Goal: Task Accomplishment & Management: Manage account settings

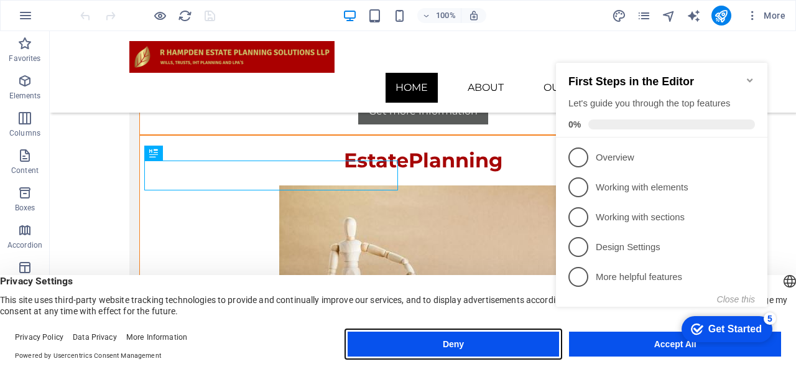
click at [481, 354] on button "Deny" at bounding box center [454, 344] width 212 height 25
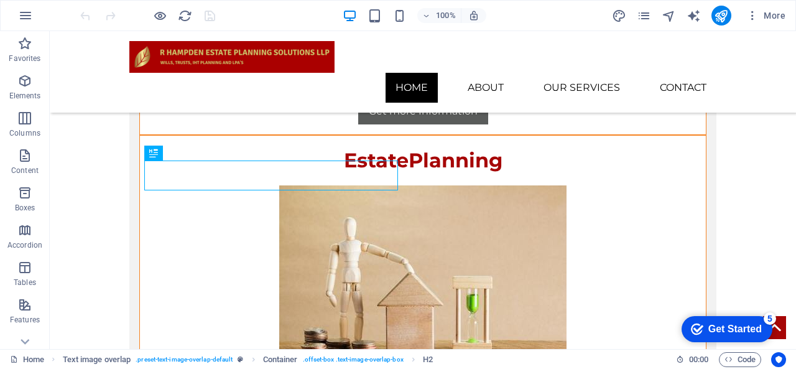
click at [740, 326] on div "Get Started" at bounding box center [735, 328] width 53 height 11
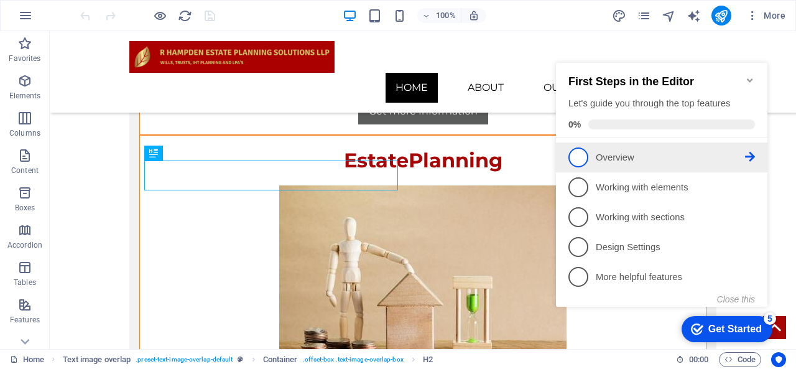
click at [589, 142] on li "1 Overview - incomplete" at bounding box center [662, 157] width 212 height 30
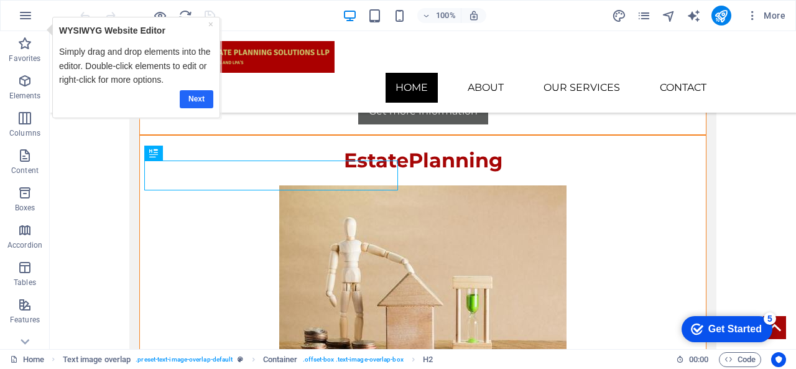
click at [192, 98] on link "Next" at bounding box center [197, 99] width 34 height 18
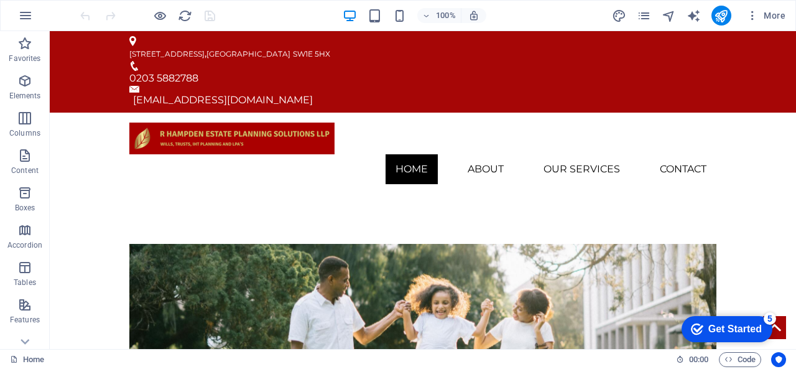
drag, startPoint x: 796, startPoint y: 141, endPoint x: 832, endPoint y: 50, distance: 98.5
click at [218, 46] on div "Container Text" at bounding box center [182, 39] width 83 height 16
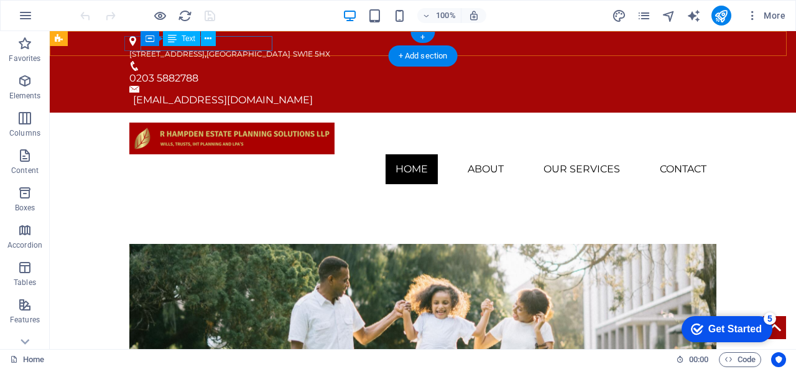
click at [293, 49] on span "SW1E 5HX" at bounding box center [311, 53] width 37 height 9
drag, startPoint x: 238, startPoint y: 47, endPoint x: 253, endPoint y: 45, distance: 15.0
click at [293, 49] on span "SW1E 5HX" at bounding box center [311, 53] width 37 height 9
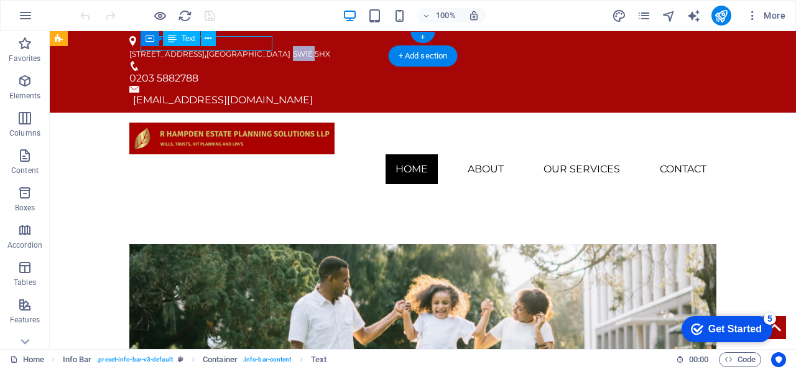
click at [293, 49] on span "SW1E 5HX" at bounding box center [311, 53] width 37 height 9
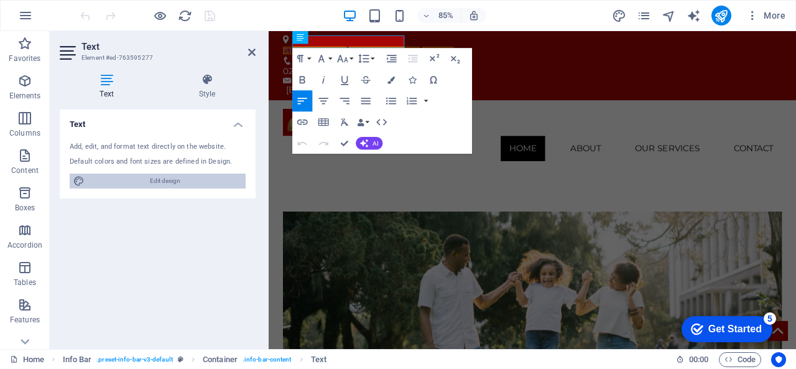
click at [189, 185] on span "Edit design" at bounding box center [165, 181] width 154 height 15
select select "px"
select select "400"
select select "px"
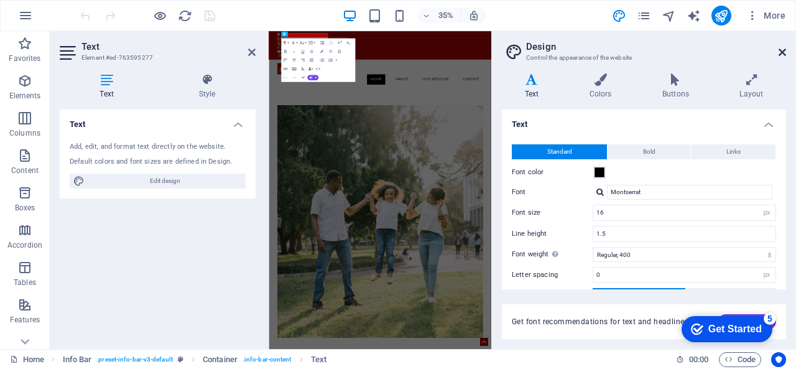
click at [784, 53] on icon at bounding box center [782, 52] width 7 height 10
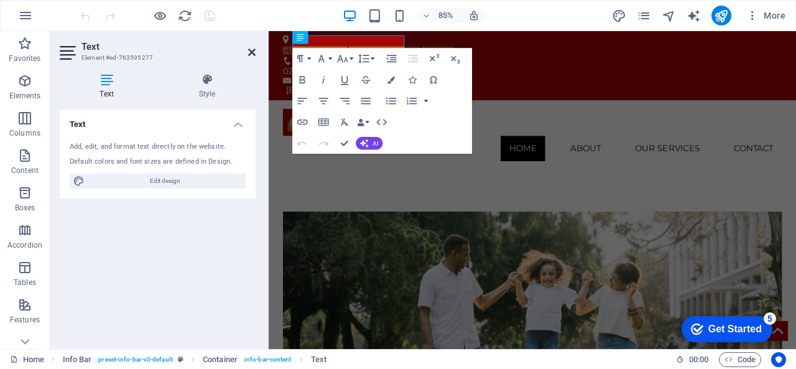
click at [251, 55] on icon at bounding box center [251, 52] width 7 height 10
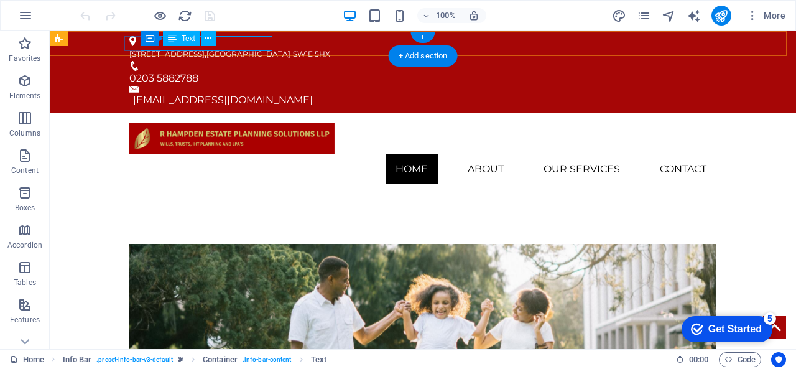
click at [293, 49] on span "SW1E 5HX" at bounding box center [311, 53] width 37 height 9
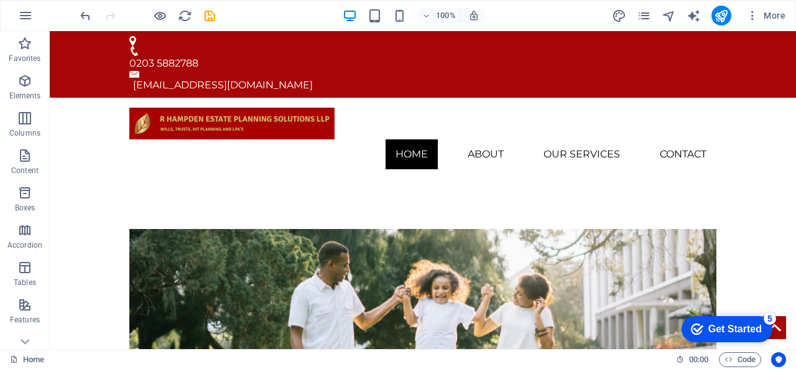
click at [87, 18] on icon "undo" at bounding box center [85, 16] width 14 height 14
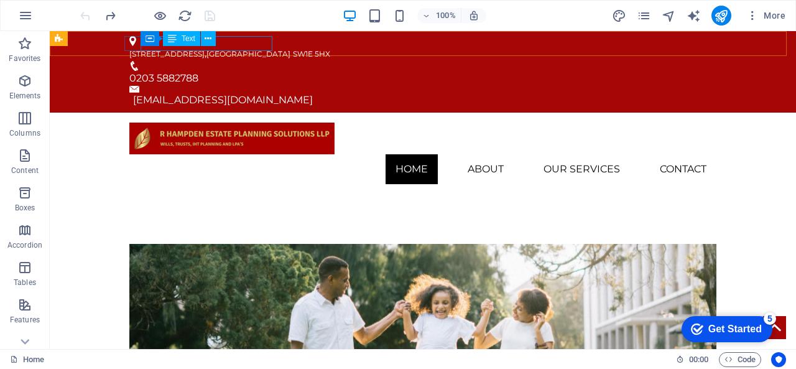
click at [195, 39] on div "Text" at bounding box center [181, 38] width 37 height 15
click at [221, 40] on div "Container Text" at bounding box center [182, 39] width 83 height 16
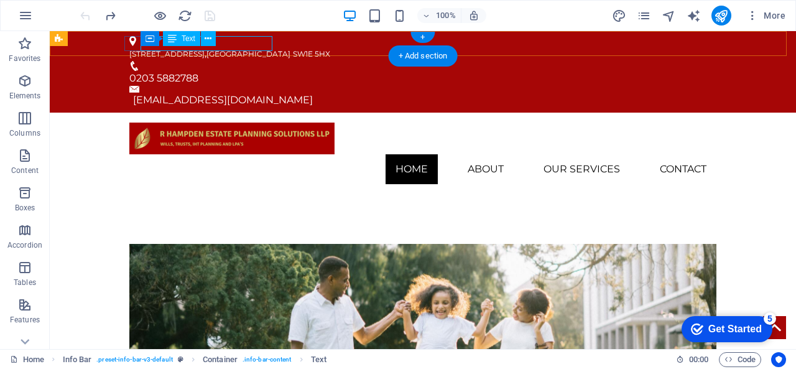
click at [293, 49] on span "SW1E 5HX" at bounding box center [311, 53] width 37 height 9
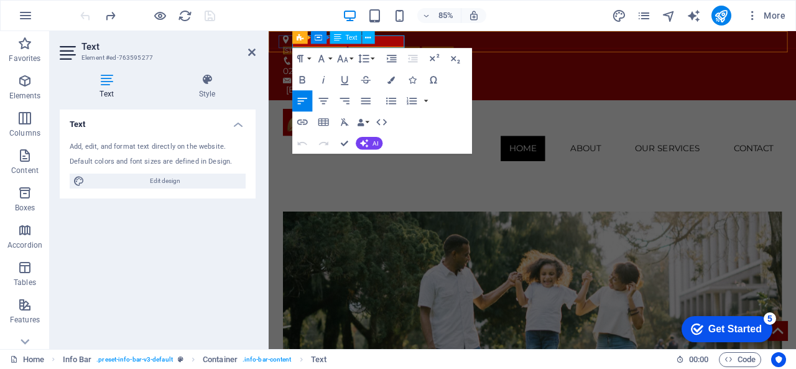
click at [449, 49] on span "SW1E 5HX" at bounding box center [467, 53] width 37 height 9
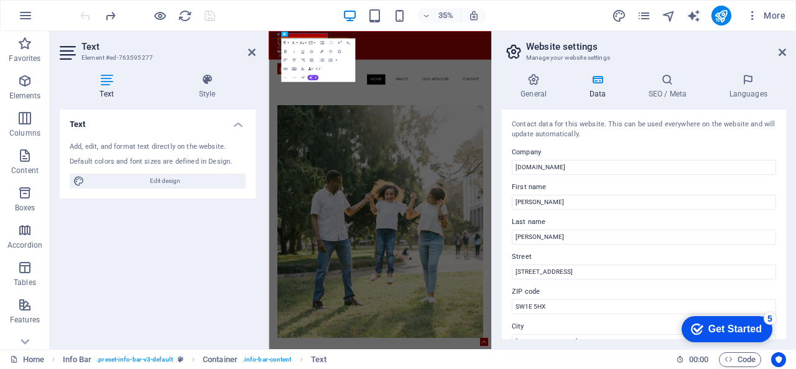
drag, startPoint x: 783, startPoint y: 140, endPoint x: 782, endPoint y: 152, distance: 12.5
click at [782, 152] on div "Contact data for this website. This can be used everywhere on the website and w…" at bounding box center [644, 224] width 284 height 230
click at [780, 152] on div "Contact data for this website. This can be used everywhere on the website and w…" at bounding box center [644, 224] width 284 height 230
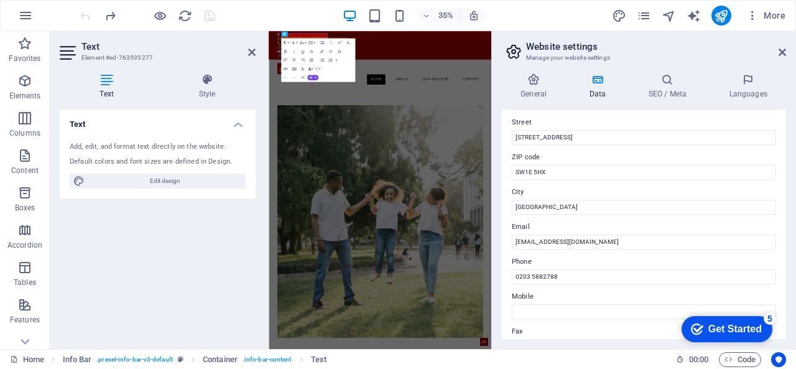
scroll to position [119, 0]
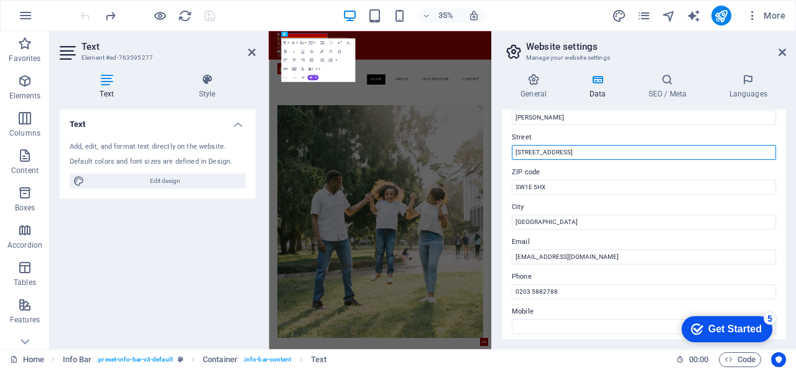
drag, startPoint x: 560, startPoint y: 151, endPoint x: 529, endPoint y: 151, distance: 31.7
click at [529, 151] on input "13 Palace Street" at bounding box center [644, 152] width 264 height 15
drag, startPoint x: 515, startPoint y: 149, endPoint x: 598, endPoint y: 167, distance: 85.2
click at [598, 167] on div "Contact data for this website. This can be used everywhere on the website and w…" at bounding box center [644, 224] width 284 height 230
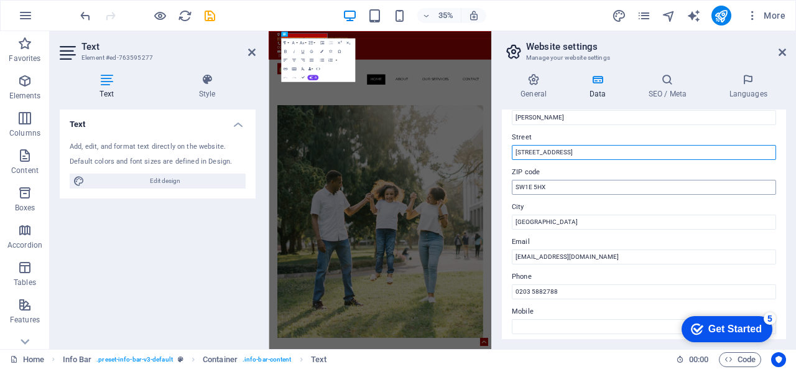
type input "[STREET_ADDRESS]"
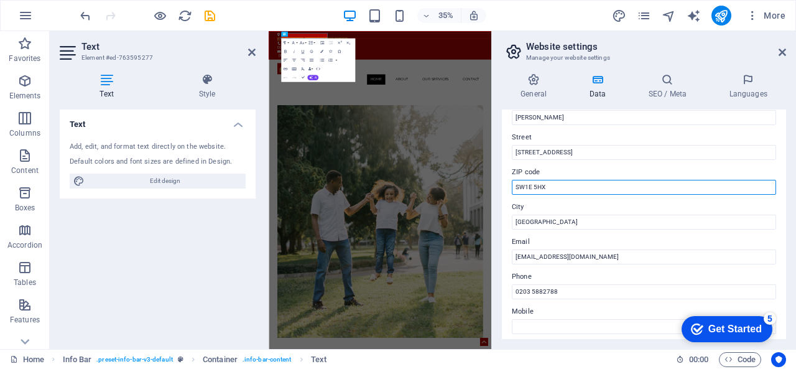
click at [572, 188] on input "SW1E 5HX" at bounding box center [644, 187] width 264 height 15
type input "SW1H 0HW"
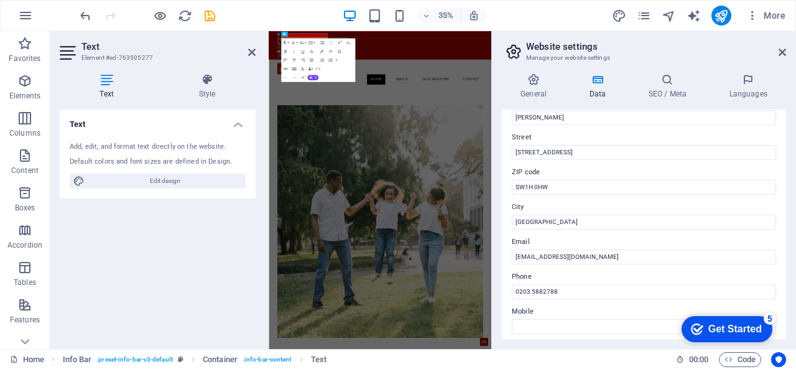
click at [552, 282] on label "Phone" at bounding box center [644, 276] width 264 height 15
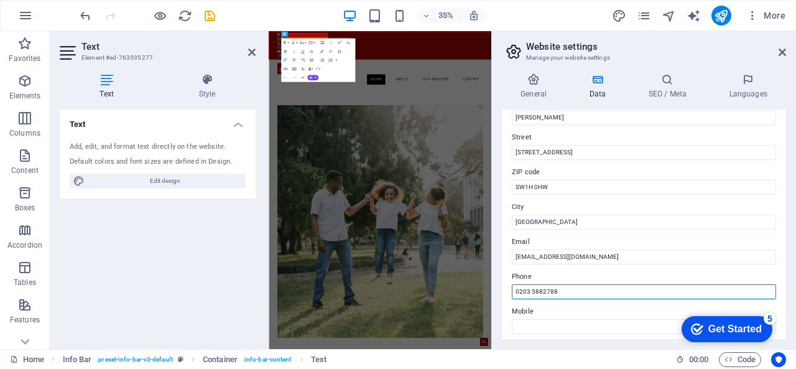
click at [552, 284] on input "0203 5882788" at bounding box center [644, 291] width 264 height 15
type input "0"
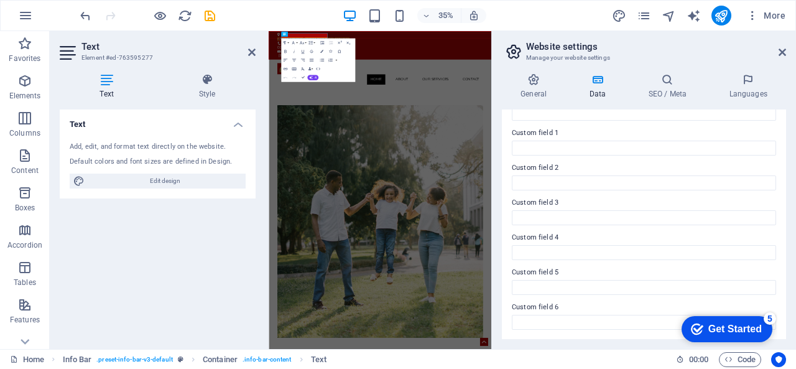
scroll to position [0, 0]
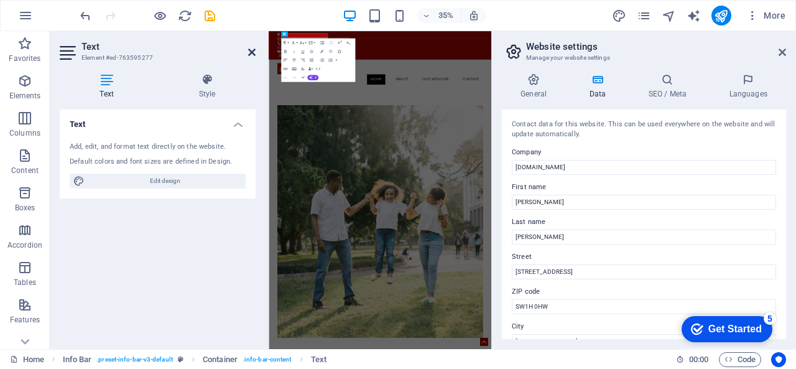
click at [254, 55] on icon at bounding box center [251, 52] width 7 height 10
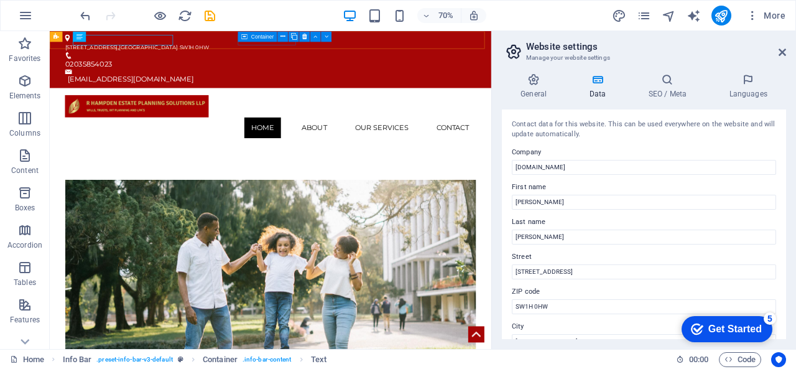
drag, startPoint x: 782, startPoint y: 156, endPoint x: 783, endPoint y: 180, distance: 24.3
click at [783, 175] on div "Contact data for this website. This can be used everywhere on the website and w…" at bounding box center [644, 224] width 284 height 230
drag, startPoint x: 788, startPoint y: 186, endPoint x: 788, endPoint y: 202, distance: 16.2
click at [788, 202] on div "General Data SEO / Meta Languages Website name rhampdenepsllp.co.uk Logo Drag f…" at bounding box center [644, 206] width 304 height 286
drag, startPoint x: 786, startPoint y: 172, endPoint x: 786, endPoint y: 203, distance: 31.1
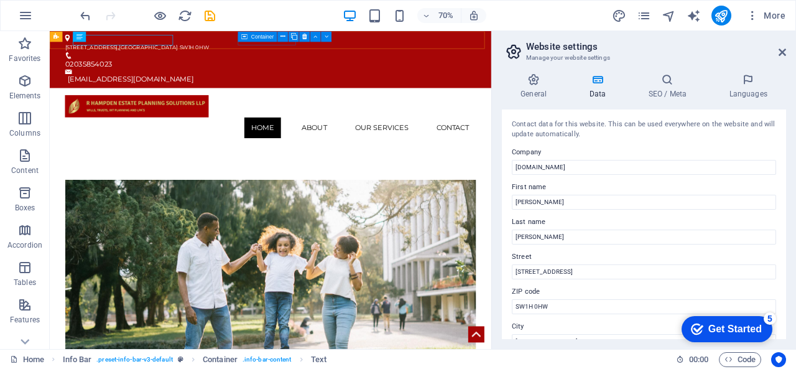
click at [786, 203] on div "General Data SEO / Meta Languages Website name rhampdenepsllp.co.uk Logo Drag f…" at bounding box center [644, 206] width 304 height 286
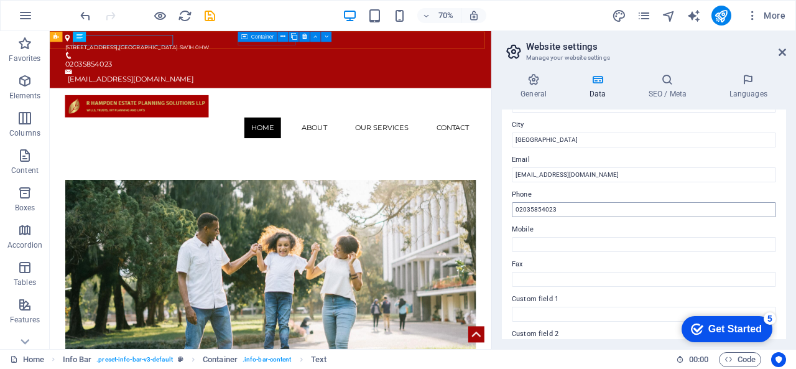
scroll to position [368, 0]
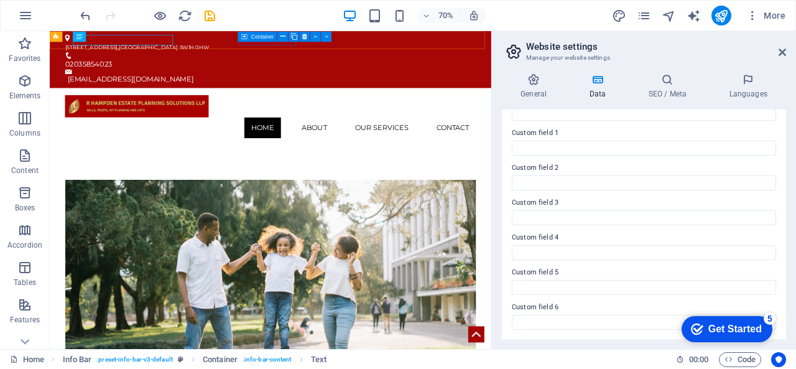
click at [783, 257] on div "Contact data for this website. This can be used everywhere on the website and w…" at bounding box center [644, 224] width 284 height 230
click at [781, 228] on div "Contact data for this website. This can be used everywhere on the website and w…" at bounding box center [644, 224] width 284 height 230
drag, startPoint x: 783, startPoint y: 254, endPoint x: 784, endPoint y: 207, distance: 47.3
click at [784, 207] on div "Contact data for this website. This can be used everywhere on the website and w…" at bounding box center [644, 224] width 284 height 230
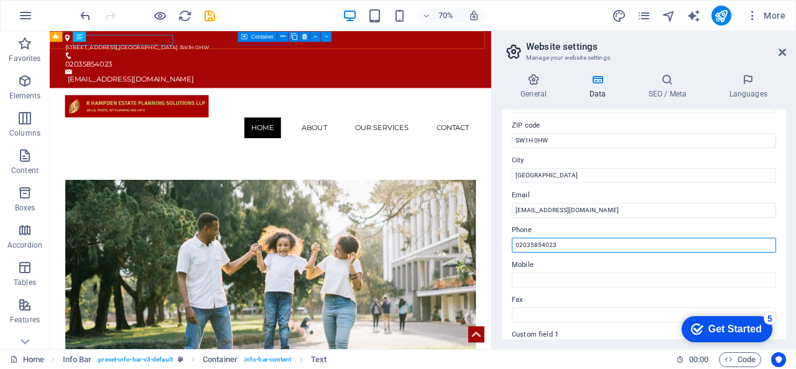
click at [529, 243] on input "02035854023" at bounding box center [644, 245] width 264 height 15
click at [539, 242] on input "0203 5854023" at bounding box center [644, 245] width 264 height 15
type input "0203 585 4023"
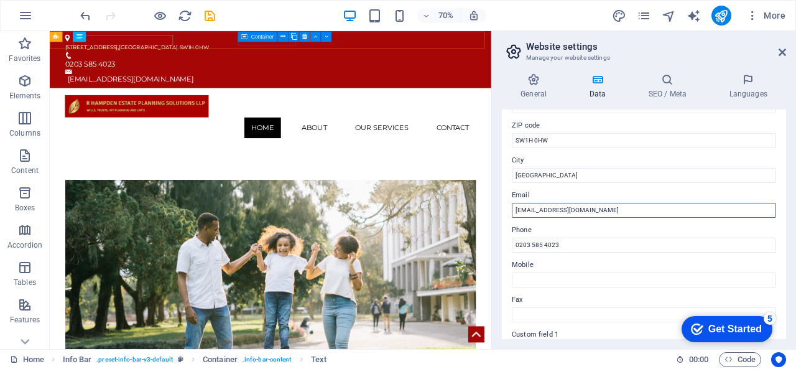
click at [587, 216] on input "[EMAIL_ADDRESS][DOMAIN_NAME]" at bounding box center [644, 210] width 264 height 15
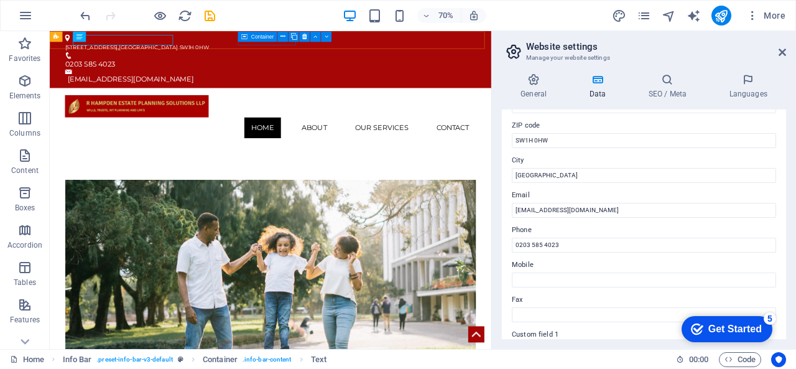
drag, startPoint x: 585, startPoint y: 220, endPoint x: 579, endPoint y: 218, distance: 6.3
click at [579, 218] on div "Contact data for this website. This can be used everywhere on the website and w…" at bounding box center [644, 224] width 284 height 230
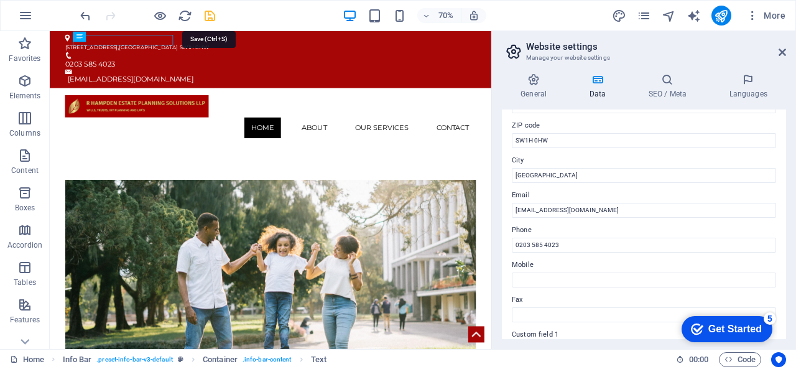
click at [215, 12] on icon "save" at bounding box center [210, 16] width 14 height 14
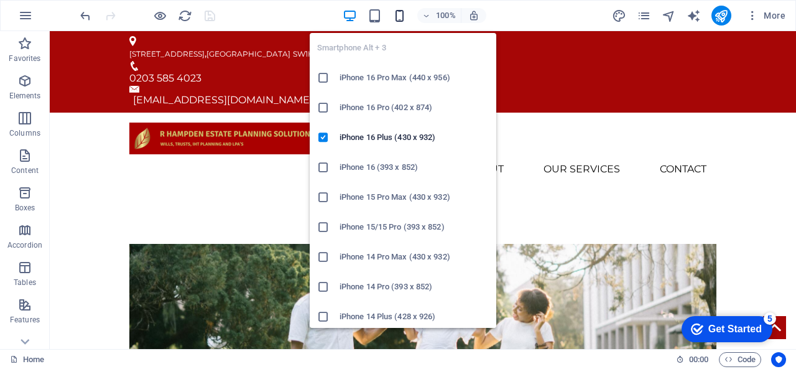
click at [404, 14] on icon "button" at bounding box center [400, 16] width 14 height 14
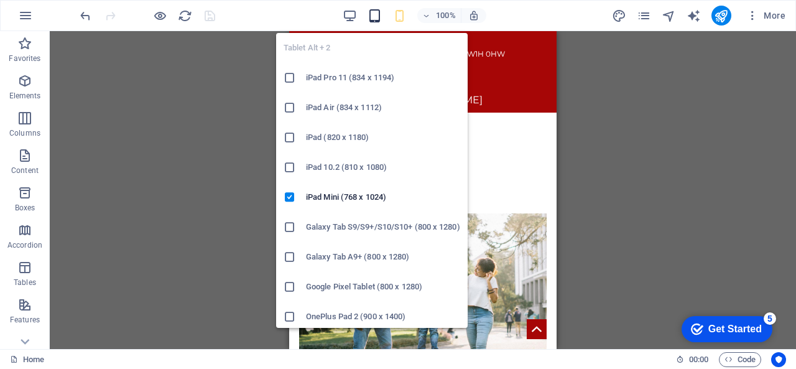
click at [378, 19] on icon "button" at bounding box center [375, 16] width 14 height 14
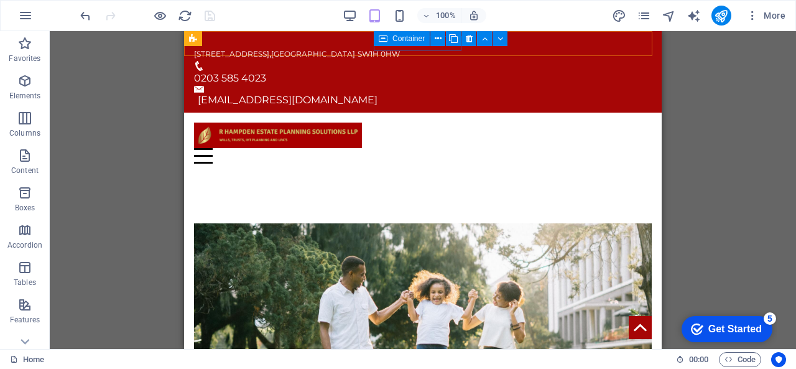
click at [350, 24] on div "100%" at bounding box center [415, 16] width 144 height 20
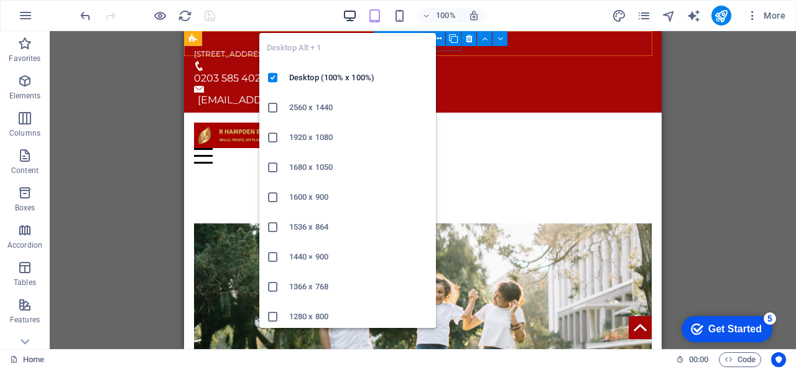
click at [350, 19] on icon "button" at bounding box center [350, 16] width 14 height 14
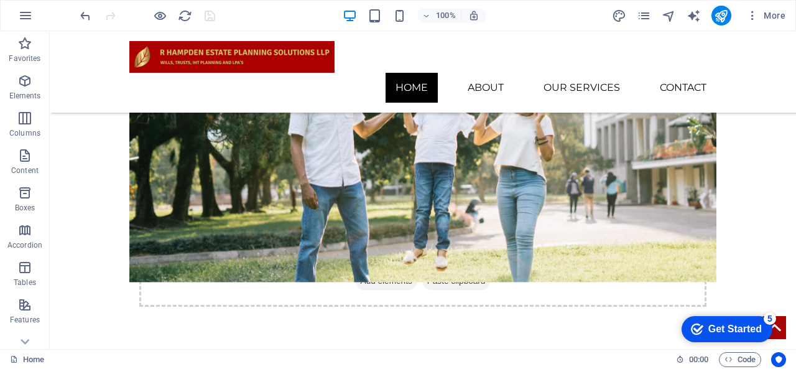
scroll to position [0, 0]
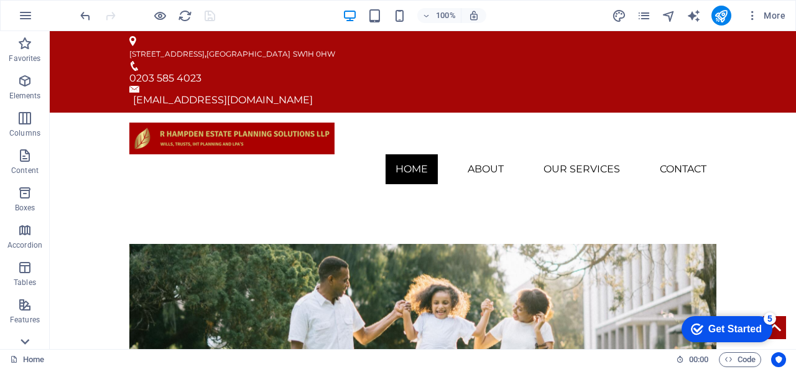
click at [29, 343] on icon at bounding box center [24, 341] width 17 height 17
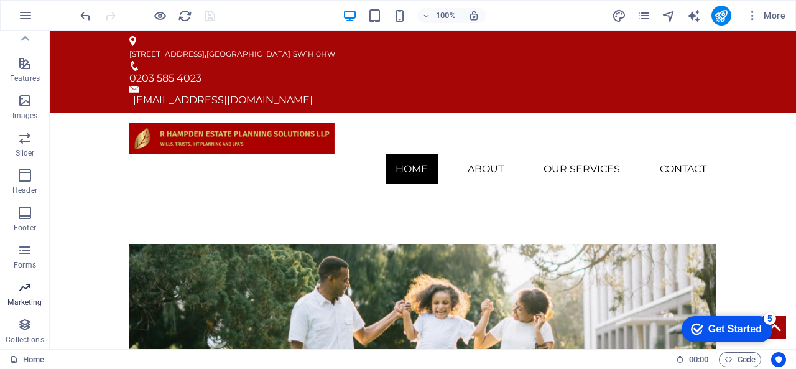
click at [24, 292] on icon "button" at bounding box center [24, 287] width 15 height 15
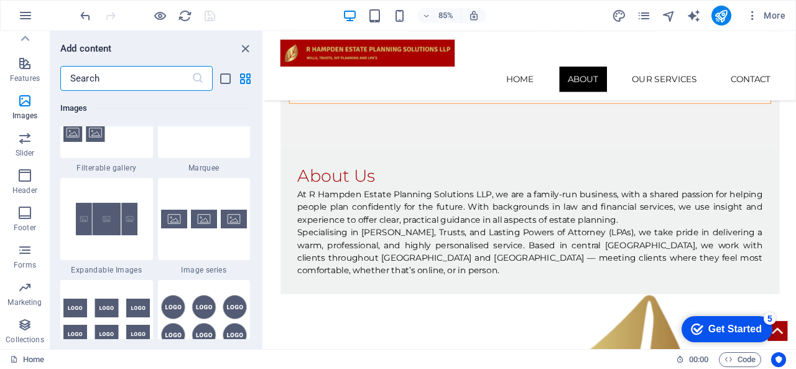
scroll to position [6602, 0]
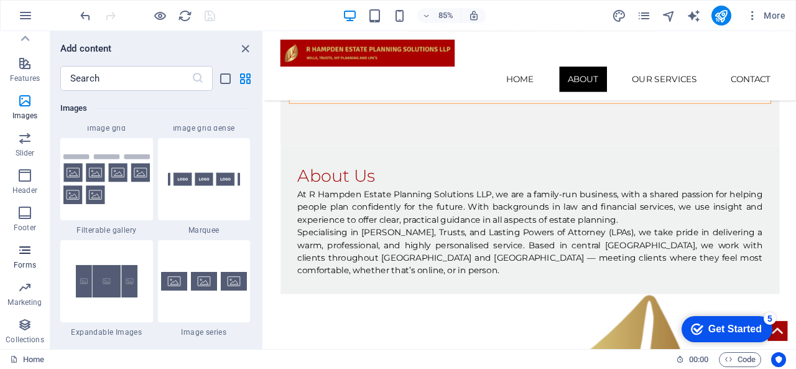
click at [24, 267] on p "Forms" at bounding box center [25, 265] width 22 height 10
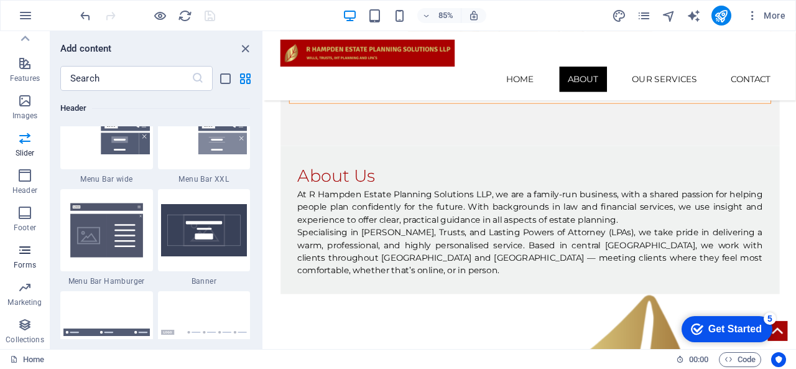
scroll to position [9082, 0]
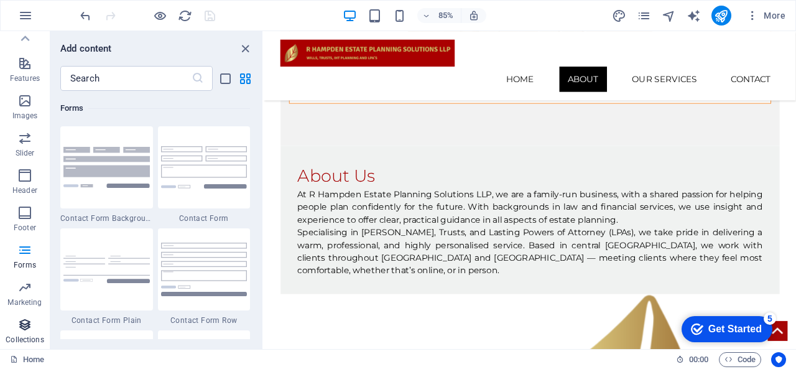
click at [19, 319] on icon "button" at bounding box center [24, 324] width 15 height 15
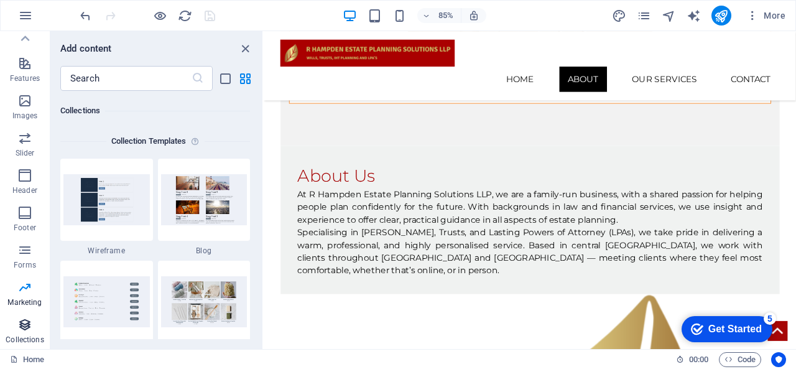
scroll to position [11388, 0]
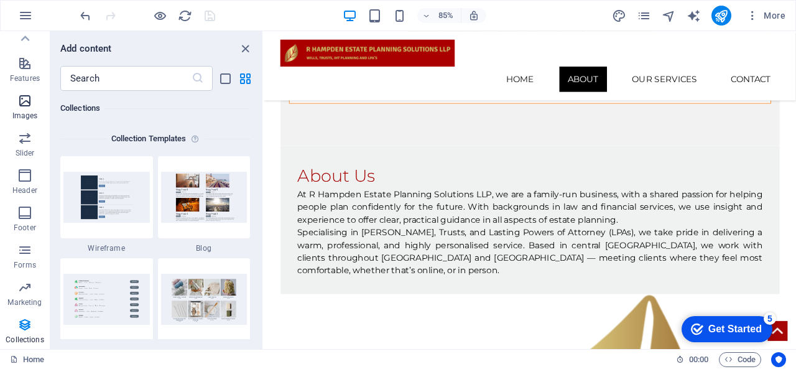
click at [31, 106] on icon "button" at bounding box center [24, 100] width 15 height 15
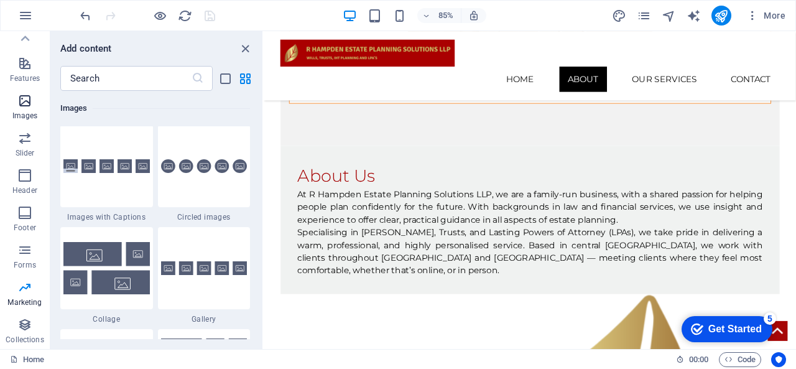
scroll to position [6308, 0]
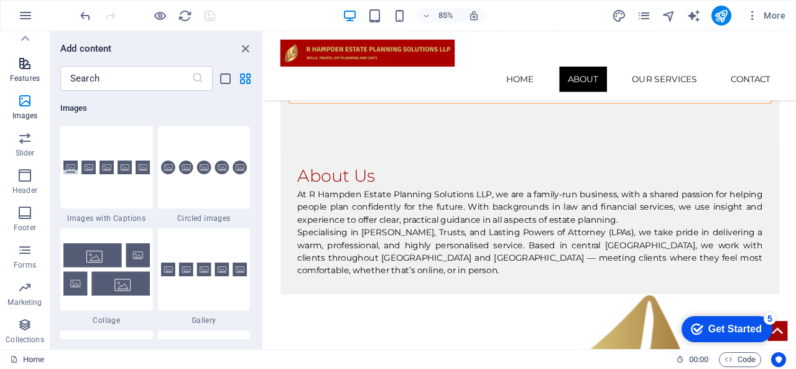
click at [29, 78] on p "Features" at bounding box center [25, 78] width 30 height 10
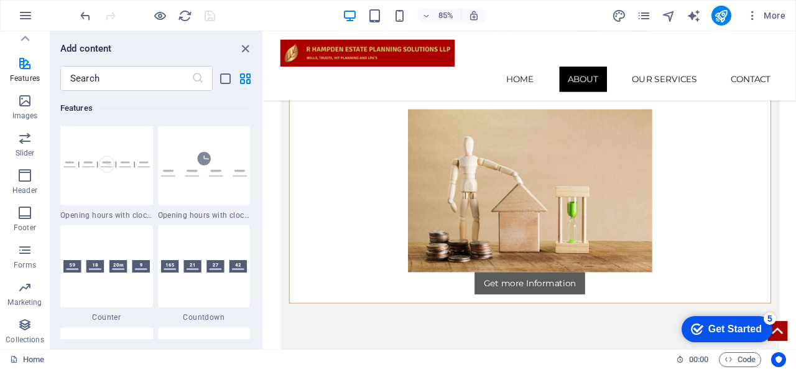
scroll to position [2162, 0]
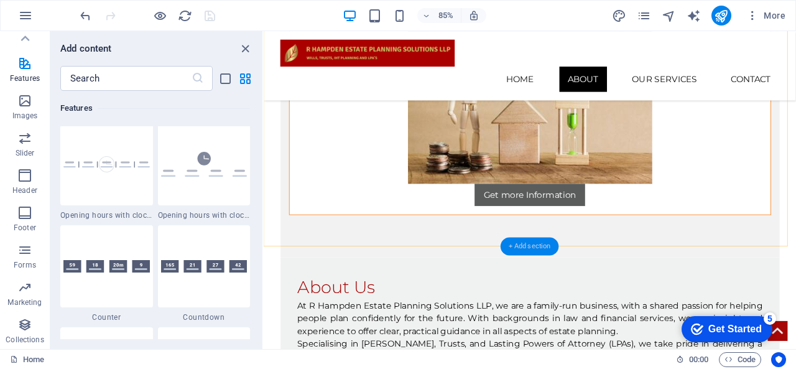
click at [530, 248] on div "+ Add section" at bounding box center [530, 247] width 58 height 18
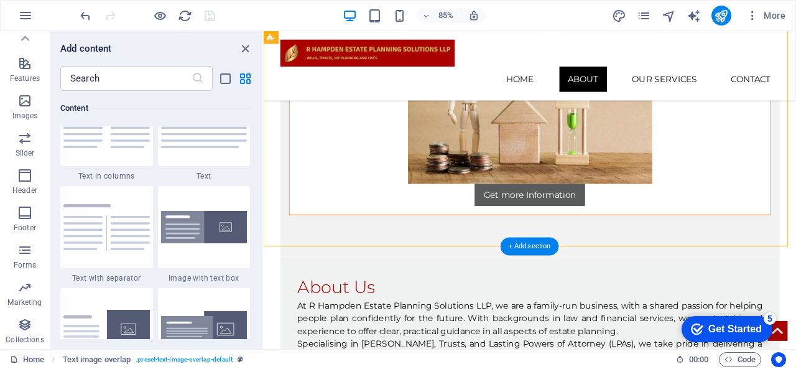
scroll to position [2177, 0]
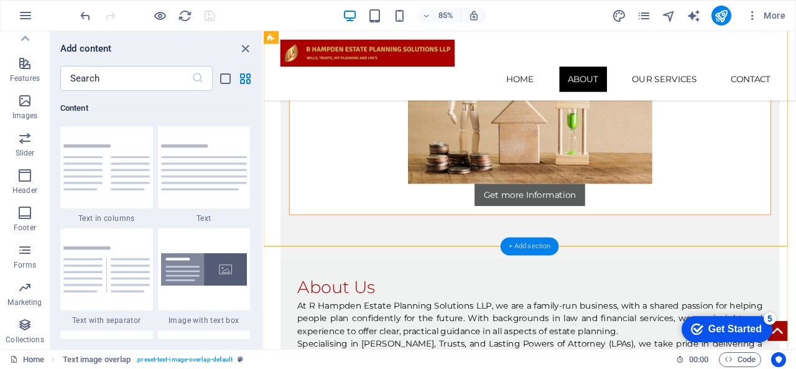
click at [523, 244] on div "+ Add section" at bounding box center [530, 247] width 58 height 18
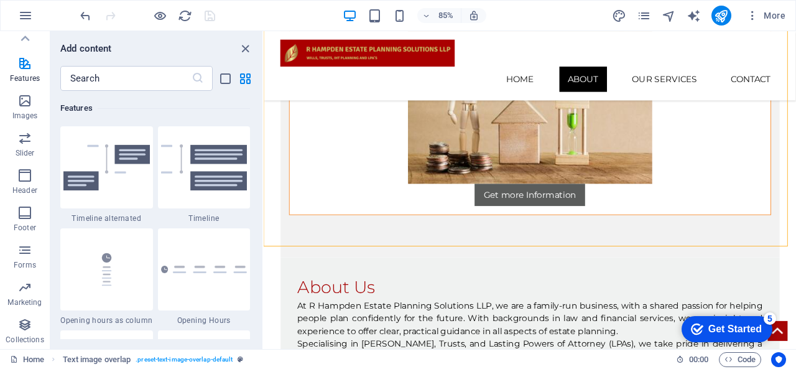
scroll to position [5319, 0]
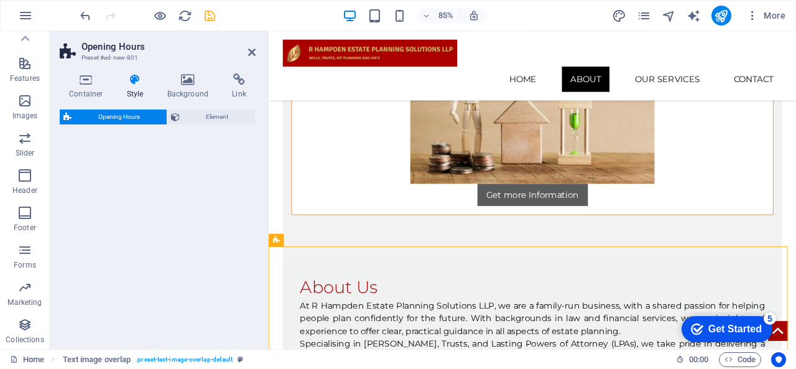
select select "rem"
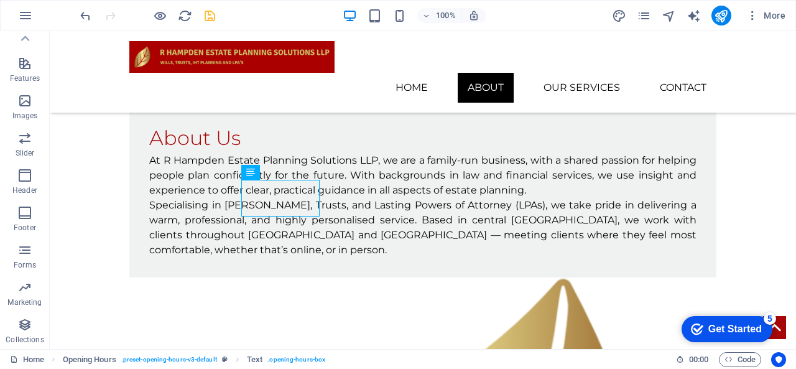
scroll to position [2328, 0]
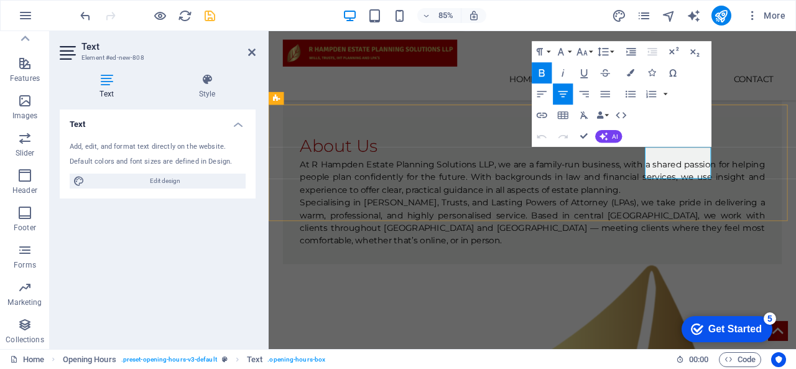
drag, startPoint x: 759, startPoint y: 193, endPoint x: 783, endPoint y: 200, distance: 25.0
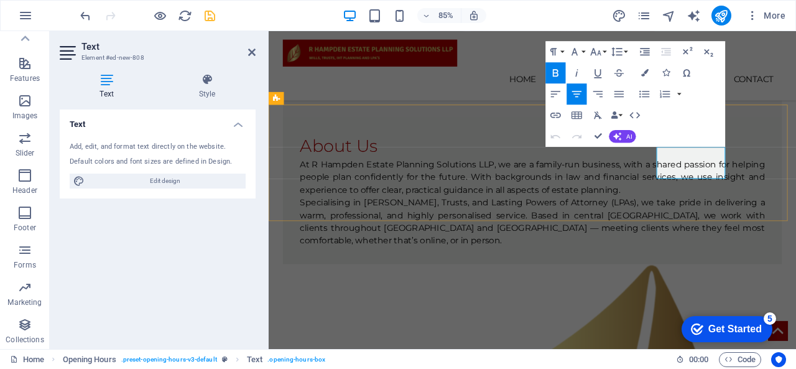
click at [552, 69] on icon "button" at bounding box center [555, 73] width 12 height 12
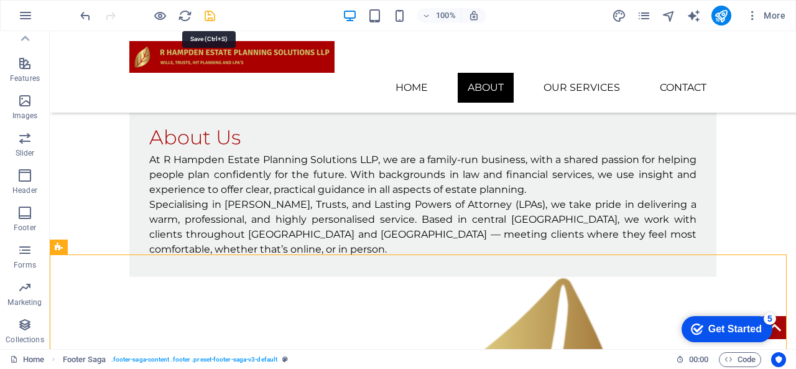
click at [210, 12] on icon "save" at bounding box center [210, 16] width 14 height 14
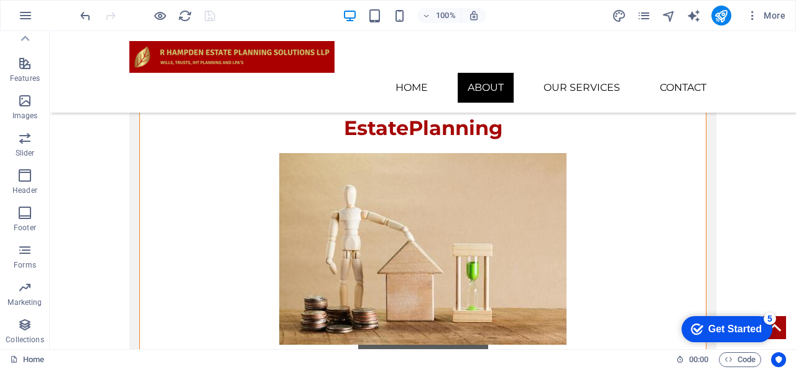
scroll to position [1992, 0]
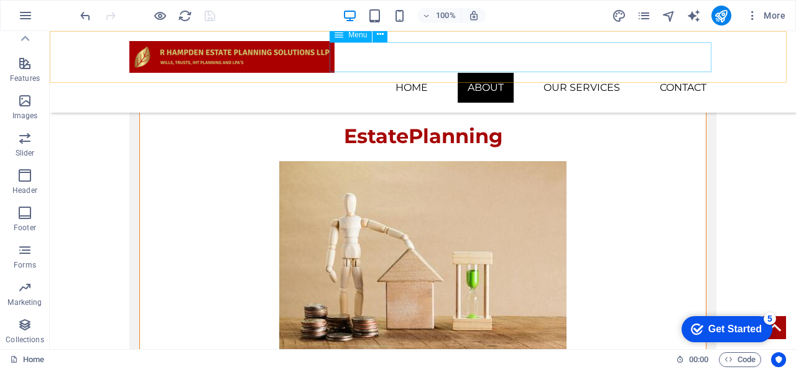
click at [599, 73] on nav "Home About Our Services Contact" at bounding box center [422, 88] width 587 height 30
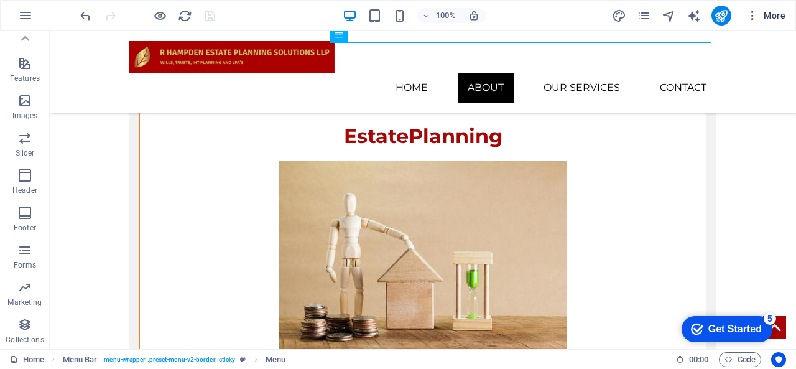
click at [0, 0] on icon "button" at bounding box center [0, 0] width 0 height 0
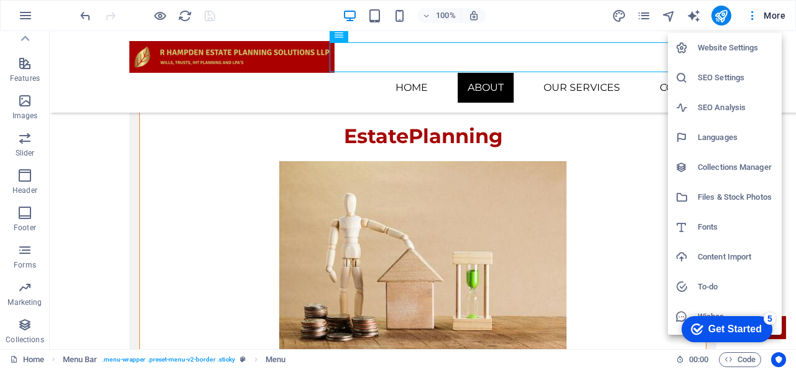
click at [643, 19] on div at bounding box center [398, 184] width 796 height 369
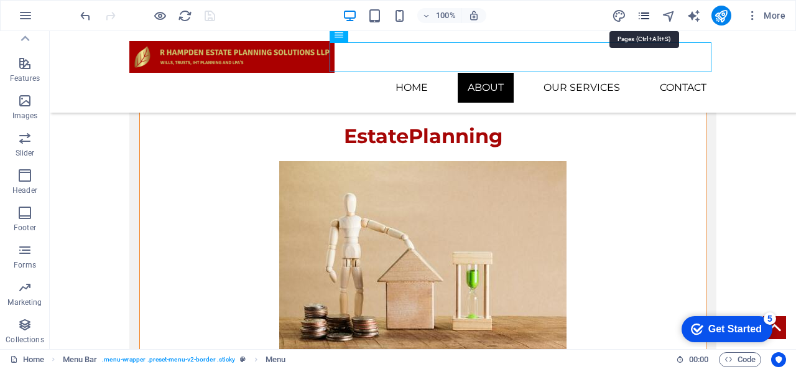
click at [646, 19] on icon "pages" at bounding box center [644, 16] width 14 height 14
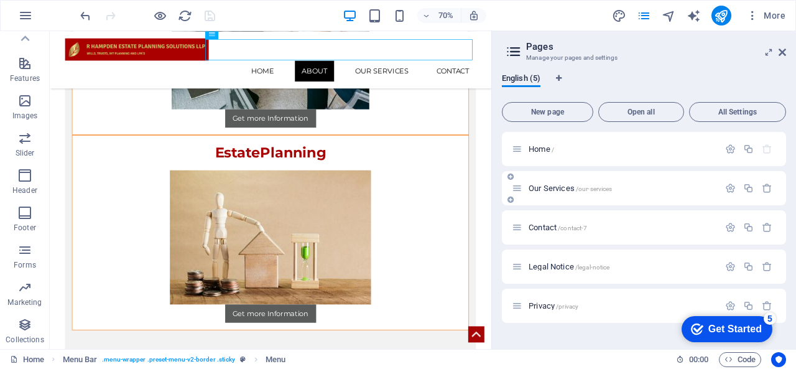
click at [570, 177] on div "Our Services /our-services" at bounding box center [644, 188] width 284 height 34
click at [569, 180] on div "Our Services /our-services" at bounding box center [644, 188] width 284 height 34
click at [567, 187] on span "Our Services /our-services" at bounding box center [570, 188] width 83 height 9
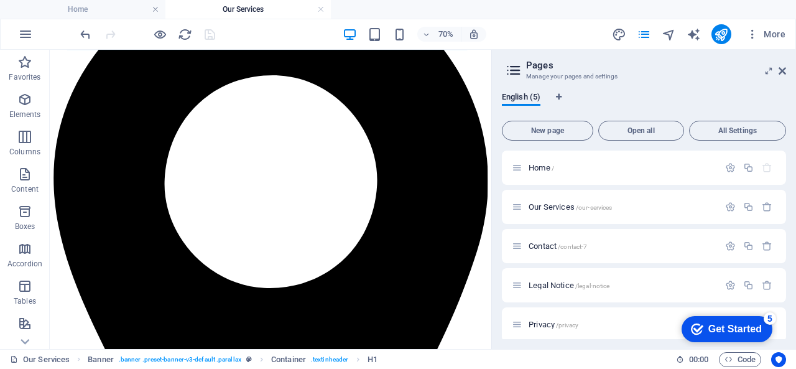
scroll to position [511, 0]
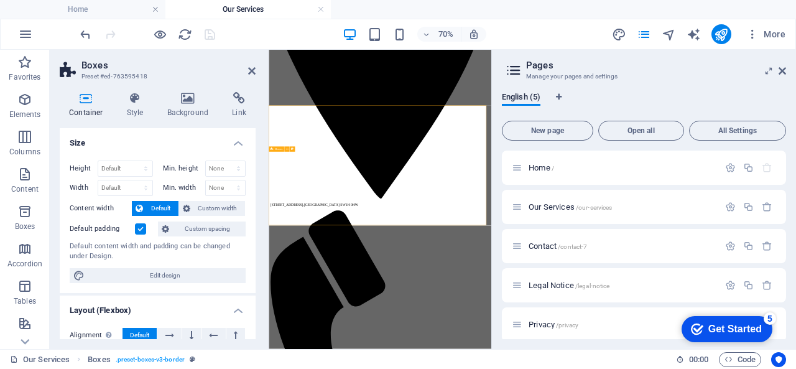
scroll to position [437, 0]
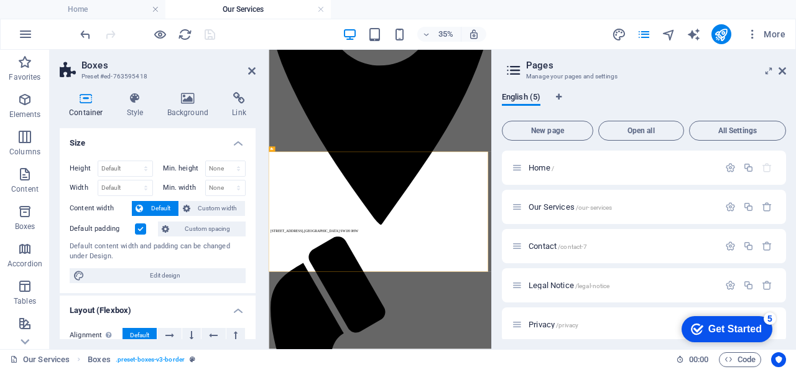
click at [789, 72] on aside "Pages Manage your pages and settings English (5) New page Open all All Settings…" at bounding box center [643, 199] width 305 height 299
click at [784, 70] on icon at bounding box center [782, 71] width 7 height 10
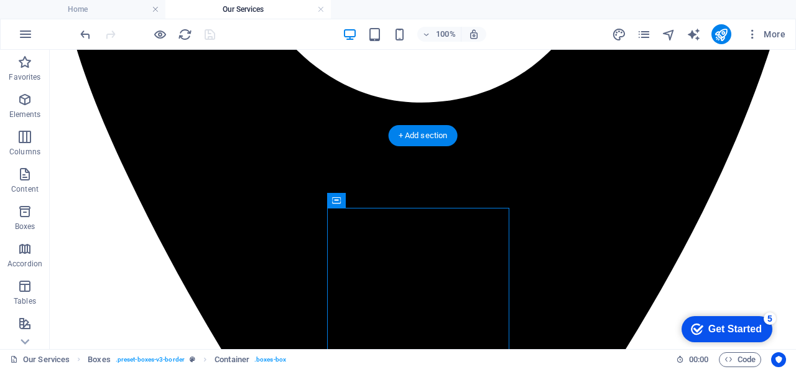
drag, startPoint x: 424, startPoint y: 212, endPoint x: 592, endPoint y: 188, distance: 169.6
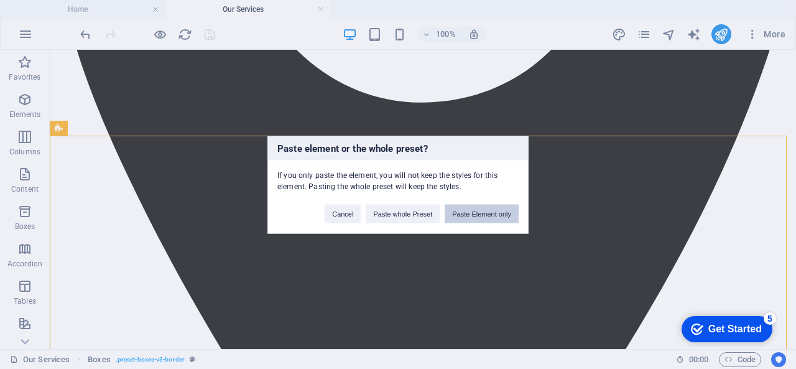
click at [468, 213] on button "Paste Element only" at bounding box center [482, 213] width 74 height 19
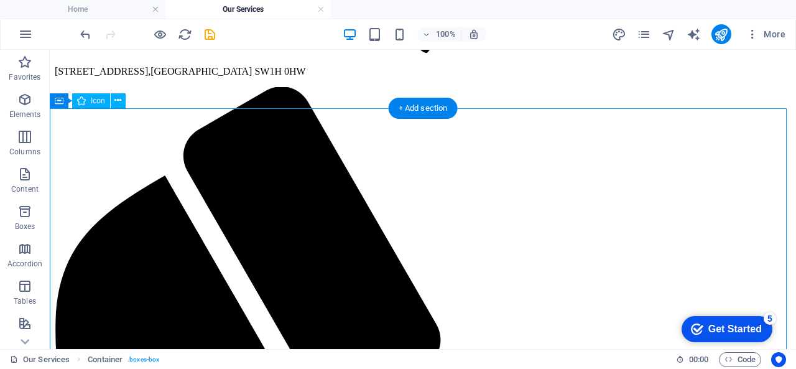
scroll to position [1169, 0]
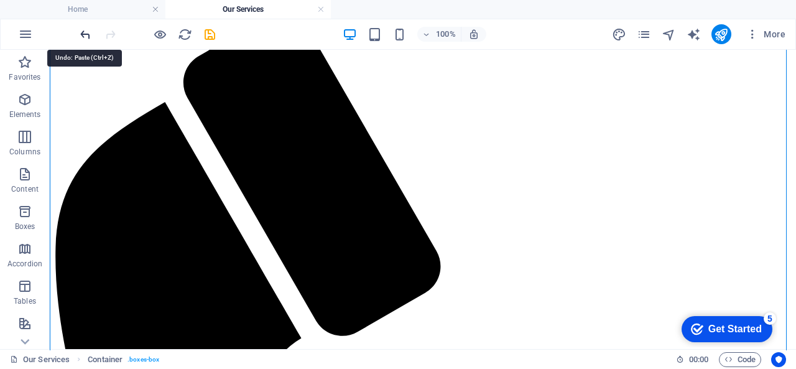
click at [81, 34] on icon "undo" at bounding box center [85, 34] width 14 height 14
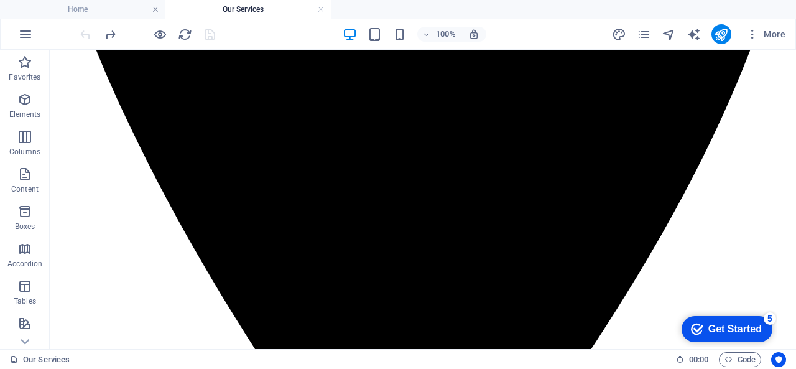
scroll to position [631, 0]
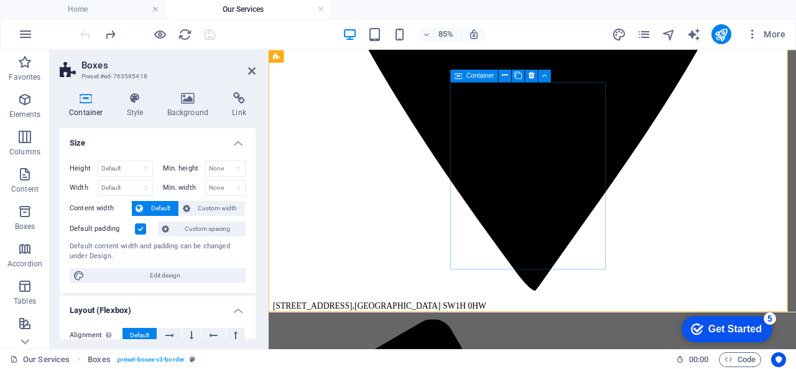
click at [504, 75] on icon at bounding box center [506, 75] width 6 height 11
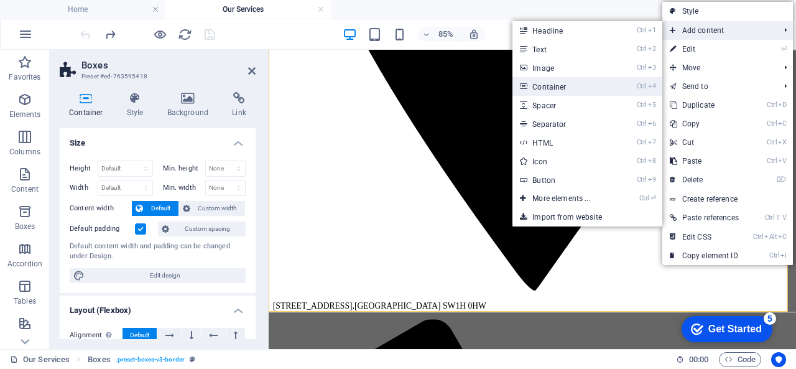
click at [587, 93] on link "Ctrl 4 Container" at bounding box center [564, 86] width 103 height 19
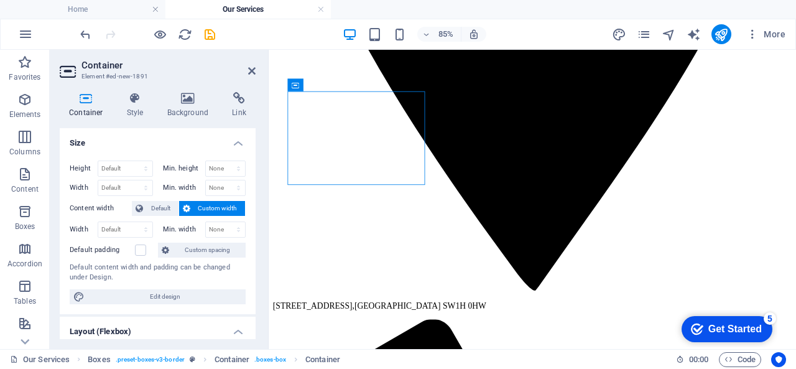
drag, startPoint x: 404, startPoint y: 129, endPoint x: 714, endPoint y: 172, distance: 312.0
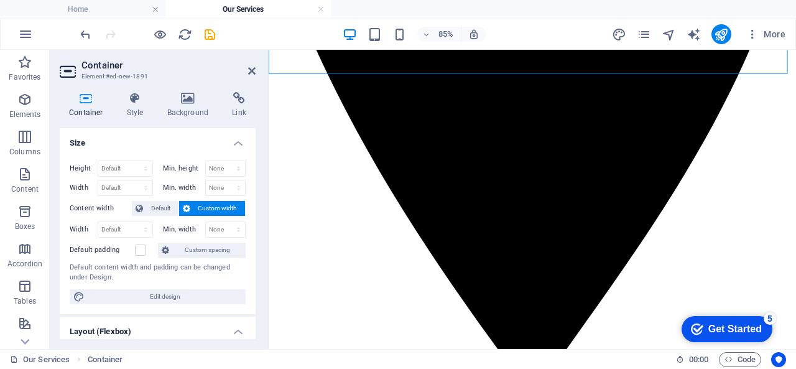
scroll to position [465, 0]
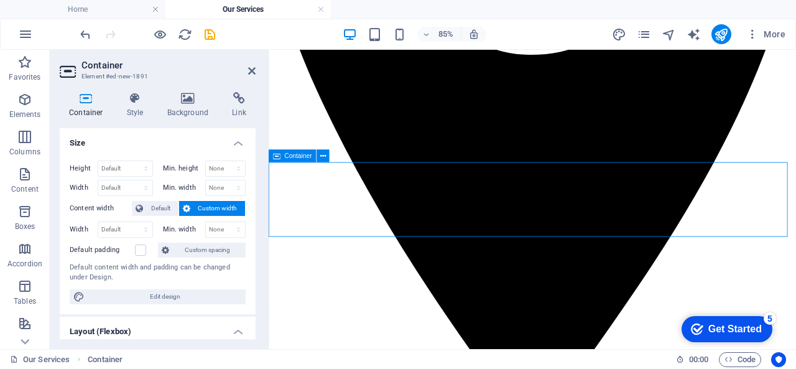
drag, startPoint x: 579, startPoint y: 207, endPoint x: 597, endPoint y: 210, distance: 18.3
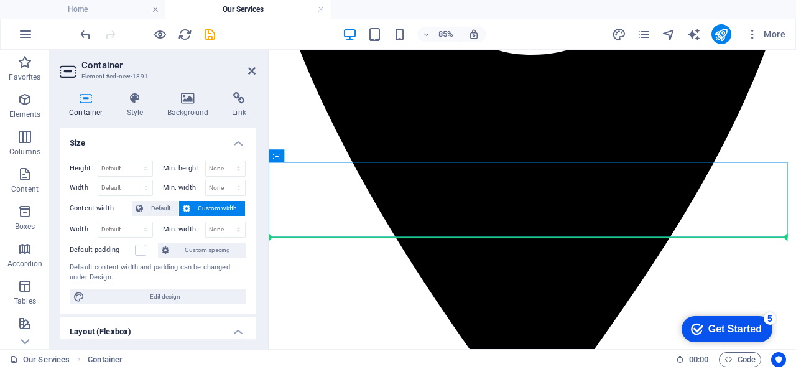
drag, startPoint x: 556, startPoint y: 207, endPoint x: 738, endPoint y: 325, distance: 217.2
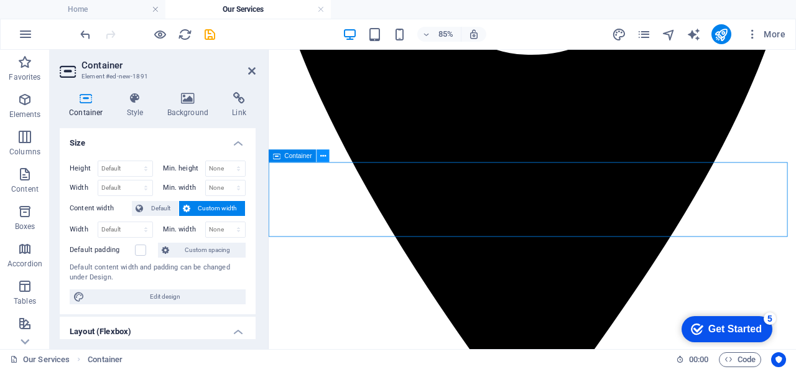
click at [325, 154] on icon at bounding box center [323, 155] width 6 height 11
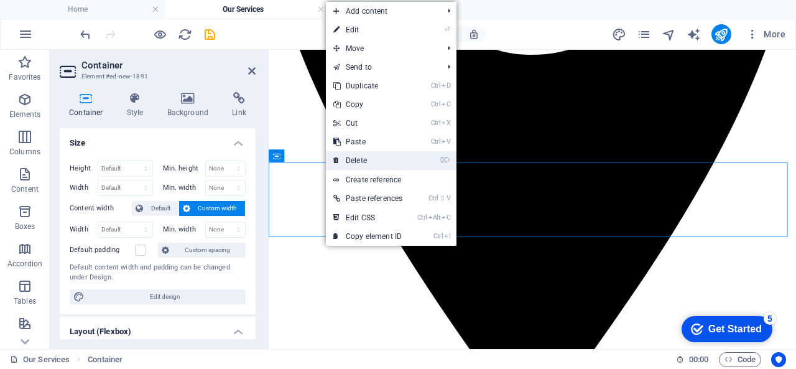
click at [347, 163] on link "⌦ Delete" at bounding box center [368, 160] width 84 height 19
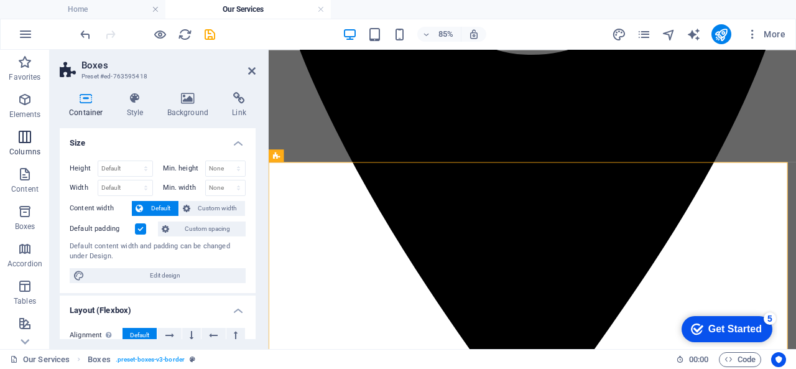
click at [40, 141] on span "Columns" at bounding box center [25, 144] width 50 height 30
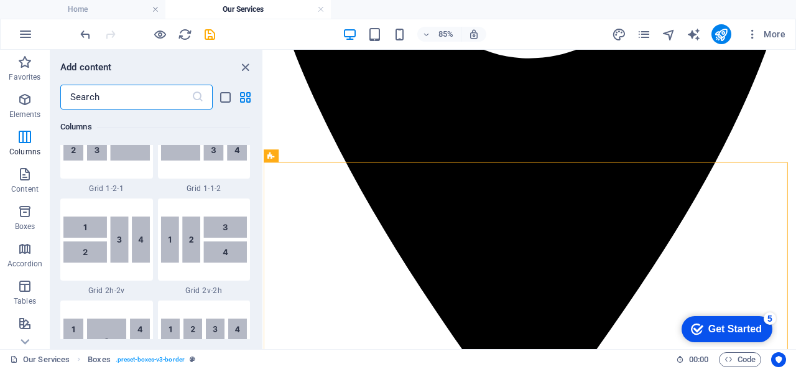
scroll to position [2114, 0]
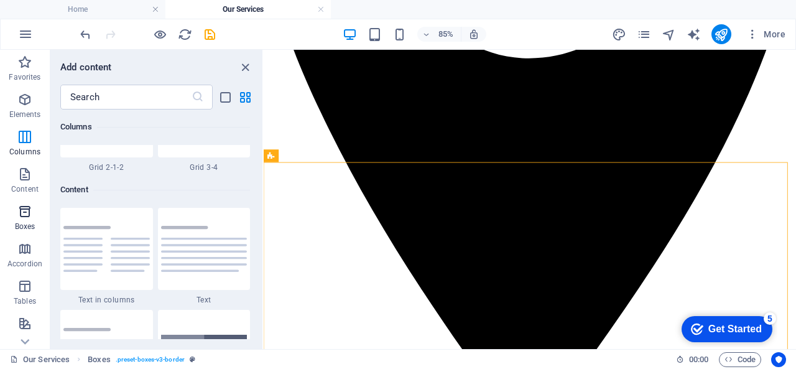
click at [19, 223] on p "Boxes" at bounding box center [25, 226] width 21 height 10
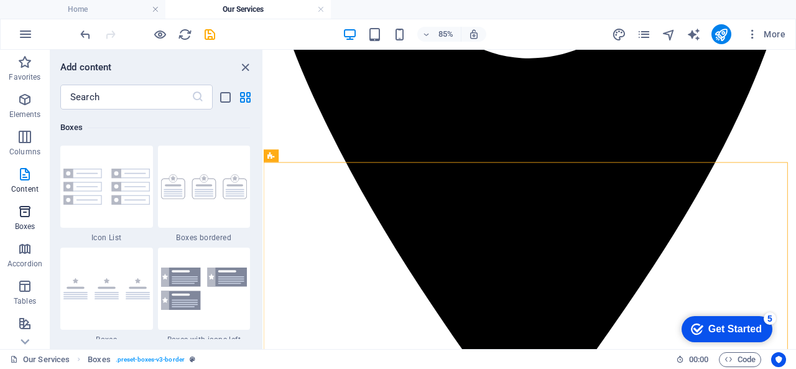
scroll to position [3431, 0]
click at [233, 192] on img at bounding box center [204, 186] width 86 height 25
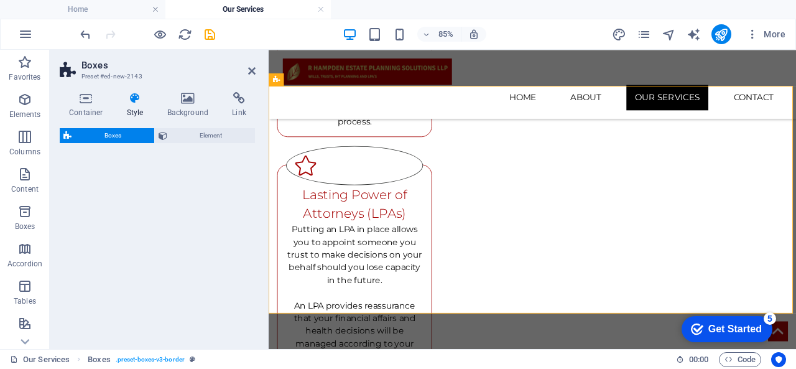
select select "rem"
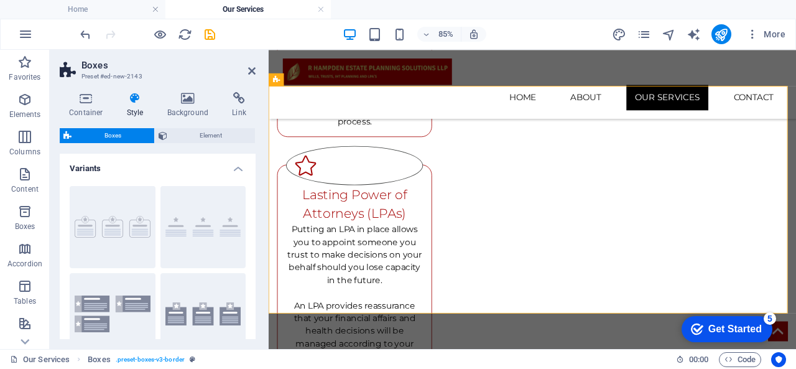
scroll to position [898, 0]
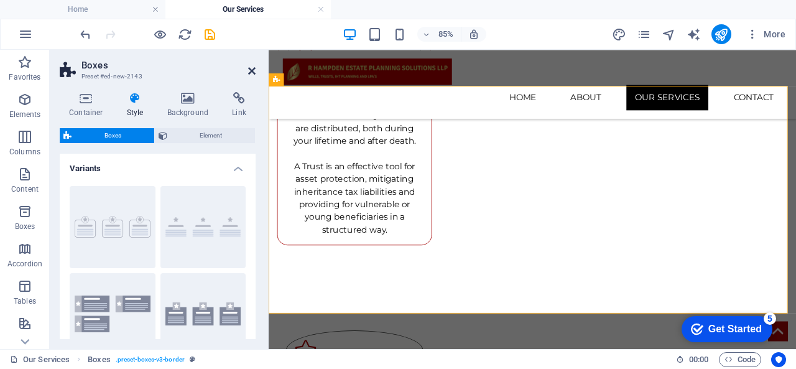
click at [248, 72] on icon at bounding box center [251, 71] width 7 height 10
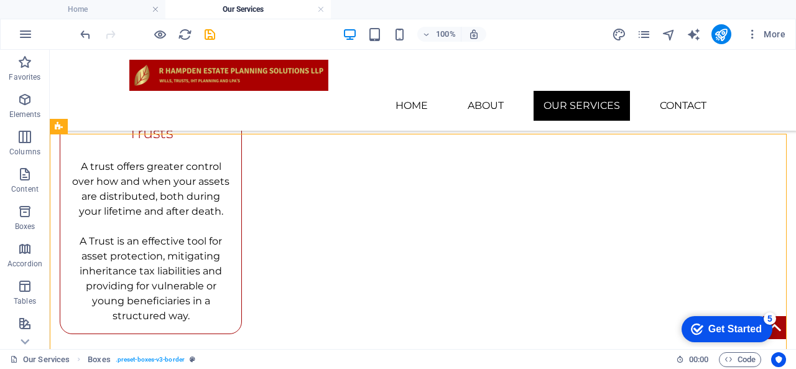
scroll to position [839, 0]
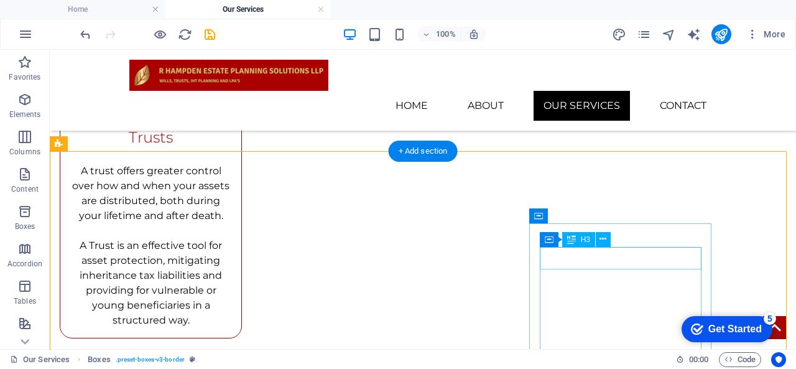
drag, startPoint x: 641, startPoint y: 258, endPoint x: 662, endPoint y: 225, distance: 39.4
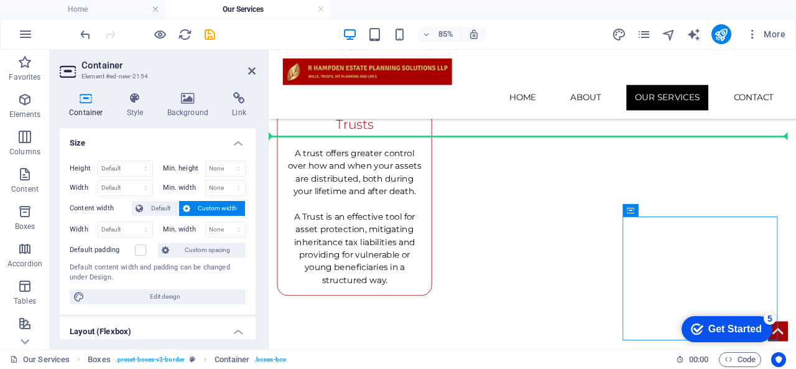
drag, startPoint x: 694, startPoint y: 251, endPoint x: 734, endPoint y: 109, distance: 147.3
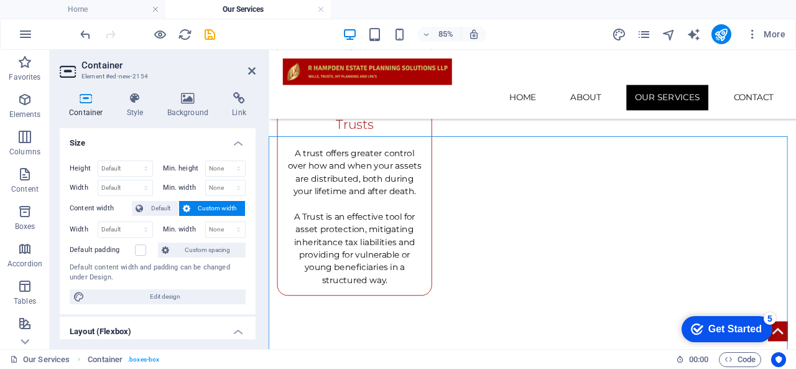
click at [259, 58] on aside "Container Element #ed-new-2154 Container Style Background Link Size Height Defa…" at bounding box center [159, 199] width 219 height 299
click at [254, 71] on icon at bounding box center [251, 71] width 7 height 10
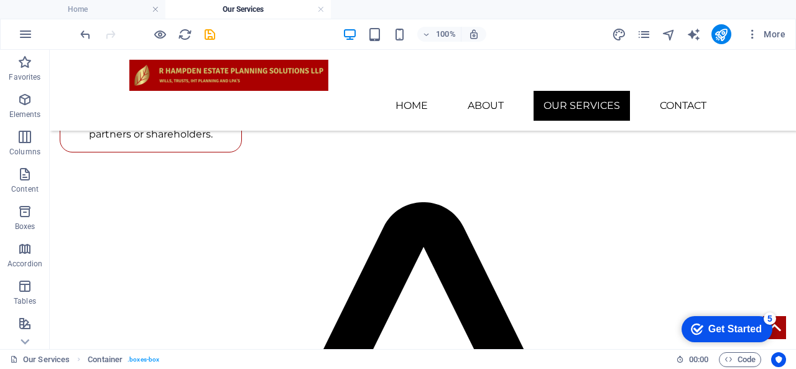
scroll to position [1884, 0]
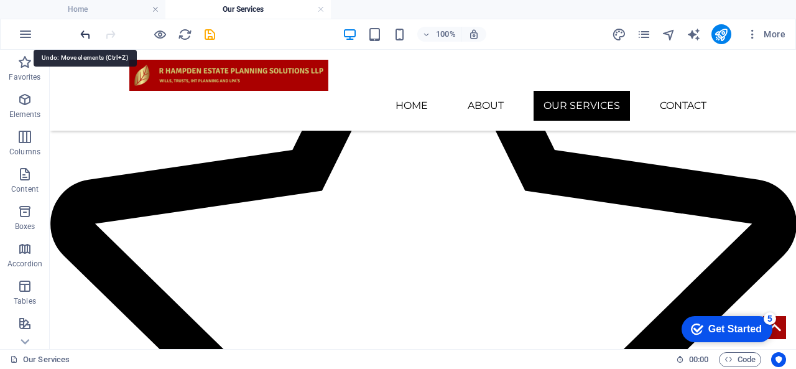
click at [90, 31] on icon "undo" at bounding box center [85, 34] width 14 height 14
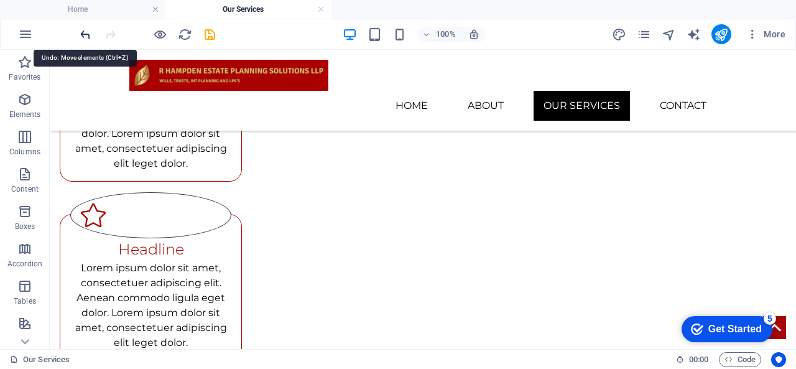
scroll to position [1148, 0]
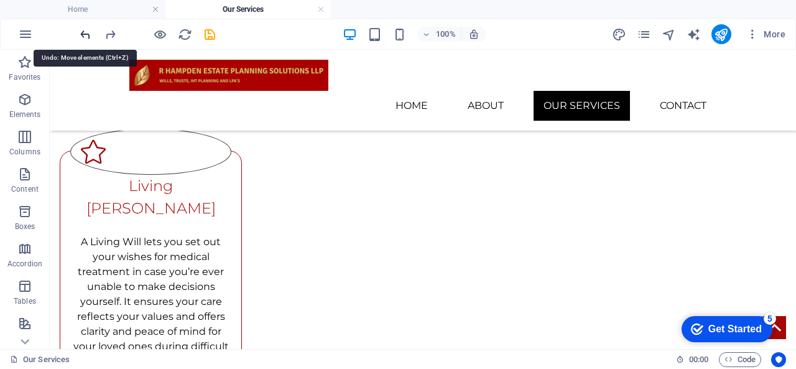
click at [90, 31] on icon "undo" at bounding box center [85, 34] width 14 height 14
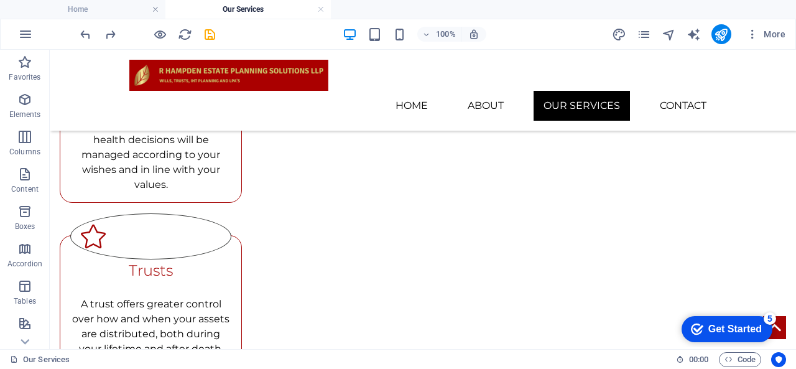
scroll to position [642, 0]
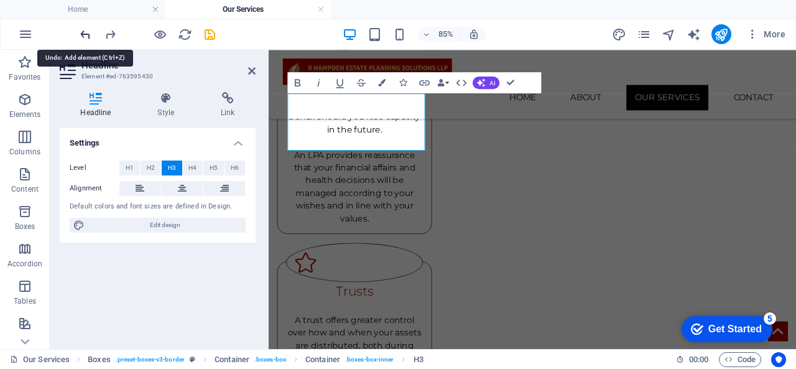
click at [85, 29] on icon "undo" at bounding box center [85, 34] width 14 height 14
click at [91, 35] on icon "undo" at bounding box center [85, 34] width 14 height 14
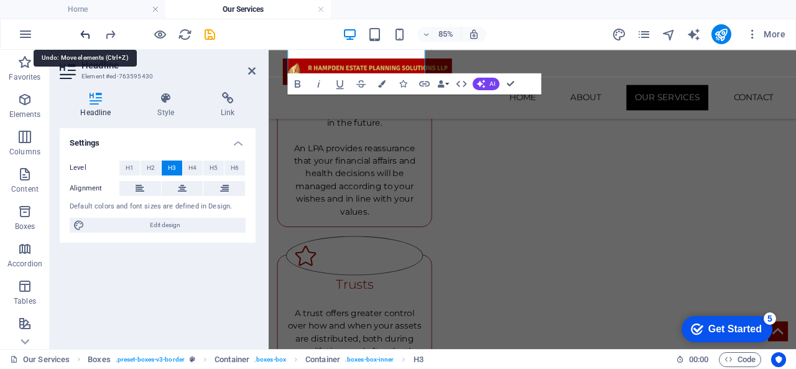
scroll to position [465, 0]
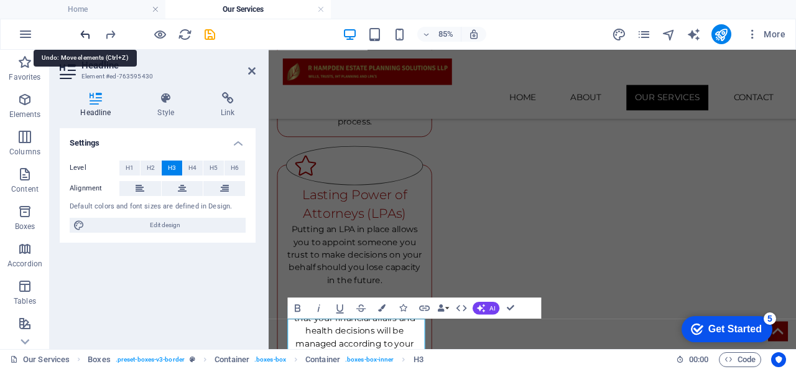
click at [86, 37] on icon "undo" at bounding box center [85, 34] width 14 height 14
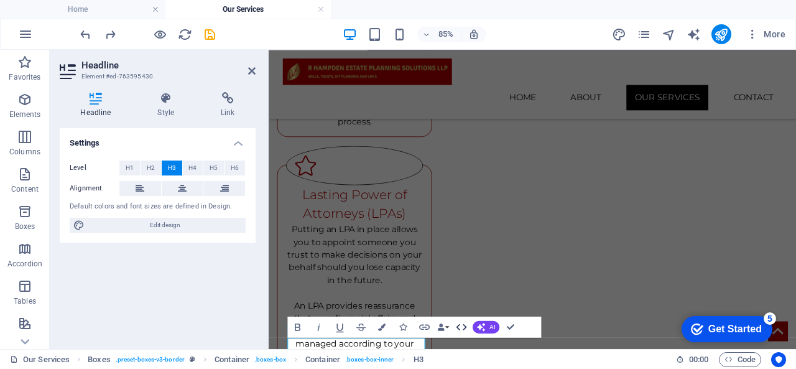
click at [460, 328] on icon "button" at bounding box center [461, 326] width 12 height 12
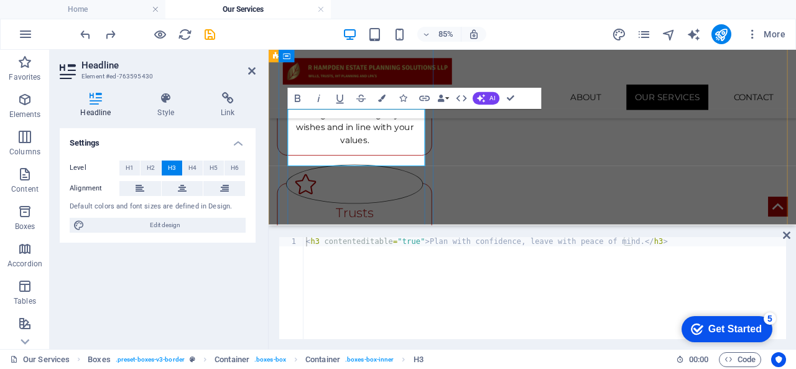
click at [786, 238] on icon at bounding box center [786, 235] width 7 height 10
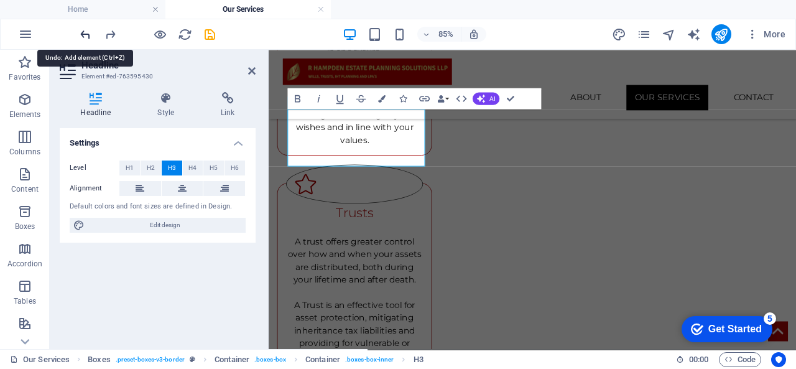
click at [83, 34] on icon "undo" at bounding box center [85, 34] width 14 height 14
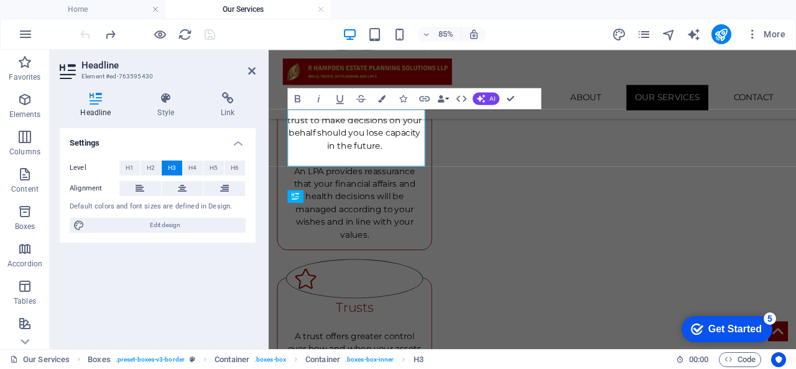
click at [83, 34] on div at bounding box center [147, 34] width 139 height 20
click at [254, 80] on header "Headline Element #ed-763595430" at bounding box center [158, 66] width 196 height 32
click at [254, 70] on icon at bounding box center [251, 71] width 7 height 10
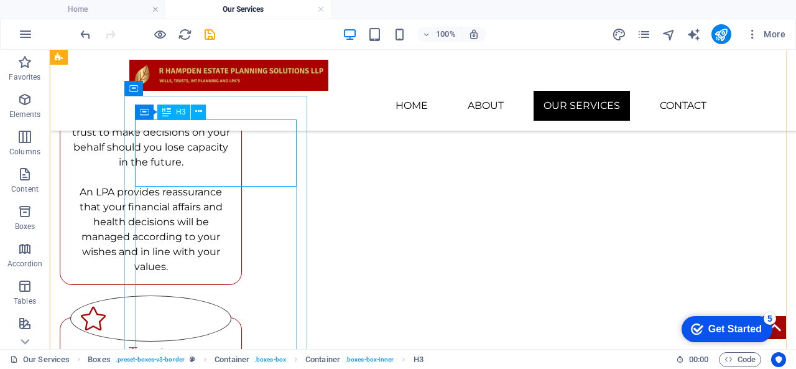
click at [195, 113] on icon at bounding box center [198, 111] width 7 height 13
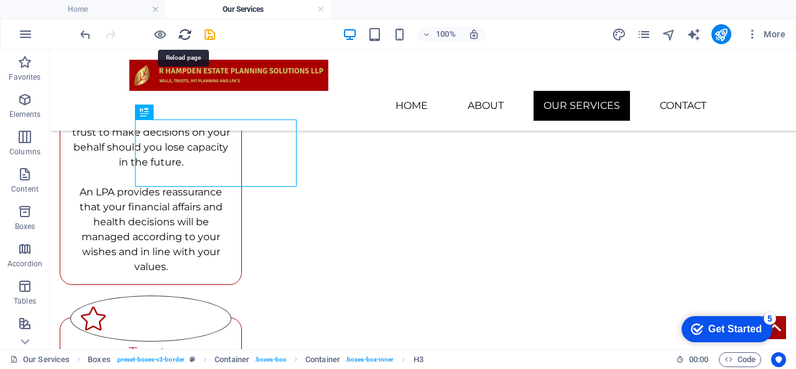
click at [185, 37] on icon "reload" at bounding box center [185, 34] width 14 height 14
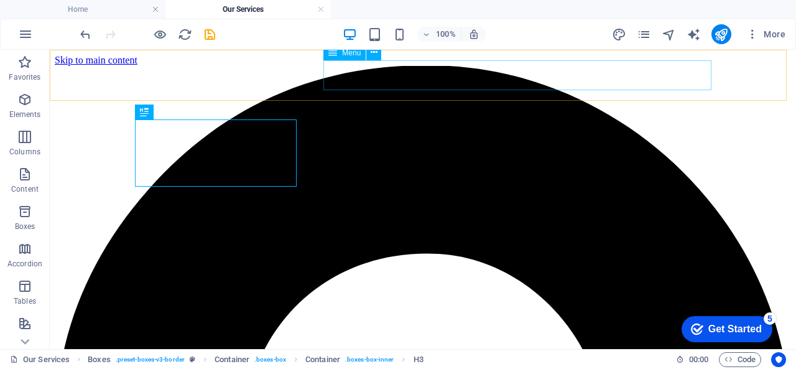
scroll to position [0, 0]
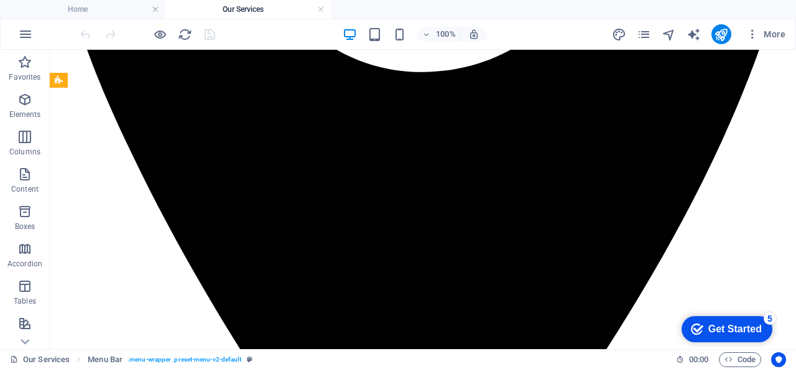
scroll to position [539, 0]
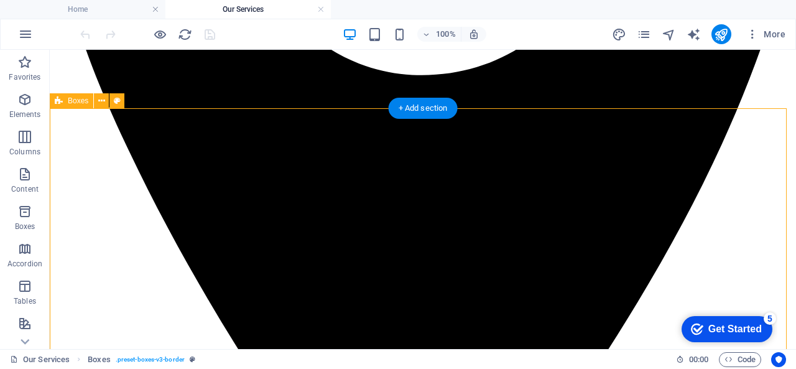
drag, startPoint x: 783, startPoint y: 226, endPoint x: 780, endPoint y: 235, distance: 9.2
click at [104, 100] on icon at bounding box center [101, 101] width 7 height 13
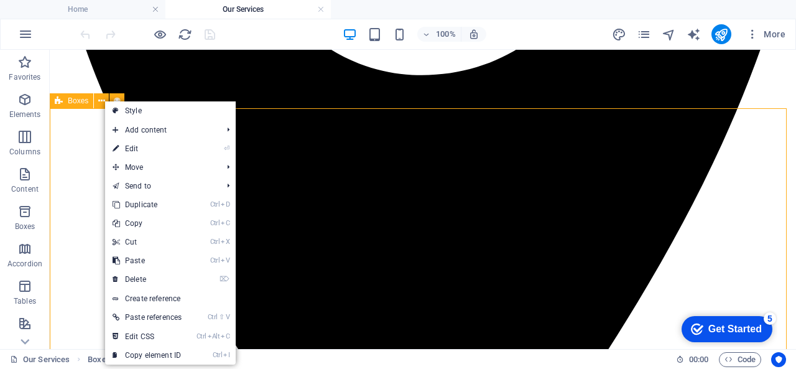
click at [81, 102] on span "Boxes" at bounding box center [78, 100] width 21 height 7
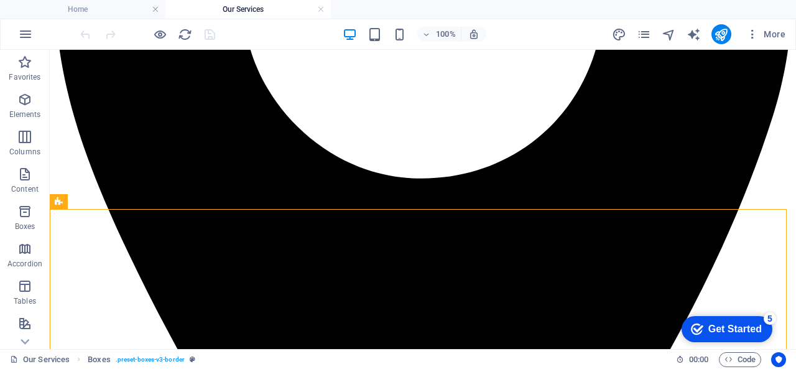
scroll to position [412, 0]
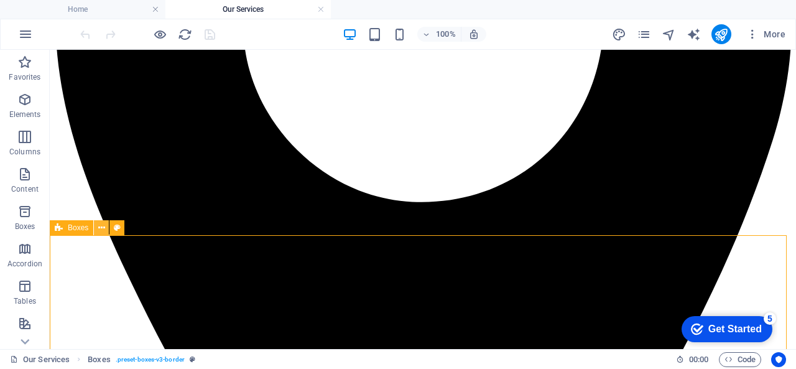
click at [101, 228] on icon at bounding box center [101, 227] width 7 height 13
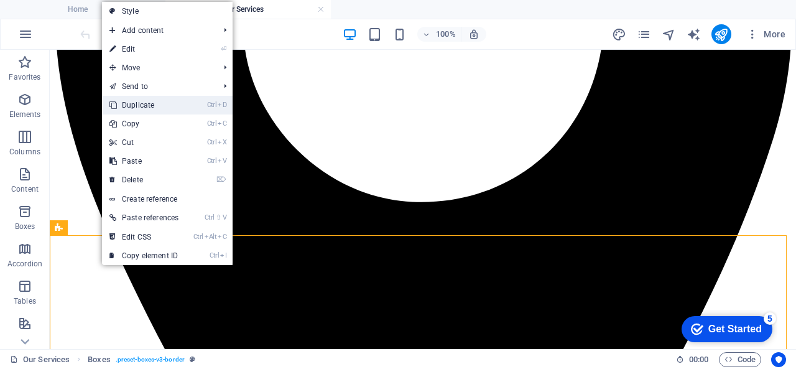
click at [160, 105] on link "Ctrl D Duplicate" at bounding box center [144, 105] width 84 height 19
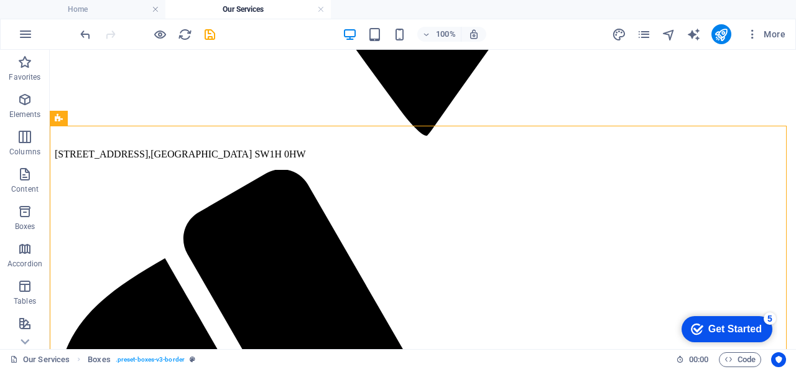
scroll to position [1020, 0]
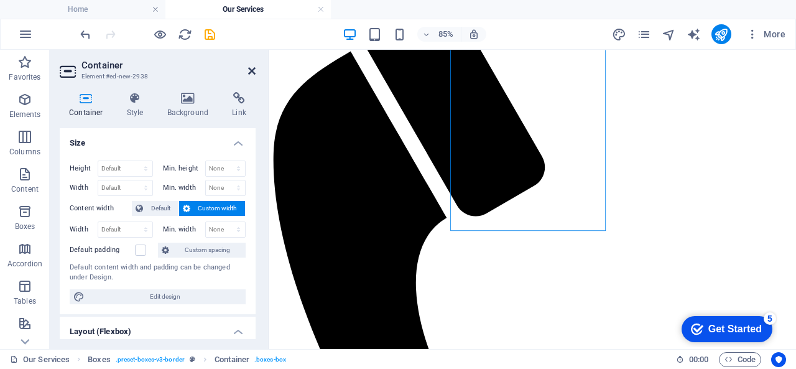
click at [249, 72] on icon at bounding box center [251, 71] width 7 height 10
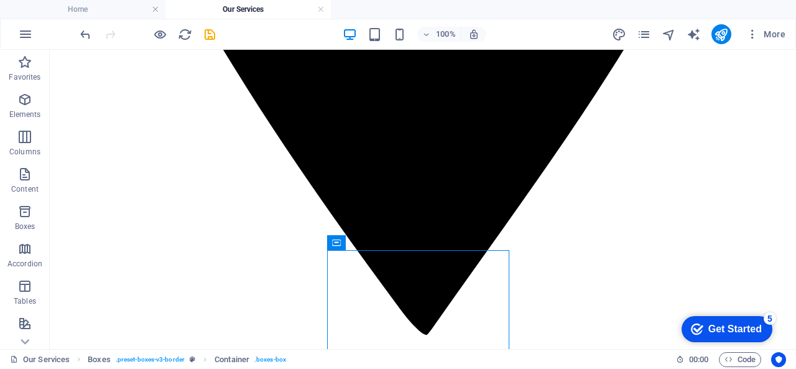
scroll to position [805, 0]
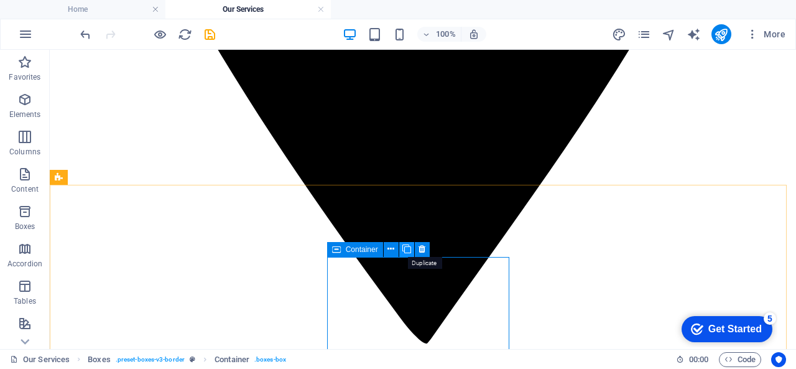
click at [403, 253] on icon at bounding box center [406, 249] width 9 height 13
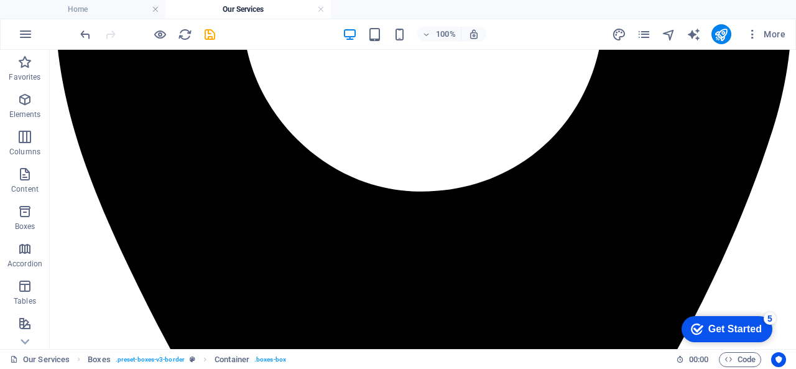
scroll to position [416, 0]
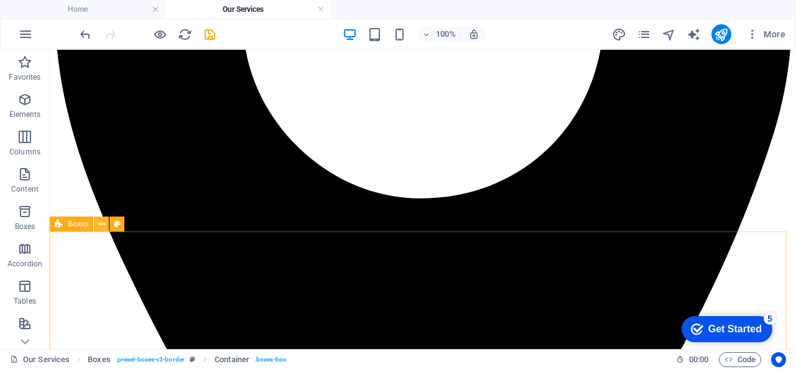
click at [96, 221] on button at bounding box center [101, 223] width 15 height 15
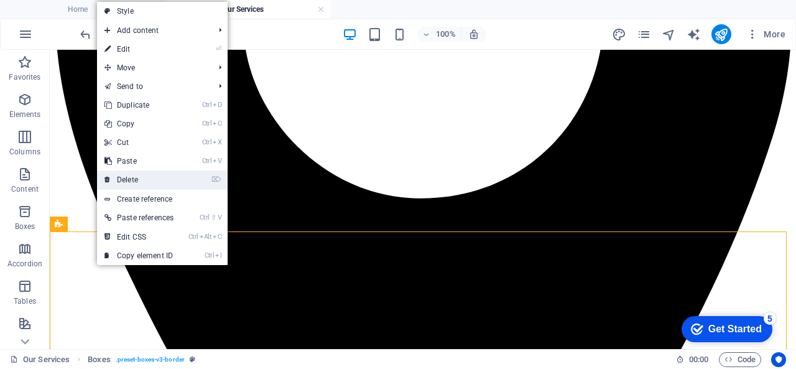
click at [129, 176] on link "⌦ Delete" at bounding box center [139, 179] width 84 height 19
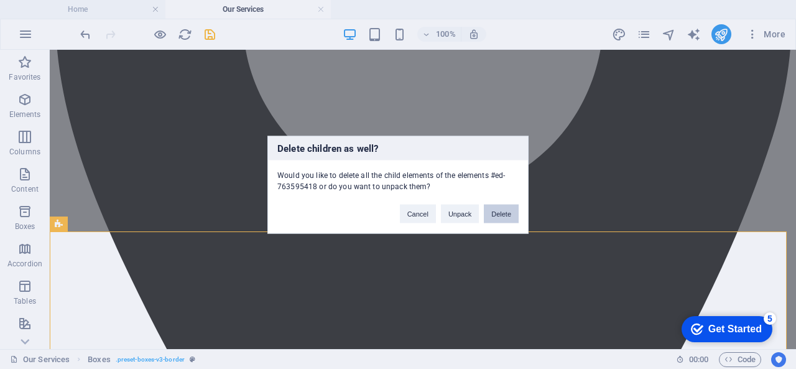
click at [501, 217] on button "Delete" at bounding box center [501, 213] width 35 height 19
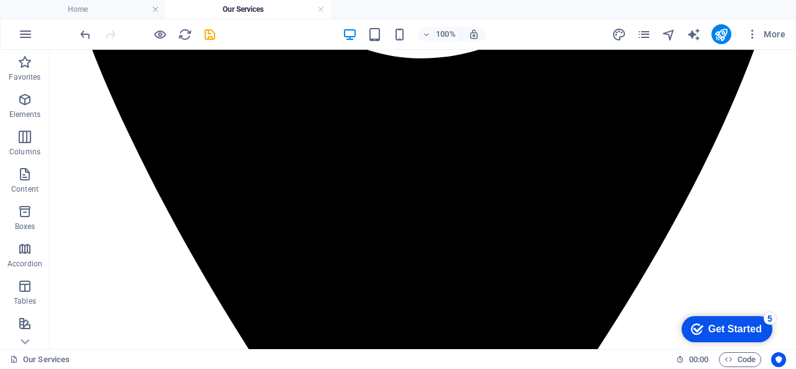
scroll to position [566, 0]
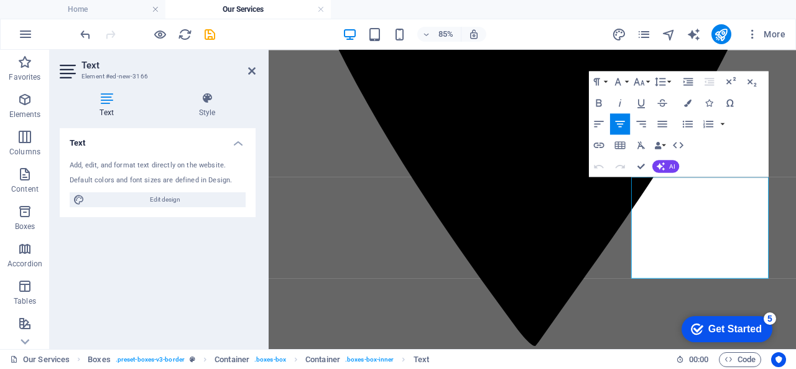
drag, startPoint x: 710, startPoint y: 202, endPoint x: 878, endPoint y: 327, distance: 209.5
drag, startPoint x: 888, startPoint y: 292, endPoint x: 499, endPoint y: 263, distance: 390.5
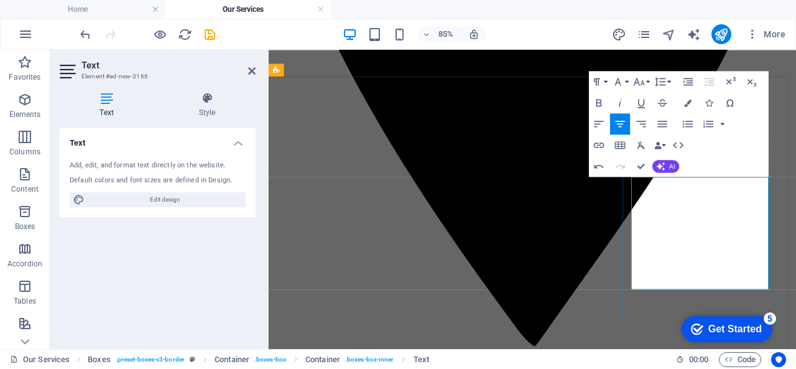
drag, startPoint x: 720, startPoint y: 238, endPoint x: 775, endPoint y: 225, distance: 56.3
drag, startPoint x: 817, startPoint y: 289, endPoint x: 800, endPoint y: 312, distance: 28.5
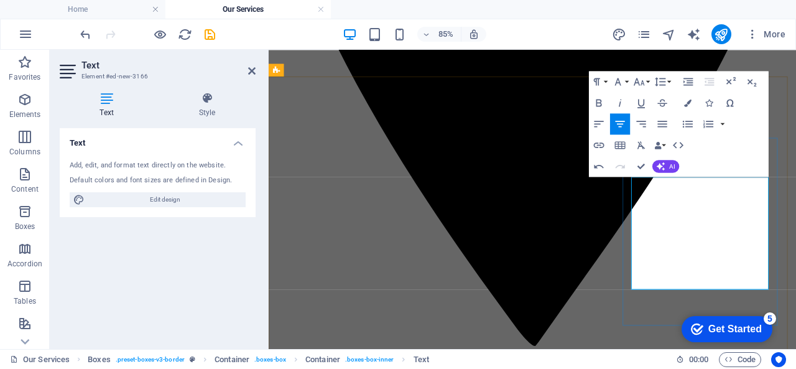
drag, startPoint x: 763, startPoint y: 304, endPoint x: 817, endPoint y: 295, distance: 55.4
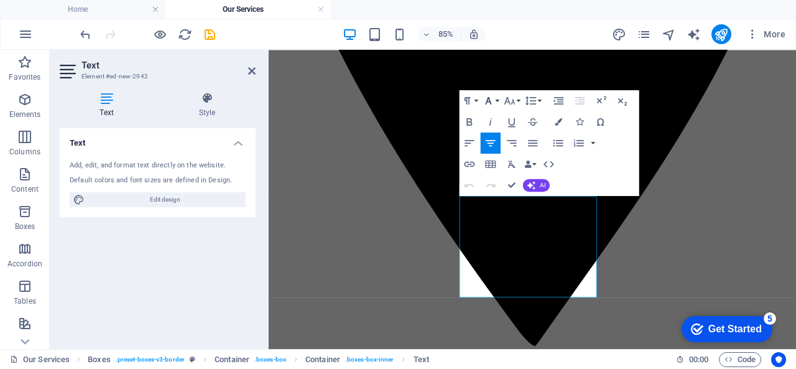
click at [495, 103] on icon "button" at bounding box center [488, 101] width 12 height 12
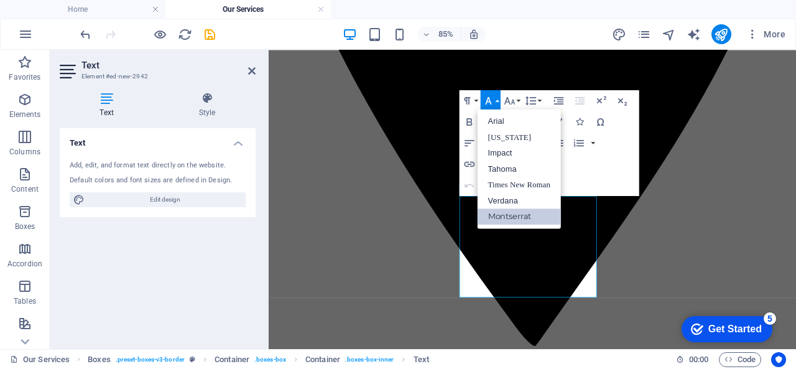
scroll to position [0, 0]
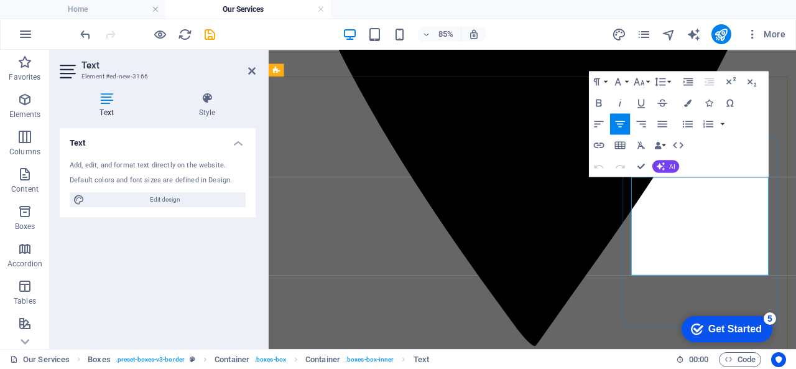
drag, startPoint x: 717, startPoint y: 223, endPoint x: 817, endPoint y: 315, distance: 136.0
click at [630, 83] on button "Font Family" at bounding box center [620, 81] width 20 height 21
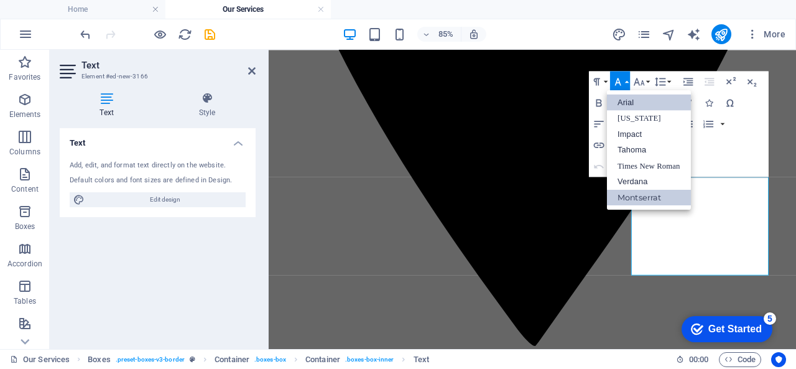
click at [648, 197] on link "Montserrat" at bounding box center [648, 198] width 83 height 16
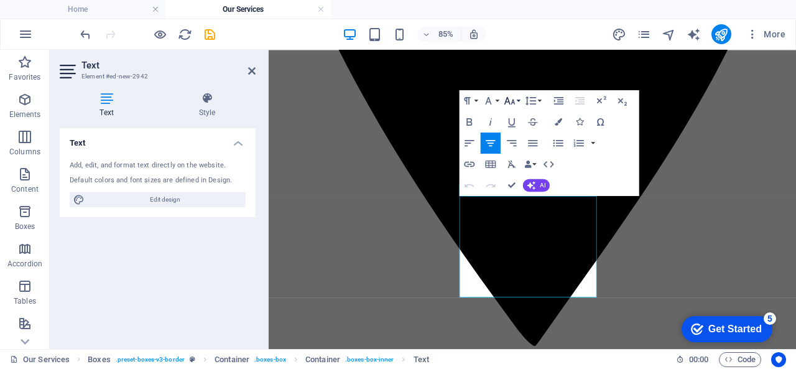
click at [508, 101] on icon "button" at bounding box center [509, 100] width 11 height 7
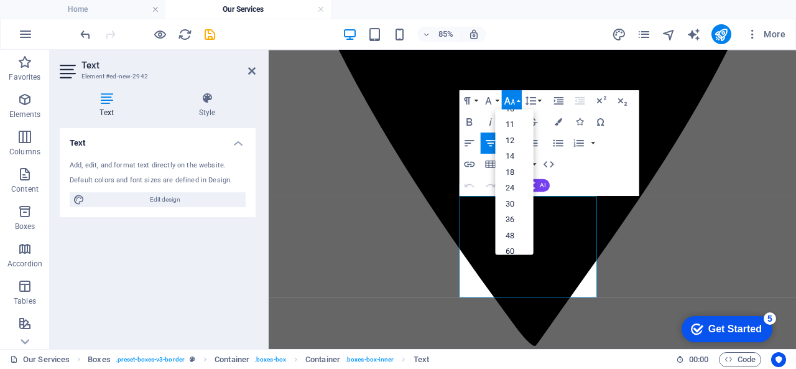
scroll to position [100, 0]
click at [526, 144] on link "24" at bounding box center [515, 148] width 38 height 16
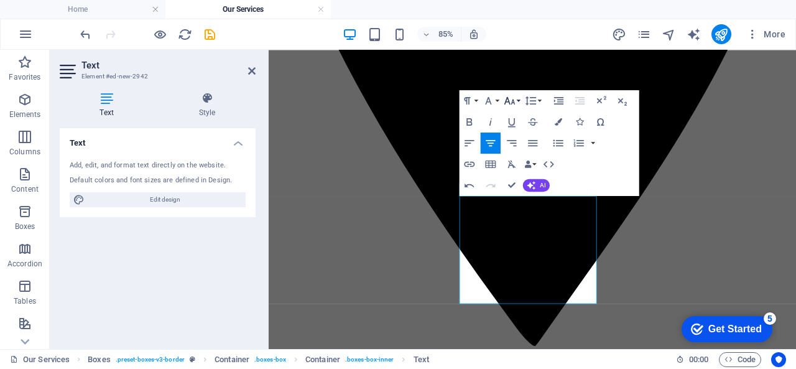
click at [514, 98] on icon "button" at bounding box center [509, 101] width 12 height 12
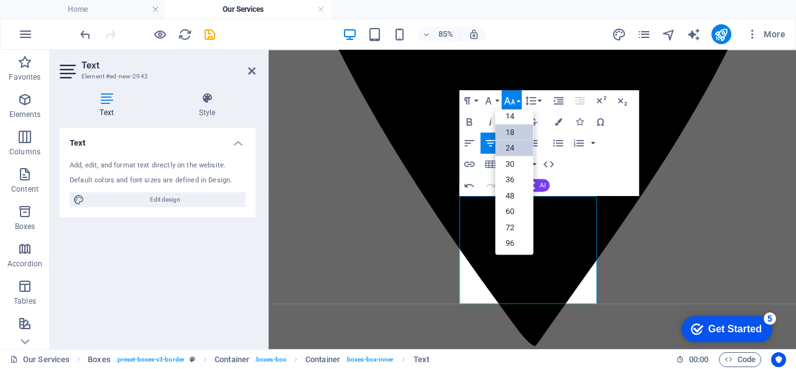
click at [518, 135] on link "18" at bounding box center [515, 132] width 38 height 16
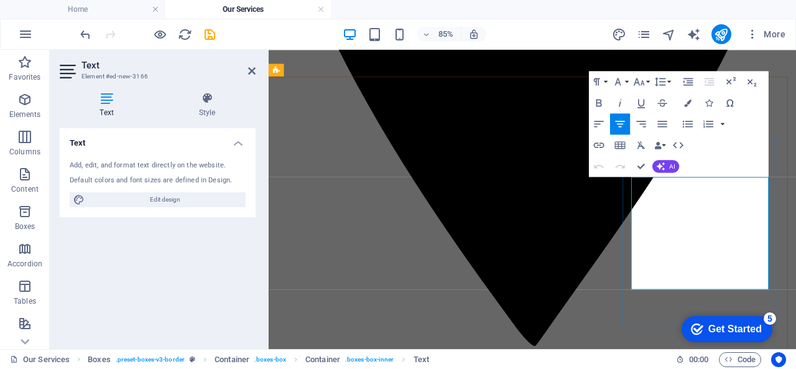
drag, startPoint x: 708, startPoint y: 218, endPoint x: 829, endPoint y: 322, distance: 159.7
click at [642, 81] on icon "button" at bounding box center [639, 81] width 12 height 12
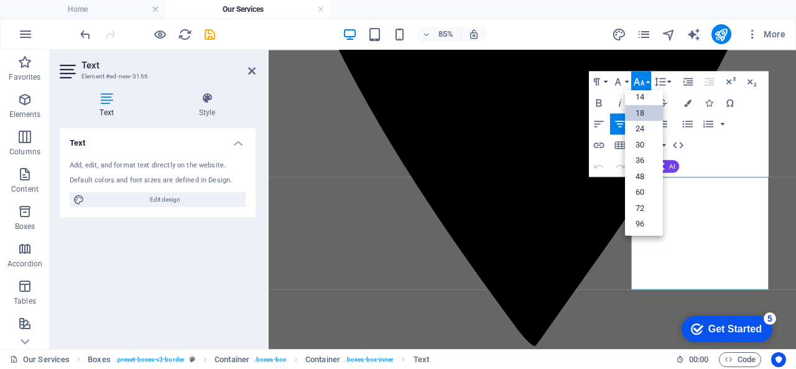
click at [648, 111] on link "18" at bounding box center [644, 113] width 38 height 16
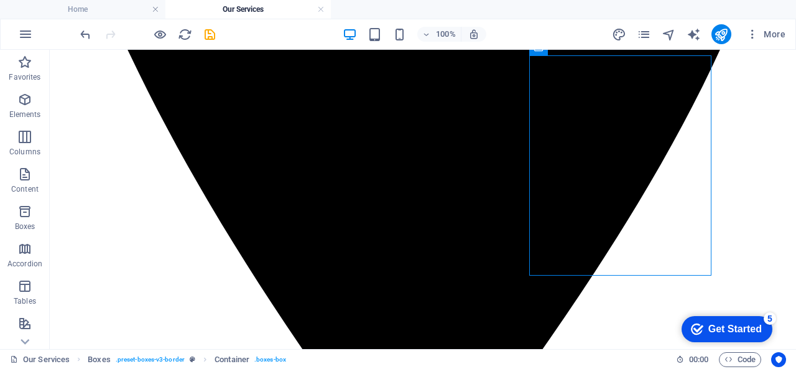
scroll to position [635, 0]
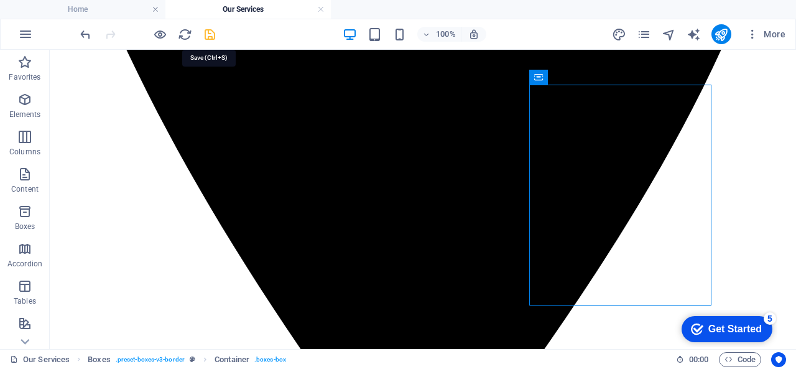
click at [212, 40] on icon "save" at bounding box center [210, 34] width 14 height 14
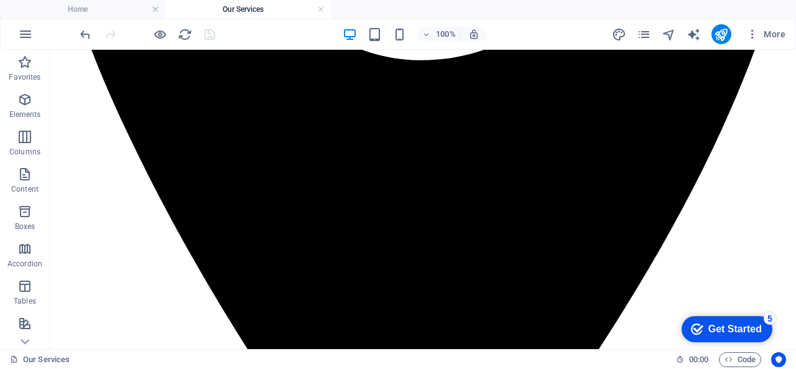
scroll to position [546, 0]
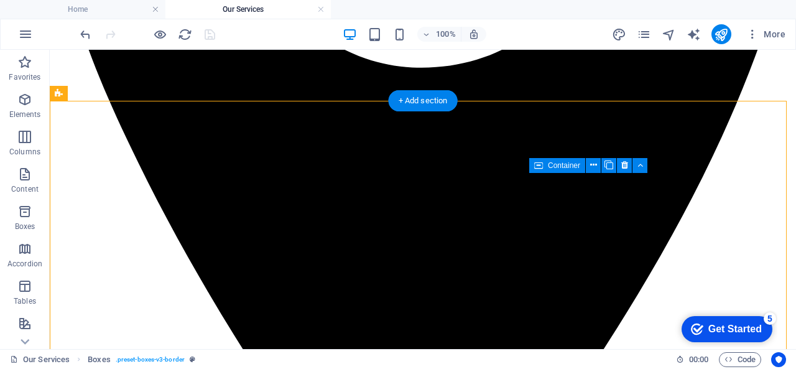
drag, startPoint x: 576, startPoint y: 208, endPoint x: 554, endPoint y: 217, distance: 23.4
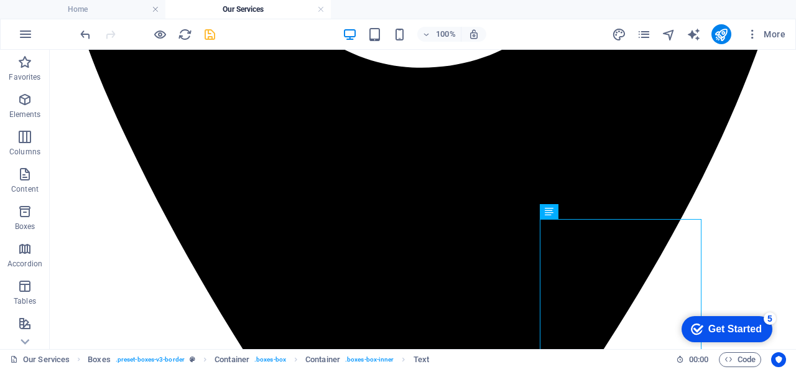
scroll to position [695, 0]
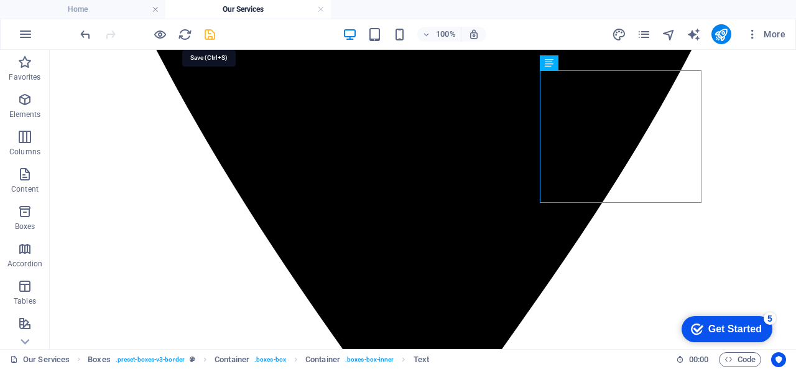
click at [216, 40] on icon "save" at bounding box center [210, 34] width 14 height 14
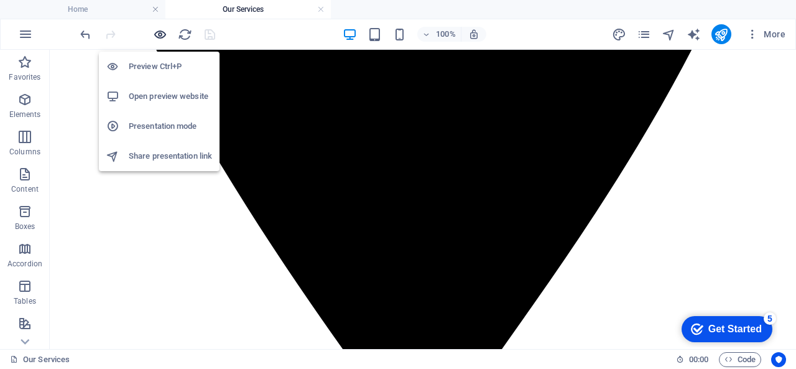
click at [153, 31] on icon "button" at bounding box center [160, 34] width 14 height 14
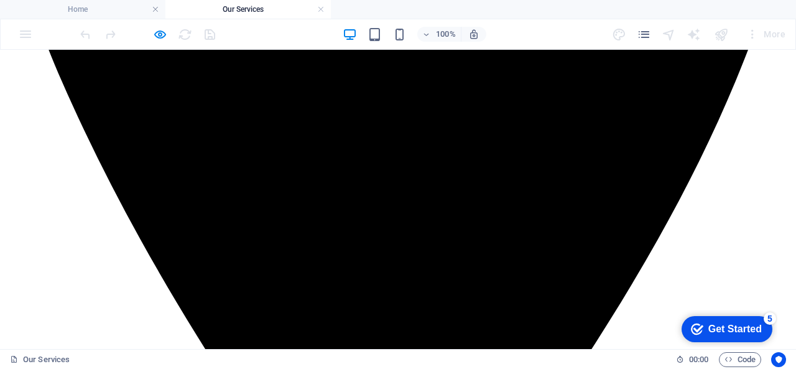
scroll to position [607, 0]
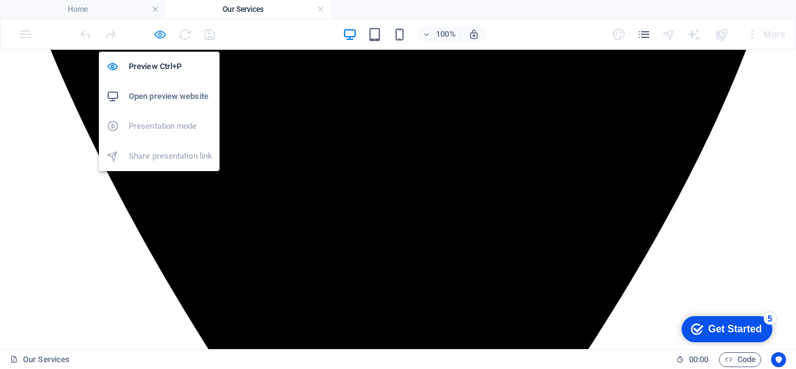
click at [159, 37] on icon "button" at bounding box center [160, 34] width 14 height 14
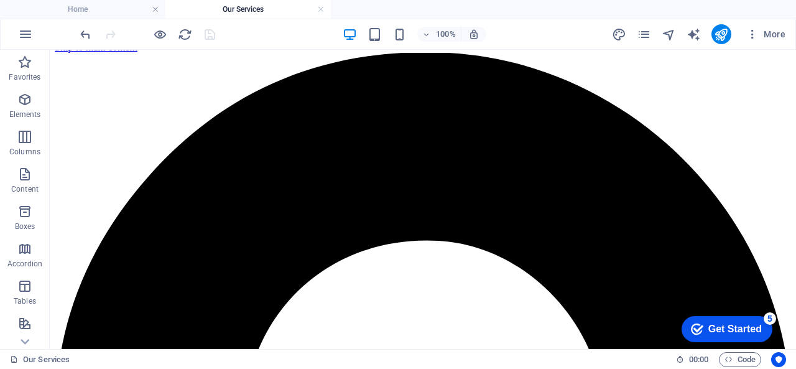
scroll to position [0, 0]
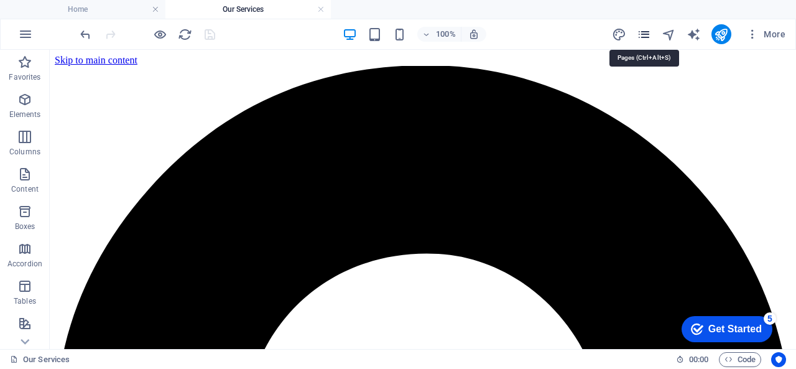
click at [646, 35] on icon "pages" at bounding box center [644, 34] width 14 height 14
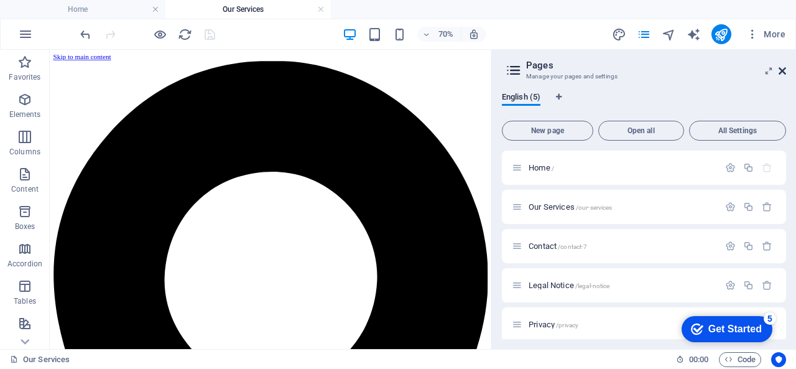
click at [779, 68] on icon at bounding box center [782, 71] width 7 height 10
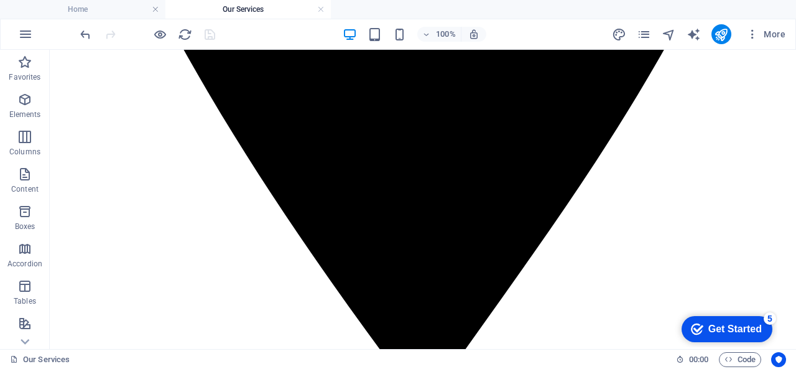
scroll to position [761, 0]
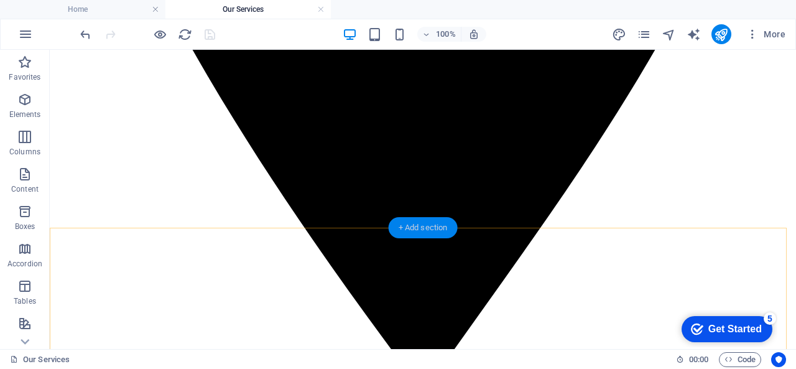
click at [424, 219] on div "+ Add section" at bounding box center [423, 227] width 69 height 21
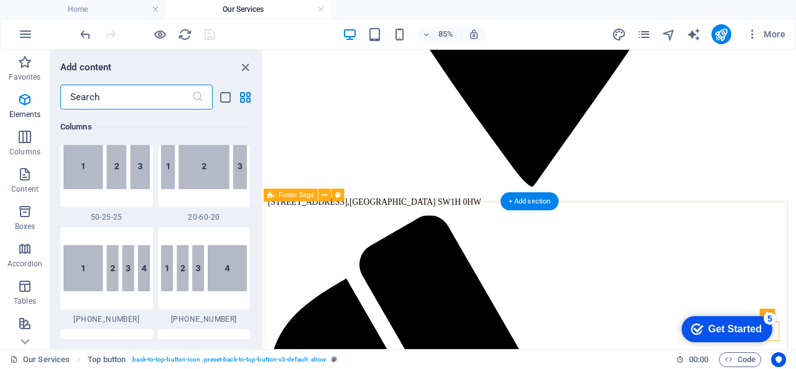
scroll to position [2177, 0]
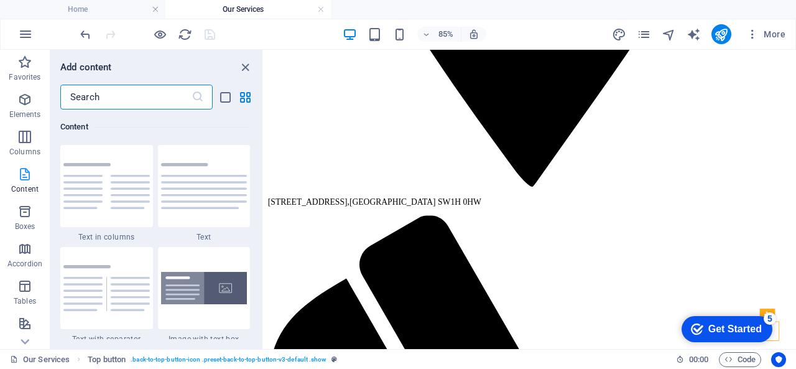
click at [30, 165] on button "Content" at bounding box center [25, 180] width 50 height 37
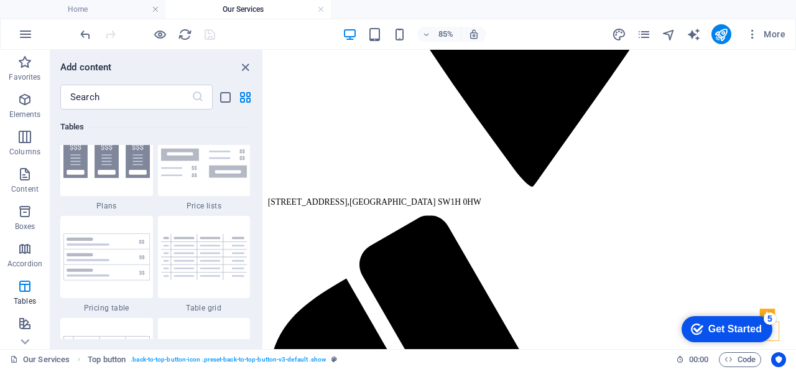
scroll to position [4497, 0]
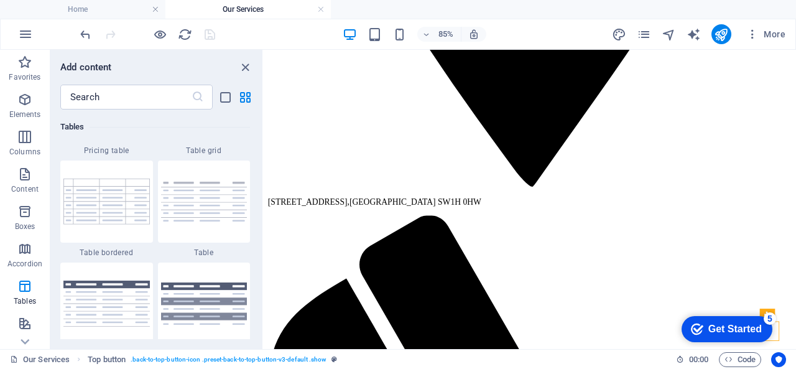
click at [264, 201] on iframe at bounding box center [530, 199] width 532 height 299
click at [264, 202] on iframe at bounding box center [530, 199] width 532 height 299
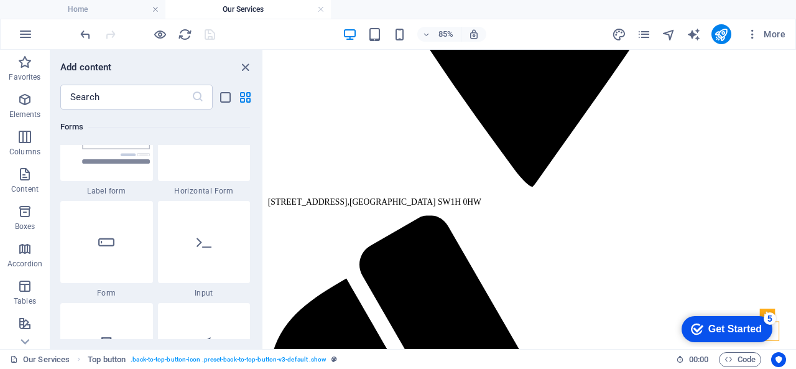
scroll to position [9467, 0]
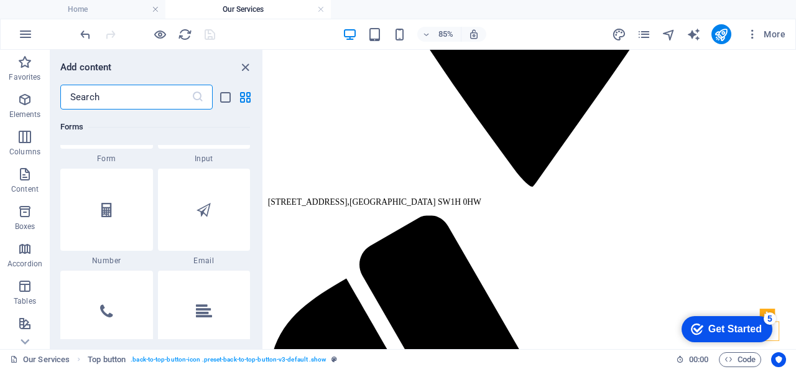
click at [170, 103] on input "text" at bounding box center [125, 97] width 131 height 25
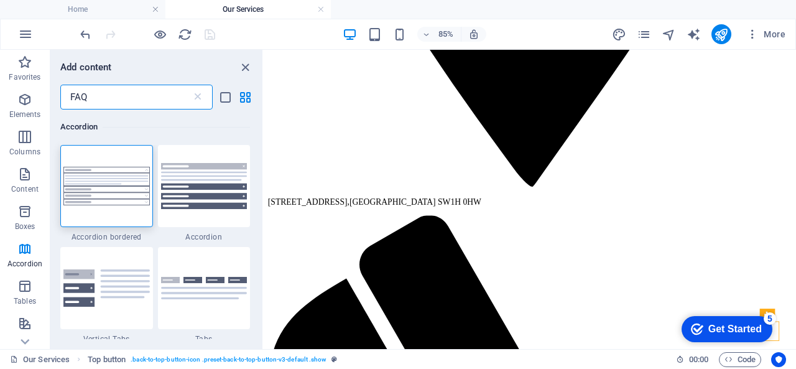
scroll to position [0, 0]
type input "FAQ"
click at [133, 201] on img at bounding box center [106, 186] width 86 height 39
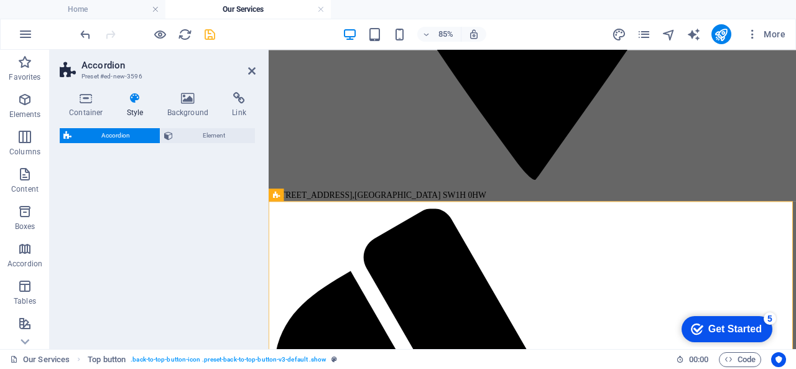
select select "rem"
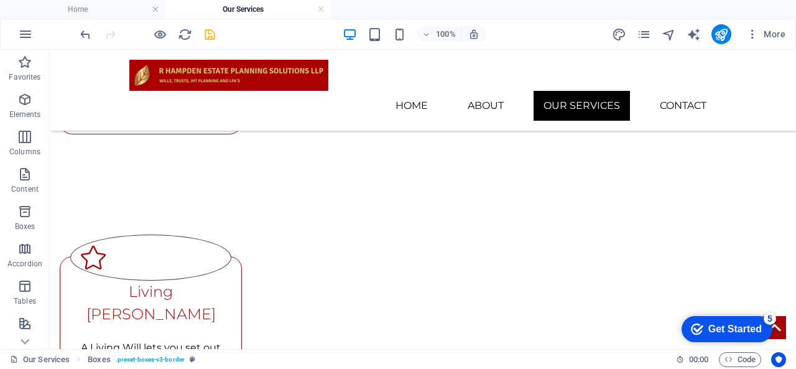
scroll to position [991, 0]
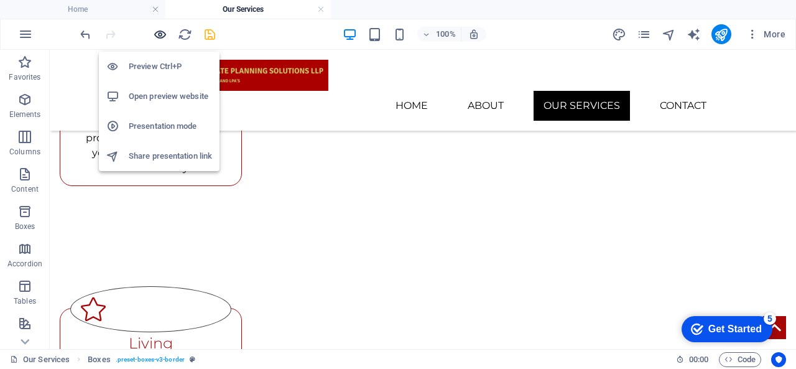
click at [159, 39] on icon "button" at bounding box center [160, 34] width 14 height 14
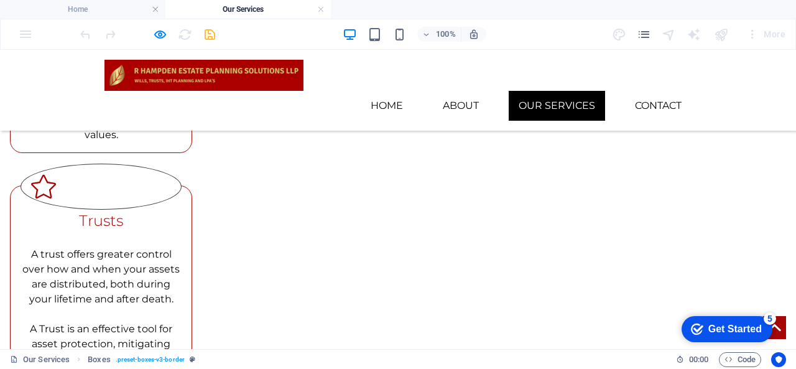
scroll to position [836, 0]
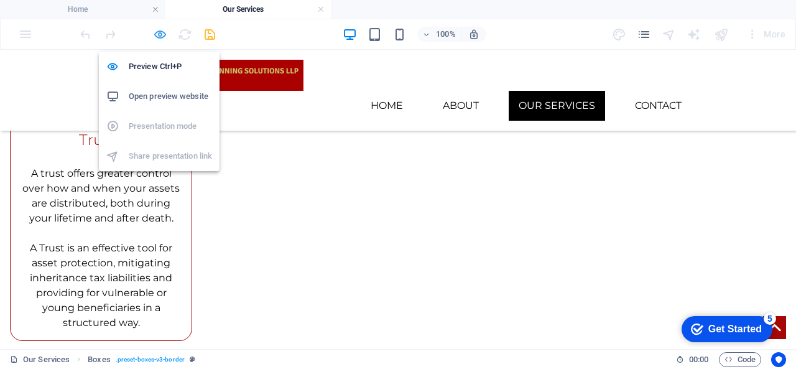
click at [164, 32] on icon "button" at bounding box center [160, 34] width 14 height 14
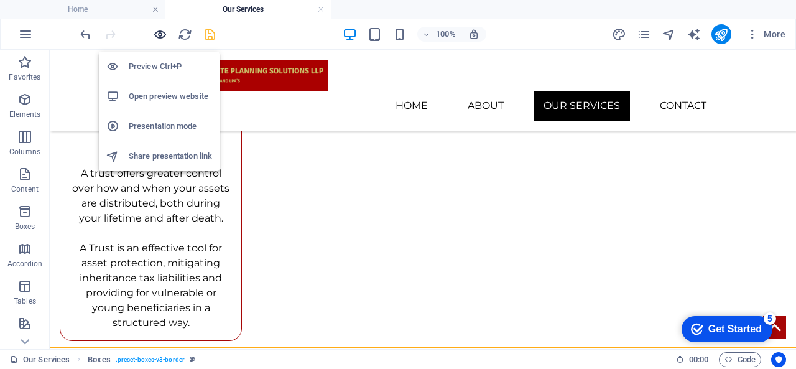
scroll to position [619, 0]
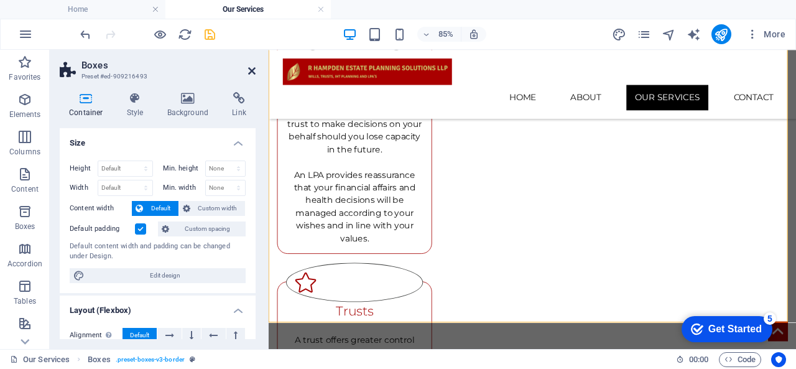
click at [249, 70] on icon at bounding box center [251, 71] width 7 height 10
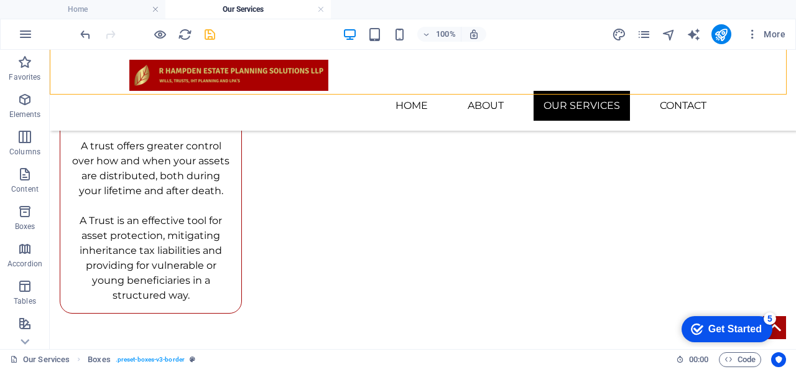
scroll to position [861, 0]
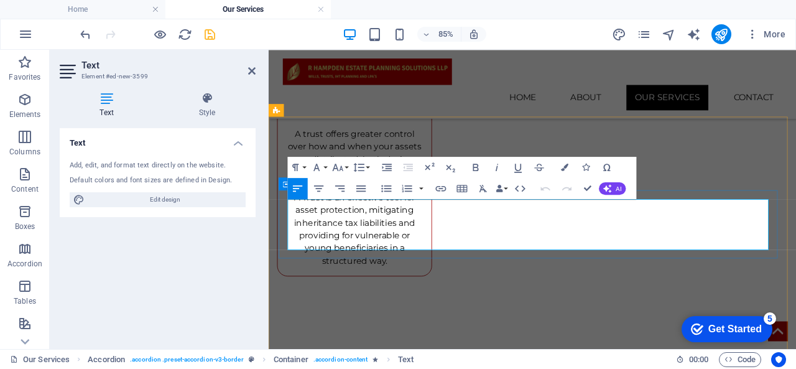
drag, startPoint x: 671, startPoint y: 272, endPoint x: 269, endPoint y: 210, distance: 407.2
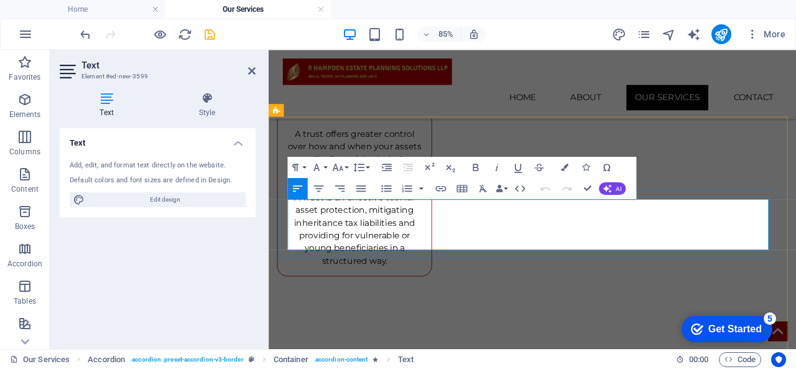
drag, startPoint x: 788, startPoint y: 266, endPoint x: 481, endPoint y: 248, distance: 307.8
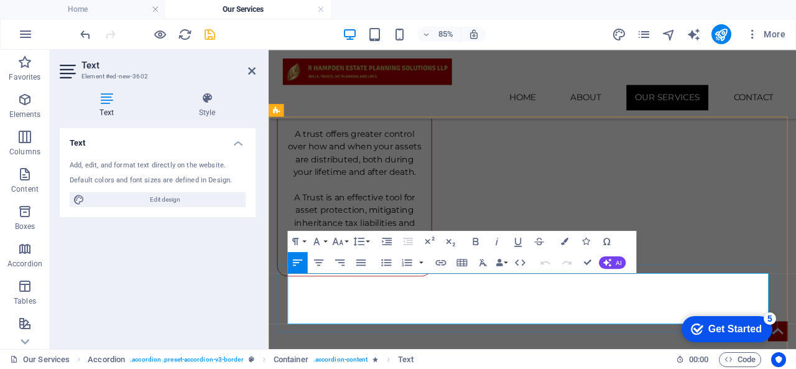
drag, startPoint x: 292, startPoint y: 315, endPoint x: 535, endPoint y: 356, distance: 246.7
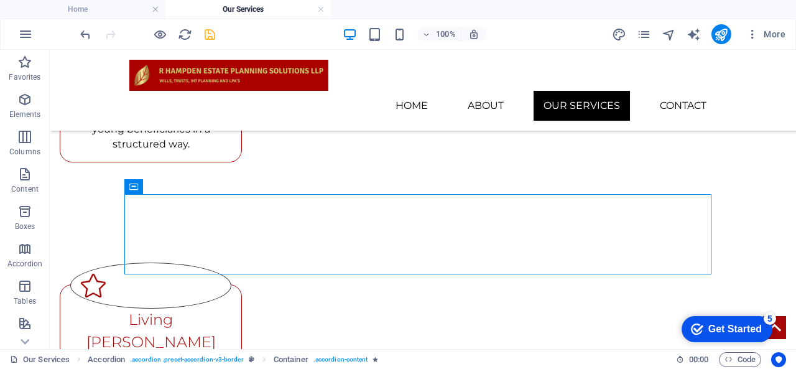
scroll to position [1025, 0]
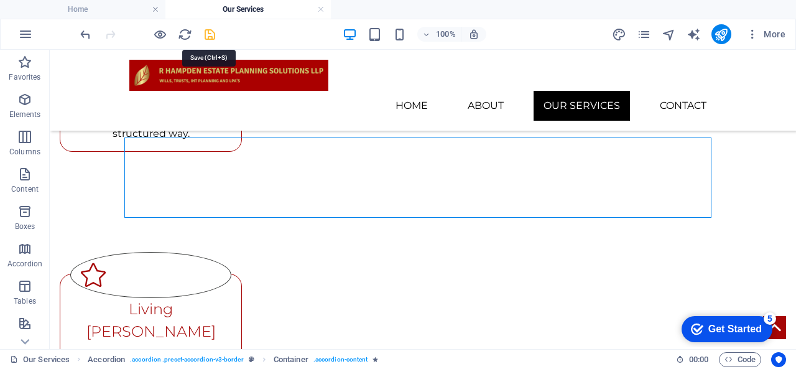
click at [215, 30] on icon "save" at bounding box center [210, 34] width 14 height 14
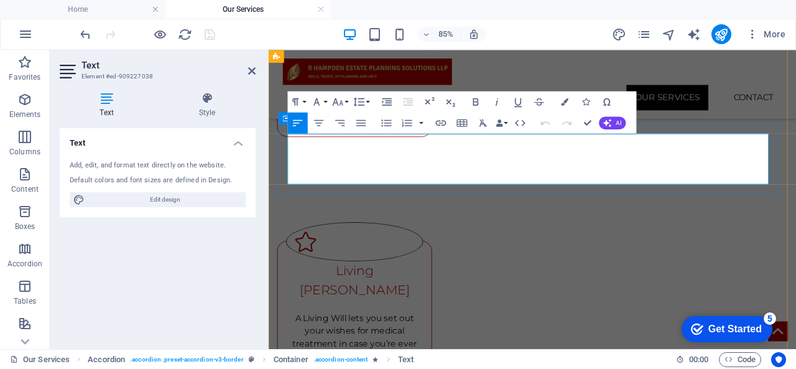
drag, startPoint x: 635, startPoint y: 200, endPoint x: 379, endPoint y: 157, distance: 259.2
drag, startPoint x: 379, startPoint y: 157, endPoint x: 306, endPoint y: 155, distance: 73.4
drag, startPoint x: 291, startPoint y: 155, endPoint x: 643, endPoint y: 191, distance: 353.3
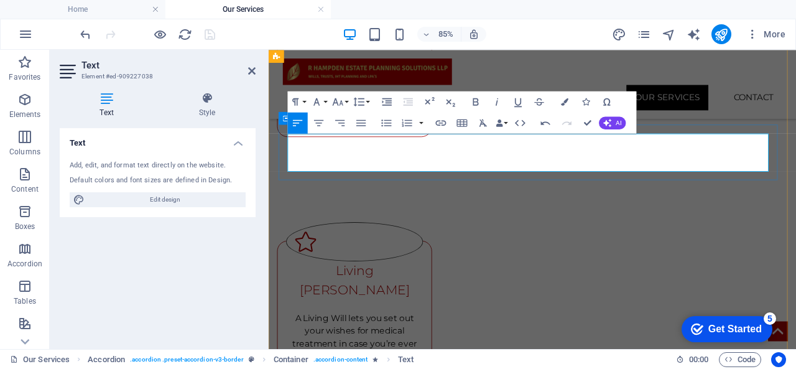
drag, startPoint x: 779, startPoint y: 184, endPoint x: 762, endPoint y: 192, distance: 19.2
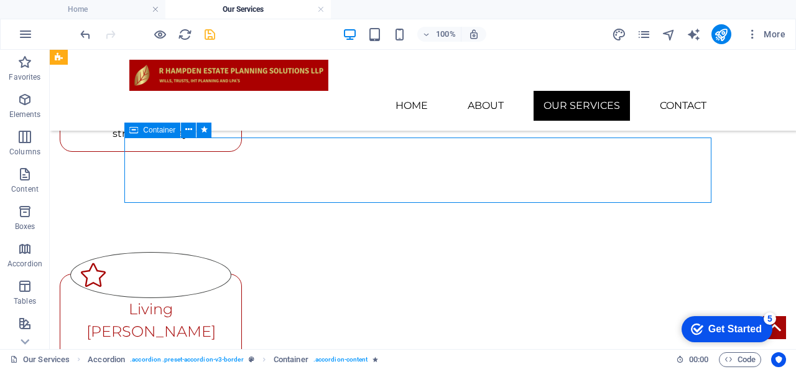
drag, startPoint x: 626, startPoint y: 174, endPoint x: 602, endPoint y: 154, distance: 30.9
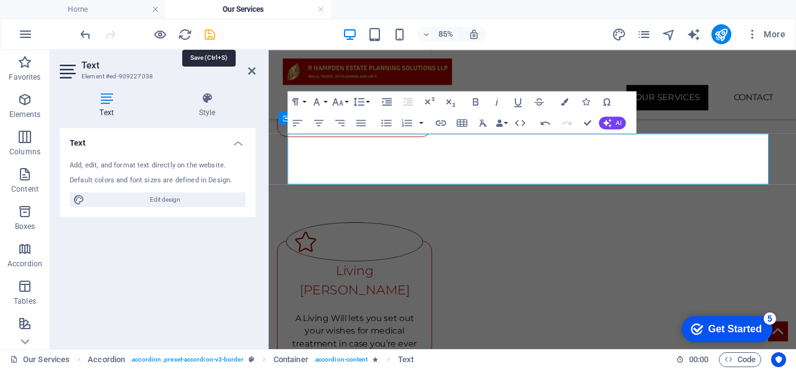
click at [212, 38] on icon "save" at bounding box center [210, 34] width 14 height 14
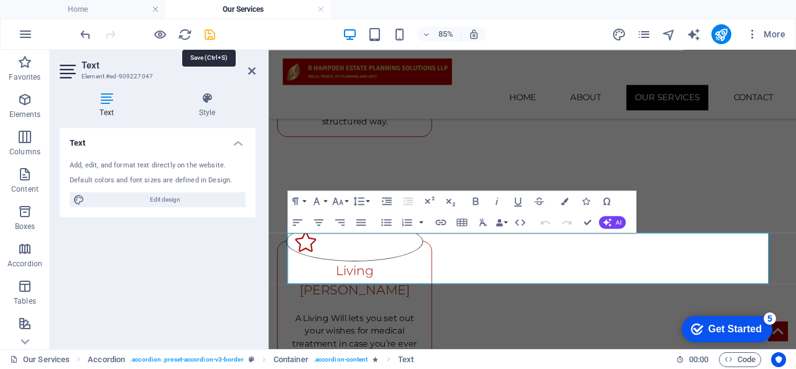
click at [207, 40] on icon "save" at bounding box center [210, 34] width 14 height 14
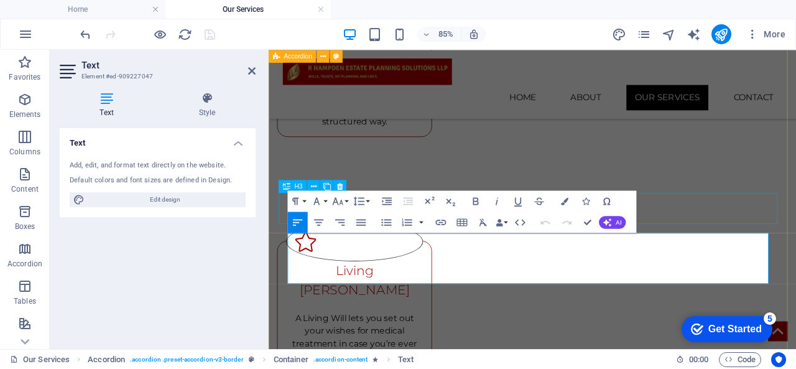
drag, startPoint x: 686, startPoint y: 316, endPoint x: 288, endPoint y: 248, distance: 404.0
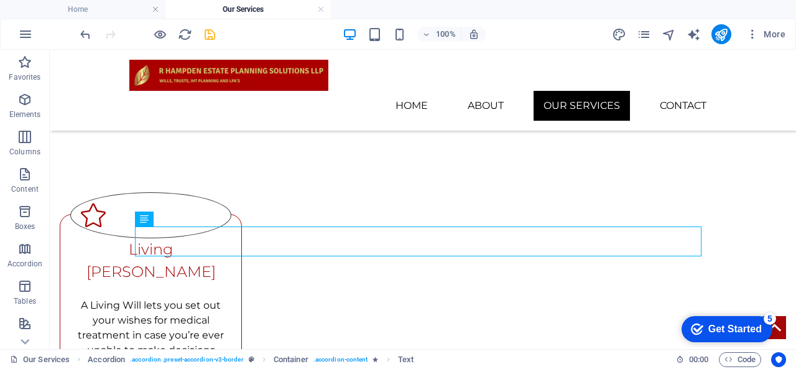
scroll to position [1137, 0]
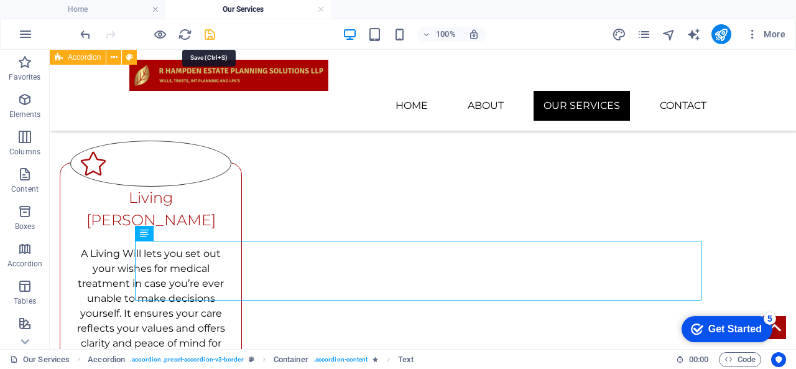
click at [216, 34] on icon "save" at bounding box center [210, 34] width 14 height 14
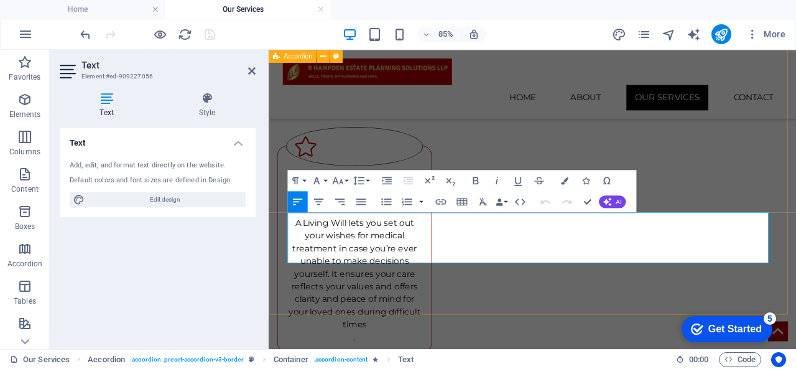
drag, startPoint x: 631, startPoint y: 292, endPoint x: 271, endPoint y: 233, distance: 365.0
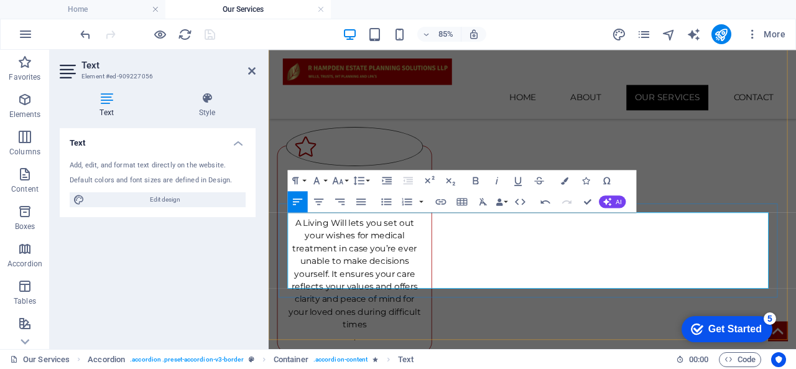
drag, startPoint x: 664, startPoint y: 277, endPoint x: 688, endPoint y: 283, distance: 24.4
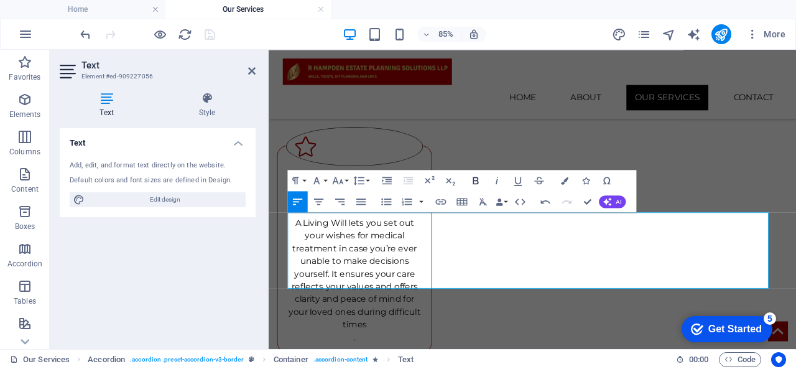
click at [480, 183] on icon "button" at bounding box center [476, 180] width 12 height 12
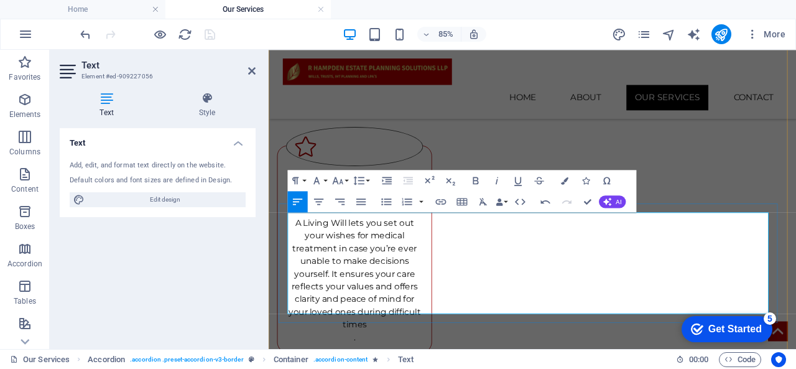
drag, startPoint x: 544, startPoint y: 350, endPoint x: 374, endPoint y: 346, distance: 169.9
drag, startPoint x: 298, startPoint y: 320, endPoint x: 440, endPoint y: 351, distance: 145.3
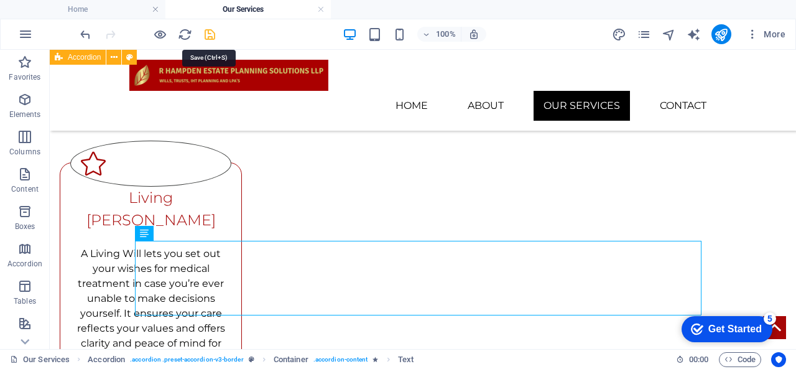
click at [210, 35] on icon "save" at bounding box center [210, 34] width 14 height 14
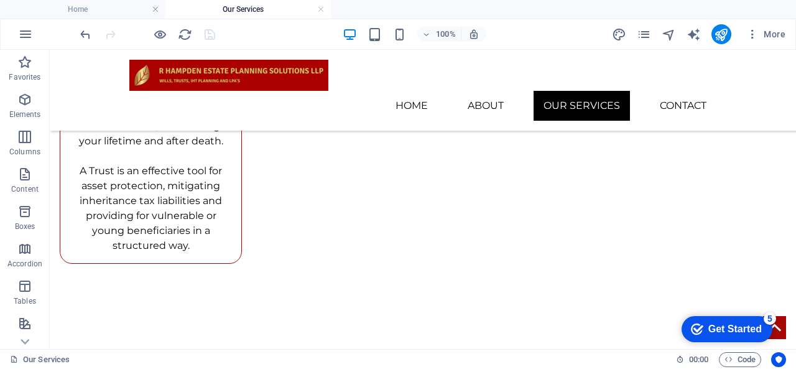
scroll to position [911, 0]
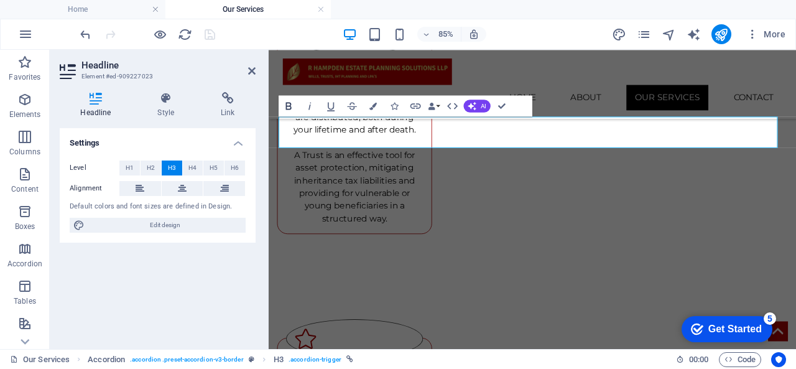
click at [291, 102] on icon "button" at bounding box center [288, 106] width 12 height 12
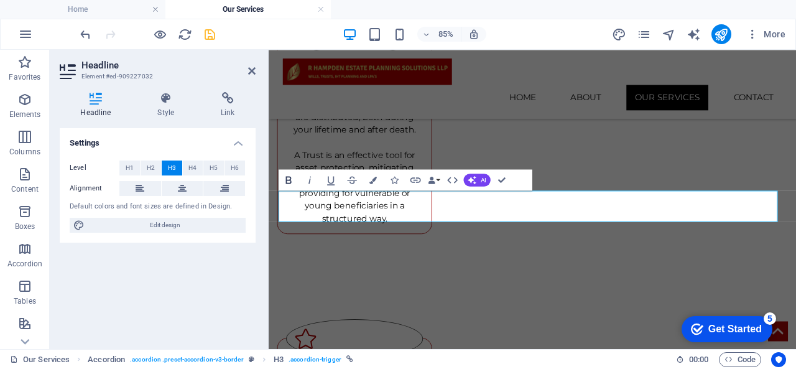
click at [283, 177] on icon "button" at bounding box center [288, 180] width 12 height 12
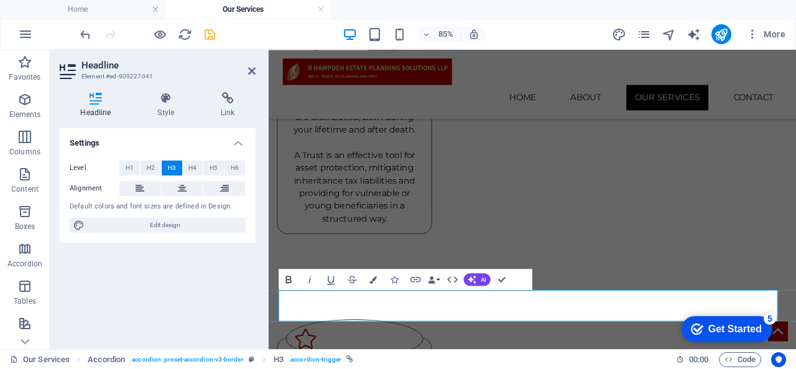
click at [289, 280] on icon "button" at bounding box center [288, 279] width 12 height 12
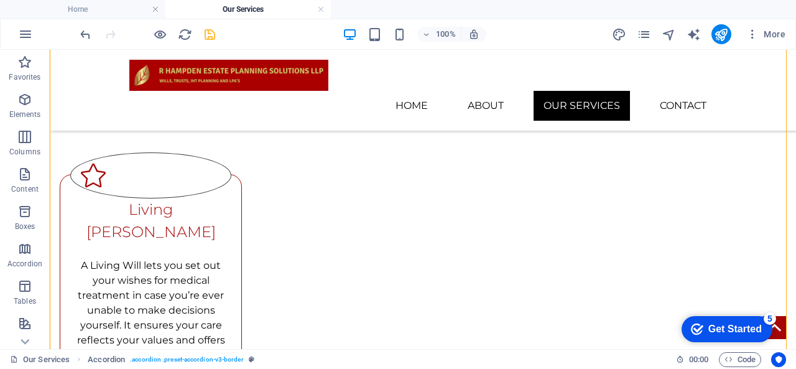
scroll to position [1130, 0]
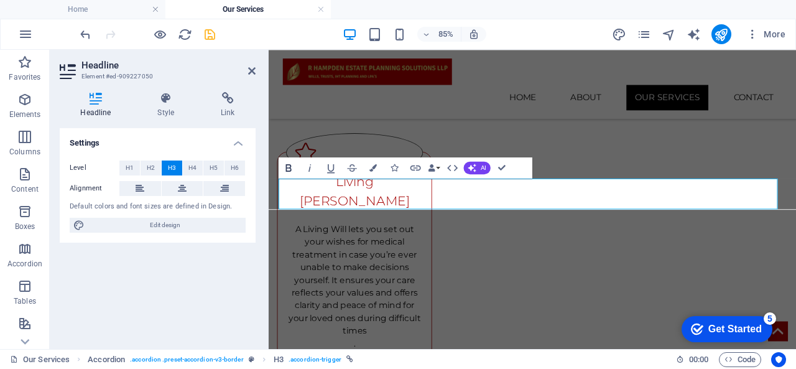
click at [287, 169] on icon "button" at bounding box center [289, 167] width 6 height 7
click at [210, 38] on icon "save" at bounding box center [210, 34] width 14 height 14
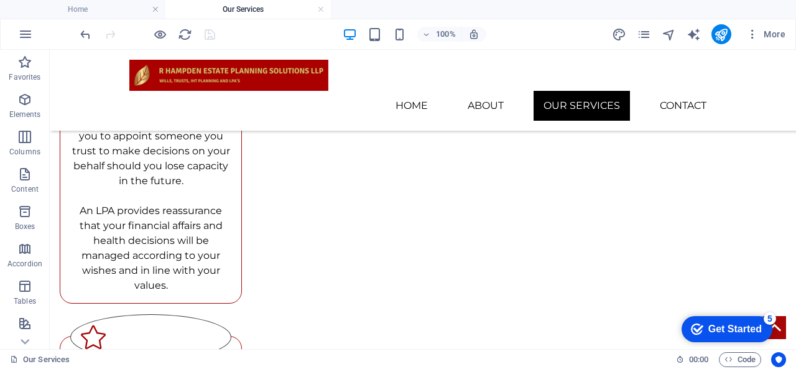
scroll to position [592, 0]
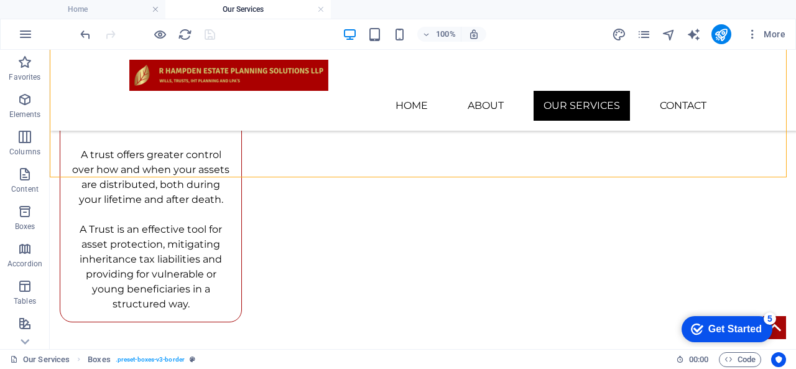
scroll to position [867, 0]
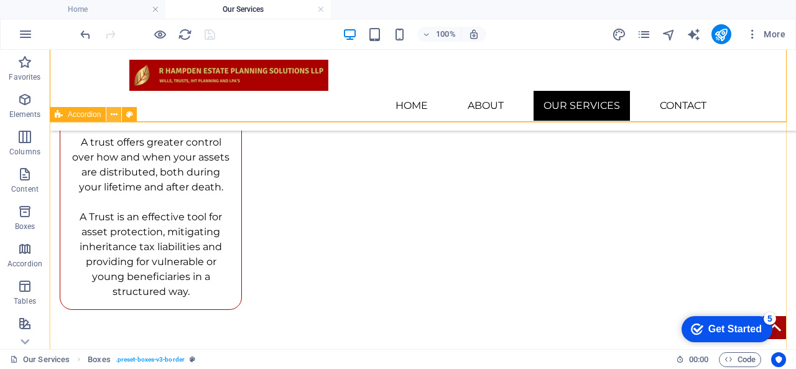
click at [115, 113] on icon at bounding box center [114, 114] width 7 height 13
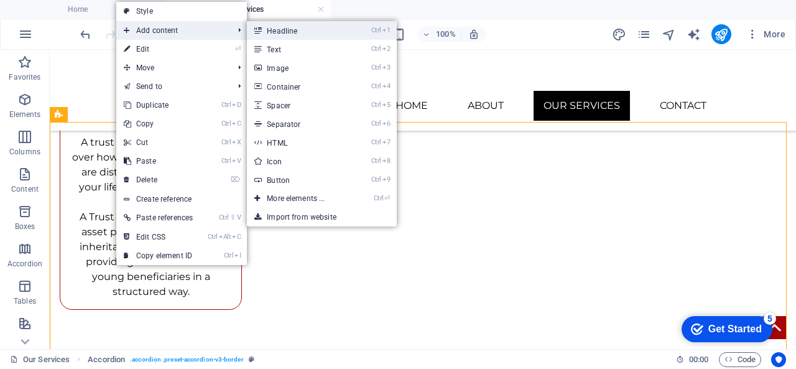
click at [285, 27] on link "Ctrl 1 Headline" at bounding box center [298, 30] width 103 height 19
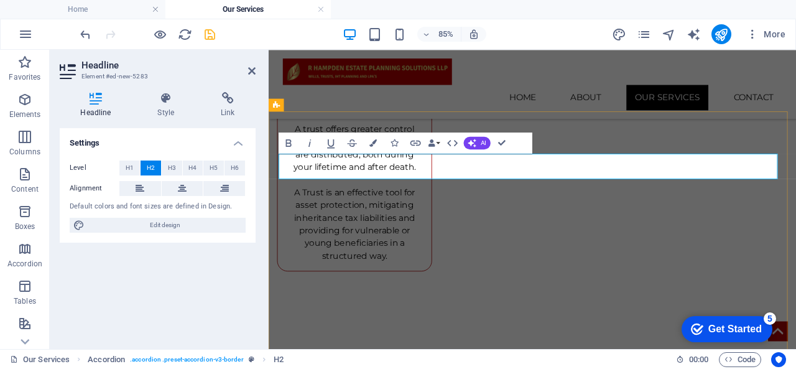
drag, startPoint x: 426, startPoint y: 197, endPoint x: 278, endPoint y: 191, distance: 148.2
click at [182, 184] on icon at bounding box center [182, 188] width 9 height 15
click at [328, 145] on icon "button" at bounding box center [331, 143] width 12 height 12
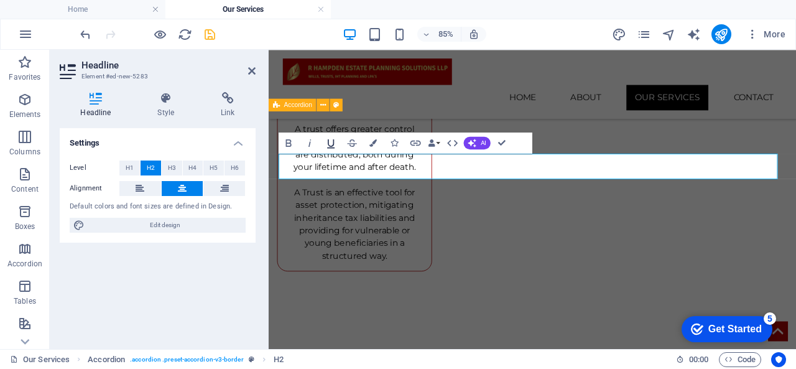
click at [328, 145] on icon "button" at bounding box center [331, 143] width 12 height 12
drag, startPoint x: 723, startPoint y: 198, endPoint x: 458, endPoint y: 196, distance: 265.6
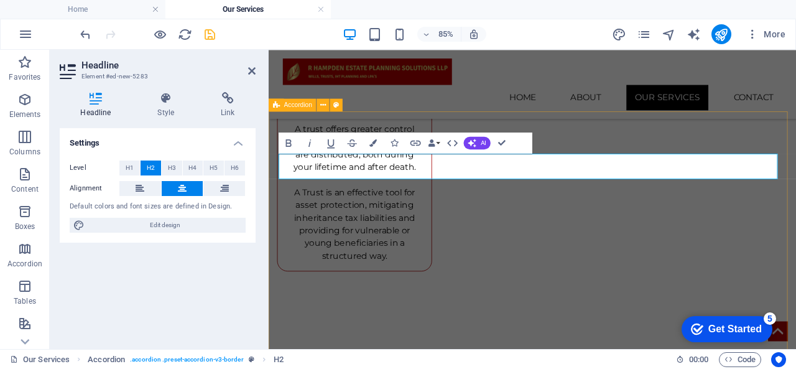
drag, startPoint x: 433, startPoint y: 175, endPoint x: 733, endPoint y: 156, distance: 300.5
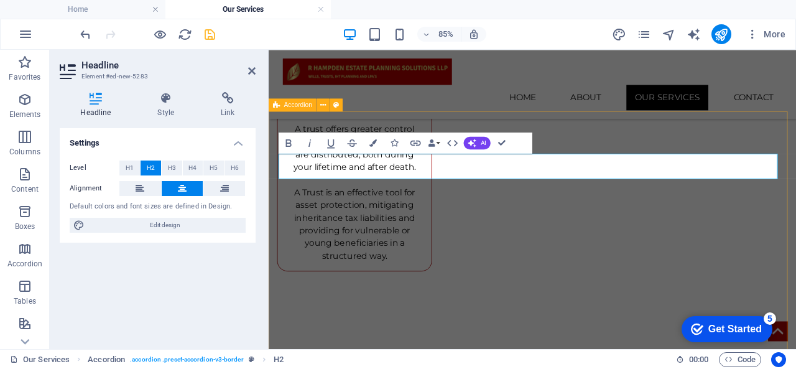
click at [328, 142] on icon "button" at bounding box center [331, 143] width 12 height 12
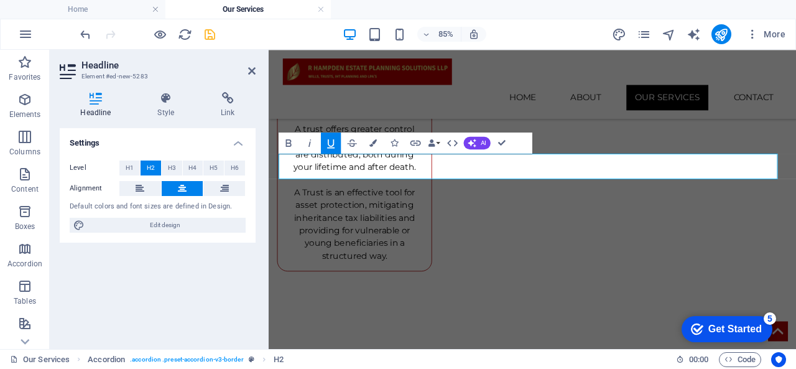
click at [329, 147] on icon "button" at bounding box center [331, 143] width 12 height 12
click at [290, 139] on icon "button" at bounding box center [289, 142] width 6 height 7
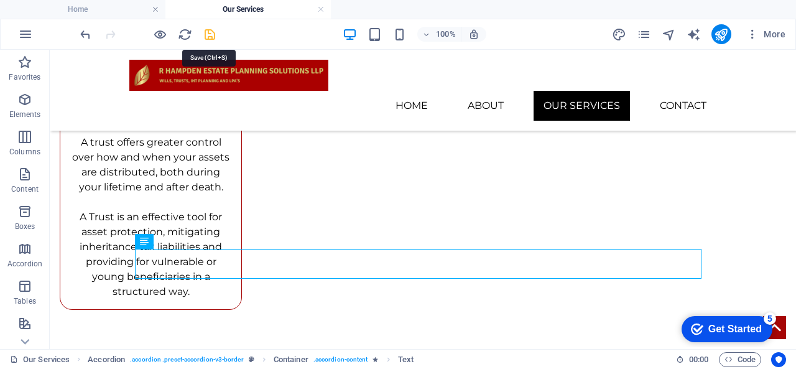
click at [210, 33] on icon "save" at bounding box center [210, 34] width 14 height 14
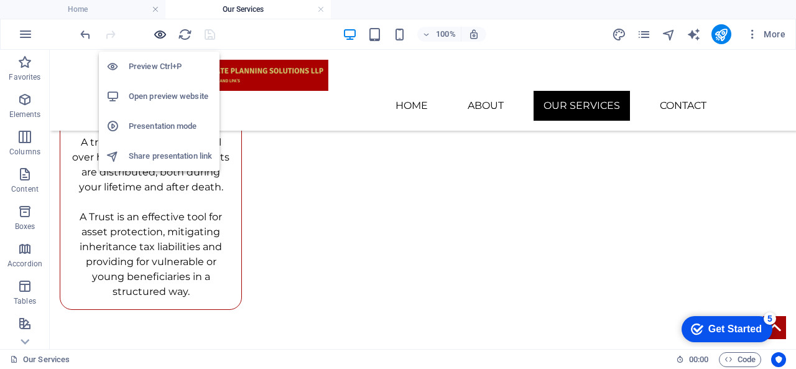
click at [157, 34] on icon "button" at bounding box center [160, 34] width 14 height 14
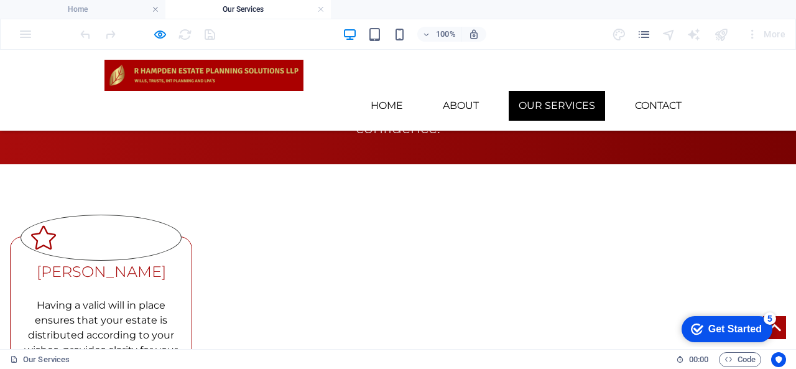
scroll to position [141, 0]
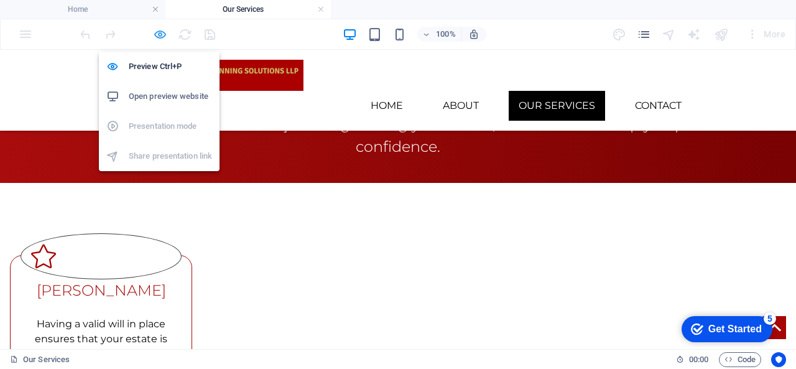
click at [162, 30] on icon "button" at bounding box center [160, 34] width 14 height 14
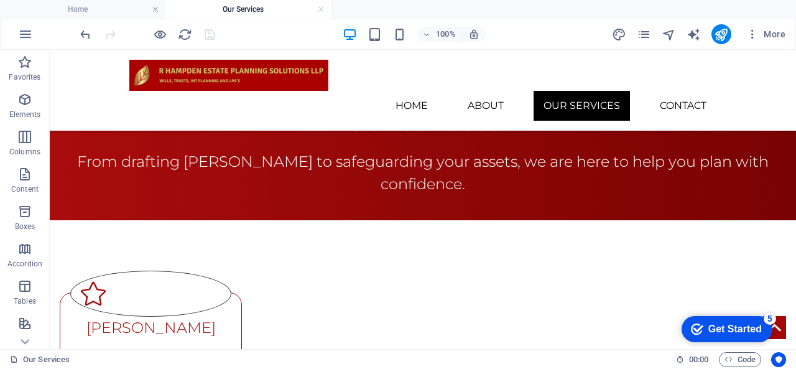
scroll to position [108, 0]
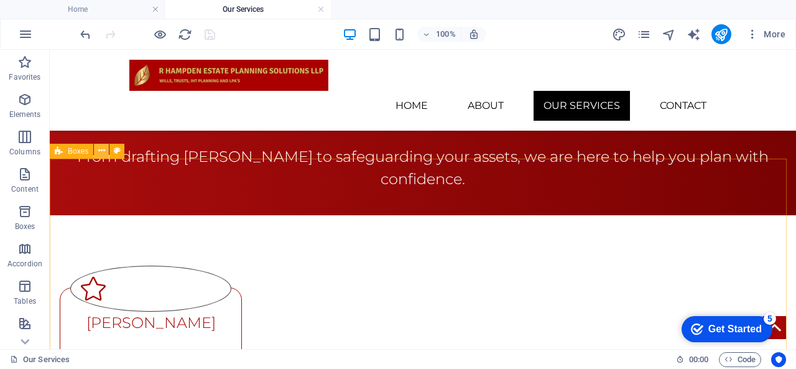
click at [104, 152] on icon at bounding box center [101, 150] width 7 height 13
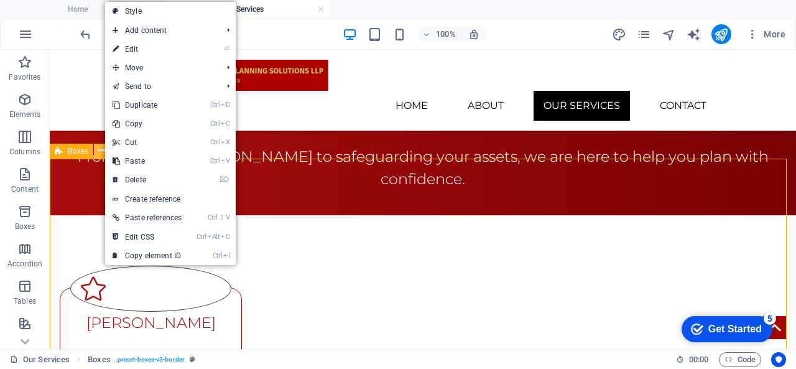
click at [104, 152] on icon at bounding box center [101, 150] width 7 height 13
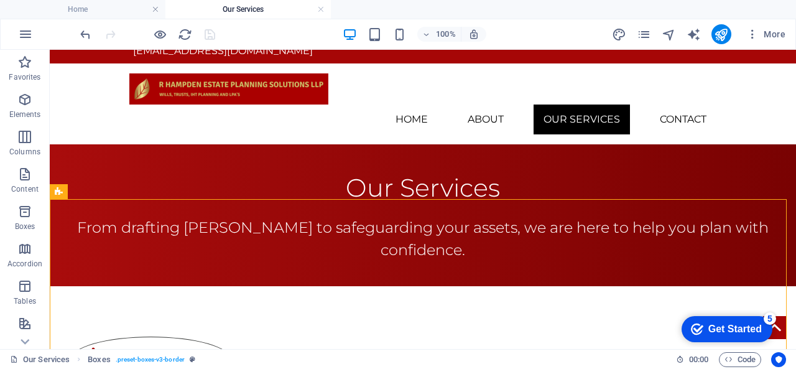
scroll to position [0, 0]
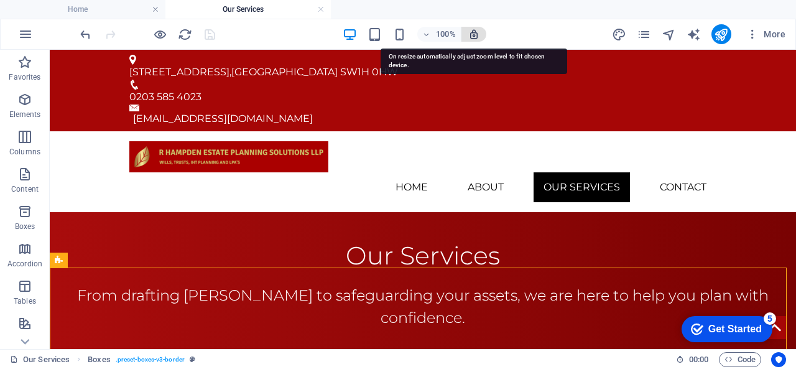
click at [476, 32] on icon "button" at bounding box center [473, 34] width 11 height 11
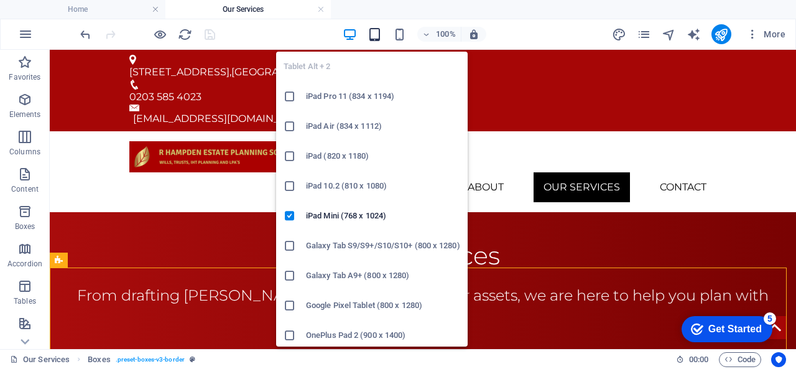
click at [378, 35] on icon "button" at bounding box center [375, 34] width 14 height 14
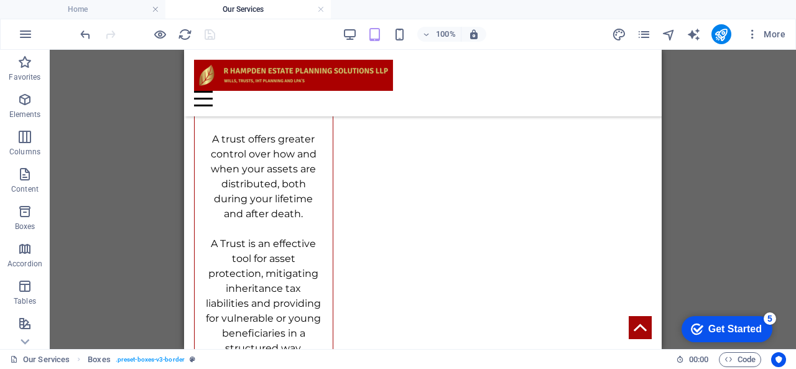
scroll to position [936, 0]
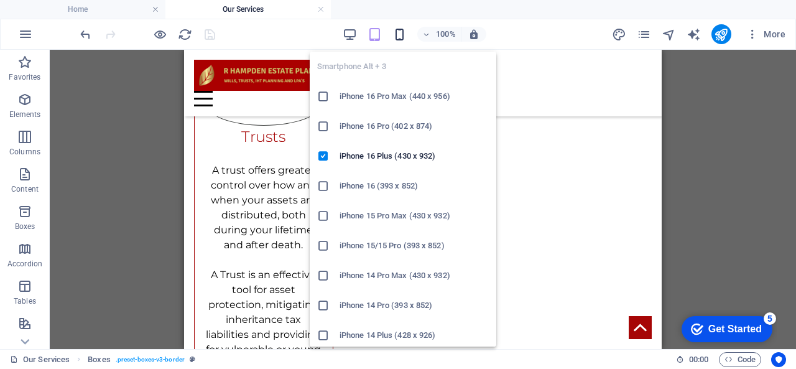
click at [399, 34] on icon "button" at bounding box center [400, 34] width 14 height 14
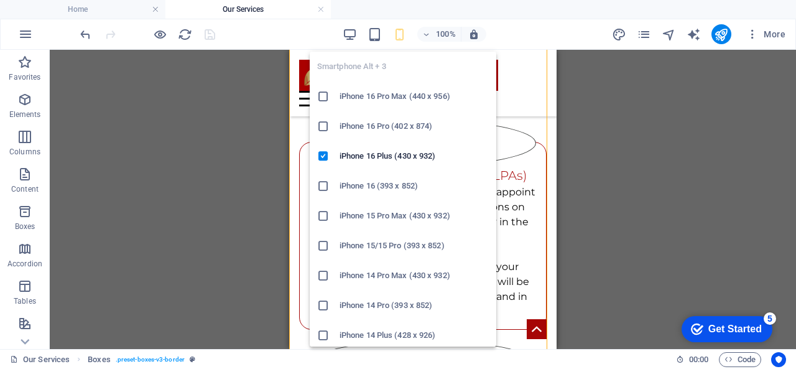
click at [399, 34] on icon "button" at bounding box center [400, 34] width 14 height 14
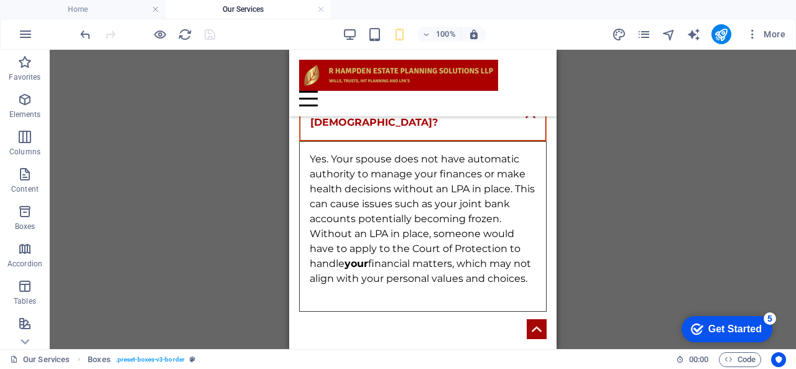
scroll to position [2222, 0]
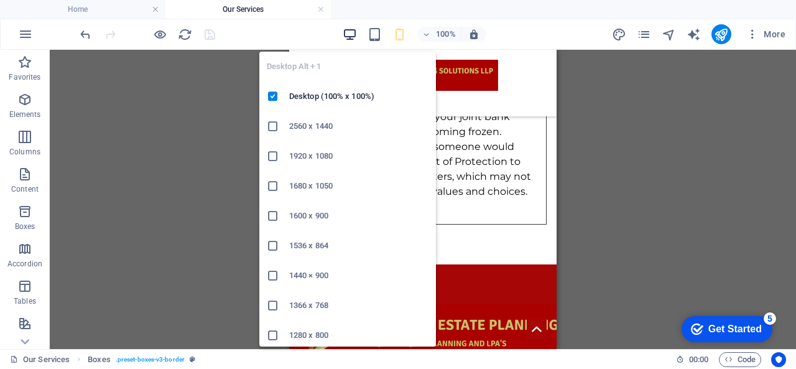
click at [351, 34] on icon "button" at bounding box center [350, 34] width 14 height 14
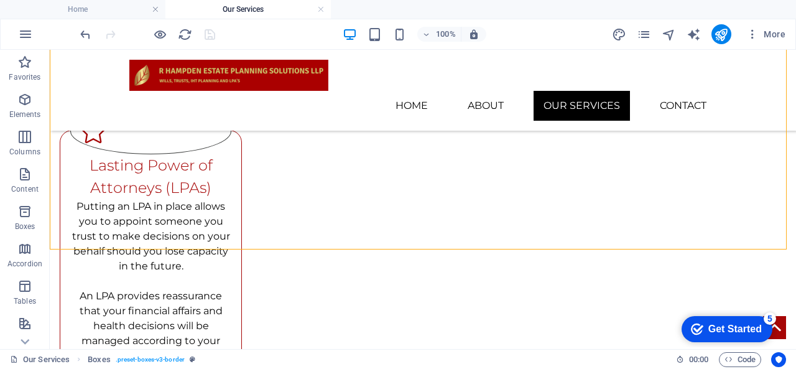
scroll to position [0, 0]
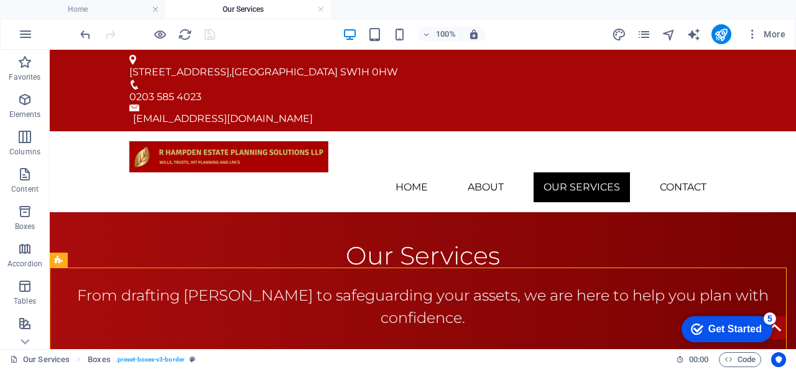
click at [784, 59] on div "83 Victoria Street , London SW1H 0HW 0203 585 4023 info@rhampdenepsllp.co.uk" at bounding box center [423, 90] width 746 height 81
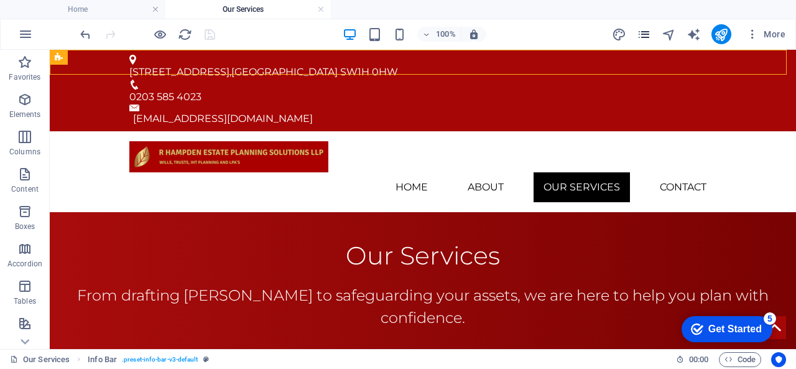
click at [642, 40] on icon "pages" at bounding box center [644, 34] width 14 height 14
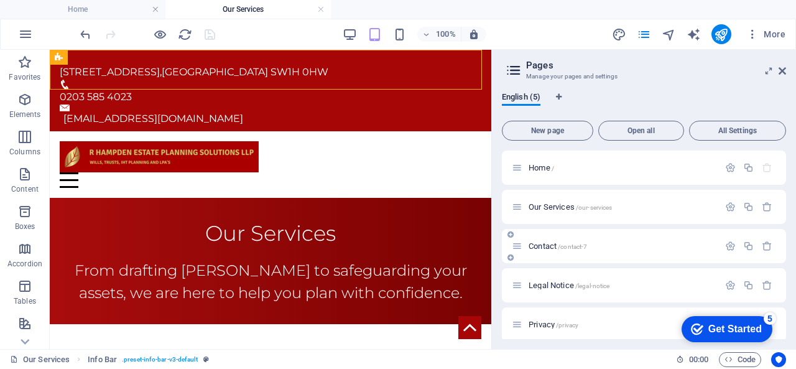
click at [580, 249] on span "/contact-7" at bounding box center [572, 246] width 29 height 7
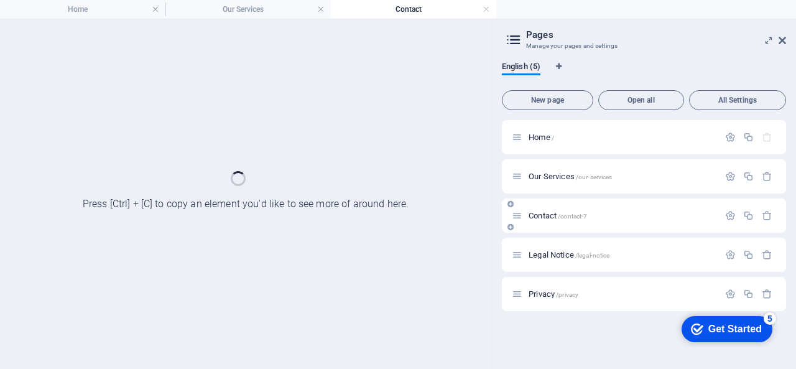
click at [580, 249] on div "Legal Notice /legal-notice" at bounding box center [615, 255] width 207 height 14
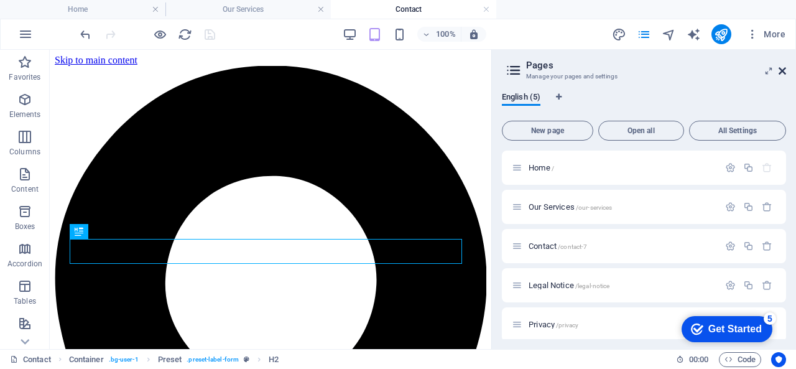
click at [782, 71] on icon at bounding box center [782, 71] width 7 height 10
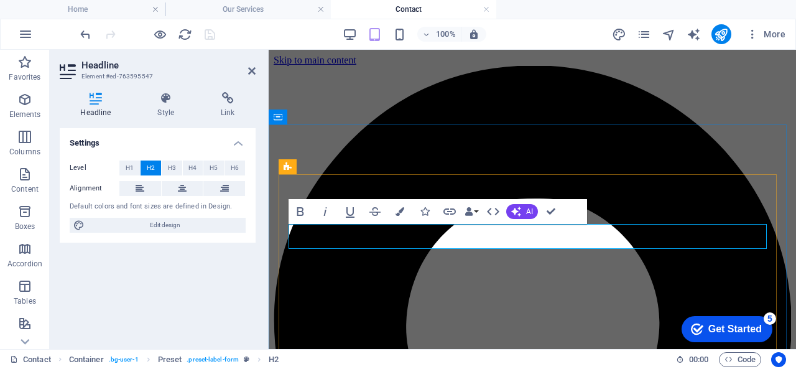
click at [188, 185] on button at bounding box center [183, 188] width 42 height 15
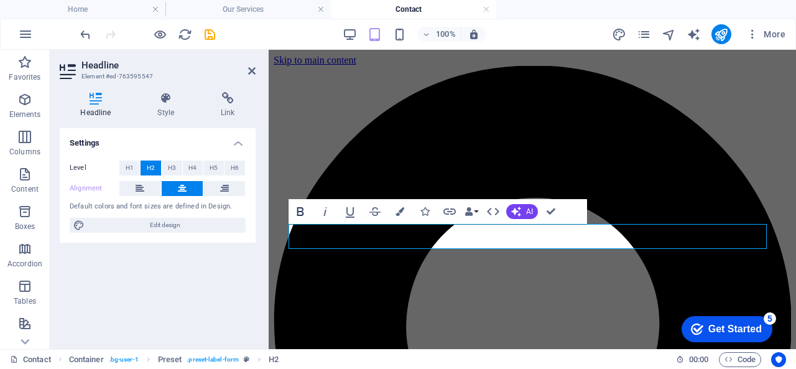
click at [305, 209] on icon "button" at bounding box center [300, 211] width 15 height 15
click at [207, 30] on icon "save" at bounding box center [210, 34] width 14 height 14
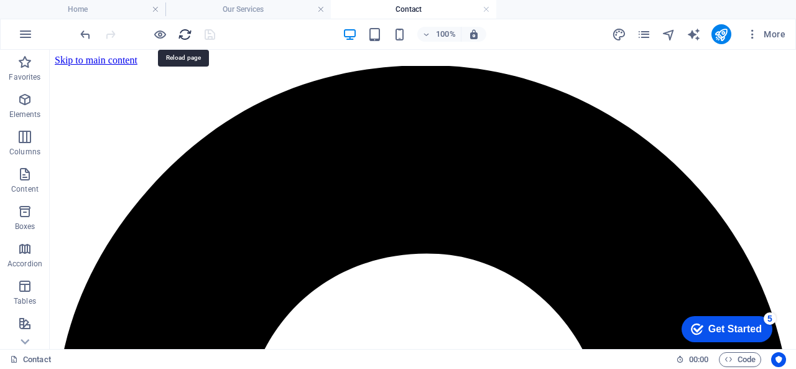
click at [184, 35] on icon "reload" at bounding box center [185, 34] width 14 height 14
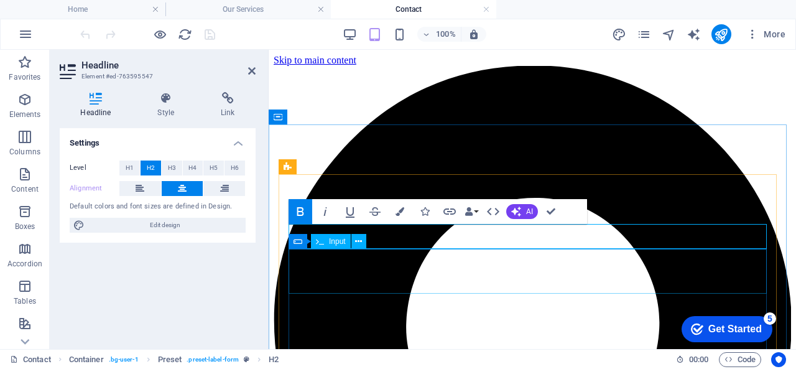
drag, startPoint x: 448, startPoint y: 238, endPoint x: 595, endPoint y: 253, distance: 147.6
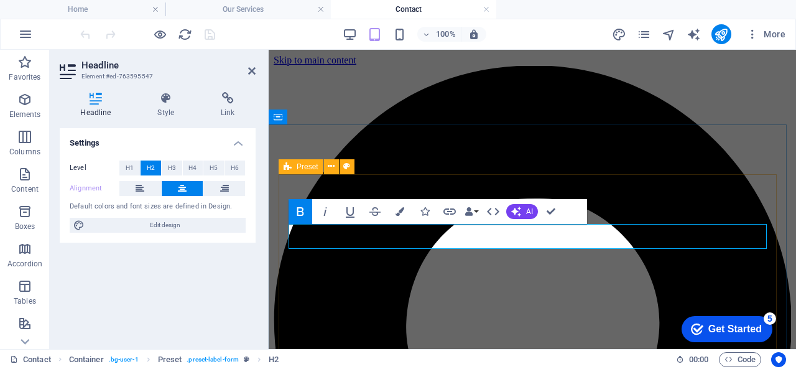
drag, startPoint x: 543, startPoint y: 242, endPoint x: 160, endPoint y: 211, distance: 383.8
click at [173, 165] on span "H3" at bounding box center [172, 167] width 8 height 15
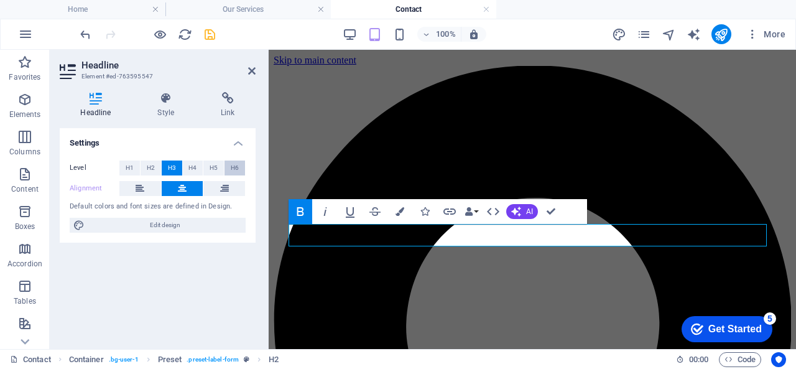
click at [241, 164] on button "H6" at bounding box center [235, 167] width 21 height 15
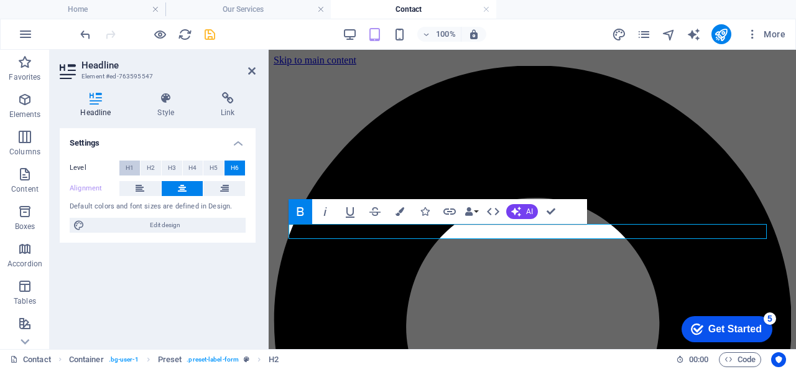
click at [126, 167] on span "H1" at bounding box center [130, 167] width 8 height 15
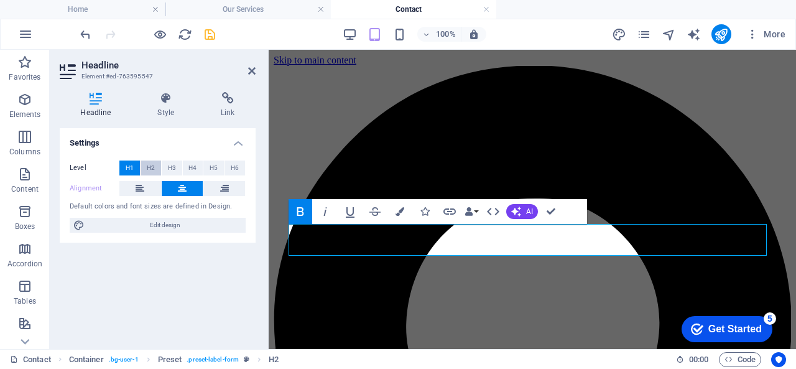
click at [151, 161] on span "H2" at bounding box center [151, 167] width 8 height 15
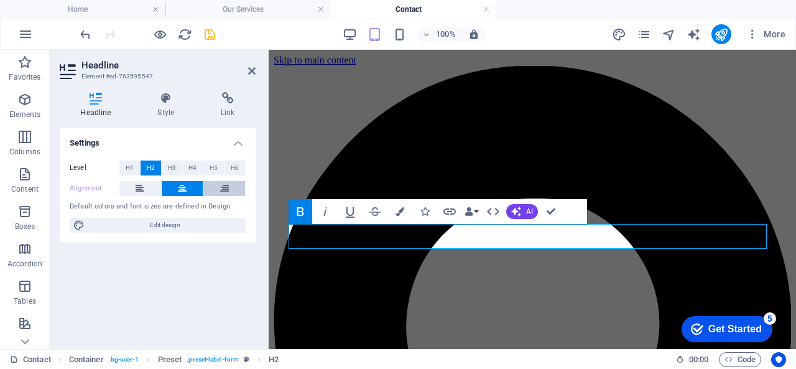
click at [226, 185] on icon at bounding box center [224, 188] width 9 height 15
click at [190, 186] on button at bounding box center [183, 188] width 42 height 15
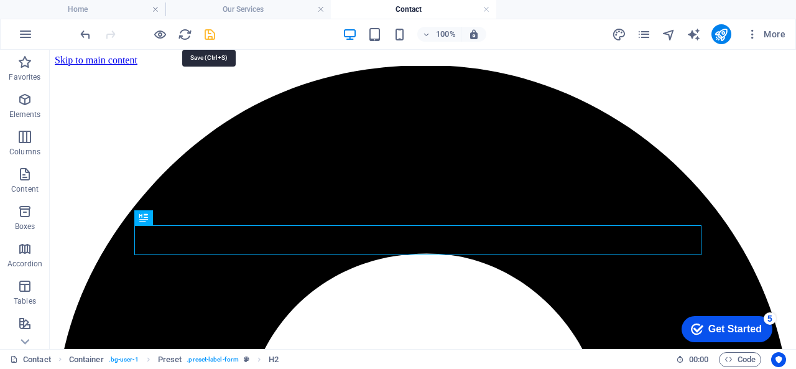
click at [212, 38] on icon "save" at bounding box center [210, 34] width 14 height 14
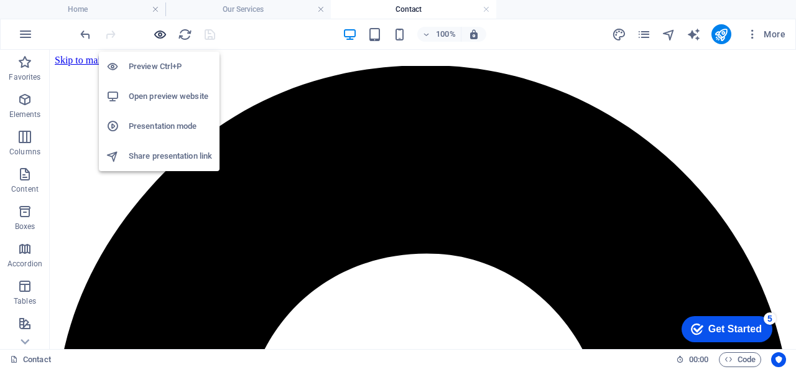
click at [157, 36] on icon "button" at bounding box center [160, 34] width 14 height 14
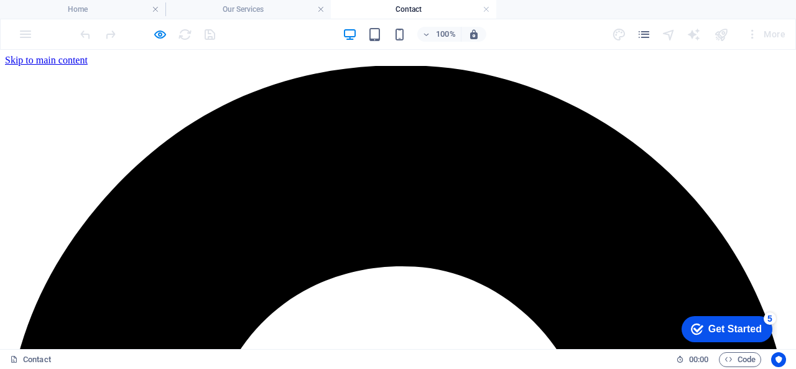
click at [150, 22] on div "100% More" at bounding box center [398, 34] width 795 height 30
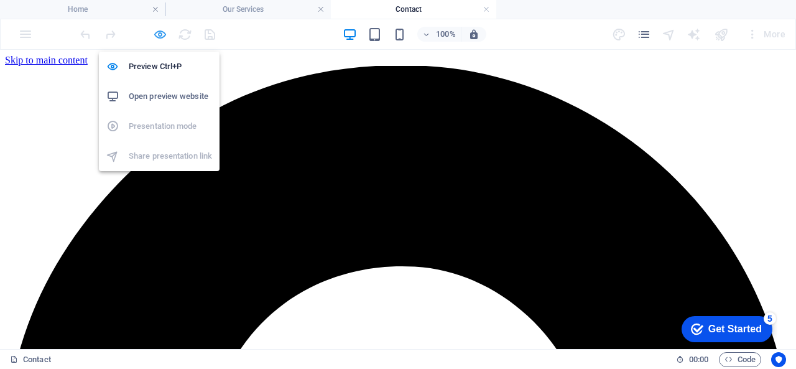
click at [154, 33] on icon "button" at bounding box center [160, 34] width 14 height 14
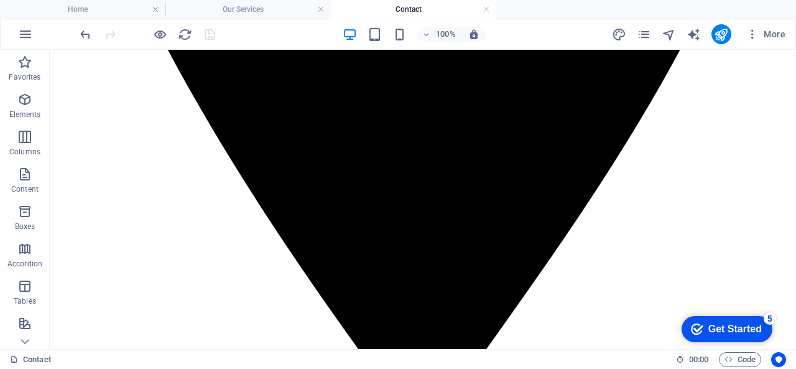
scroll to position [709, 0]
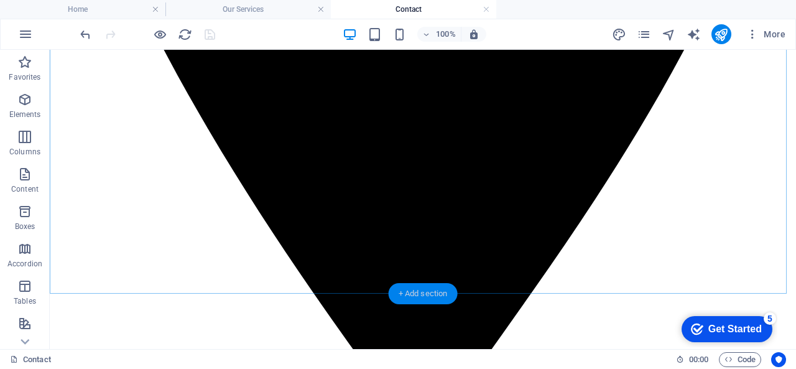
click at [427, 292] on div "+ Add section" at bounding box center [423, 293] width 69 height 21
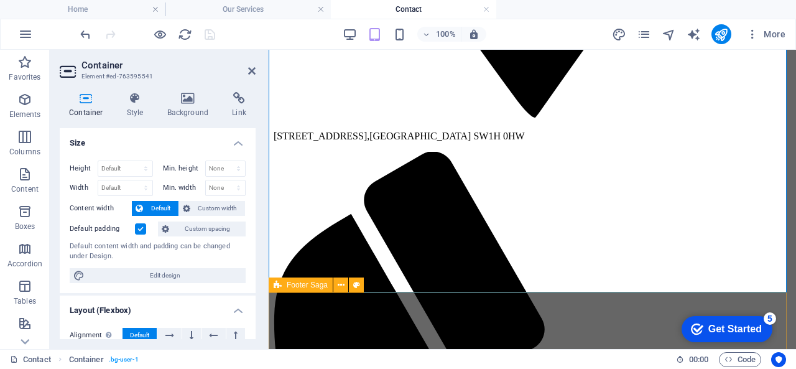
scroll to position [705, 0]
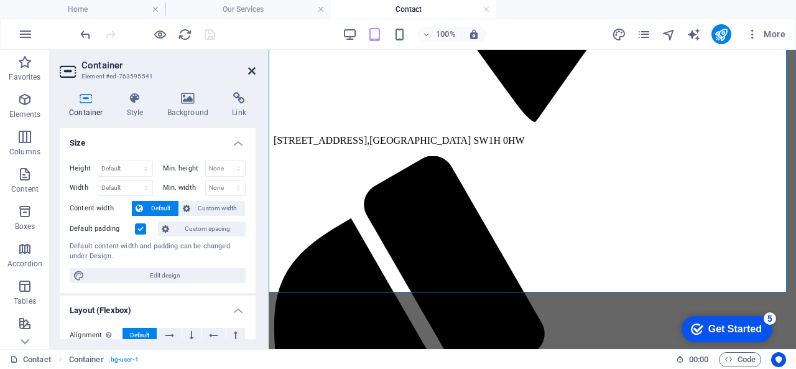
click at [255, 72] on icon at bounding box center [251, 71] width 7 height 10
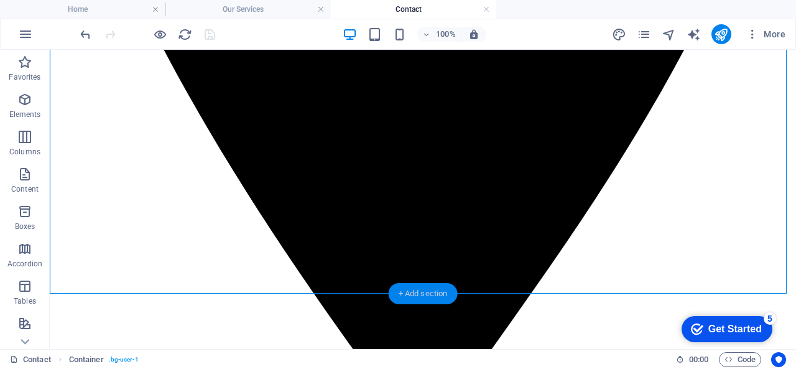
click at [426, 297] on div "+ Add section" at bounding box center [423, 293] width 69 height 21
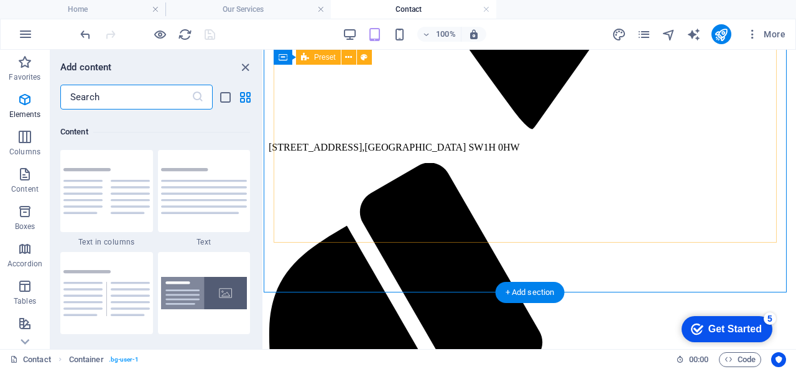
scroll to position [2177, 0]
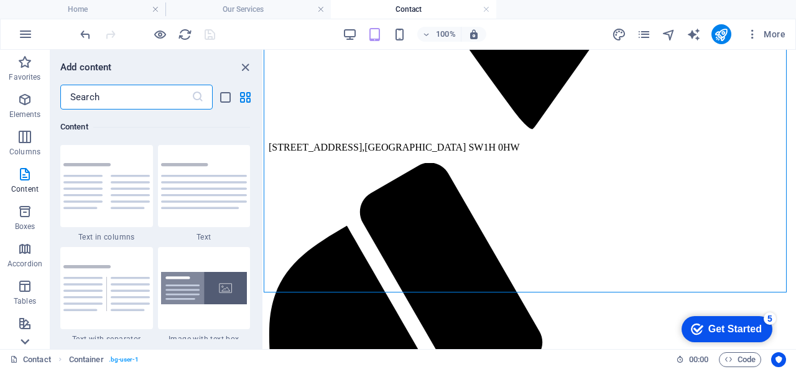
click at [25, 343] on icon at bounding box center [25, 342] width 9 height 6
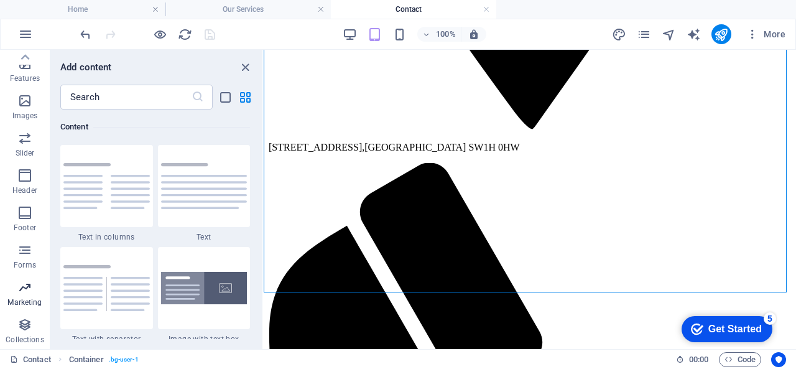
click at [18, 282] on icon "button" at bounding box center [24, 287] width 15 height 15
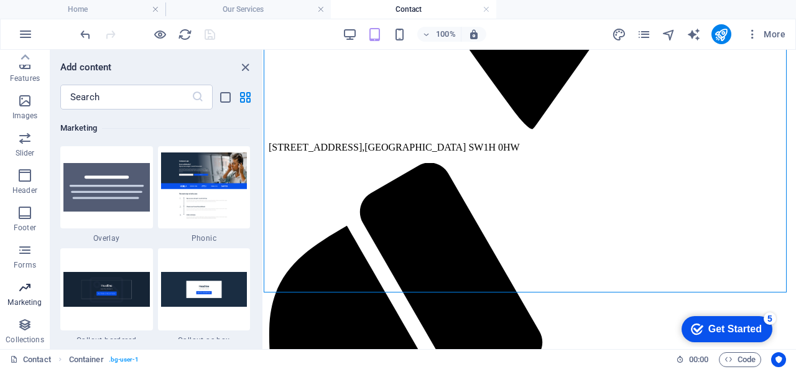
scroll to position [10133, 0]
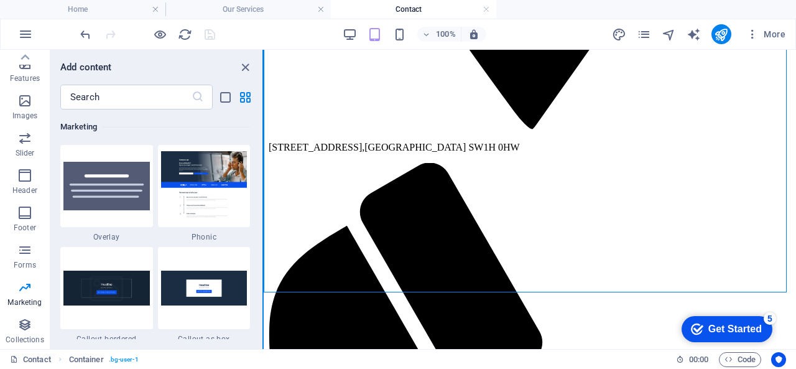
drag, startPoint x: 262, startPoint y: 303, endPoint x: 263, endPoint y: 309, distance: 6.3
click at [263, 309] on div "Favorites Elements Columns Content Boxes Accordion Tables Features Images Slide…" at bounding box center [132, 199] width 264 height 299
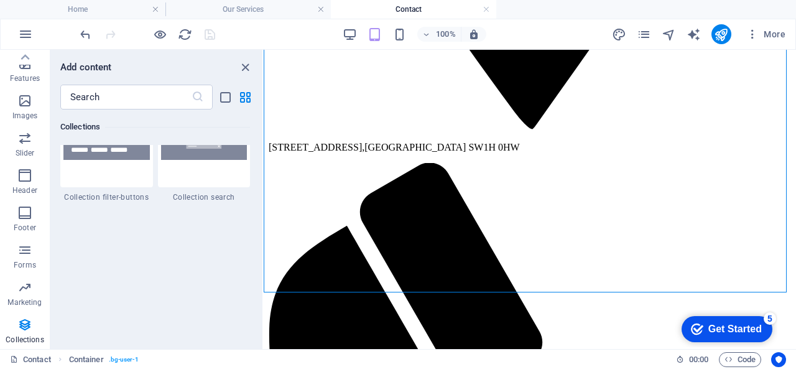
scroll to position [11760, 0]
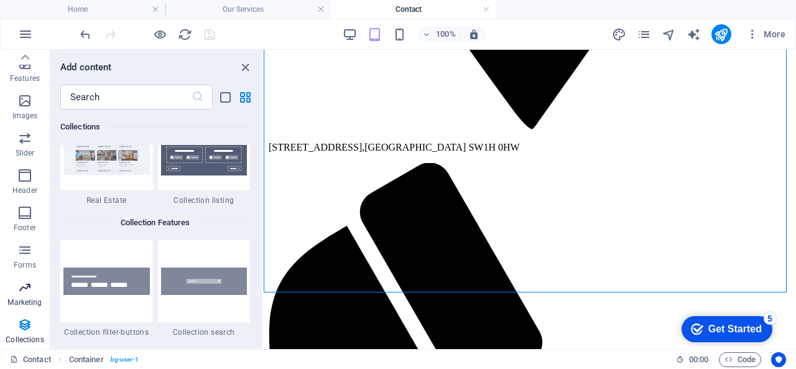
click at [37, 279] on button "Marketing" at bounding box center [25, 293] width 50 height 37
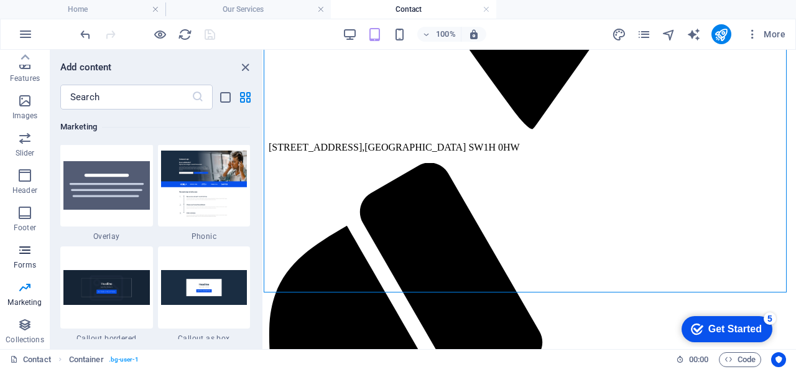
scroll to position [10133, 0]
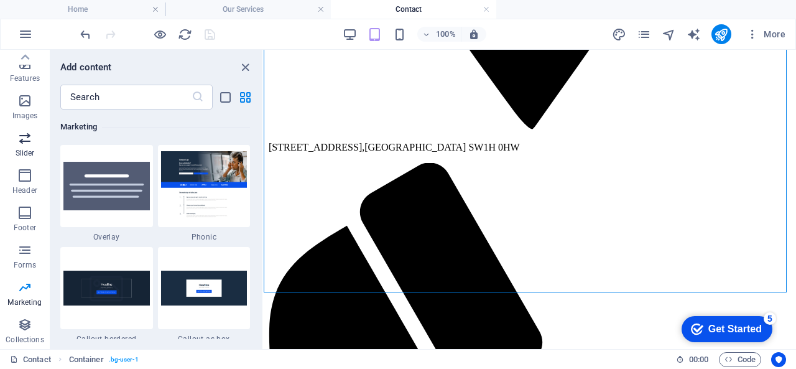
click at [25, 143] on icon "button" at bounding box center [24, 138] width 15 height 15
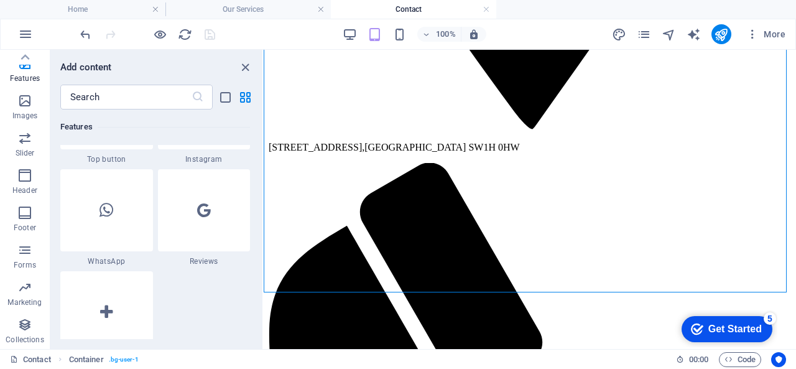
scroll to position [6026, 0]
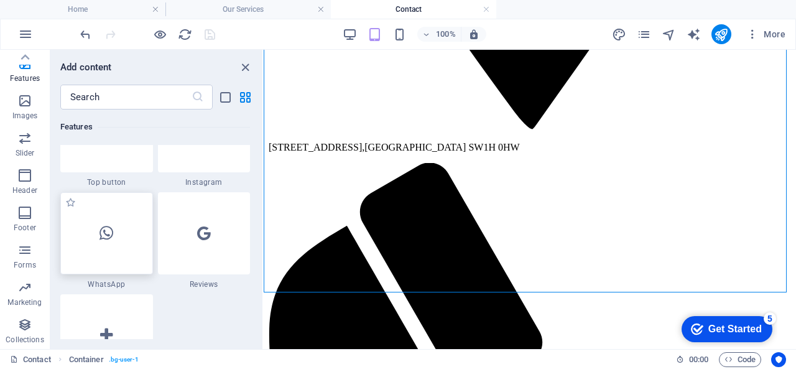
click at [107, 234] on icon at bounding box center [107, 233] width 14 height 16
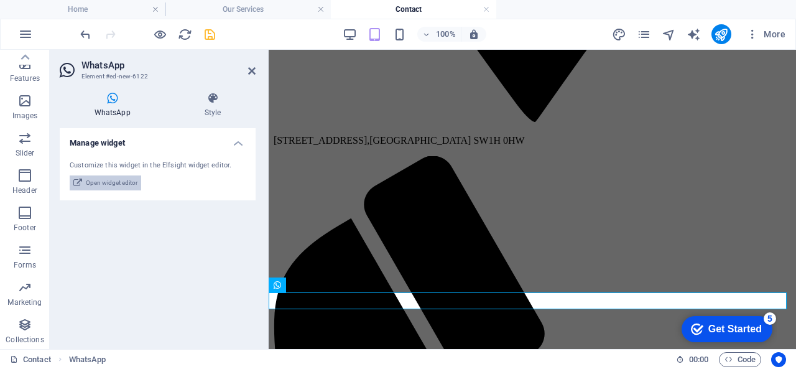
click at [131, 186] on span "Open widget editor" at bounding box center [112, 182] width 52 height 15
click at [248, 74] on icon at bounding box center [251, 71] width 7 height 10
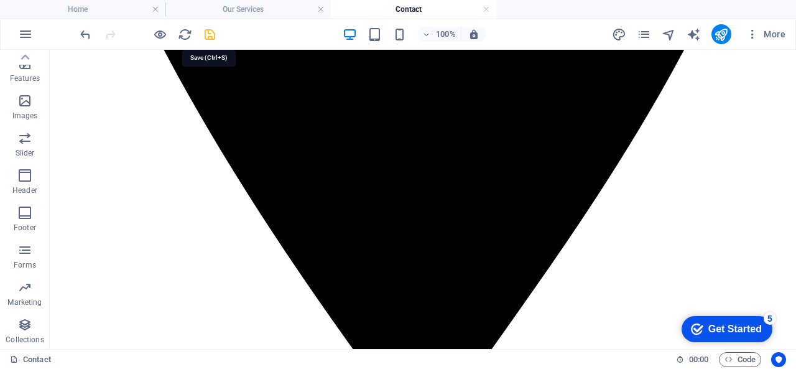
click at [210, 27] on icon "save" at bounding box center [210, 34] width 14 height 14
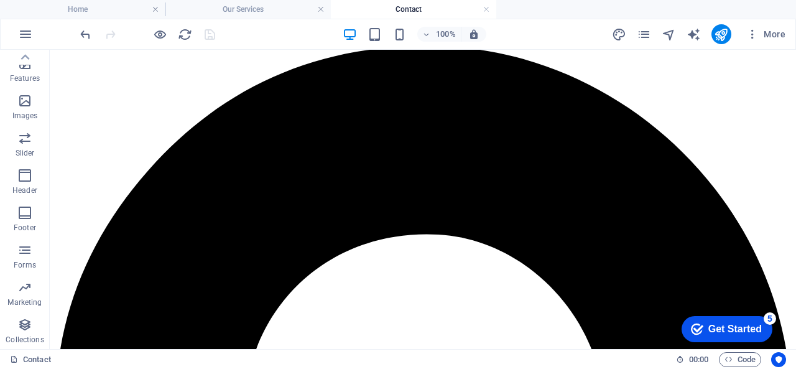
scroll to position [0, 0]
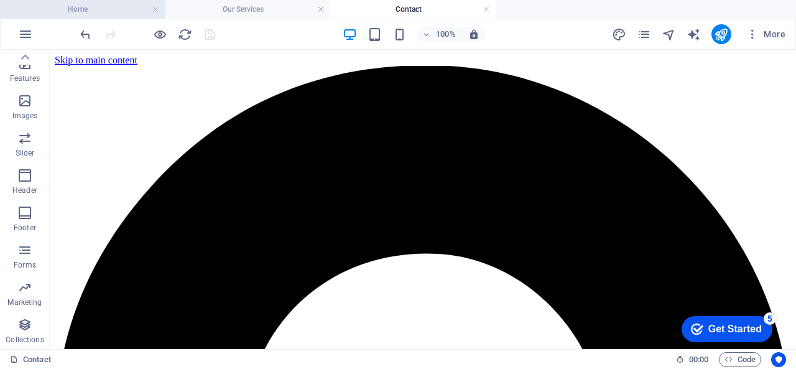
click at [130, 17] on li "Home" at bounding box center [82, 9] width 165 height 19
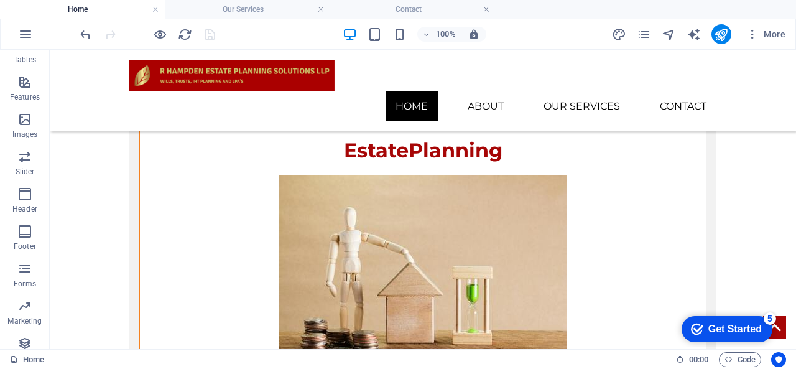
scroll to position [2033, 0]
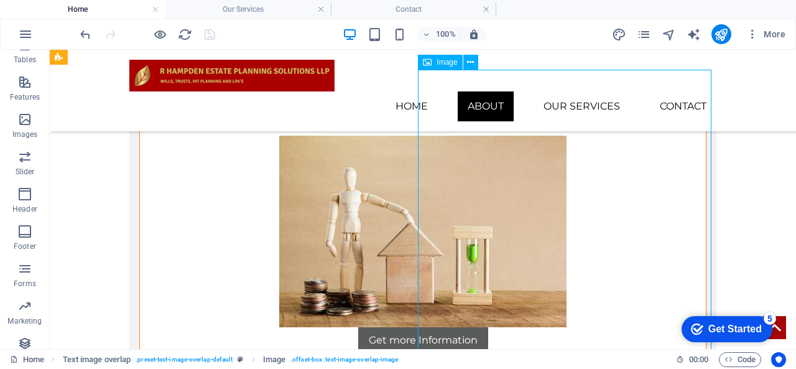
select select "%"
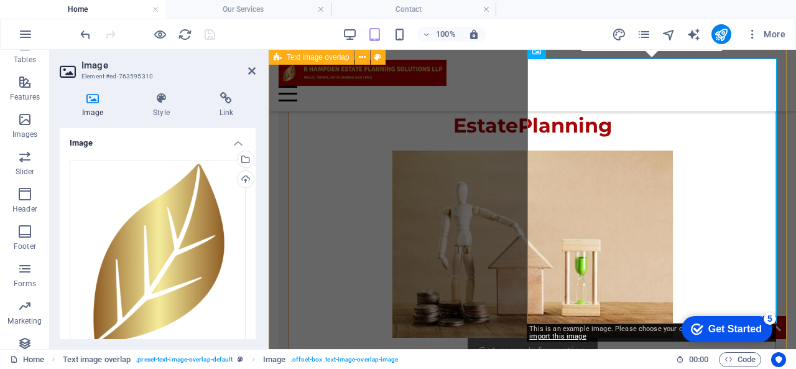
click at [786, 255] on div "[PERSON_NAME] Get more Information Trusts Get more Information Lasting Powers O…" at bounding box center [533, 6] width 528 height 2345
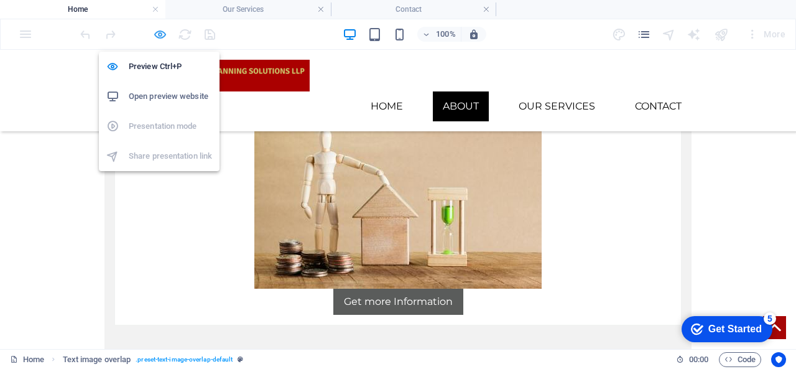
scroll to position [1922, 0]
click at [153, 94] on h6 "Open preview website" at bounding box center [170, 96] width 83 height 15
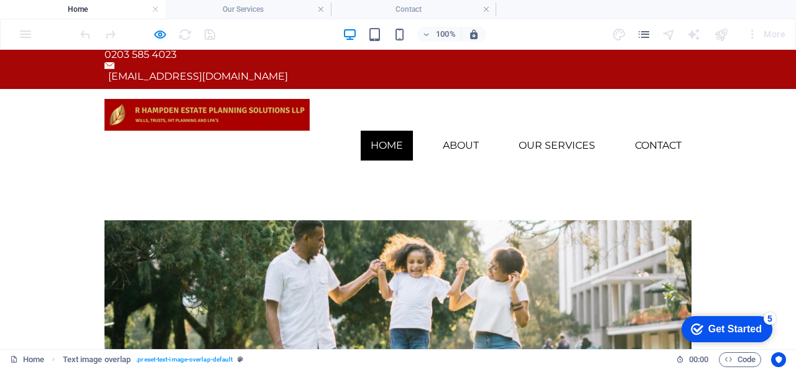
scroll to position [0, 0]
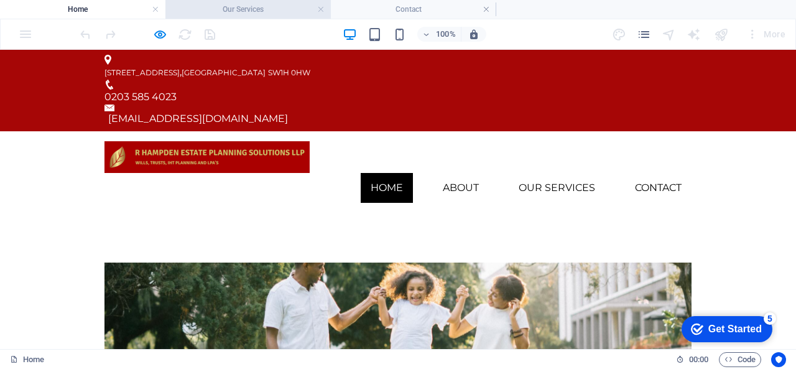
click at [268, 11] on h4 "Our Services" at bounding box center [247, 9] width 165 height 14
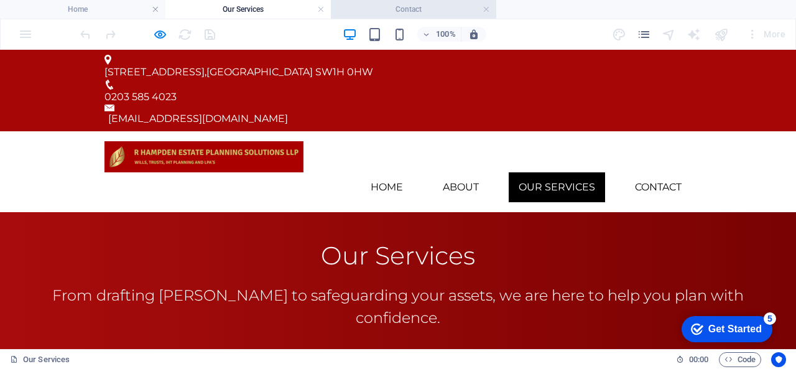
click at [407, 14] on h4 "Contact" at bounding box center [413, 9] width 165 height 14
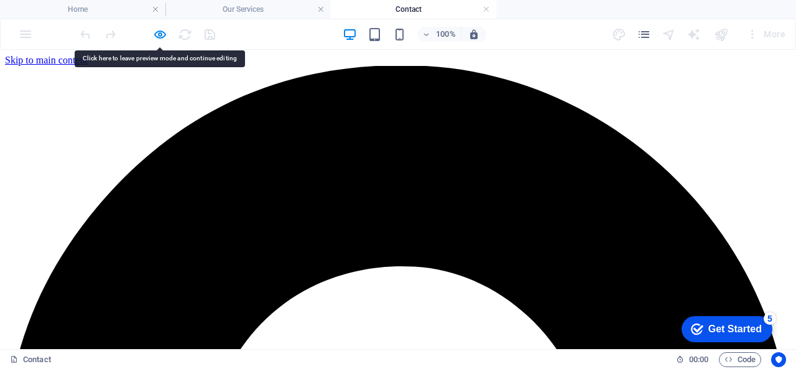
click at [167, 34] on div at bounding box center [147, 34] width 139 height 20
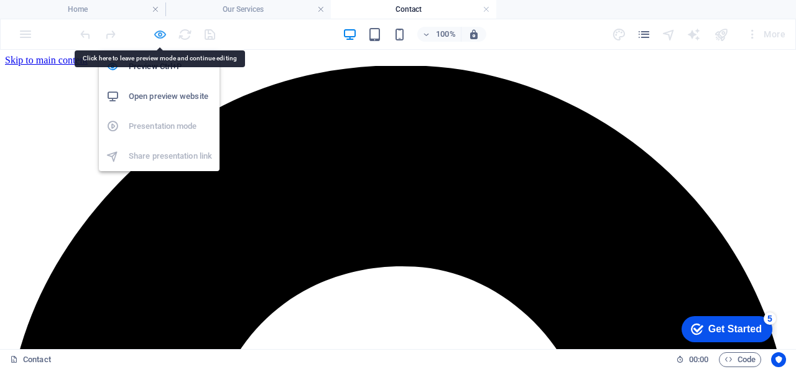
click at [165, 34] on icon "button" at bounding box center [160, 34] width 14 height 14
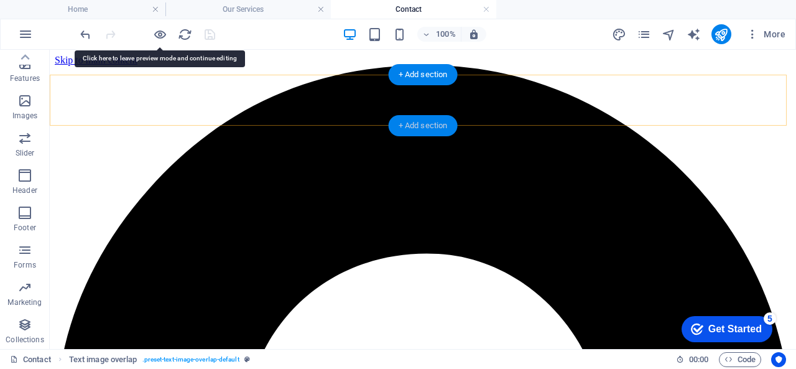
click at [416, 125] on div "+ Add section" at bounding box center [423, 125] width 69 height 21
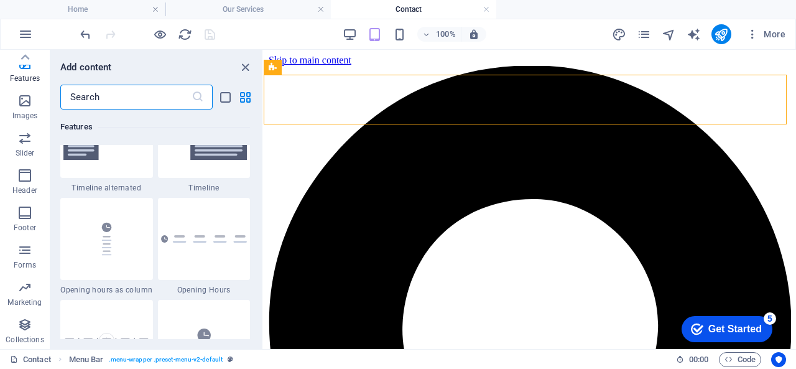
scroll to position [5352, 0]
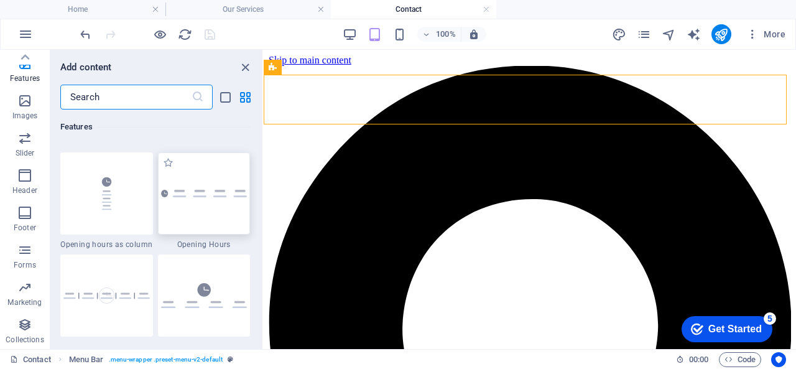
click at [194, 208] on div at bounding box center [204, 193] width 93 height 82
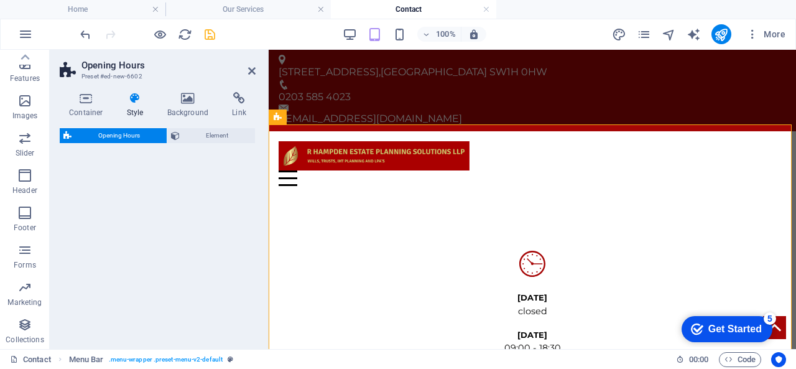
select select "rem"
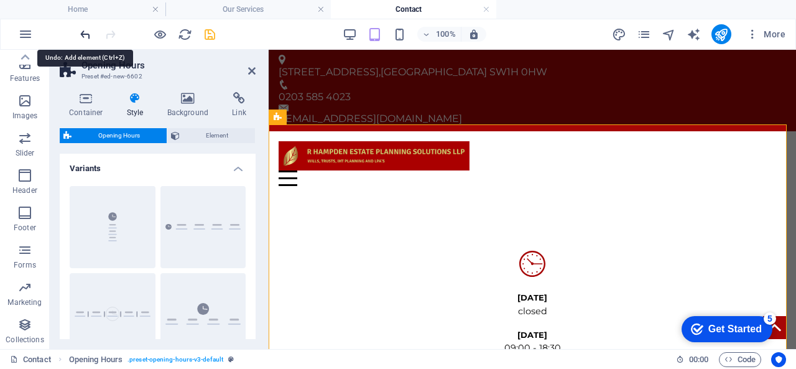
click at [90, 40] on icon "undo" at bounding box center [85, 34] width 14 height 14
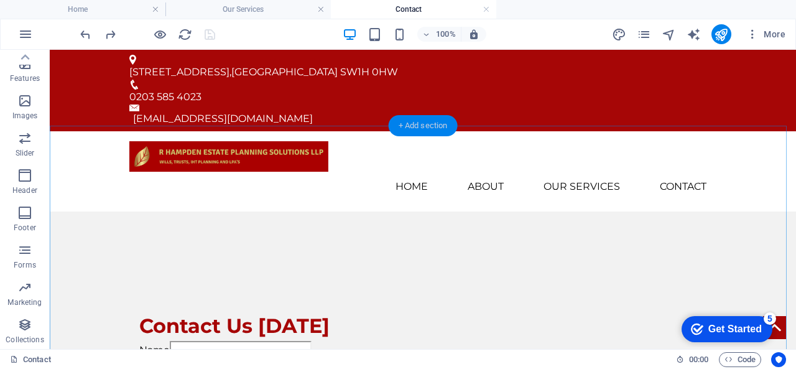
click at [406, 128] on div "+ Add section" at bounding box center [423, 125] width 69 height 21
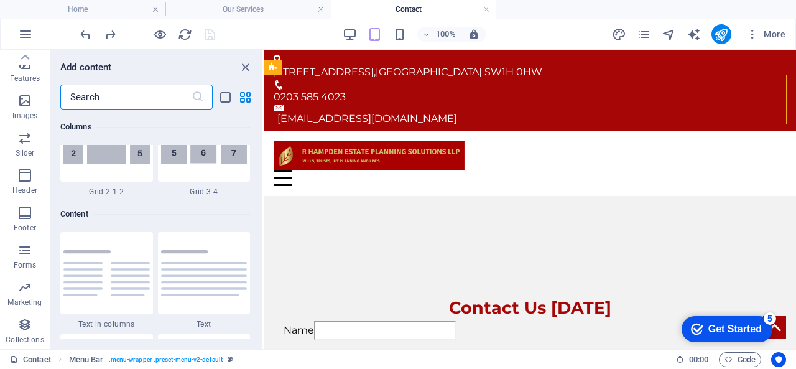
scroll to position [2177, 0]
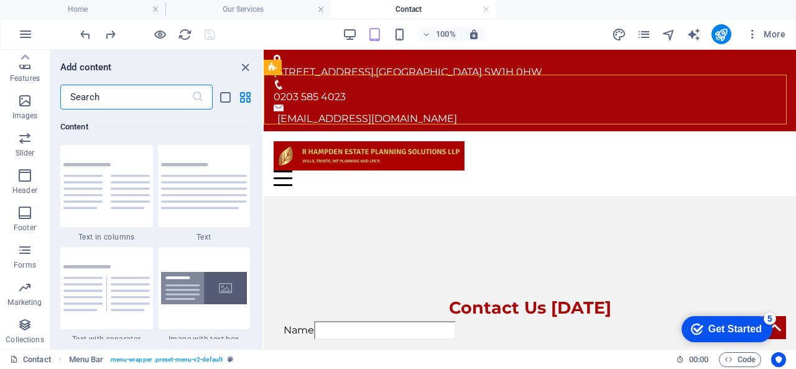
click at [132, 96] on input "text" at bounding box center [125, 97] width 131 height 25
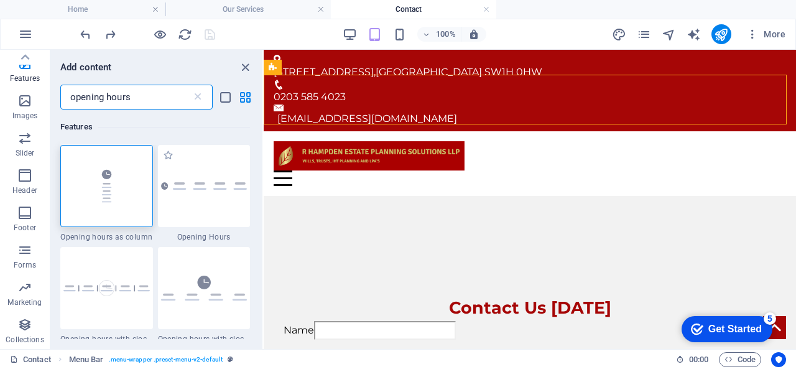
scroll to position [0, 0]
type input "opening hours"
click at [210, 206] on div at bounding box center [204, 186] width 93 height 82
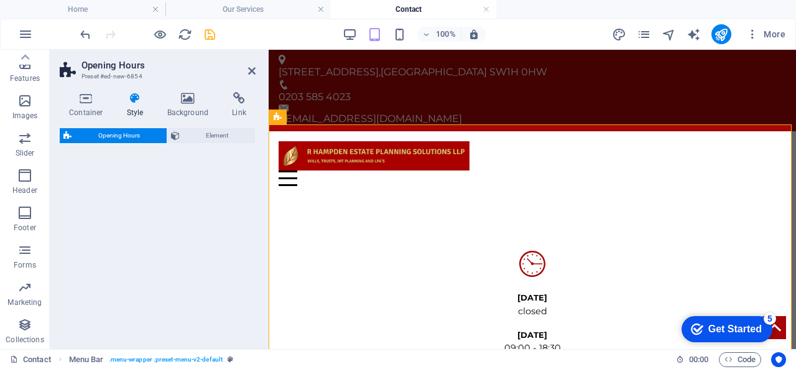
select select "rem"
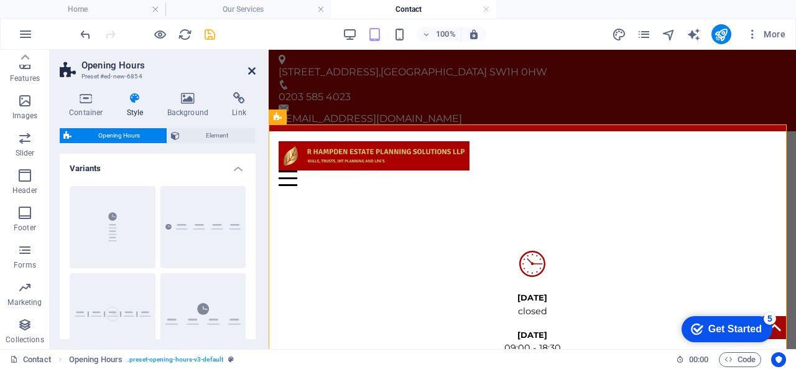
click at [255, 74] on icon at bounding box center [251, 71] width 7 height 10
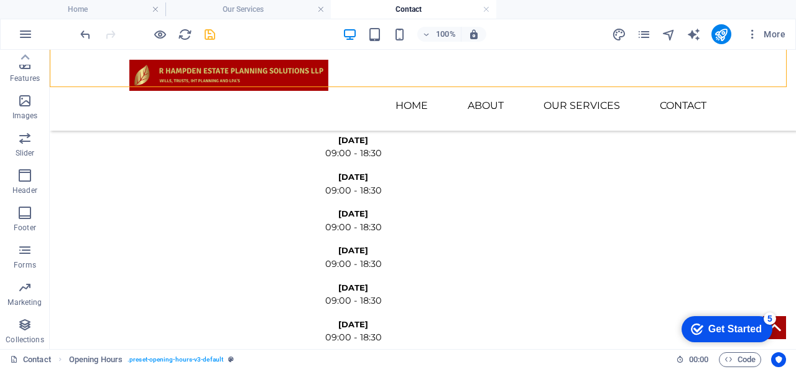
scroll to position [2, 0]
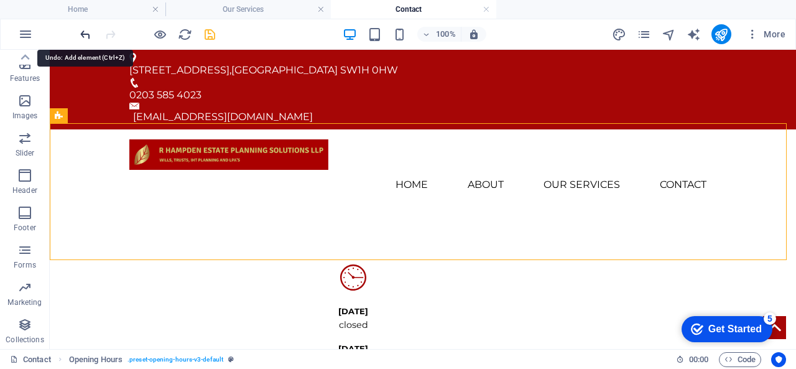
click at [81, 40] on icon "undo" at bounding box center [85, 34] width 14 height 14
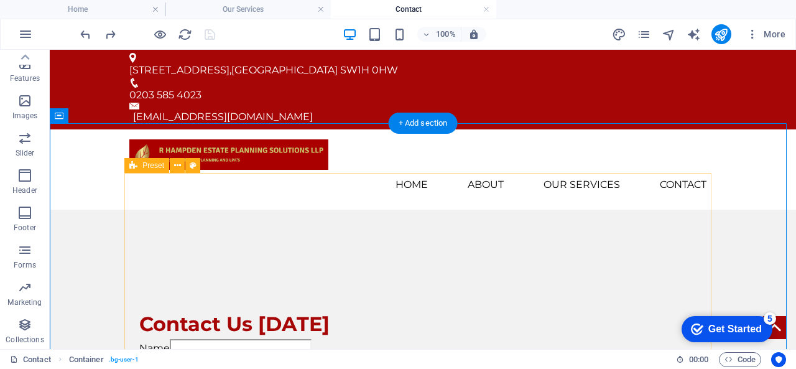
click at [184, 165] on button at bounding box center [177, 165] width 15 height 15
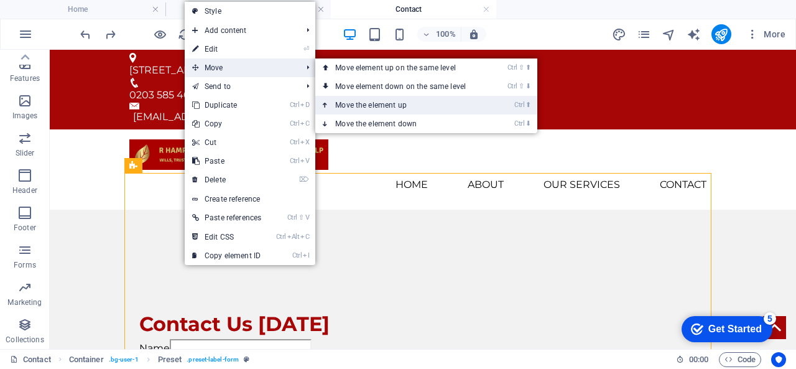
click at [350, 109] on link "Ctrl ⬆ Move the element up" at bounding box center [402, 105] width 175 height 19
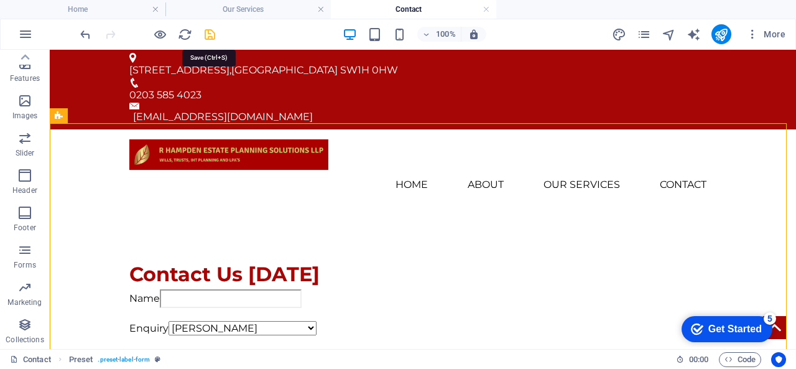
click at [205, 34] on icon "save" at bounding box center [210, 34] width 14 height 14
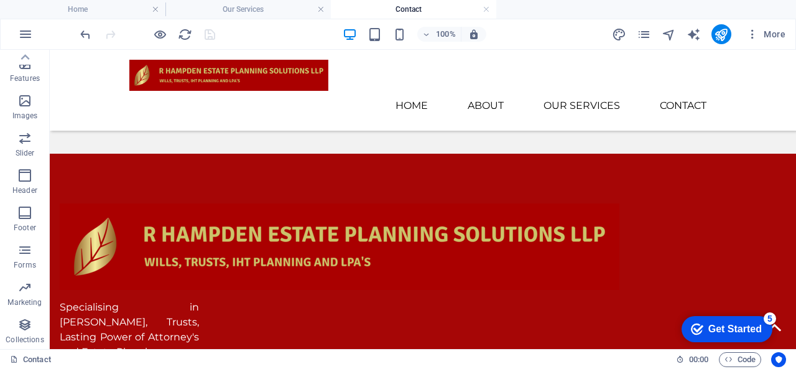
scroll to position [859, 0]
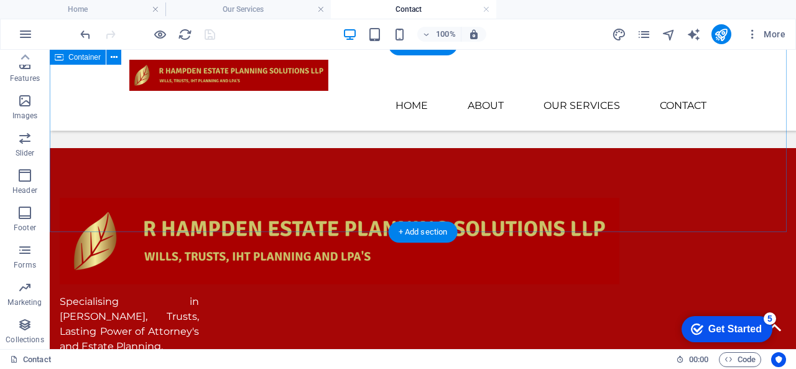
click at [396, 81] on span "Add elements" at bounding box center [387, 72] width 62 height 17
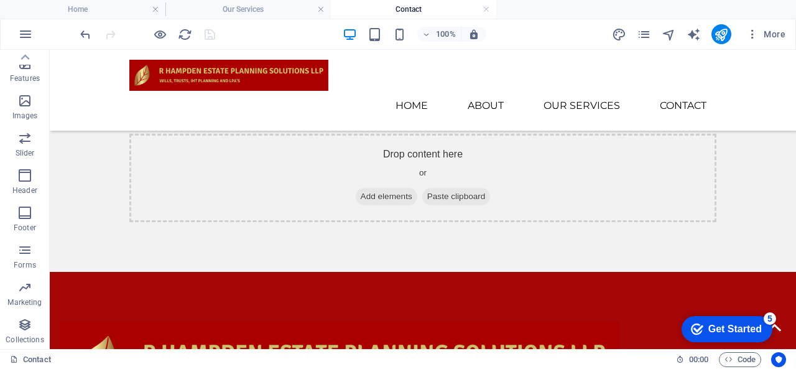
scroll to position [732, 0]
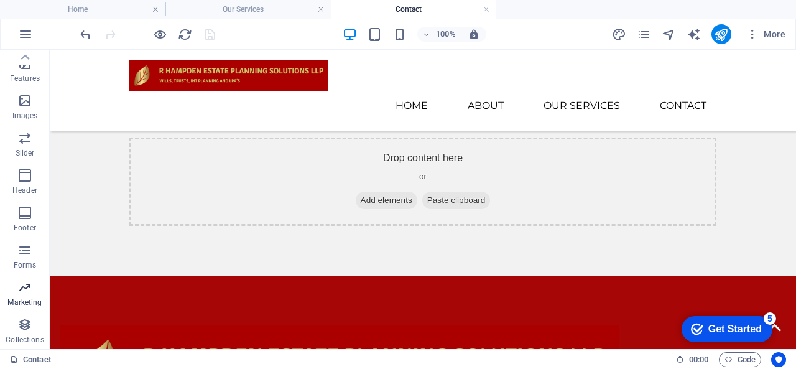
click at [22, 287] on icon "button" at bounding box center [24, 287] width 15 height 15
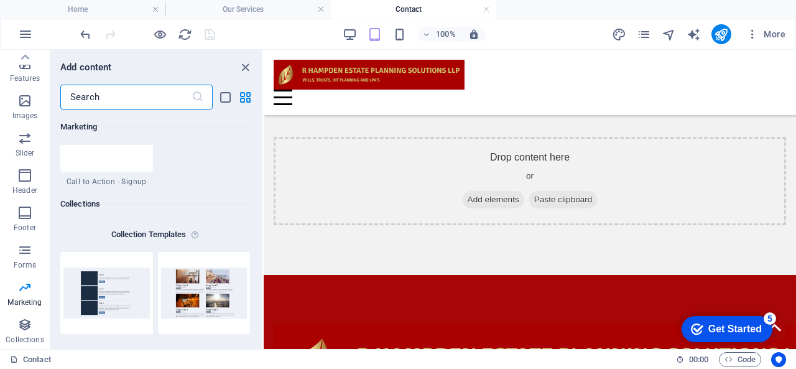
scroll to position [11356, 0]
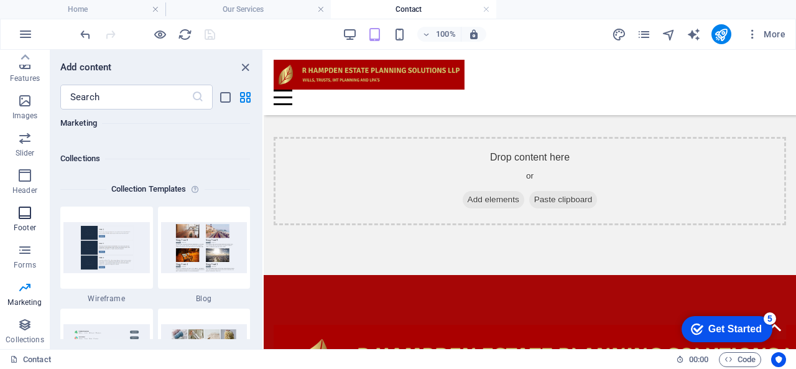
click at [24, 227] on p "Footer" at bounding box center [25, 228] width 22 height 10
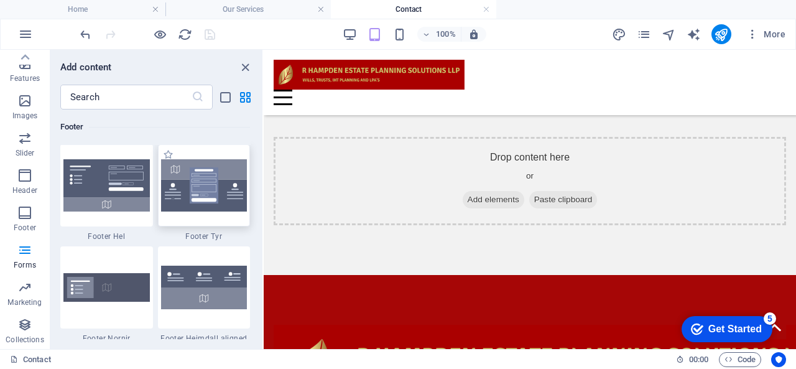
scroll to position [8236, 0]
click at [18, 253] on icon "button" at bounding box center [24, 250] width 15 height 15
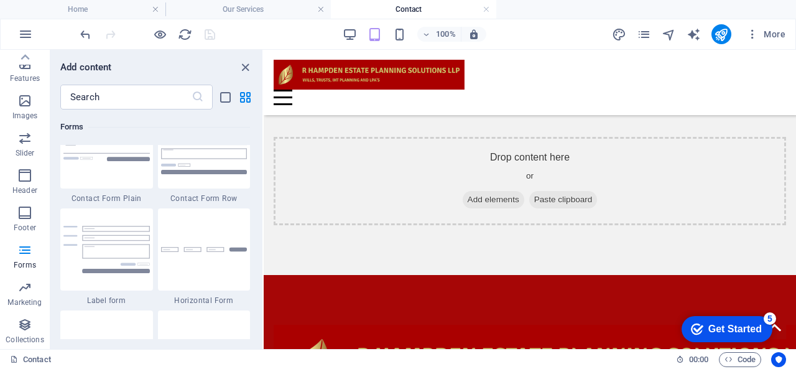
scroll to position [9220, 0]
drag, startPoint x: 259, startPoint y: 283, endPoint x: 259, endPoint y: 298, distance: 14.9
click at [259, 298] on div "Favorites 1 Star Headline 1 Star Container Elements 1 Star Headline 1 Star Text…" at bounding box center [156, 224] width 212 height 230
click at [25, 329] on icon "button" at bounding box center [24, 324] width 15 height 15
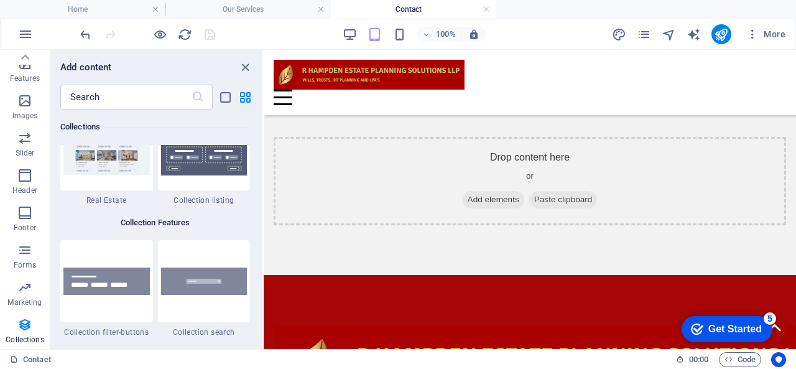
scroll to position [11940, 0]
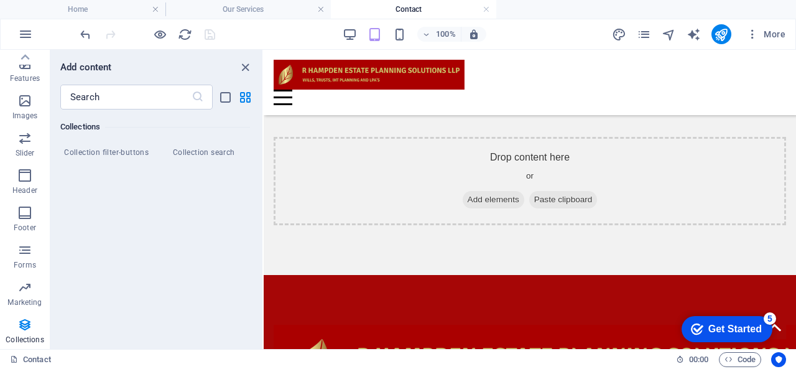
click at [261, 339] on div "Add content ​ Favorites 1 Star Headline 1 Star Container Elements 1 Star Headli…" at bounding box center [156, 199] width 212 height 299
click at [262, 338] on div "Add content ​ Favorites 1 Star Headline 1 Star Container Elements 1 Star Headli…" at bounding box center [156, 199] width 212 height 299
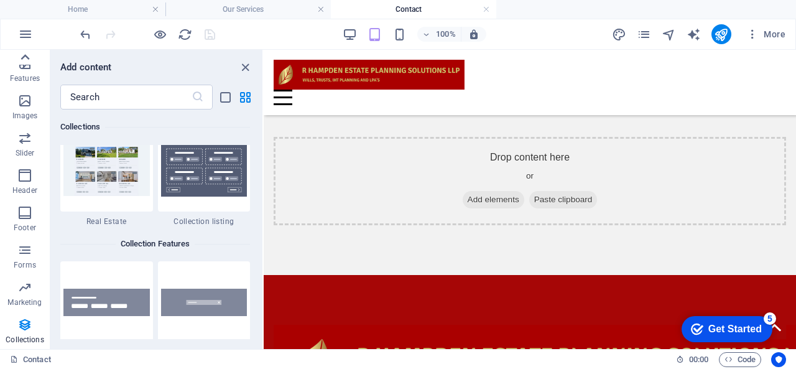
click at [31, 63] on icon at bounding box center [24, 57] width 17 height 17
click at [25, 340] on icon at bounding box center [24, 341] width 17 height 17
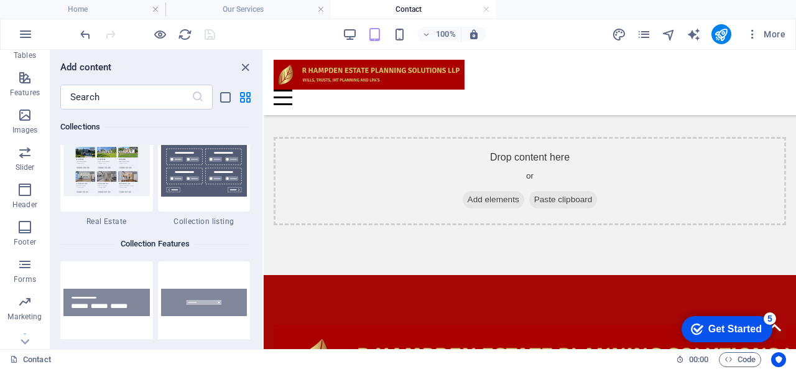
scroll to position [260, 0]
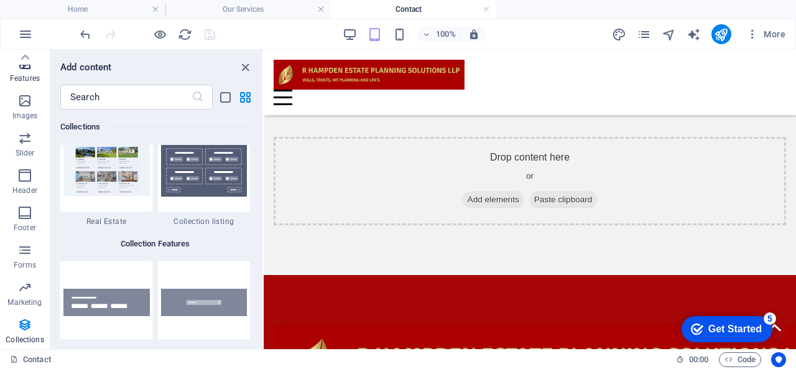
click at [31, 79] on p "Features" at bounding box center [25, 78] width 30 height 10
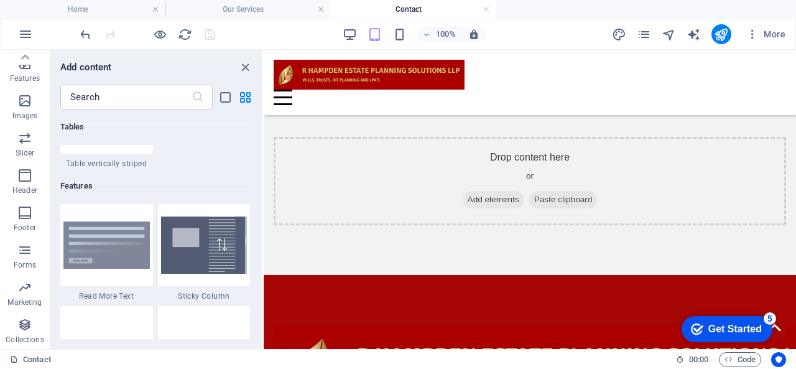
scroll to position [4857, 0]
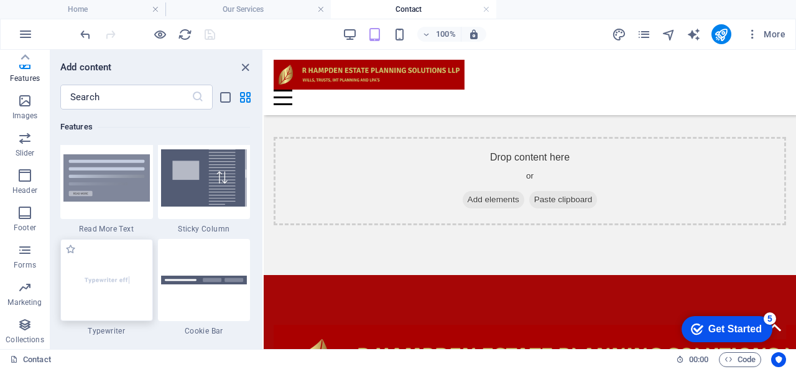
click at [116, 299] on img at bounding box center [106, 279] width 86 height 57
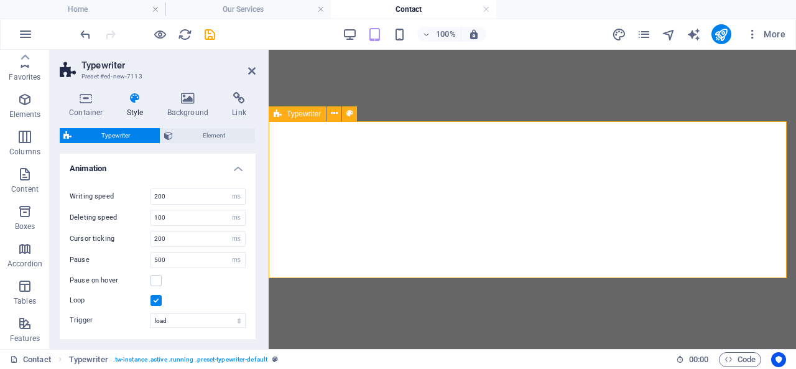
select select "ms"
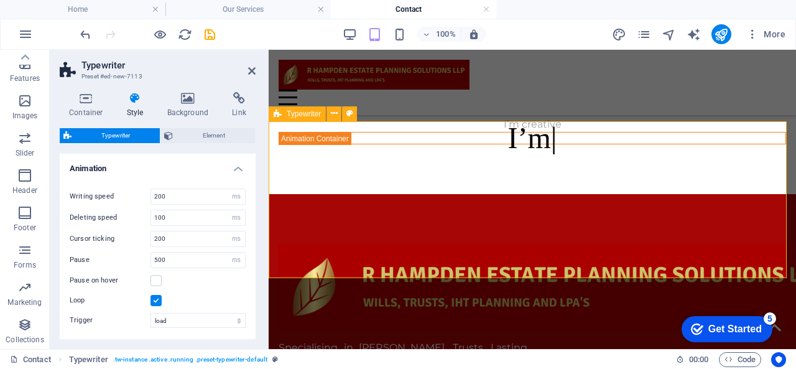
scroll to position [964, 0]
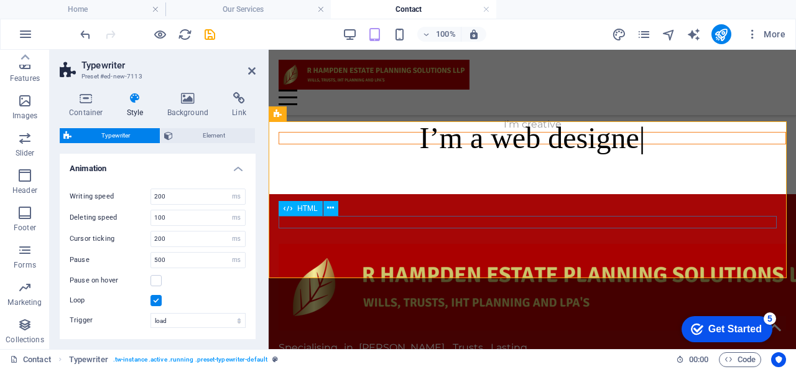
click at [591, 144] on div "I’m a web designe" at bounding box center [533, 138] width 508 height 12
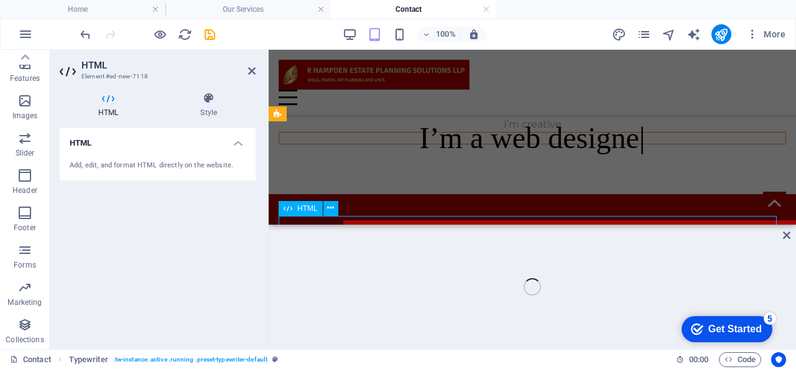
click at [591, 144] on div "I’m a web designe" at bounding box center [533, 138] width 508 height 12
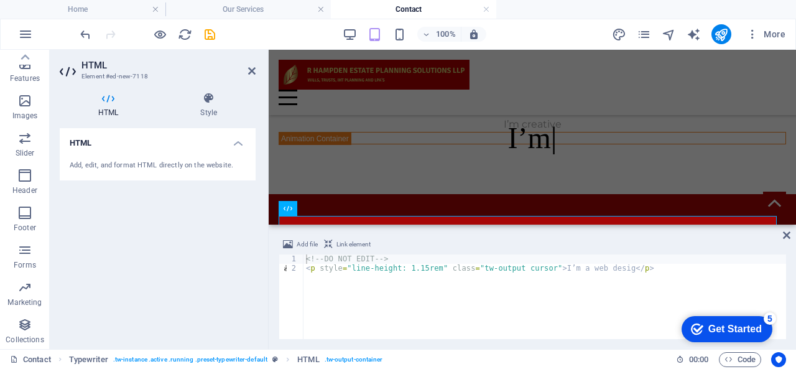
click at [783, 236] on div "Add file Link element <!-- DO NOT EDIT --> 1 2 <!-- DO NOT EDIT --> < p style =…" at bounding box center [533, 288] width 528 height 122
click at [785, 236] on icon at bounding box center [786, 235] width 7 height 10
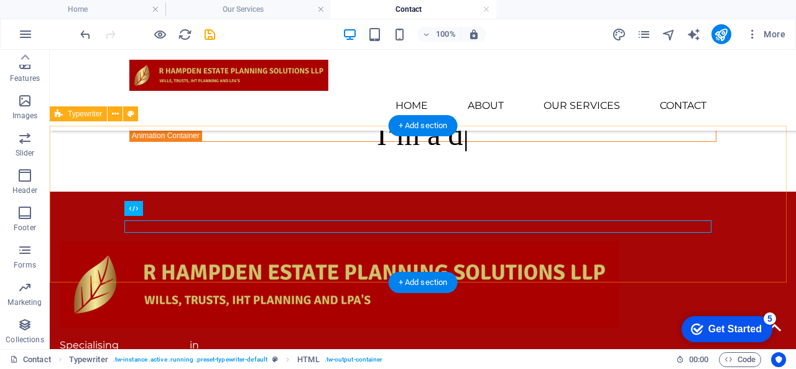
scroll to position [970, 0]
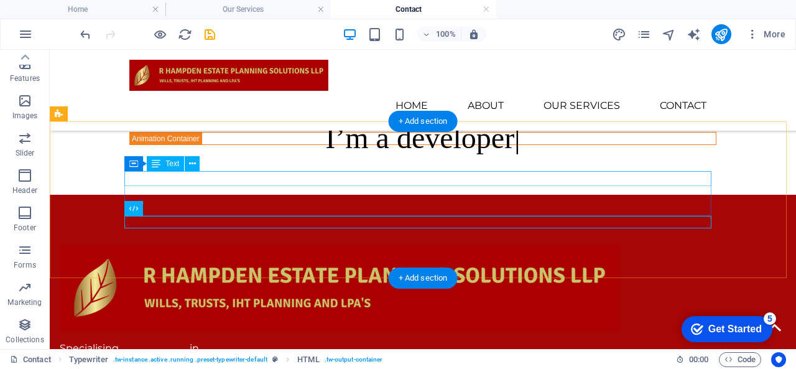
click at [416, 102] on div "I’m a web designer" at bounding box center [422, 94] width 587 height 15
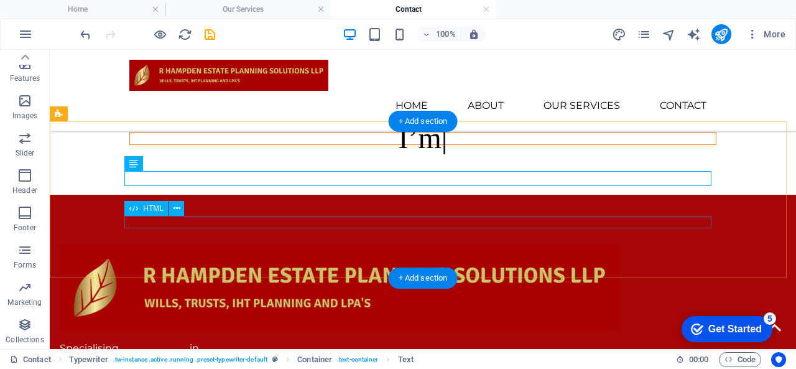
click at [383, 144] on div "I’m" at bounding box center [422, 138] width 587 height 12
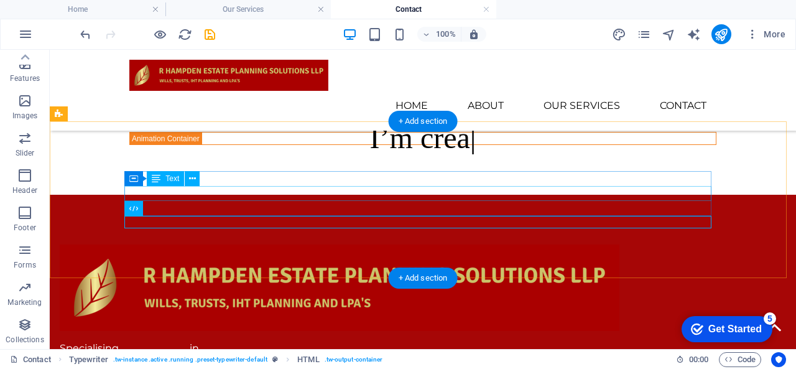
click at [179, 117] on div "I’m a developer" at bounding box center [422, 109] width 587 height 15
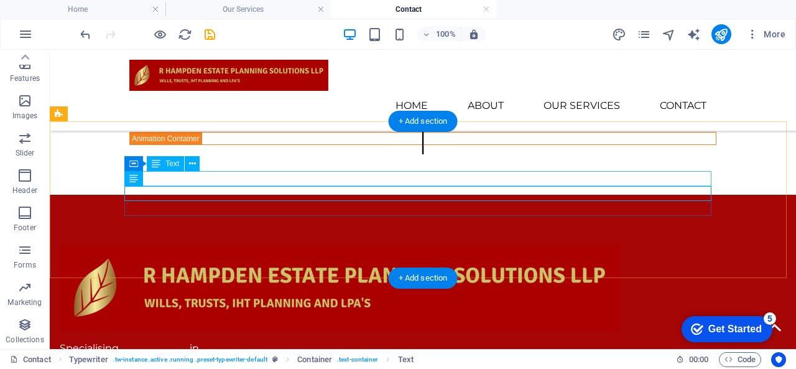
click at [388, 102] on div "I’m a web designer" at bounding box center [422, 94] width 587 height 15
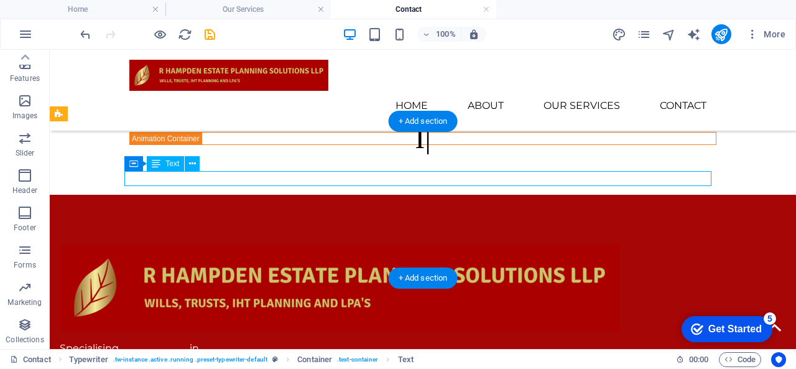
click at [388, 102] on div "I’m a web designer" at bounding box center [422, 94] width 587 height 15
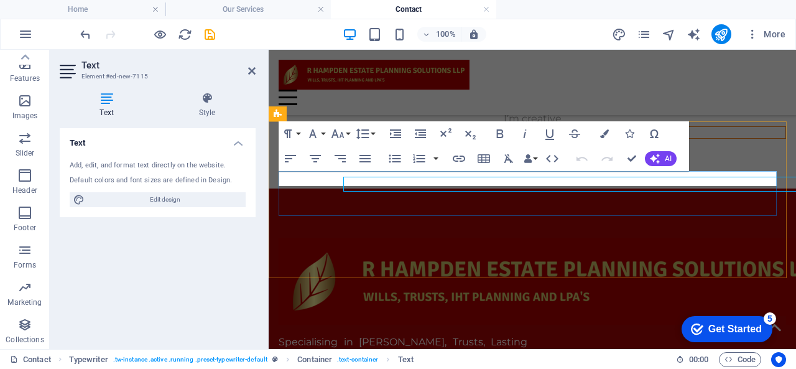
scroll to position [964, 0]
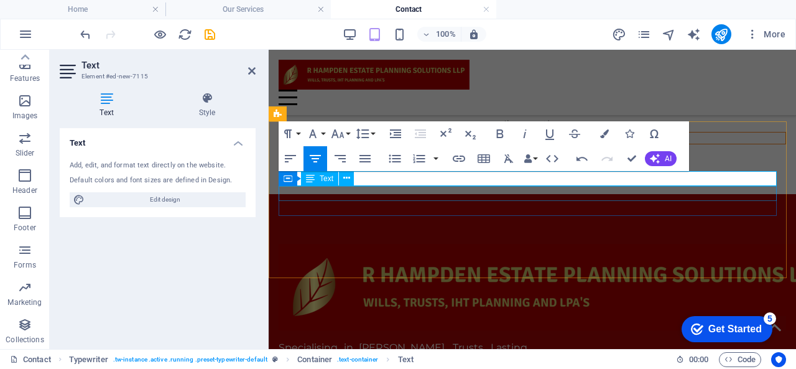
click at [491, 117] on div "I’m a developer" at bounding box center [533, 109] width 508 height 15
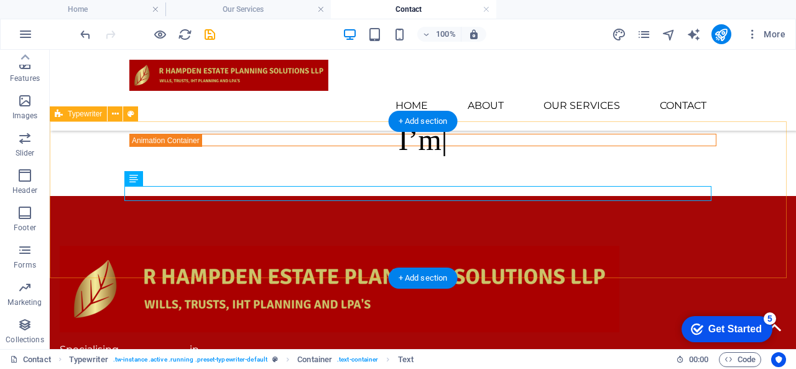
scroll to position [970, 0]
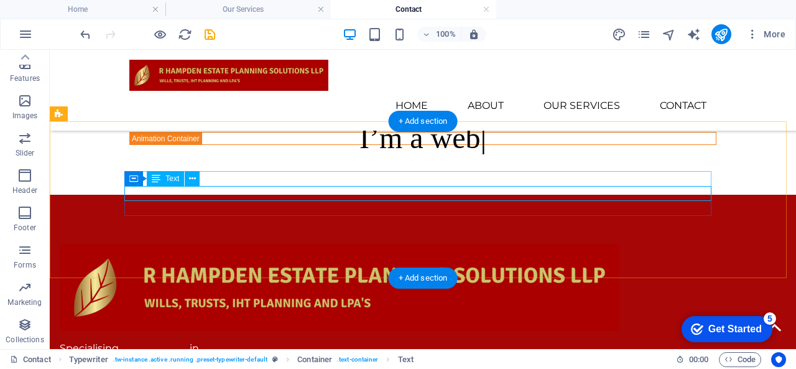
click at [468, 117] on div "I’m a developer" at bounding box center [422, 109] width 587 height 15
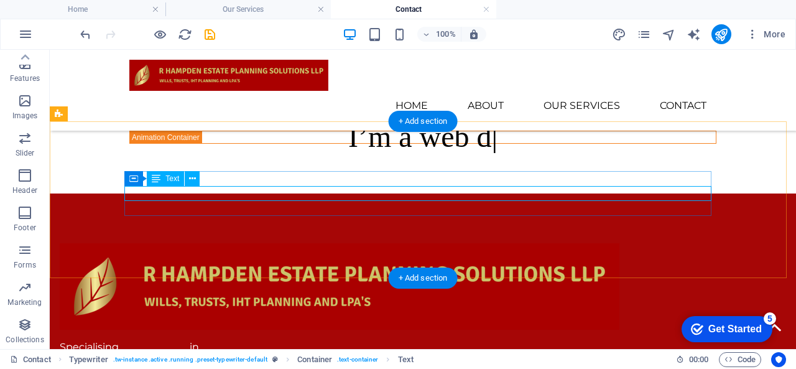
click at [249, 116] on p "I’m a developer" at bounding box center [422, 108] width 587 height 15
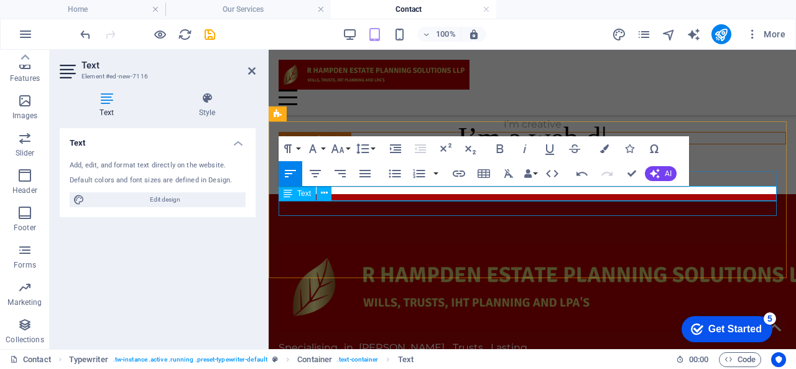
click at [528, 132] on div "I’m creative" at bounding box center [533, 124] width 508 height 15
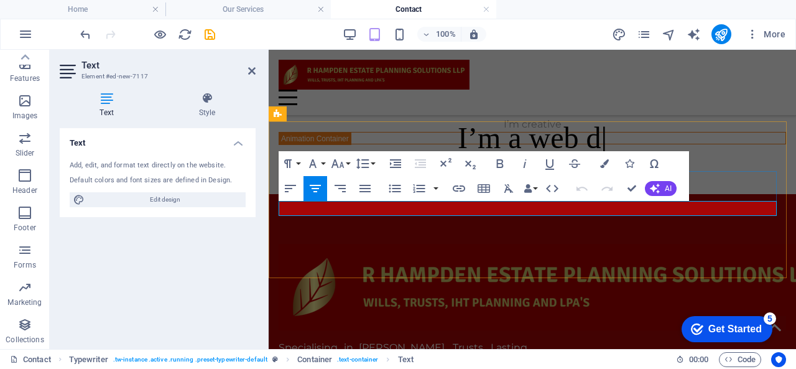
click at [537, 132] on p "I’m creative" at bounding box center [533, 124] width 508 height 15
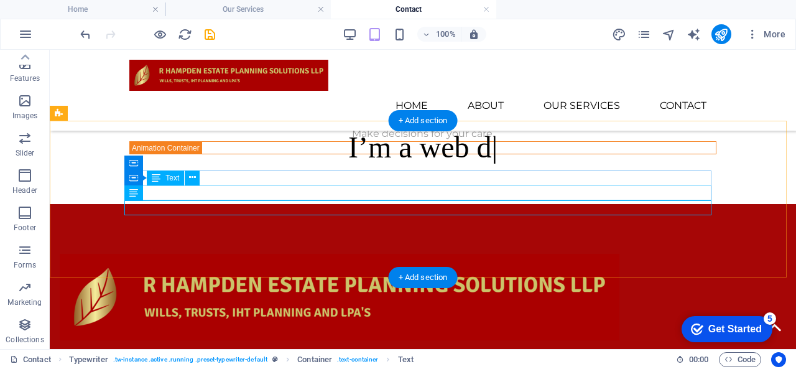
scroll to position [970, 0]
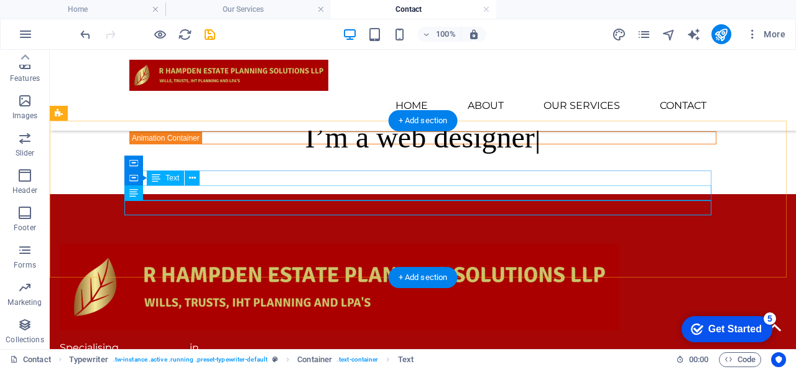
click at [253, 116] on div "Provide peace of mind." at bounding box center [422, 108] width 587 height 15
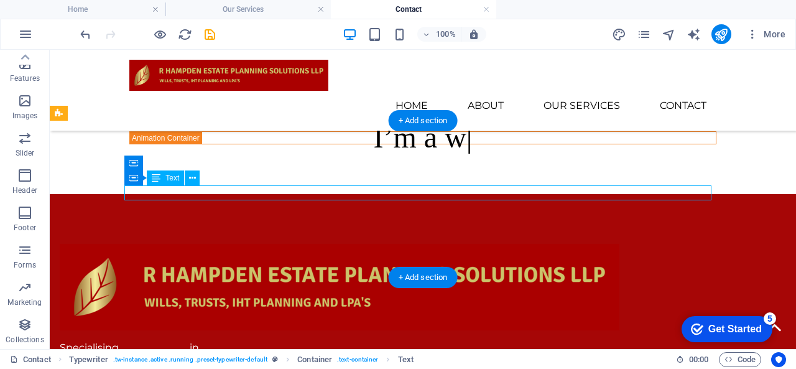
click at [129, 116] on div "Provide peace of mind." at bounding box center [422, 108] width 587 height 15
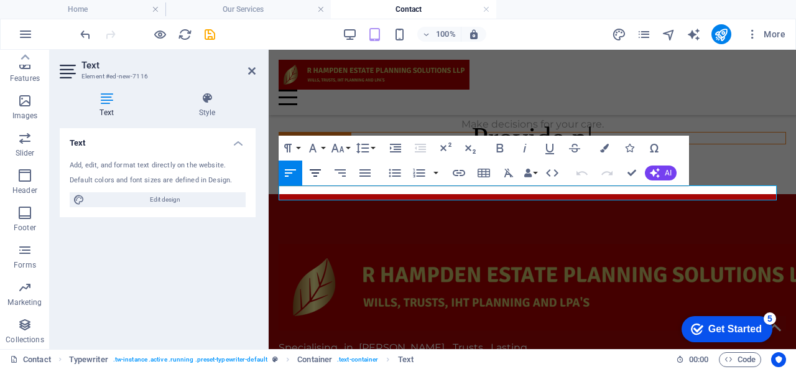
click at [312, 172] on icon "button" at bounding box center [315, 172] width 15 height 15
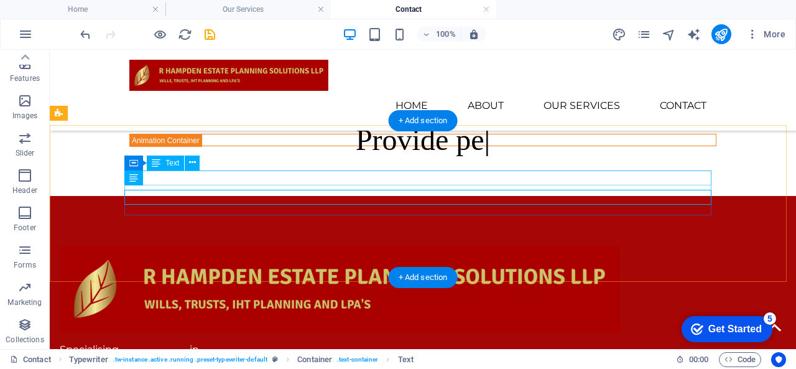
scroll to position [970, 0]
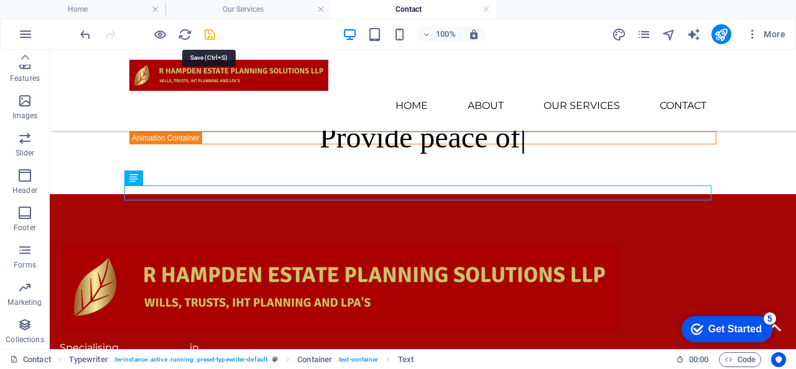
click at [215, 36] on icon "save" at bounding box center [210, 34] width 14 height 14
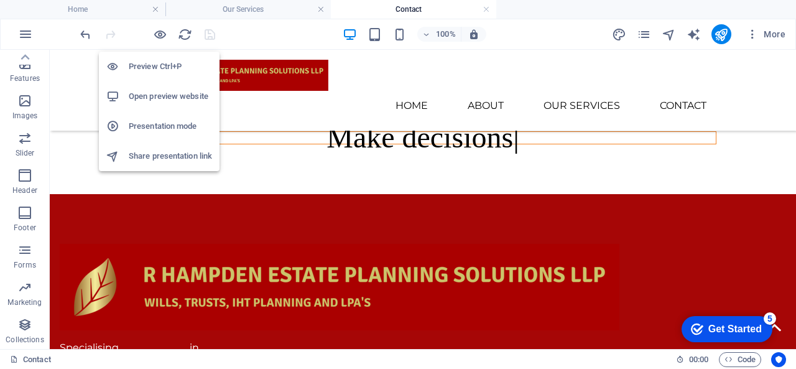
click at [151, 71] on h6 "Preview Ctrl+P" at bounding box center [170, 66] width 83 height 15
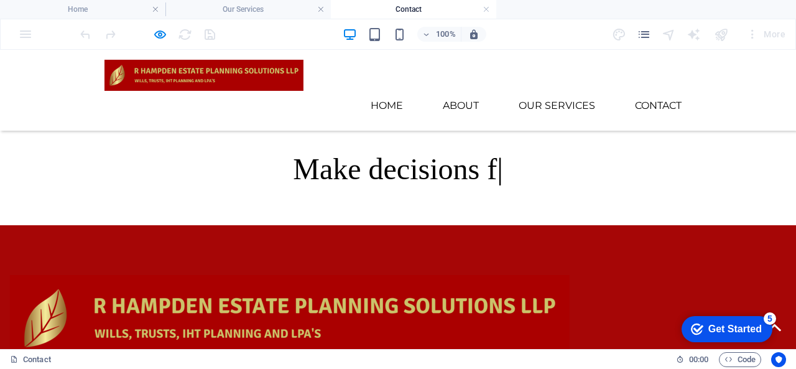
scroll to position [801, 0]
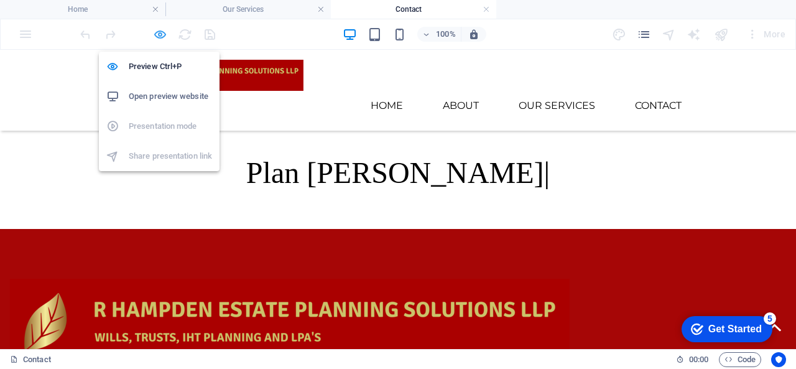
click at [154, 34] on icon "button" at bounding box center [160, 34] width 14 height 14
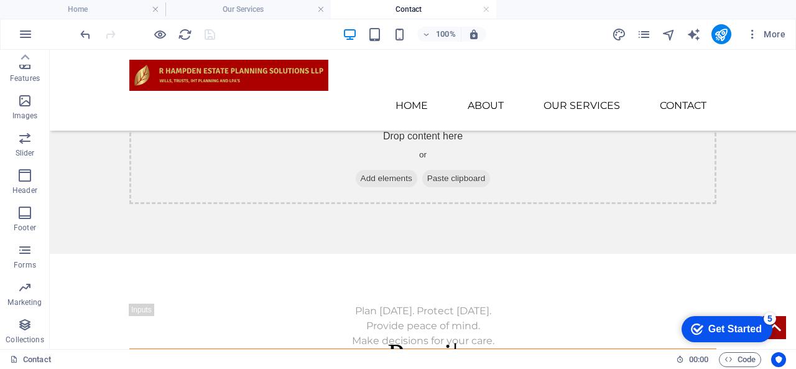
scroll to position [734, 0]
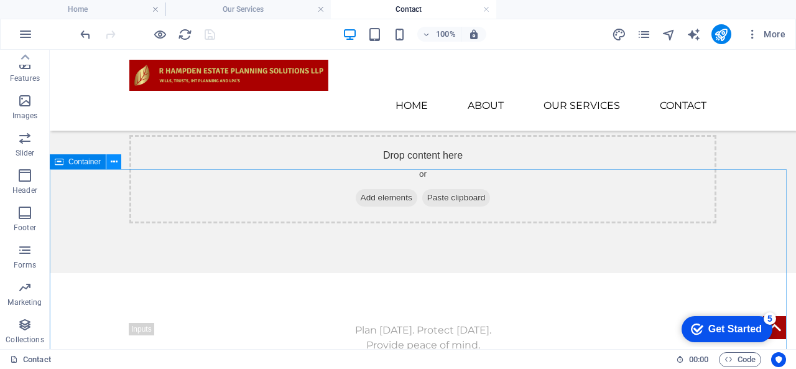
click at [117, 166] on button at bounding box center [113, 161] width 15 height 15
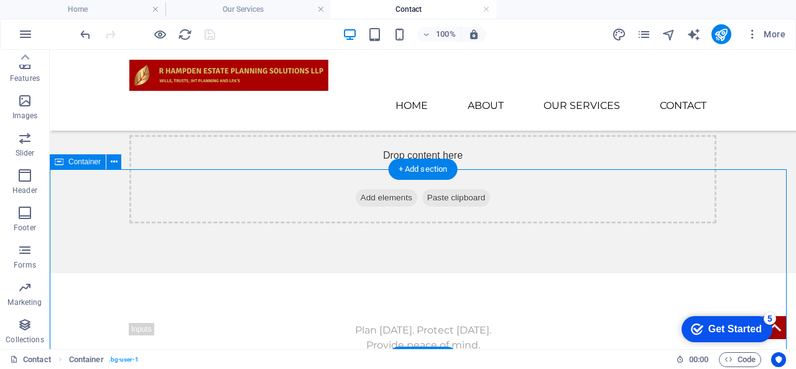
click at [97, 220] on div "Drop content here or Add elements Paste clipboard" at bounding box center [423, 179] width 746 height 188
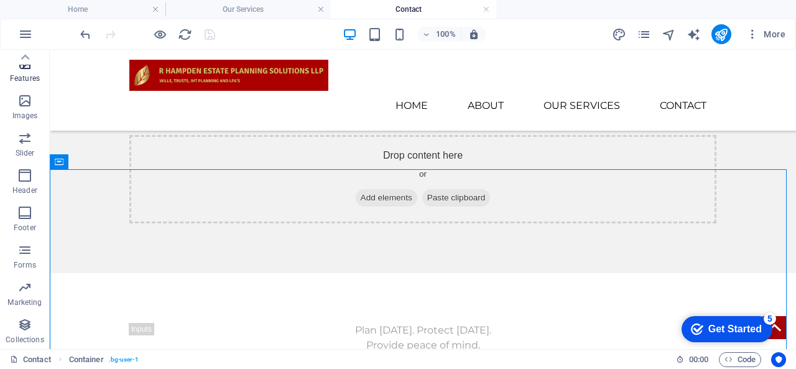
click at [26, 84] on span "Features" at bounding box center [25, 71] width 50 height 30
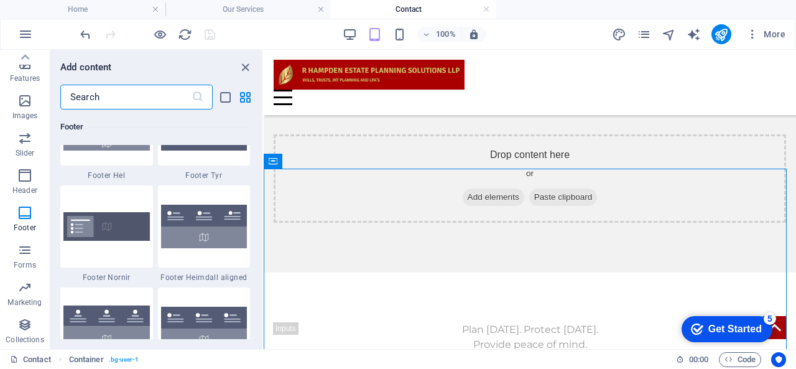
scroll to position [8342, 0]
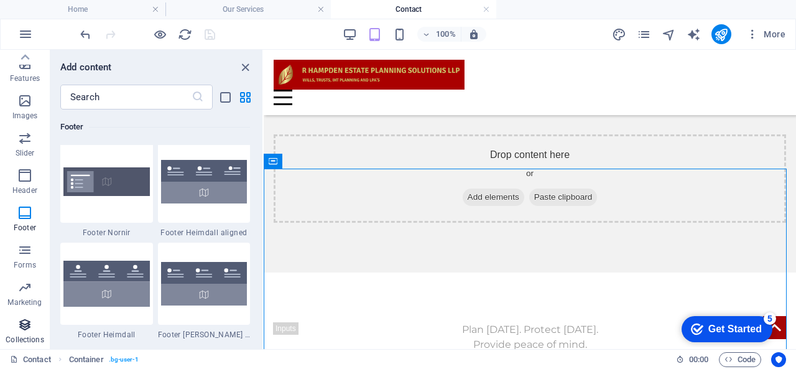
click at [16, 322] on span "Collections" at bounding box center [25, 332] width 50 height 30
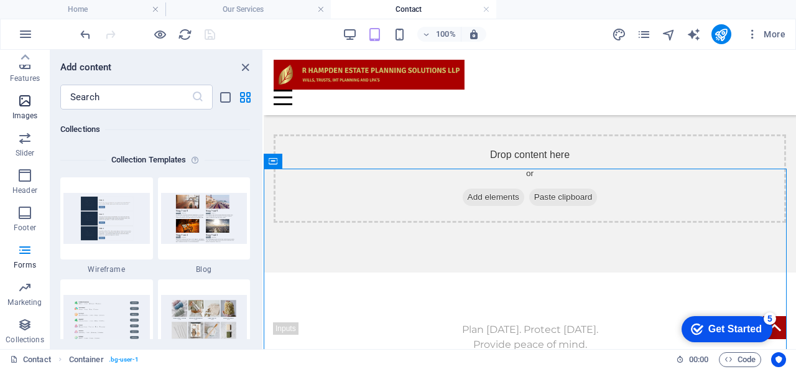
scroll to position [11388, 0]
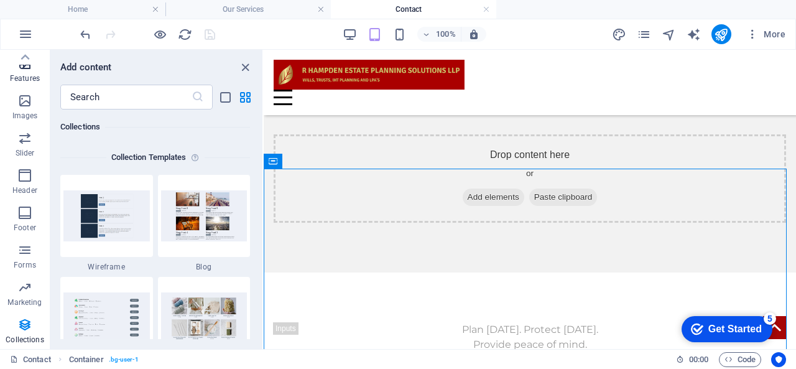
click at [24, 84] on span "Features" at bounding box center [25, 71] width 50 height 30
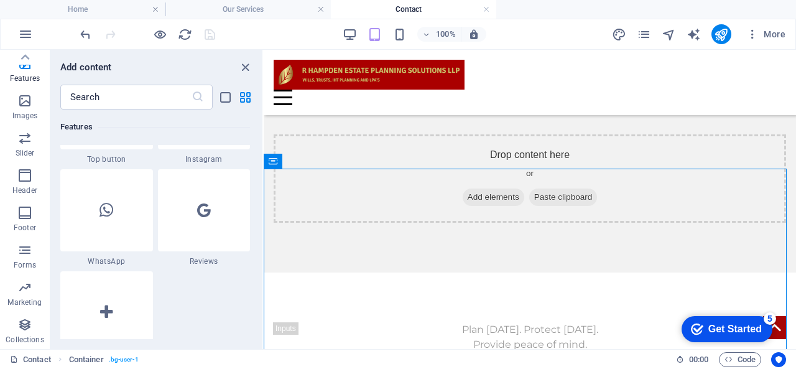
scroll to position [5959, 0]
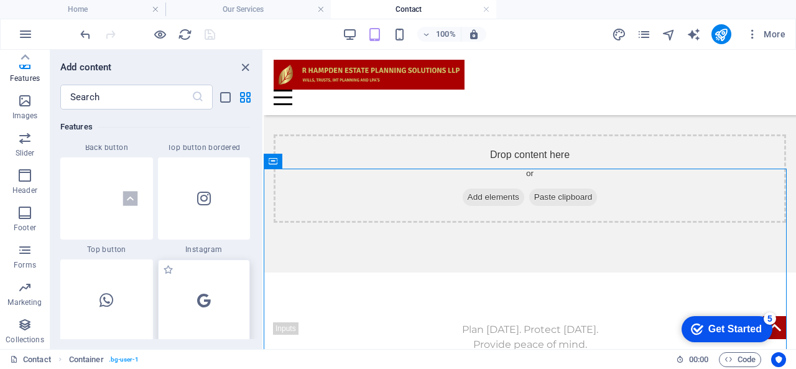
click at [220, 300] on div at bounding box center [204, 300] width 93 height 82
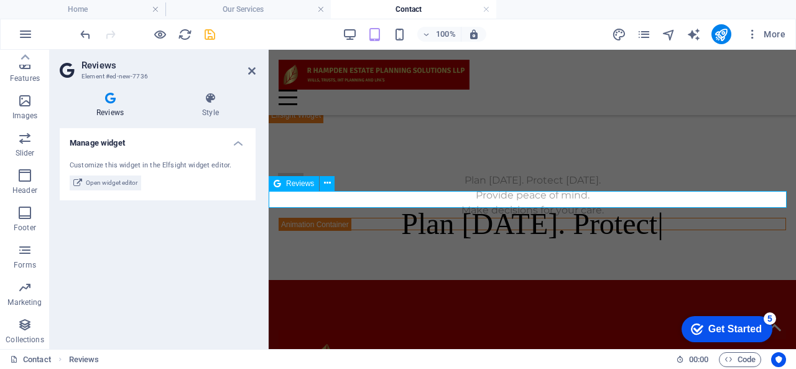
click at [317, 123] on div at bounding box center [533, 115] width 528 height 16
click at [328, 188] on icon at bounding box center [327, 183] width 7 height 13
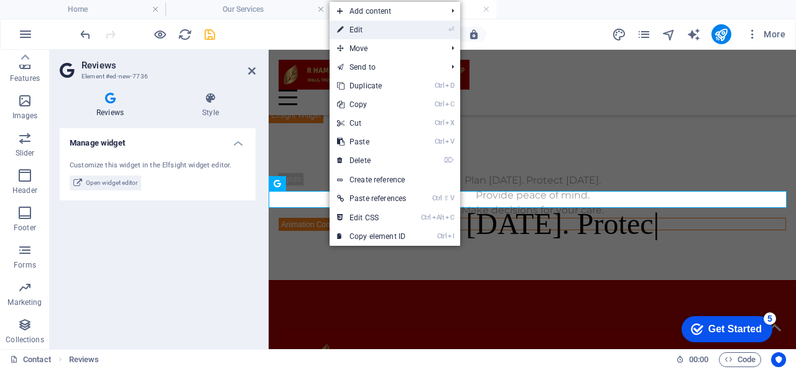
click at [396, 38] on link "⏎ Edit" at bounding box center [372, 30] width 84 height 19
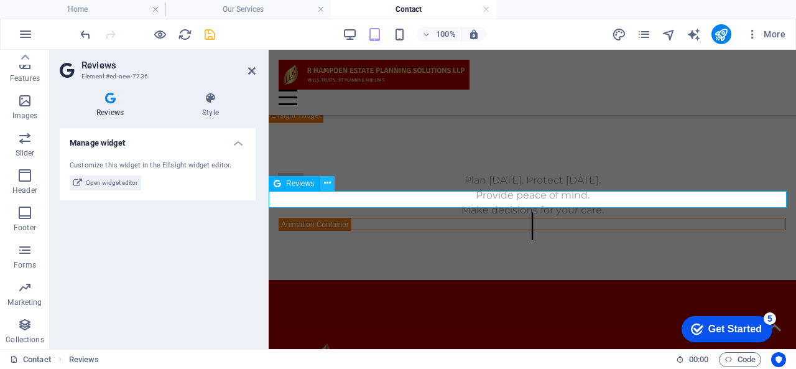
click at [328, 184] on icon at bounding box center [327, 183] width 7 height 13
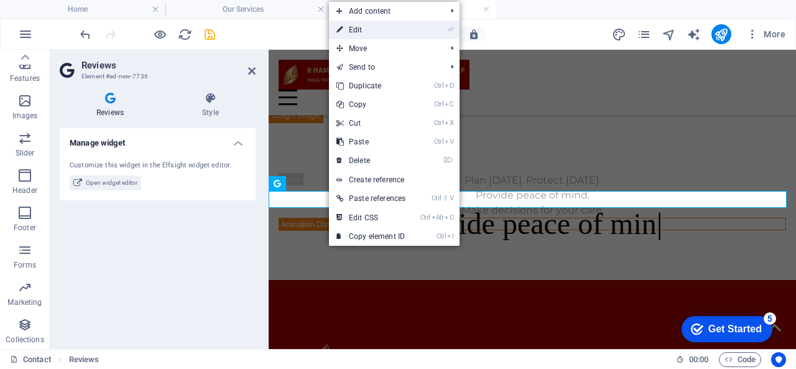
click at [394, 30] on link "⏎ Edit" at bounding box center [371, 30] width 84 height 19
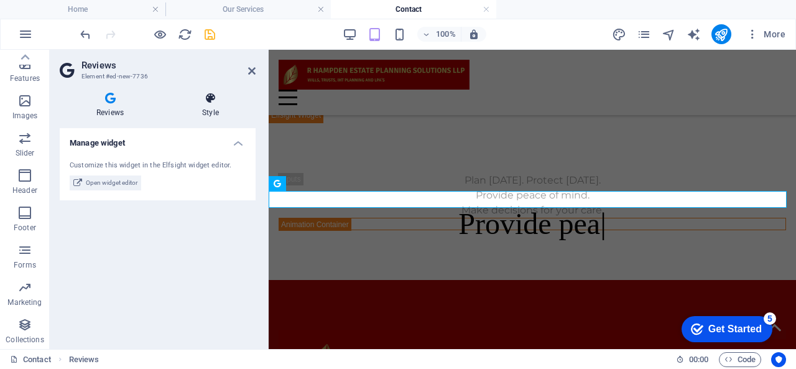
click at [212, 113] on h4 "Style" at bounding box center [210, 105] width 90 height 26
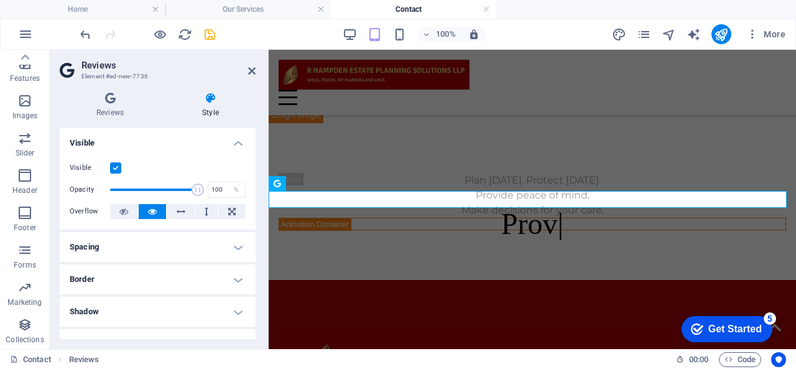
click at [131, 119] on div "Reviews Style Manage widget Customize this widget in the Elfsight widget editor…" at bounding box center [158, 215] width 196 height 247
click at [118, 107] on h4 "Reviews" at bounding box center [113, 105] width 106 height 26
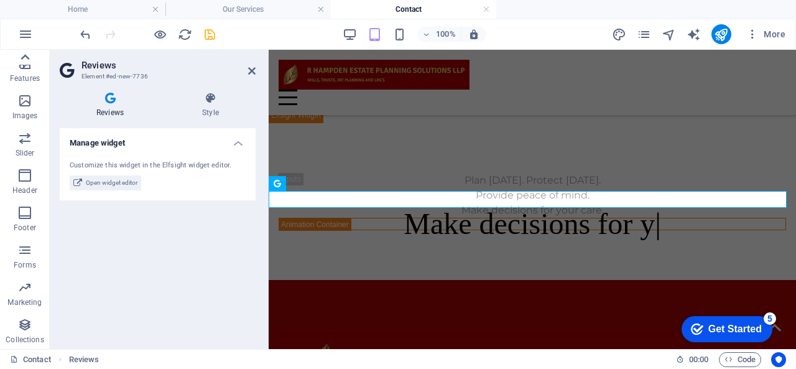
click at [33, 62] on icon at bounding box center [24, 57] width 17 height 17
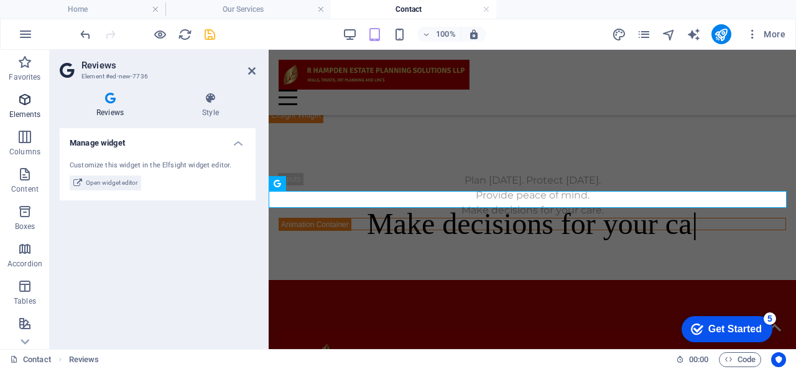
click at [22, 103] on icon "button" at bounding box center [24, 99] width 15 height 15
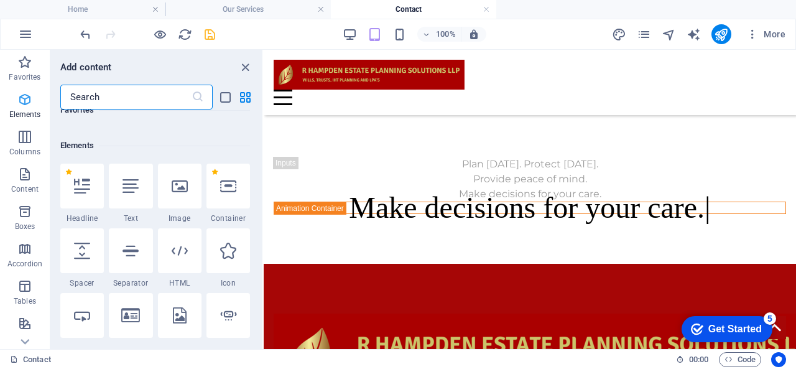
scroll to position [133, 0]
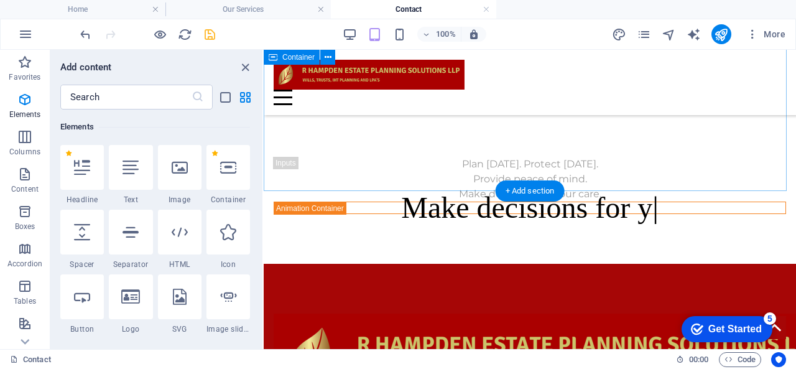
click at [541, 57] on div "Drop content here or Add elements Paste clipboard" at bounding box center [530, 13] width 513 height 88
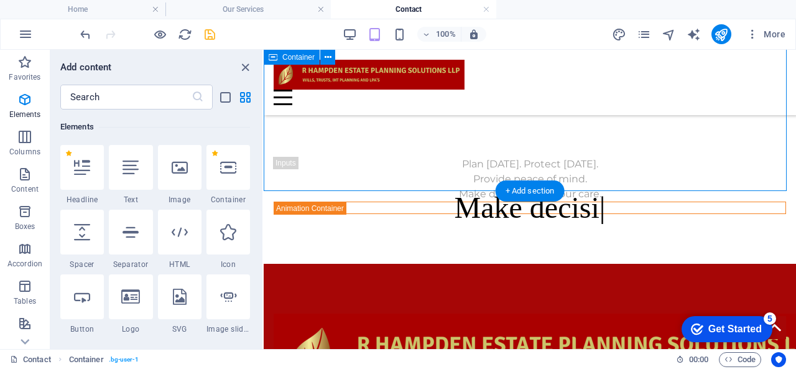
click at [557, 40] on span "Paste clipboard" at bounding box center [563, 31] width 68 height 17
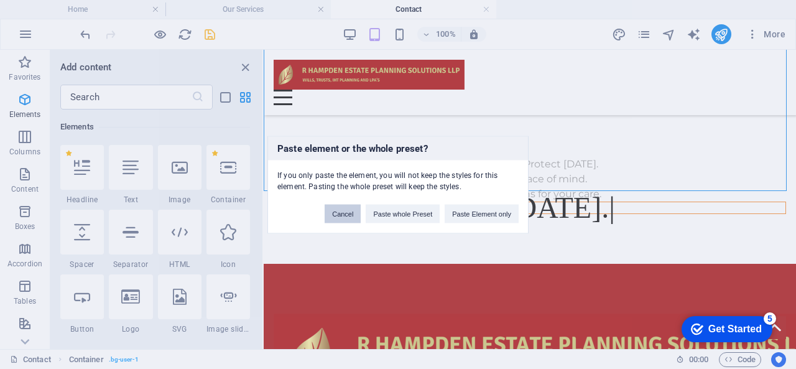
click at [338, 220] on button "Cancel" at bounding box center [343, 213] width 36 height 19
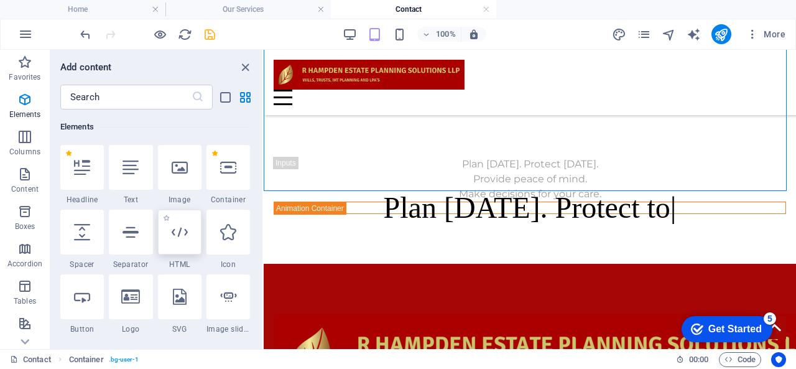
click at [182, 239] on div at bounding box center [180, 232] width 44 height 45
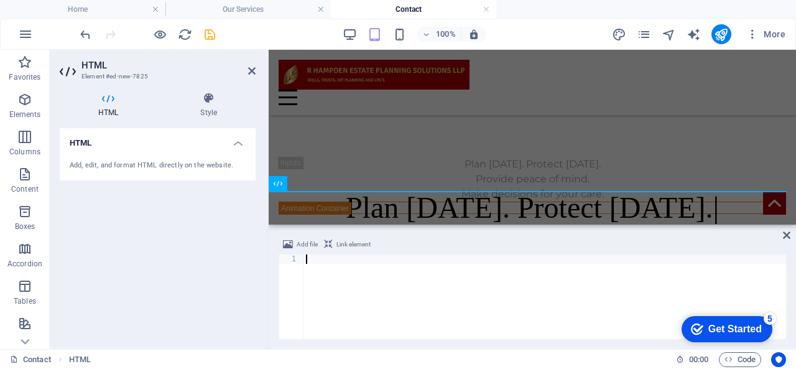
type textarea "<div class="elfsight-app-38351363-3d68-432b-ab11-4a5a2086f80d" data-elfsight-ap…"
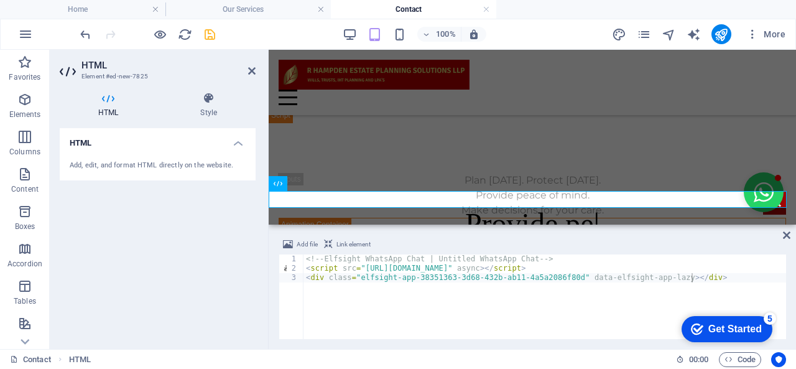
click at [793, 235] on div "Add file Link element <div class="elfsight-app-38351363-3d68-432b-ab11-4a5a2086…" at bounding box center [533, 288] width 528 height 122
click at [787, 235] on icon at bounding box center [786, 235] width 7 height 10
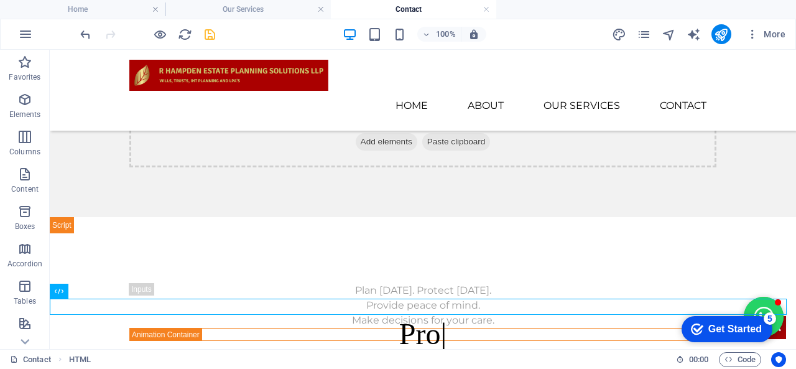
scroll to position [793, 0]
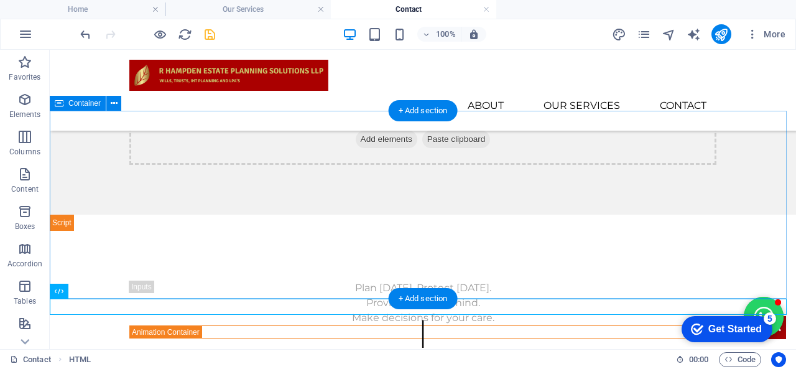
click at [358, 148] on span "Add elements" at bounding box center [387, 139] width 62 height 17
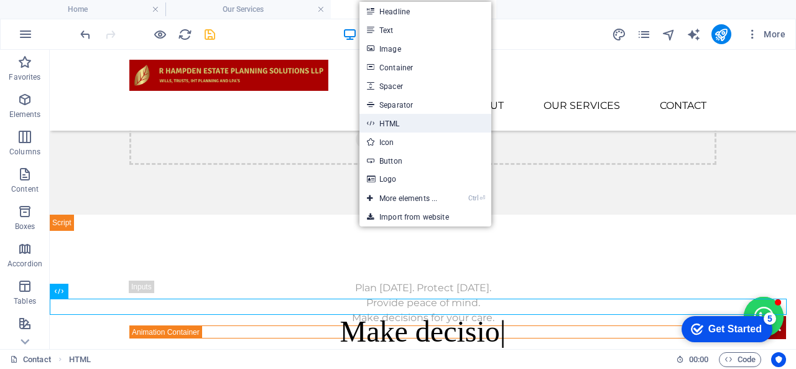
click at [406, 126] on link "HTML" at bounding box center [426, 123] width 132 height 19
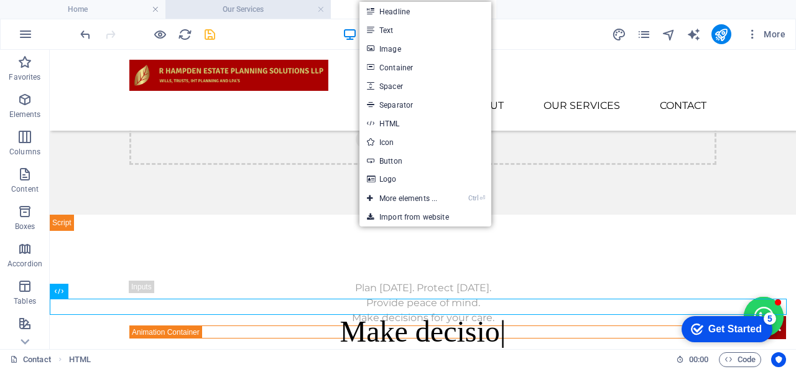
scroll to position [788, 0]
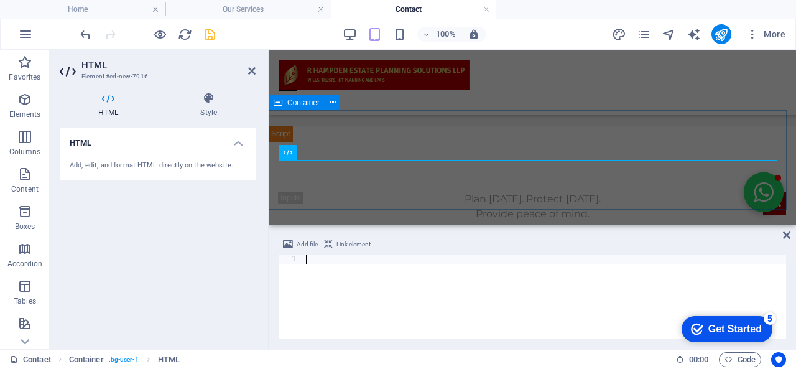
paste textarea "<!-- End TrustBox widget -->"
type textarea "<!-- End TrustBox widget -->"
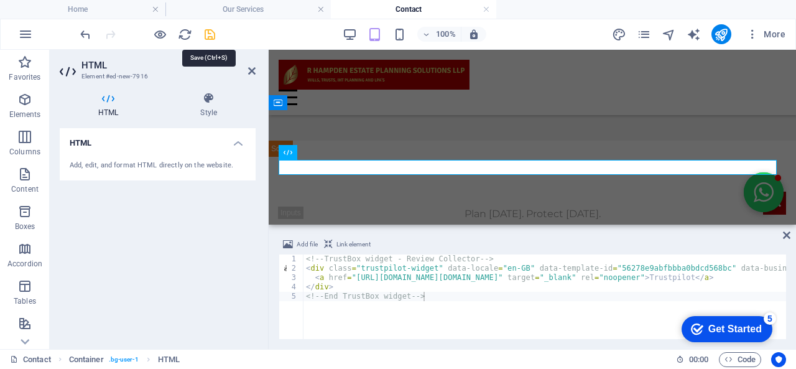
click at [212, 32] on icon "save" at bounding box center [210, 34] width 14 height 14
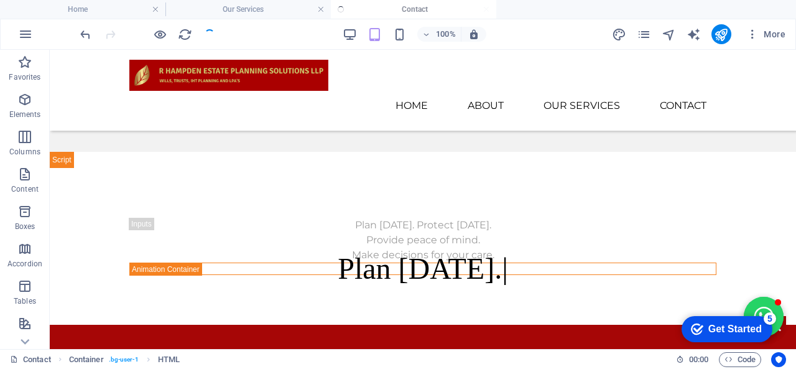
scroll to position [793, 0]
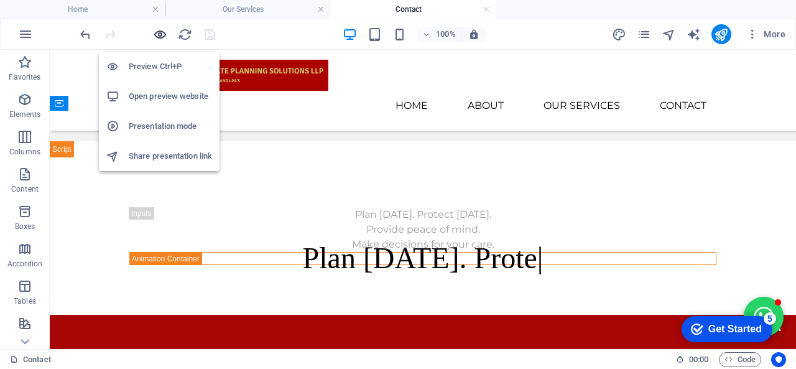
click at [158, 39] on icon "button" at bounding box center [160, 34] width 14 height 14
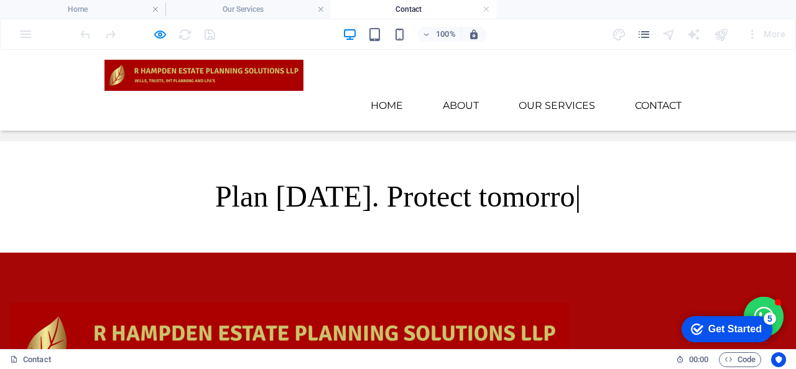
click at [128, 90] on link "Trustpilot" at bounding box center [129, 84] width 48 height 12
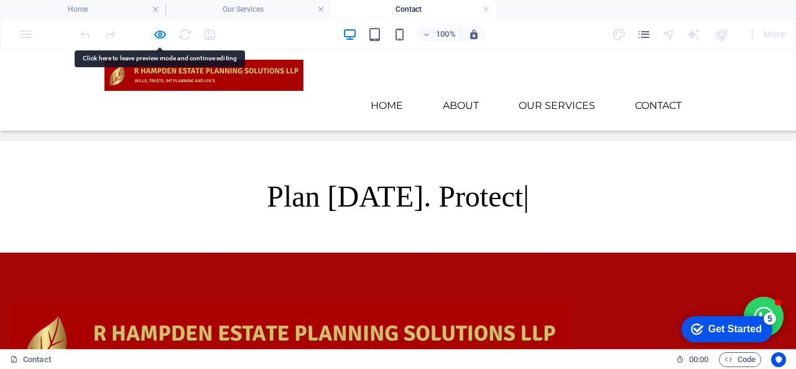
click at [168, 40] on div at bounding box center [147, 34] width 139 height 20
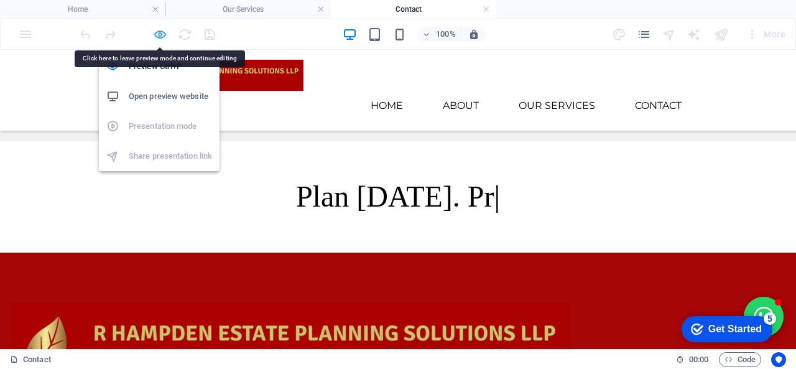
click at [158, 35] on icon "button" at bounding box center [160, 34] width 14 height 14
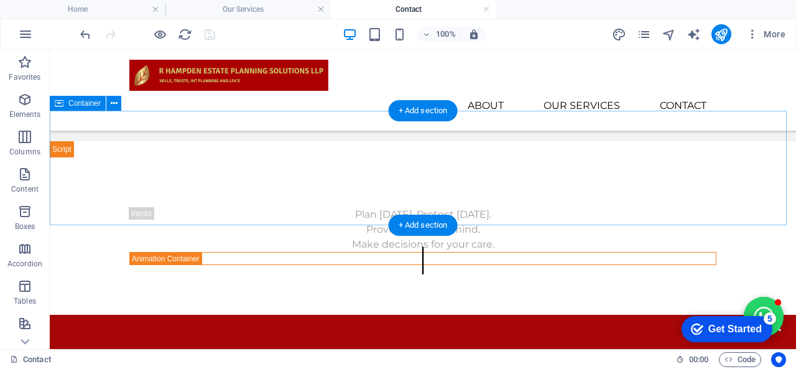
click at [156, 141] on div "Trustpilot" at bounding box center [423, 84] width 746 height 114
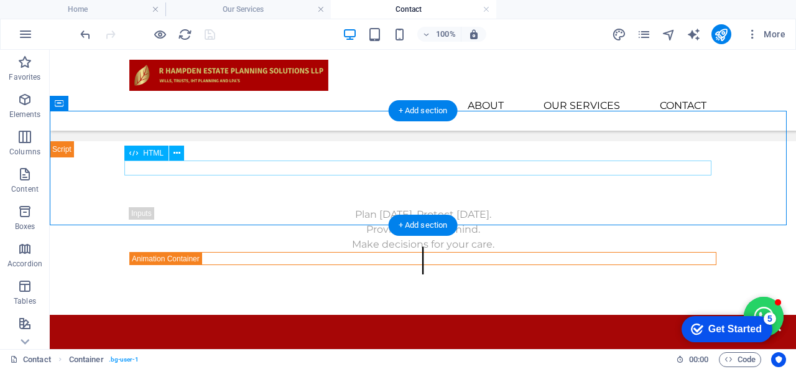
click at [167, 91] on div "Trustpilot" at bounding box center [422, 84] width 587 height 15
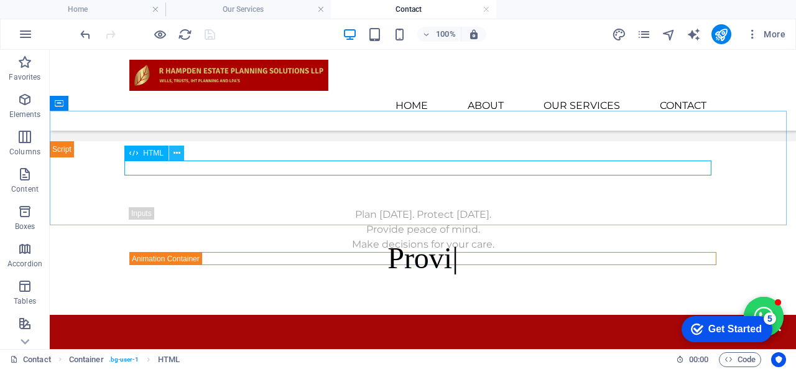
click at [179, 157] on icon at bounding box center [177, 153] width 7 height 13
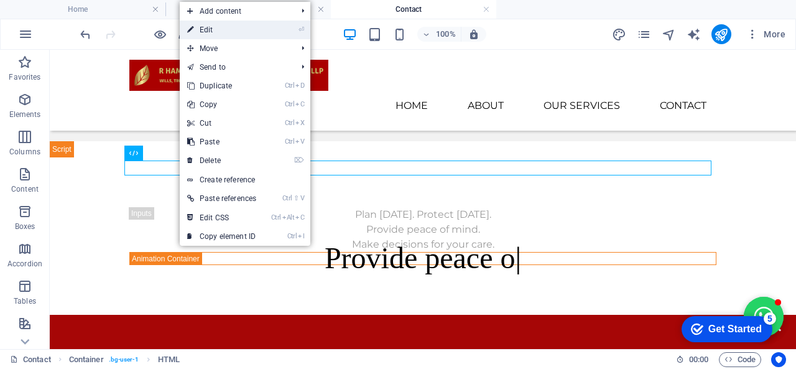
click at [250, 31] on link "⏎ Edit" at bounding box center [222, 30] width 84 height 19
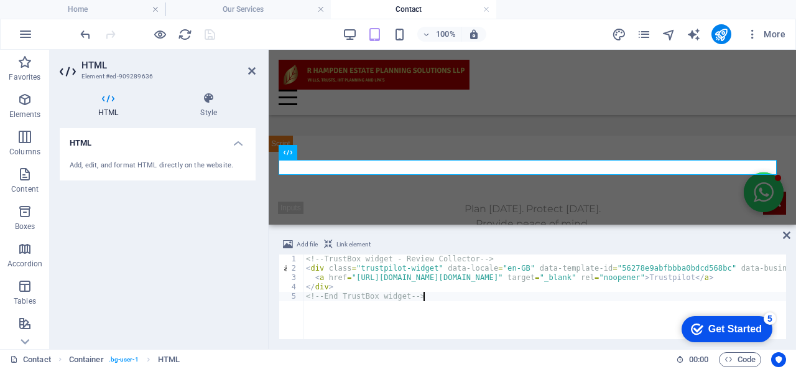
scroll to position [788, 0]
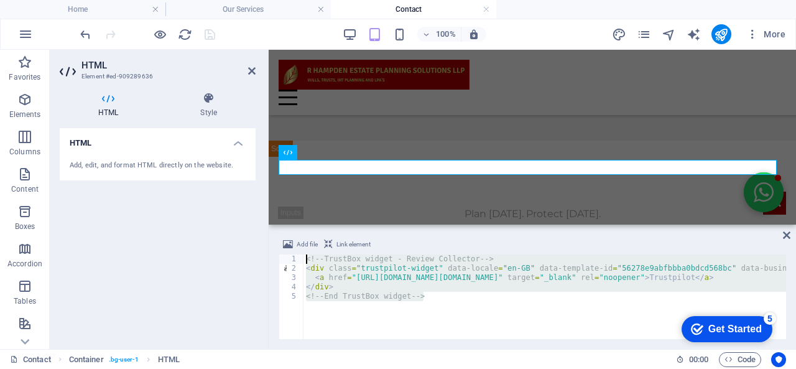
drag, startPoint x: 429, startPoint y: 302, endPoint x: 292, endPoint y: 233, distance: 153.6
click at [292, 233] on div "Add file Link element <!-- End TrustBox widget --> 1 2 3 4 5 <!-- TrustBox widg…" at bounding box center [533, 288] width 528 height 122
paste textarea "End TrustBox script --"
type textarea "<!-- End TrustBox script -->"
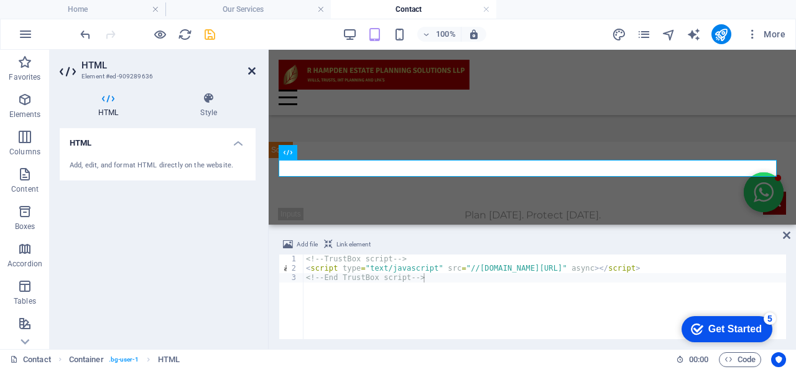
click at [253, 72] on icon at bounding box center [251, 71] width 7 height 10
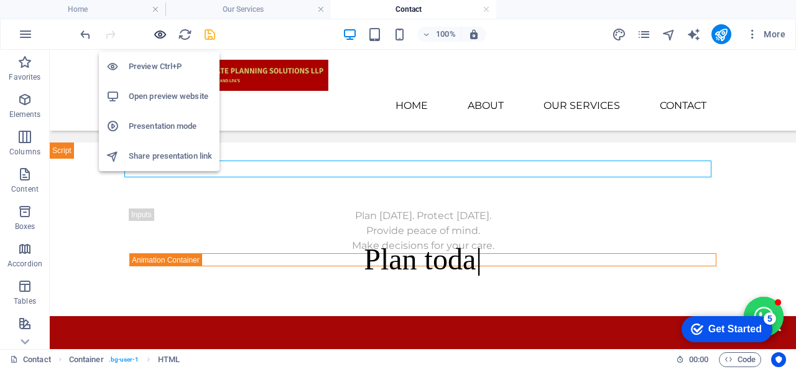
click at [166, 40] on icon "button" at bounding box center [160, 34] width 14 height 14
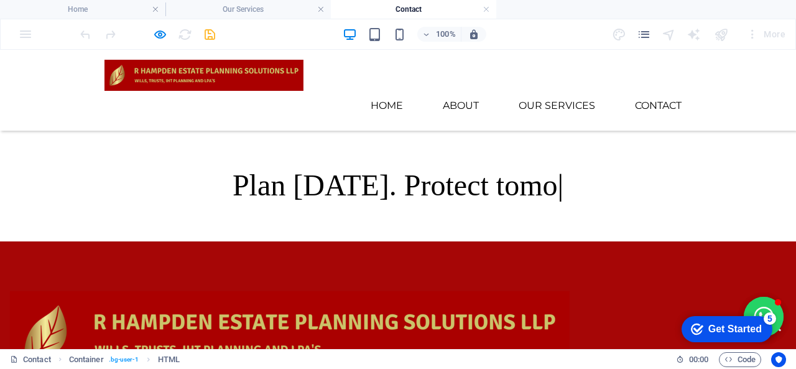
scroll to position [790, 0]
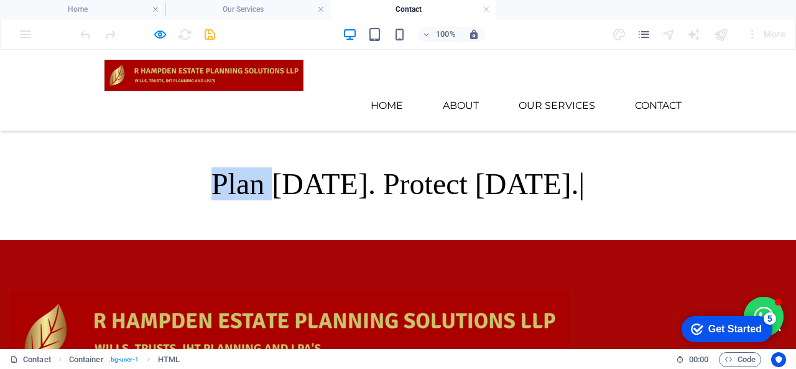
click at [160, 129] on div at bounding box center [398, 79] width 796 height 100
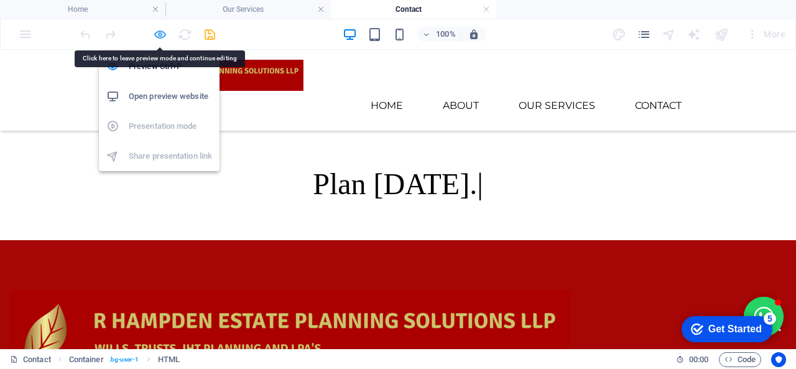
click at [159, 37] on icon "button" at bounding box center [160, 34] width 14 height 14
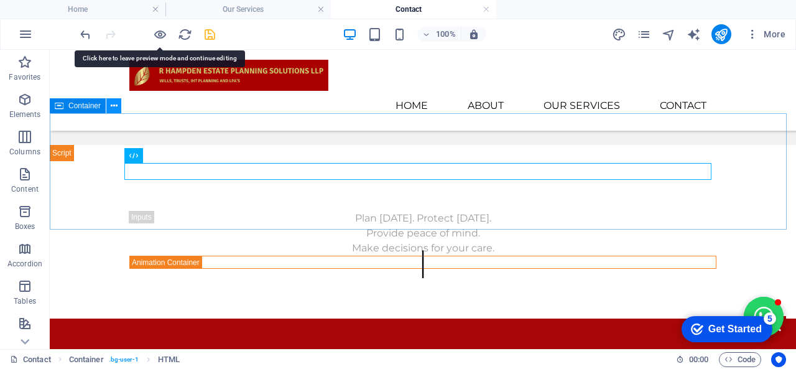
click at [115, 106] on icon at bounding box center [114, 106] width 7 height 13
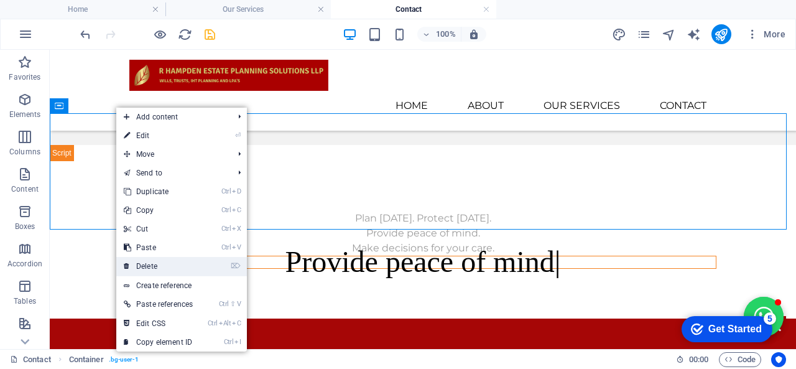
click at [175, 267] on link "⌦ Delete" at bounding box center [158, 266] width 84 height 19
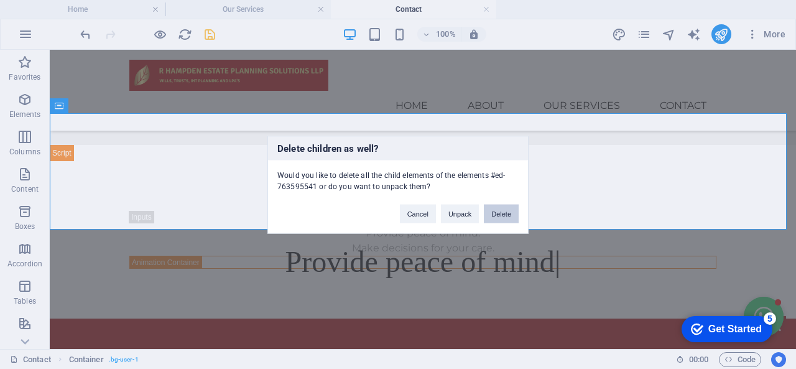
click at [493, 211] on button "Delete" at bounding box center [501, 213] width 35 height 19
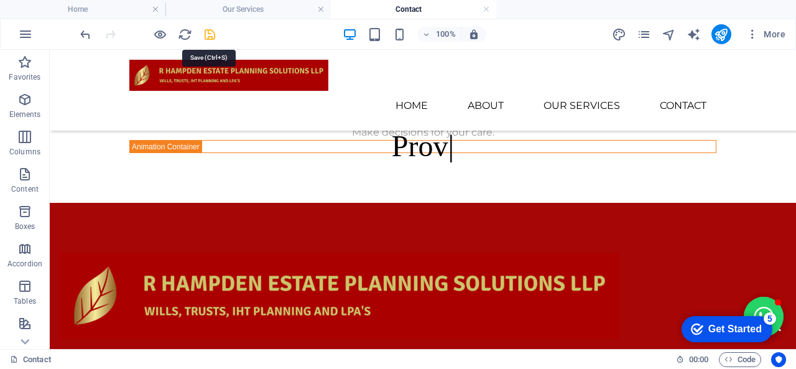
click at [211, 40] on icon "save" at bounding box center [210, 34] width 14 height 14
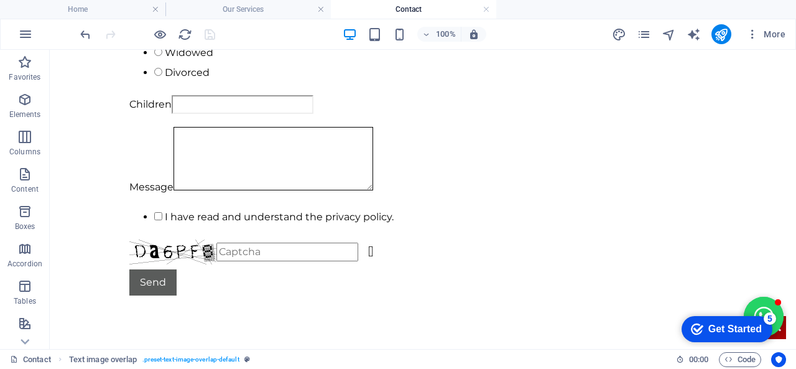
scroll to position [73, 0]
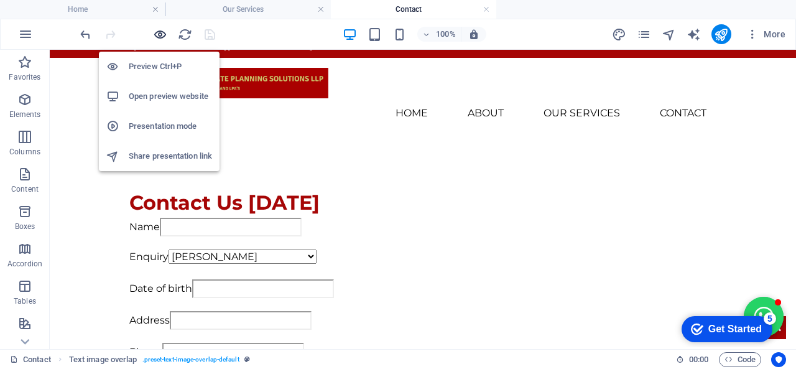
click at [160, 29] on icon "button" at bounding box center [160, 34] width 14 height 14
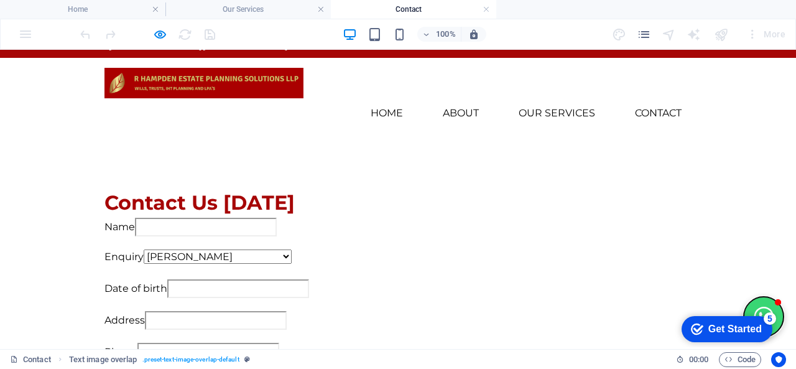
click at [753, 308] on button "Open chat window" at bounding box center [764, 317] width 40 height 40
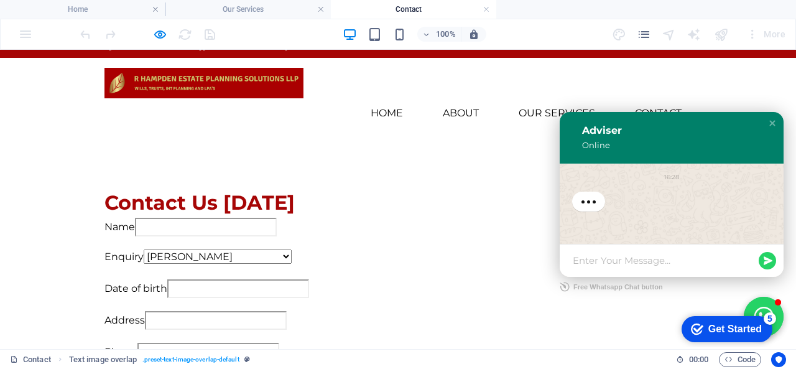
click at [642, 255] on textarea at bounding box center [664, 260] width 183 height 12
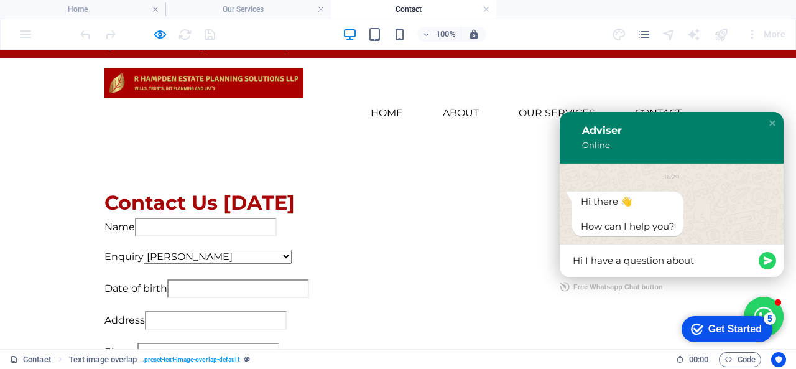
type textarea "Hi I have a question about [PERSON_NAME]"
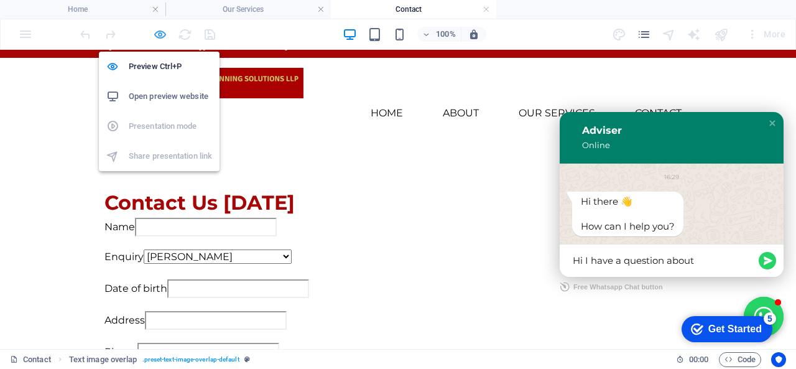
click at [153, 39] on icon "button" at bounding box center [160, 34] width 14 height 14
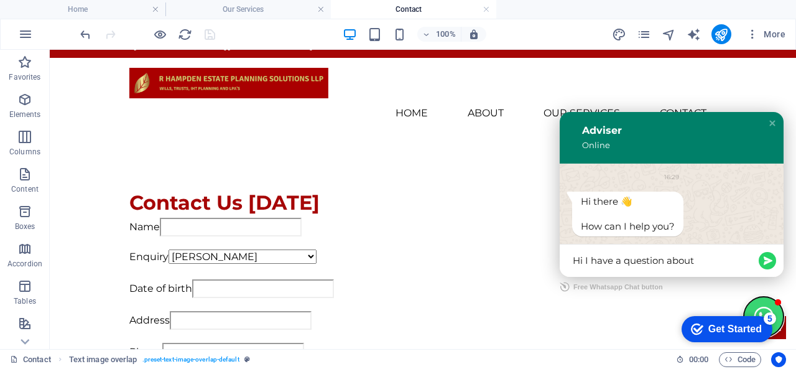
click at [748, 303] on button "Close chat window" at bounding box center [764, 317] width 40 height 40
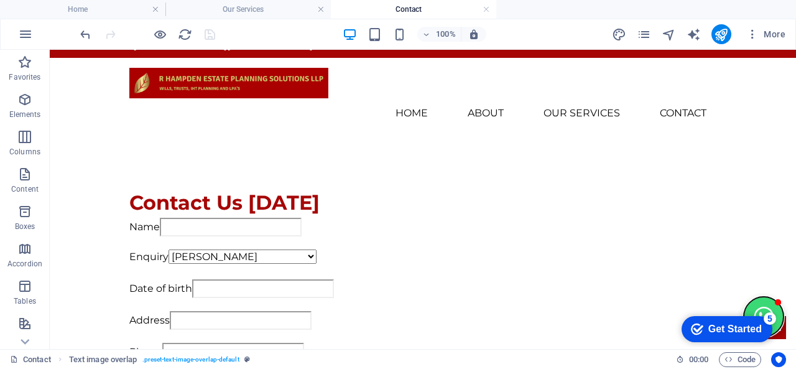
click at [748, 303] on button "Open chat window" at bounding box center [764, 317] width 40 height 40
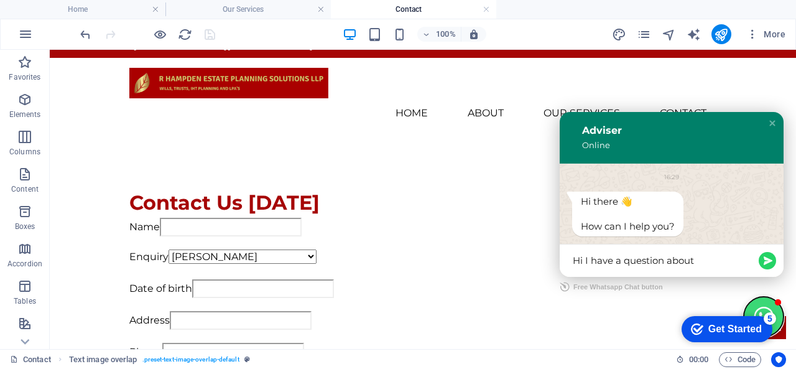
click at [748, 303] on button "Close chat window" at bounding box center [764, 317] width 40 height 40
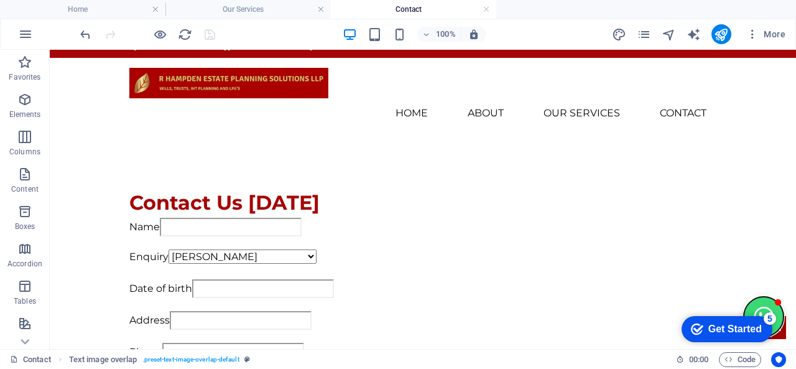
click at [748, 303] on button "Open chat window" at bounding box center [764, 317] width 40 height 40
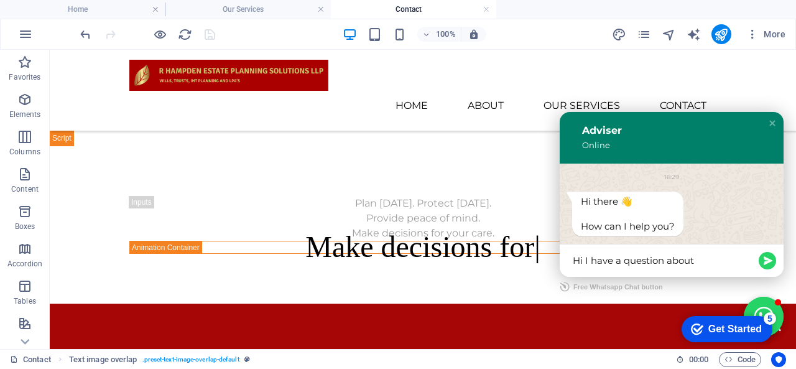
scroll to position [693, 0]
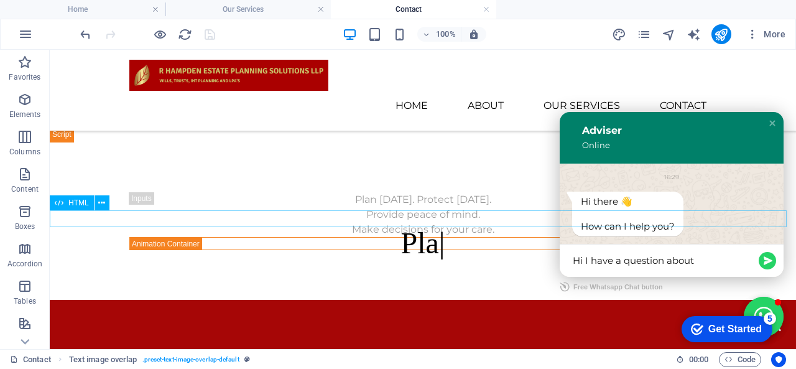
click at [77, 142] on div "Panel only seen by widget owner Edit widget Views 0% Share 🔥" at bounding box center [423, 134] width 746 height 16
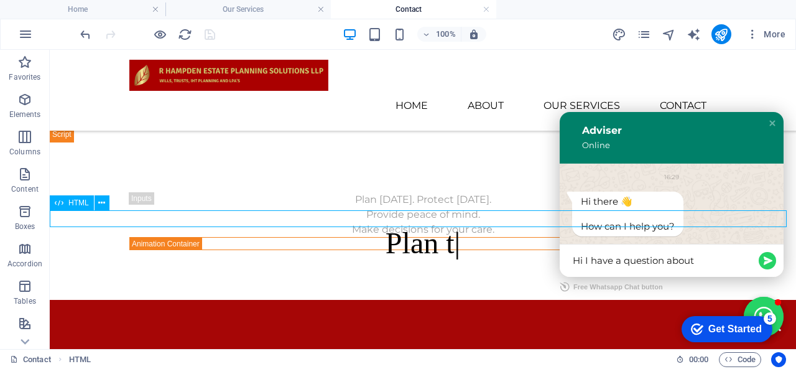
click at [77, 142] on div "Panel only seen by widget owner Edit widget Views 0% Share 🔥" at bounding box center [423, 134] width 746 height 16
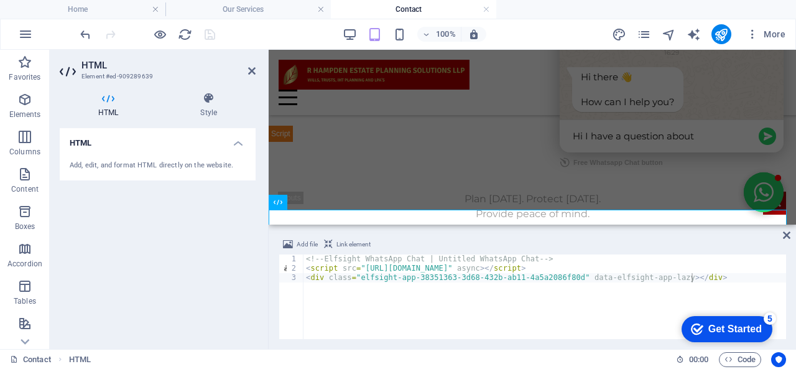
click at [197, 151] on div "Add, edit, and format HTML directly on the website." at bounding box center [158, 166] width 196 height 30
click at [228, 136] on h4 "HTML" at bounding box center [158, 139] width 196 height 22
click at [698, 279] on div "<!-- Elfsight WhatsApp Chat | Untitled WhatsApp Chat --> < script src = "[URL][…" at bounding box center [545, 305] width 483 height 103
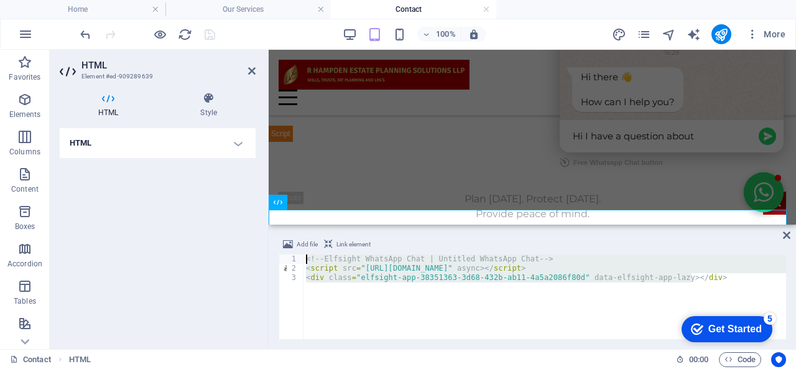
drag, startPoint x: 698, startPoint y: 279, endPoint x: 409, endPoint y: 241, distance: 291.2
click at [409, 241] on div "Add file Link element <div class="elfsight-app-38351363-3d68-432b-ab11-4a5a2086…" at bounding box center [533, 288] width 508 height 102
click at [305, 261] on div "<!-- Elfsight WhatsApp Chat | Untitled WhatsApp Chat --> < script src = "[URL][…" at bounding box center [545, 296] width 483 height 85
drag, startPoint x: 977, startPoint y: 570, endPoint x: 754, endPoint y: 319, distance: 336.7
paste textarea "div class="elfsight-app-c07155b0-b6ba-4888-92e5-e6130dd916b3" data-elfsight-app…"
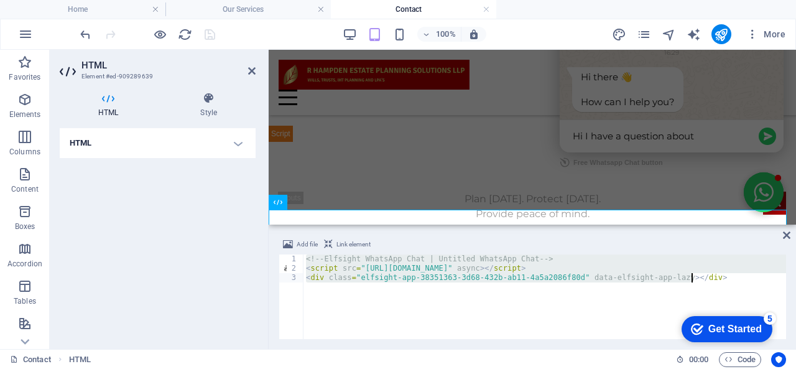
type textarea "<div class="elfsight-app-c07155b0-b6ba-4888-92e5-e6130dd916b3" data-elfsight-ap…"
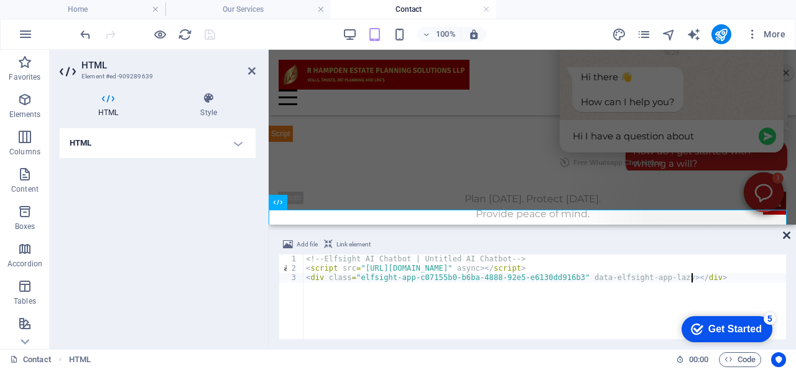
click at [788, 236] on icon at bounding box center [786, 235] width 7 height 10
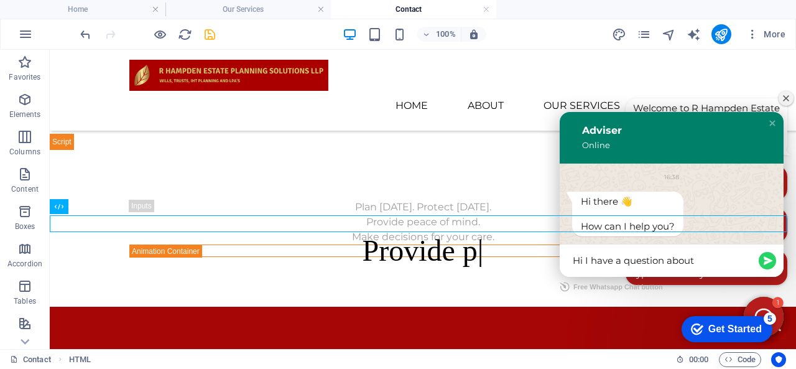
scroll to position [693, 0]
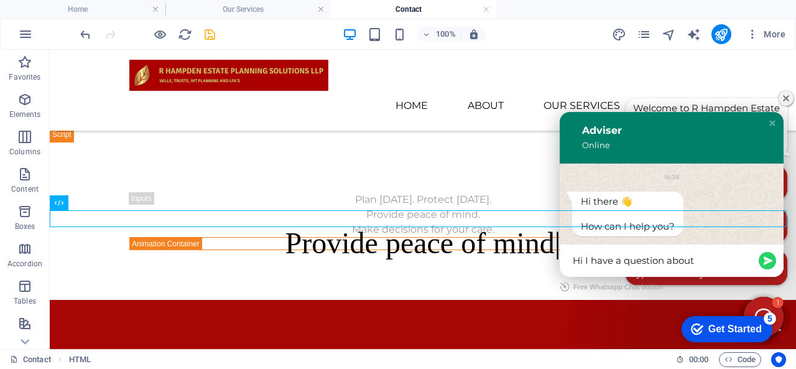
click at [766, 119] on div "Close chat window" at bounding box center [772, 123] width 12 height 12
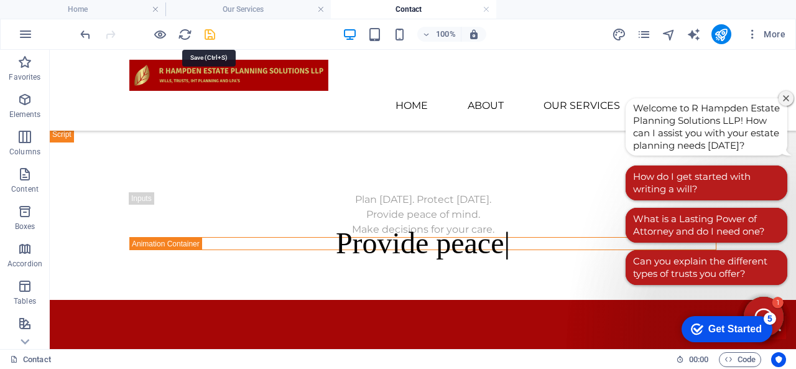
click at [206, 27] on icon "save" at bounding box center [210, 34] width 14 height 14
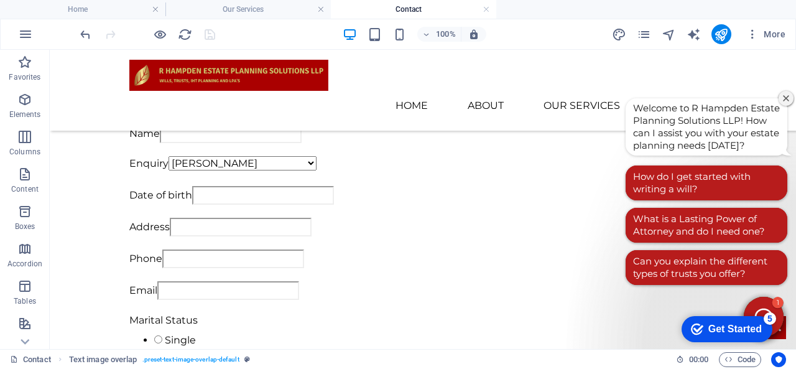
scroll to position [134, 0]
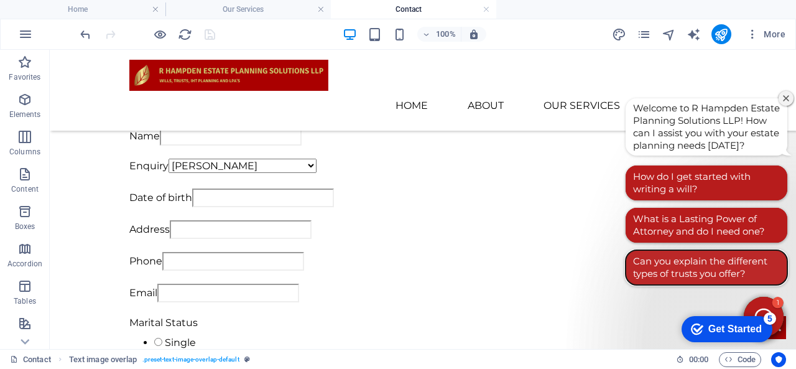
click at [706, 271] on button "Can you explain the different types of trusts you offer?" at bounding box center [707, 267] width 162 height 35
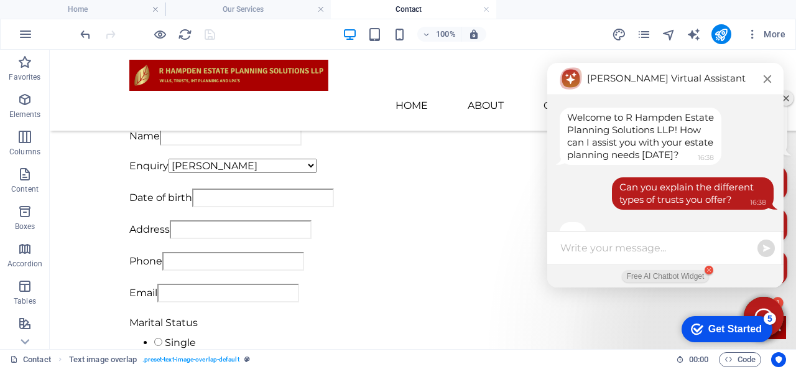
scroll to position [1, 0]
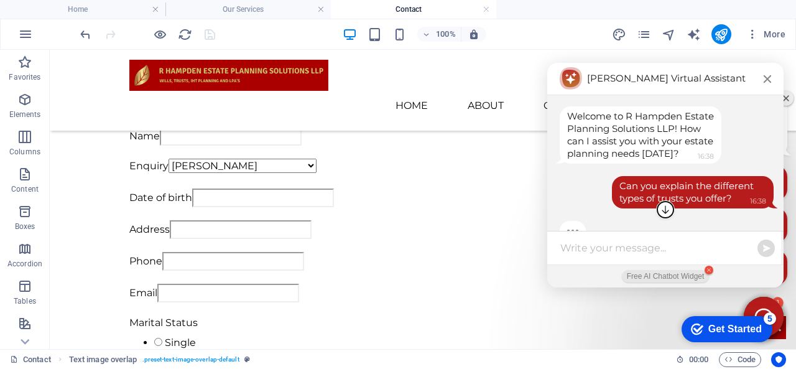
click at [659, 218] on button "Scroll to the end of a conversation" at bounding box center [665, 209] width 17 height 17
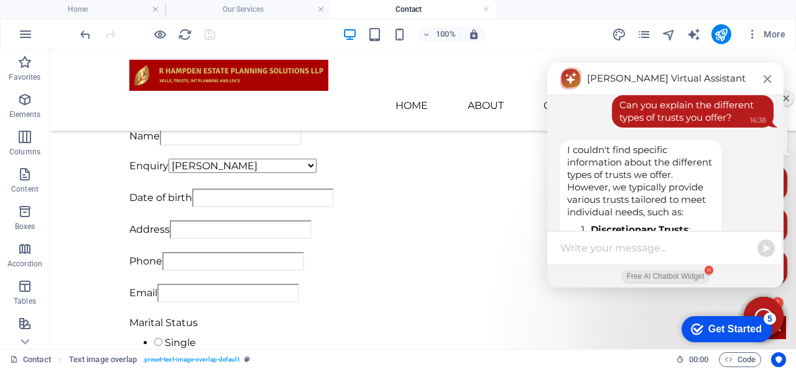
drag, startPoint x: 771, startPoint y: 173, endPoint x: 763, endPoint y: 200, distance: 27.9
click at [763, 200] on div "Welcome to R Hampden Estate Planning Solutions LLP! How can I assist you with y…" at bounding box center [665, 163] width 236 height 136
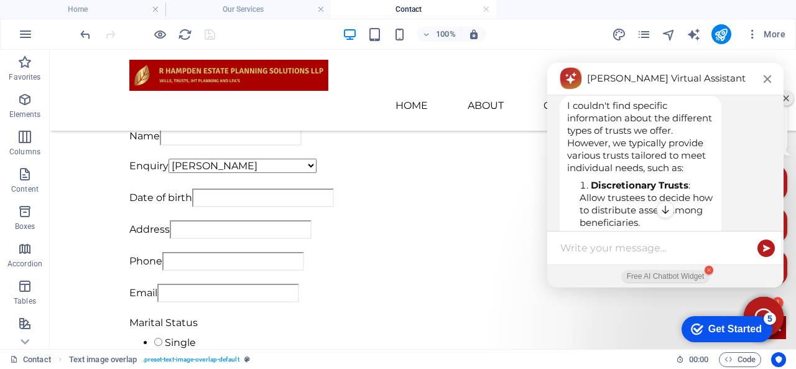
scroll to position [131, 0]
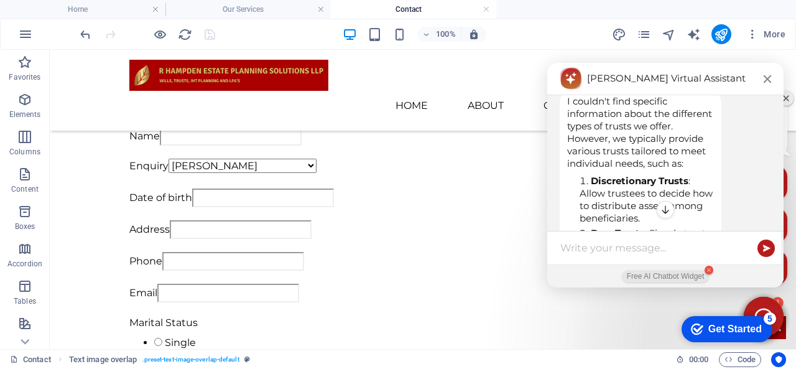
click at [707, 269] on icon at bounding box center [709, 270] width 4 height 4
click at [768, 141] on div "Welcome to R Hampden Estate Planning Solutions LLP! How can I assist you with y…" at bounding box center [664, 163] width 234 height 136
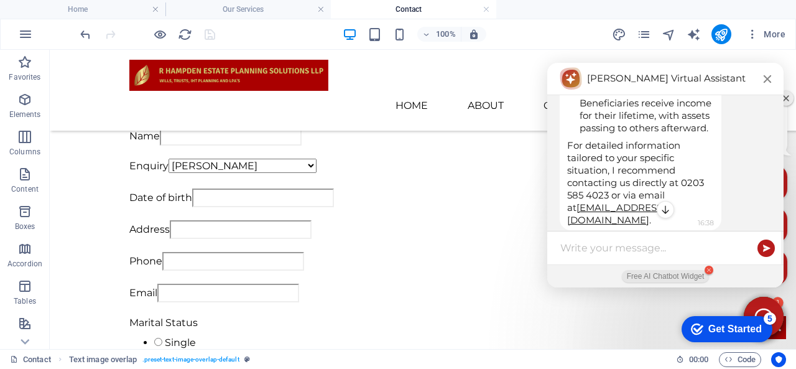
scroll to position [399, 0]
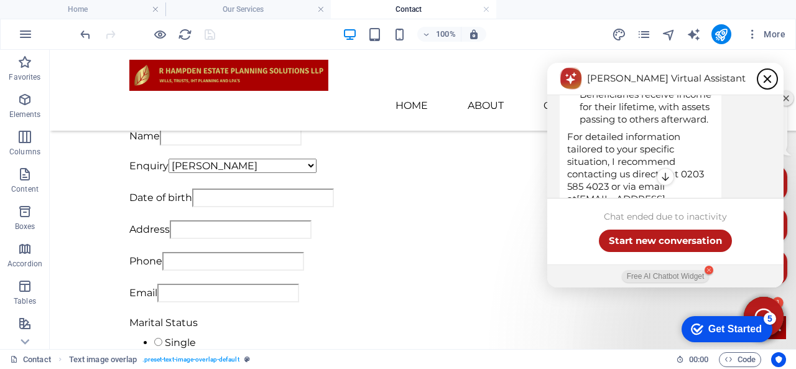
click at [763, 75] on icon "Close chatbot window" at bounding box center [768, 79] width 10 height 10
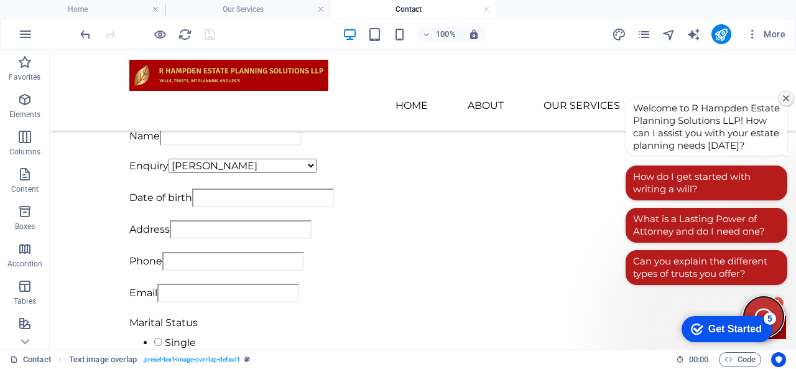
click at [760, 300] on span "Open chatbot window" at bounding box center [764, 317] width 40 height 40
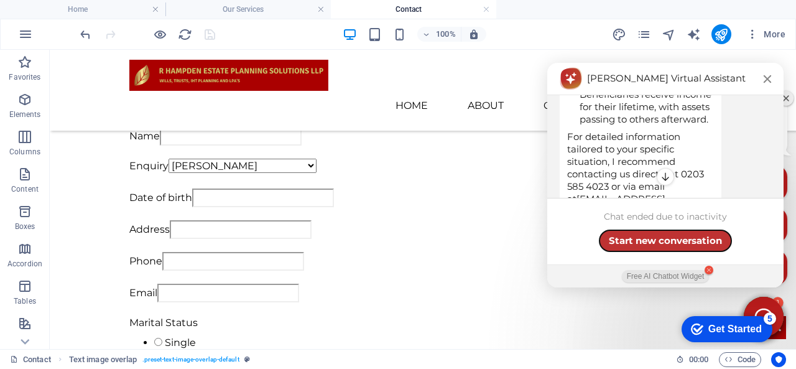
click at [653, 241] on span "Start new conversation" at bounding box center [665, 241] width 113 height 12
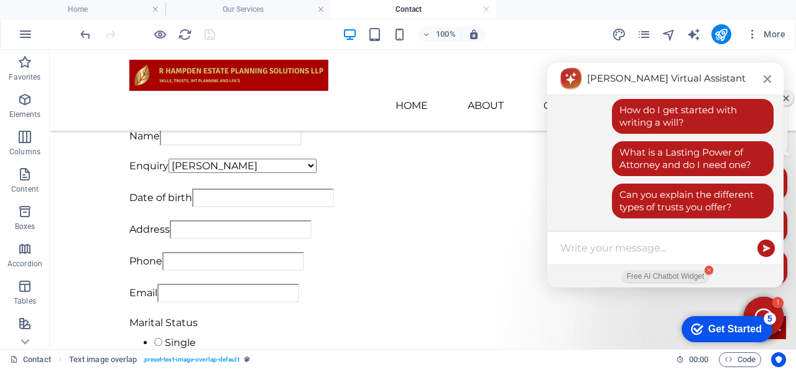
scroll to position [90, 0]
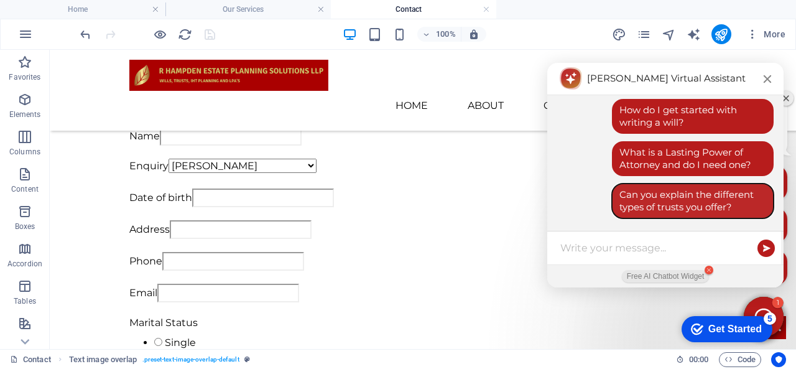
click at [673, 195] on button "Can you explain the different types of trusts you offer?" at bounding box center [693, 201] width 162 height 35
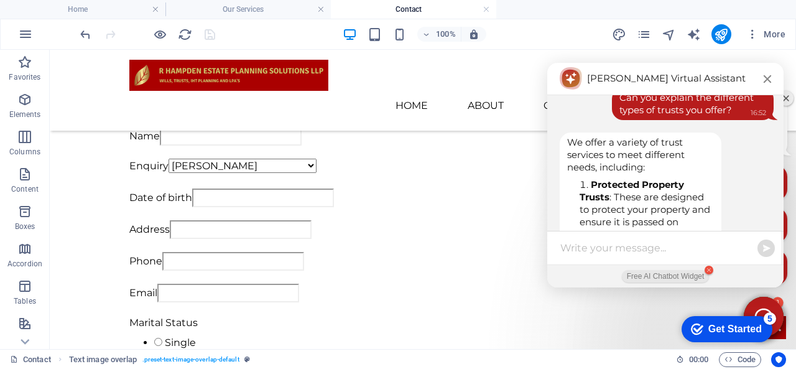
scroll to position [138, 0]
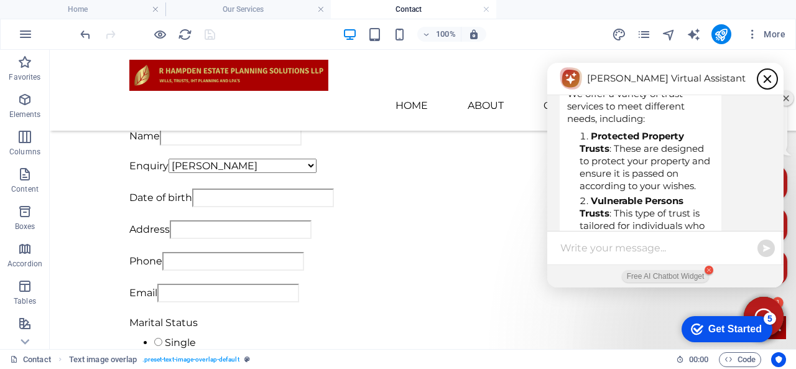
click at [763, 76] on icon "Close chatbot window" at bounding box center [768, 79] width 10 height 10
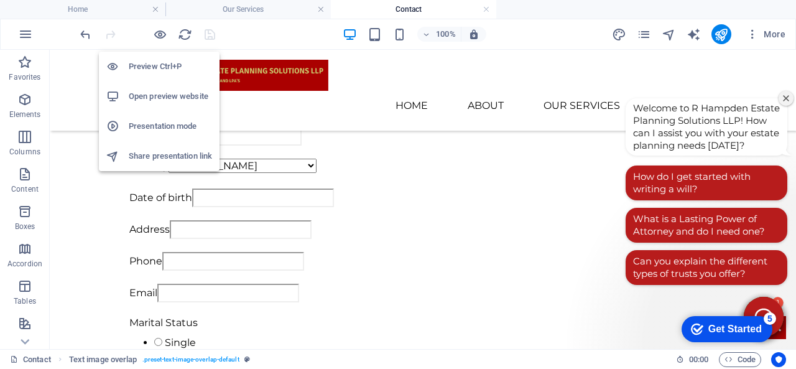
click at [152, 86] on li "Open preview website" at bounding box center [159, 96] width 121 height 30
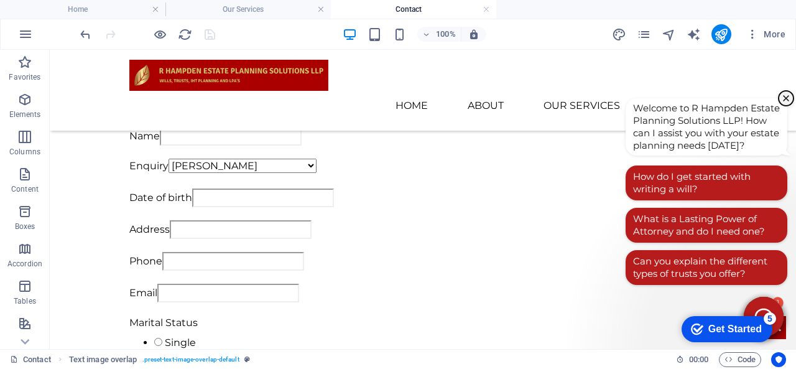
click at [783, 96] on icon "Close chatbot welcome window" at bounding box center [786, 98] width 7 height 7
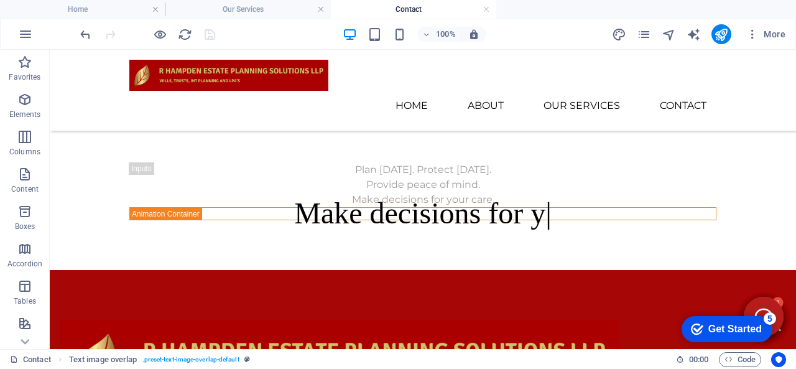
scroll to position [734, 0]
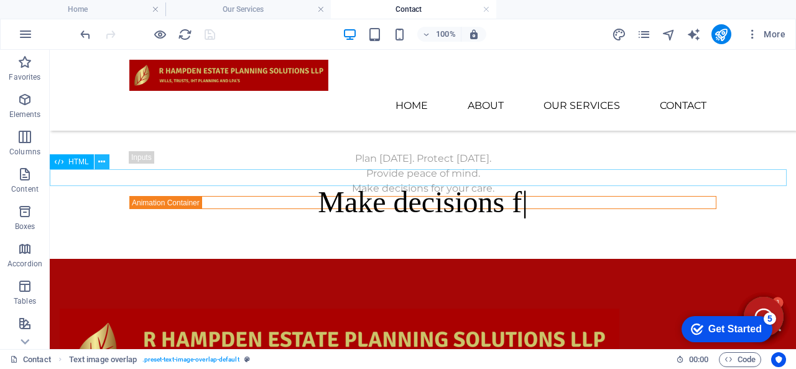
click at [106, 161] on button at bounding box center [102, 161] width 15 height 15
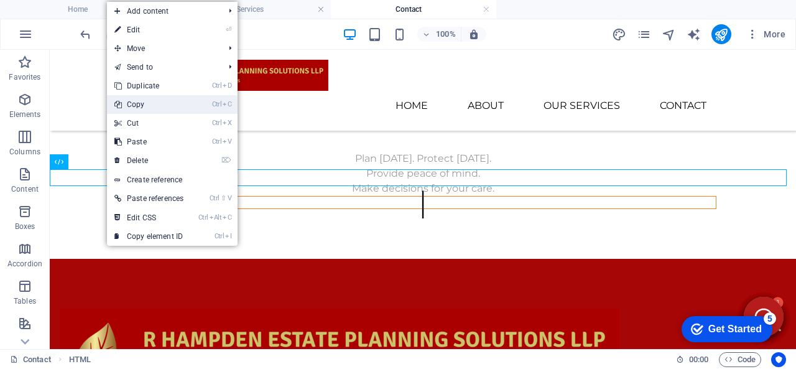
click at [142, 109] on link "Ctrl C Copy" at bounding box center [149, 104] width 84 height 19
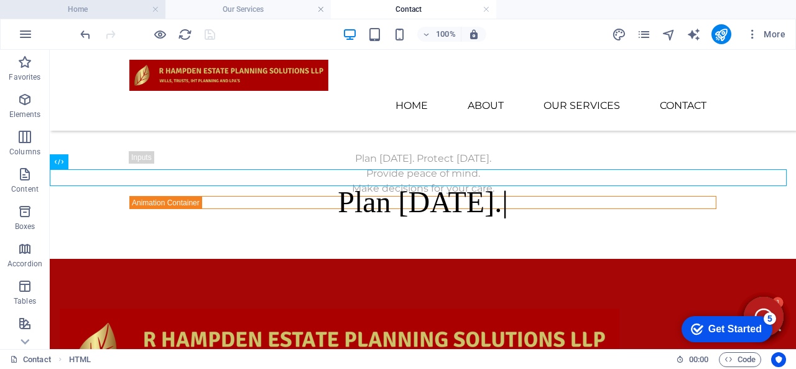
click at [126, 11] on h4 "Home" at bounding box center [82, 9] width 165 height 14
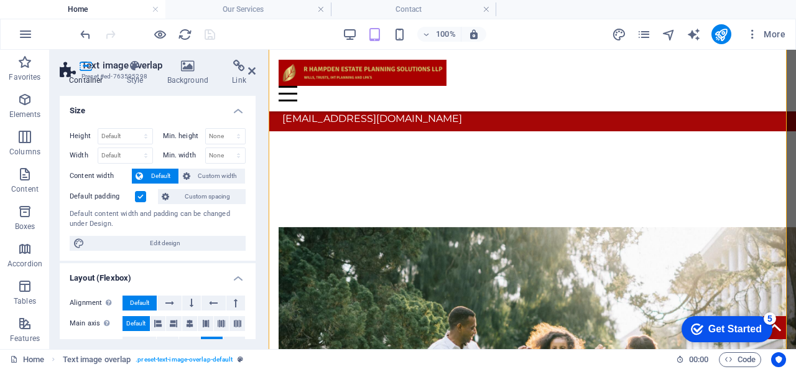
scroll to position [1265, 0]
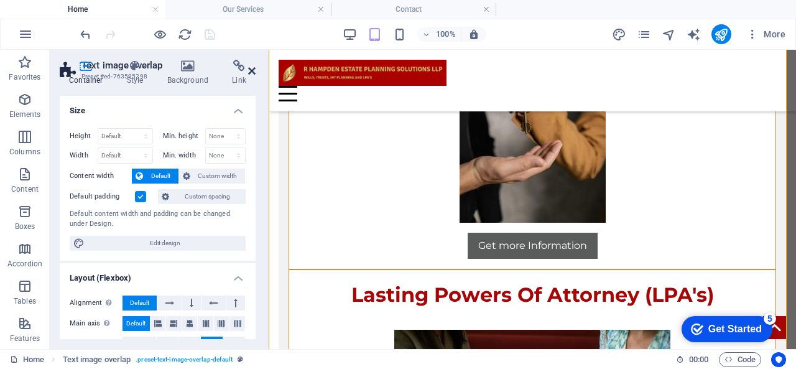
click at [253, 72] on icon at bounding box center [251, 71] width 7 height 10
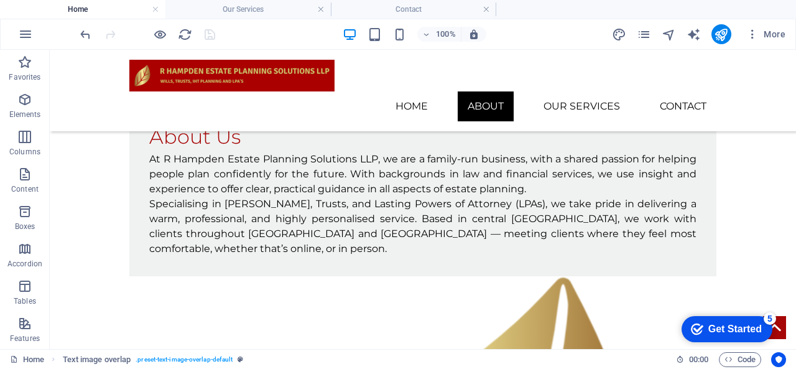
scroll to position [2351, 0]
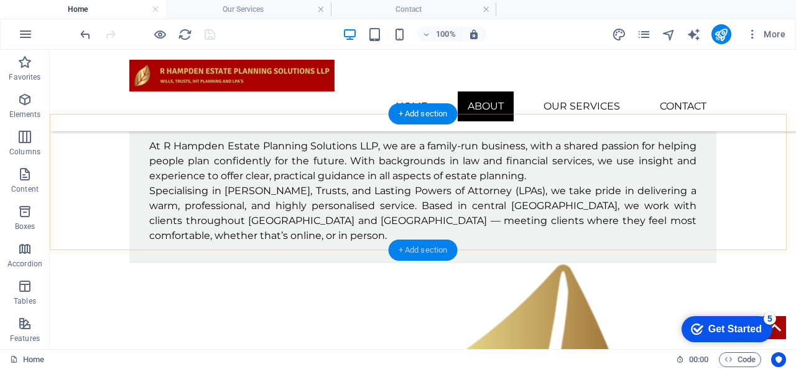
click at [422, 248] on div "+ Add section" at bounding box center [423, 249] width 69 height 21
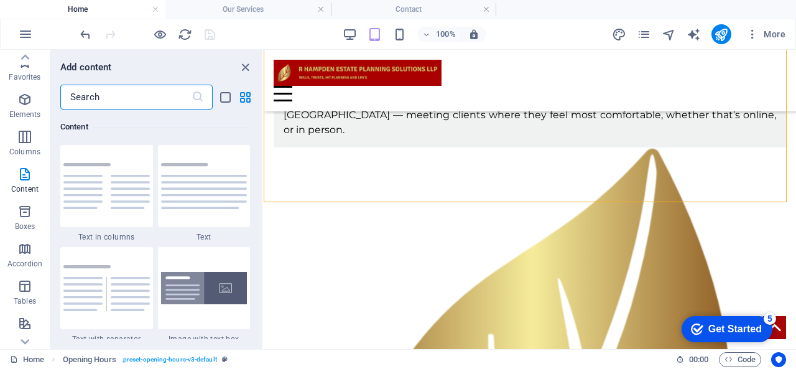
scroll to position [2441, 0]
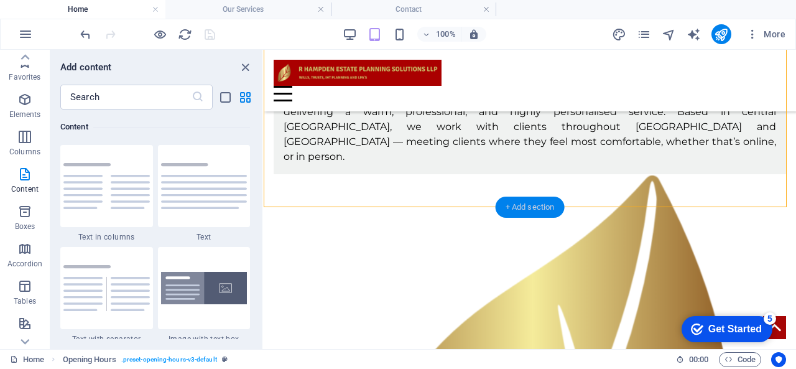
click at [537, 206] on div "+ Add section" at bounding box center [530, 207] width 69 height 21
click at [34, 60] on div at bounding box center [25, 57] width 50 height 15
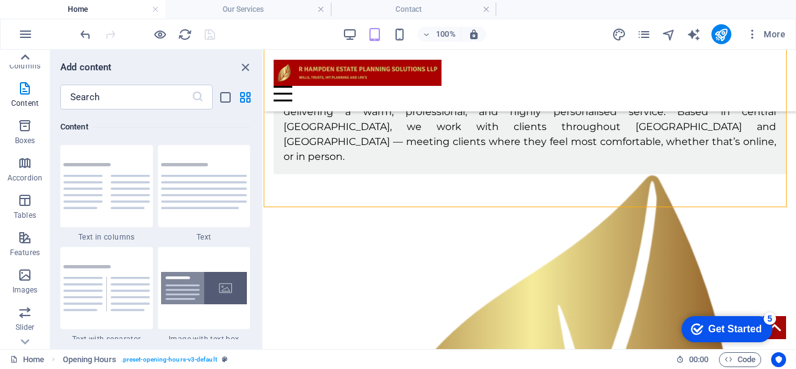
scroll to position [0, 0]
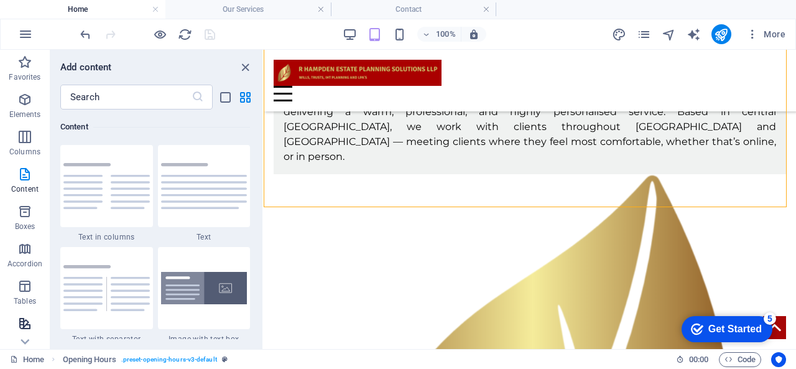
click at [26, 314] on button "Features" at bounding box center [25, 329] width 50 height 37
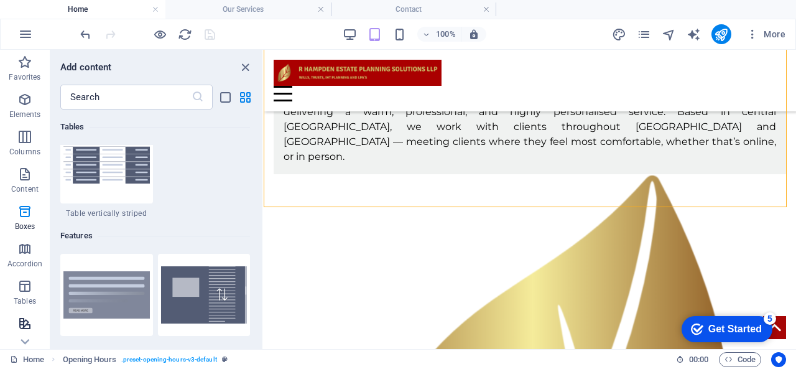
scroll to position [4849, 0]
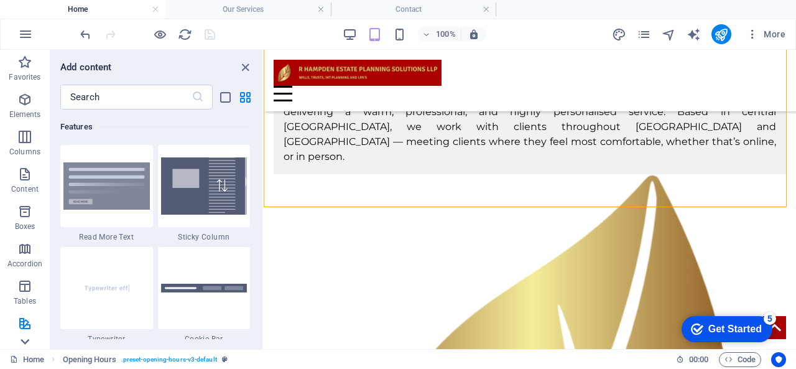
click at [22, 343] on icon at bounding box center [24, 341] width 17 height 17
click at [28, 70] on icon "button" at bounding box center [24, 63] width 15 height 15
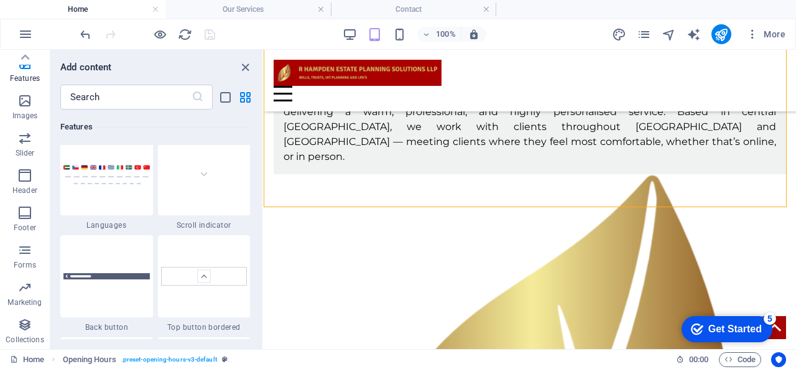
scroll to position [6048, 0]
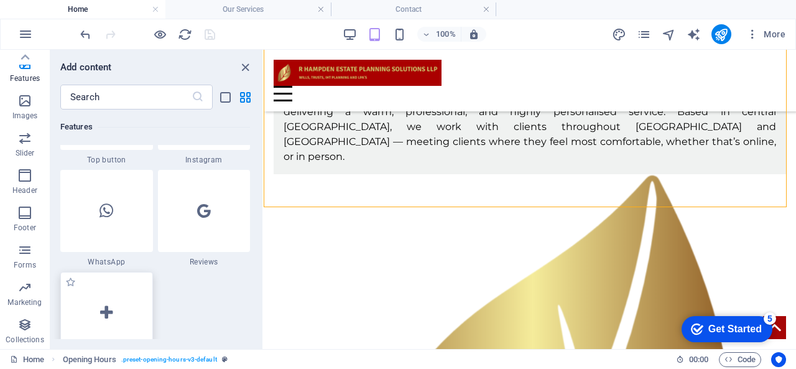
click at [133, 297] on div at bounding box center [106, 313] width 93 height 82
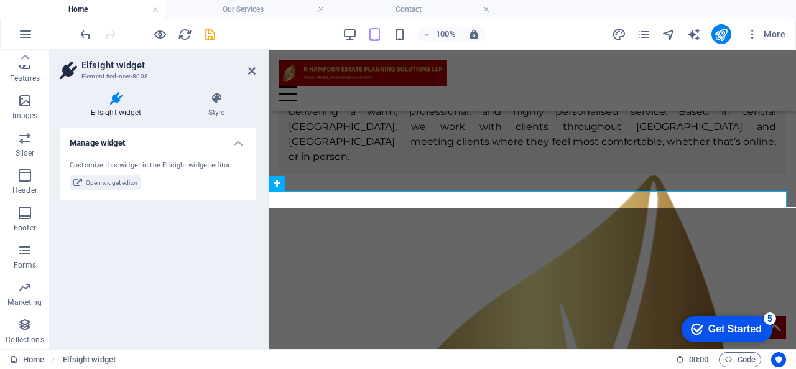
scroll to position [2457, 0]
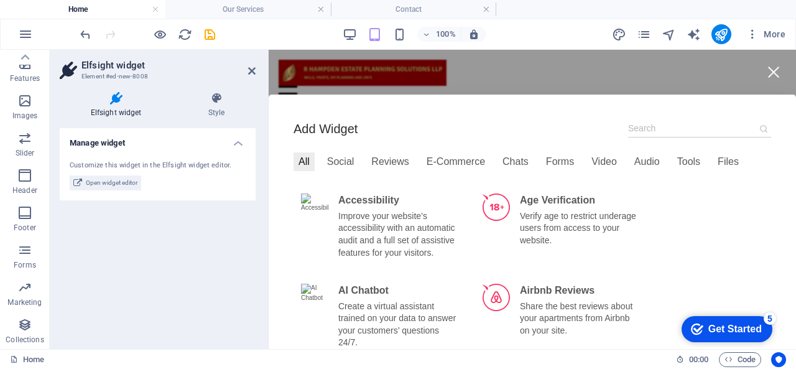
click at [772, 74] on div at bounding box center [774, 72] width 28 height 28
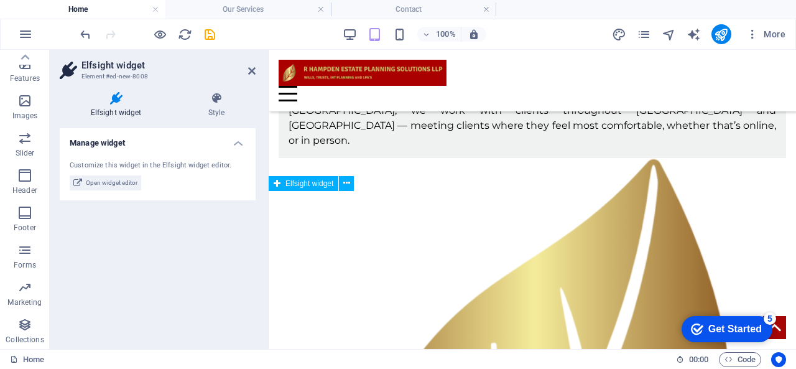
click at [352, 179] on button at bounding box center [346, 183] width 15 height 15
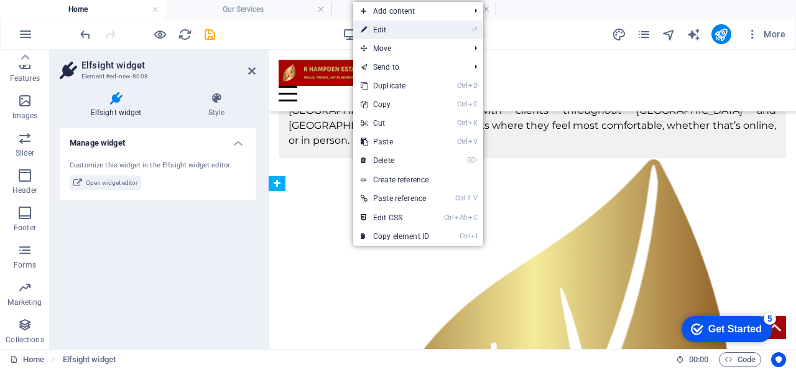
click at [396, 30] on link "⏎ Edit" at bounding box center [394, 30] width 83 height 19
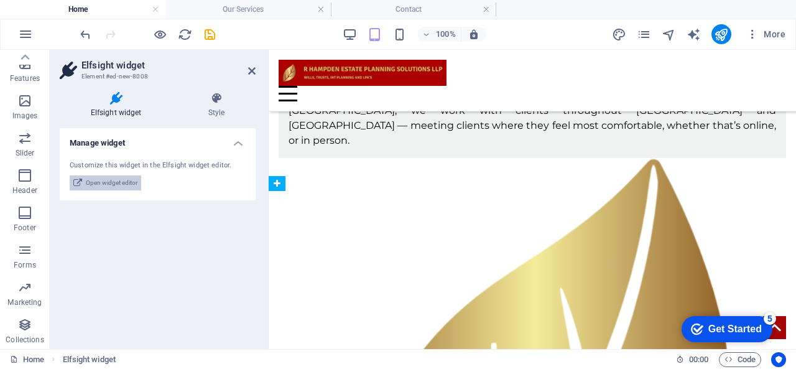
click at [98, 177] on span "Open widget editor" at bounding box center [112, 182] width 52 height 15
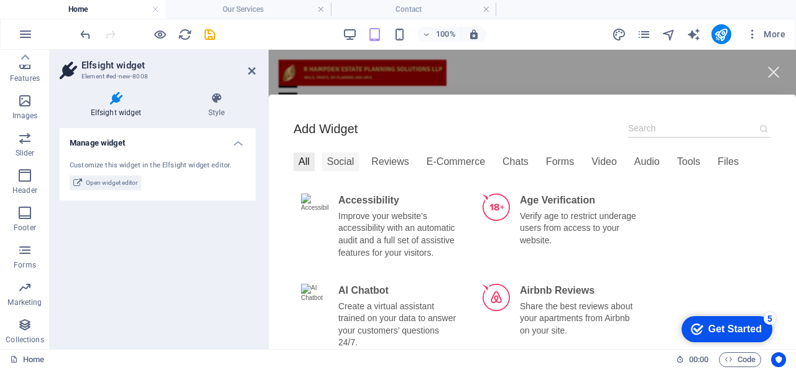
click at [352, 158] on div "Social" at bounding box center [340, 161] width 37 height 19
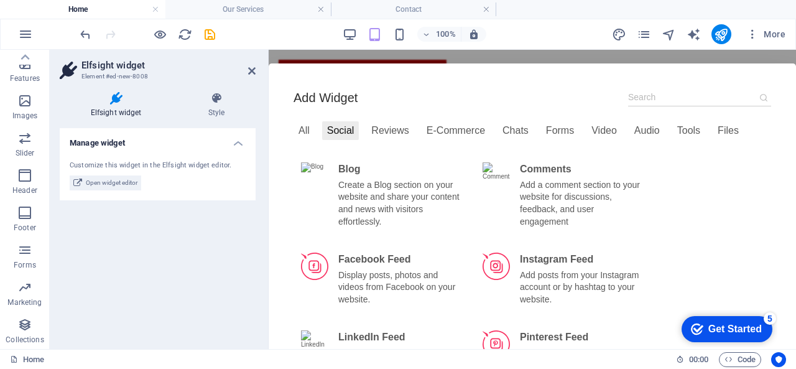
scroll to position [30, 0]
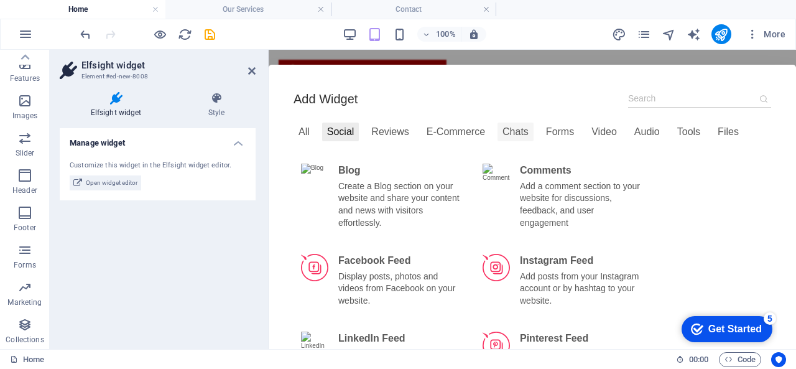
click at [506, 125] on div "Chats" at bounding box center [516, 132] width 36 height 19
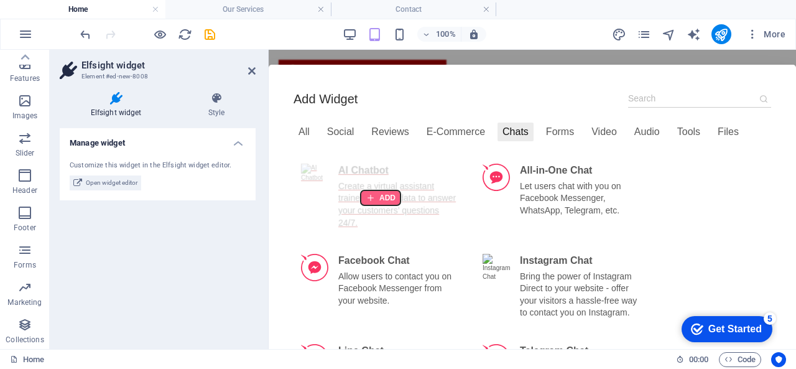
click at [385, 198] on div at bounding box center [381, 197] width 40 height 15
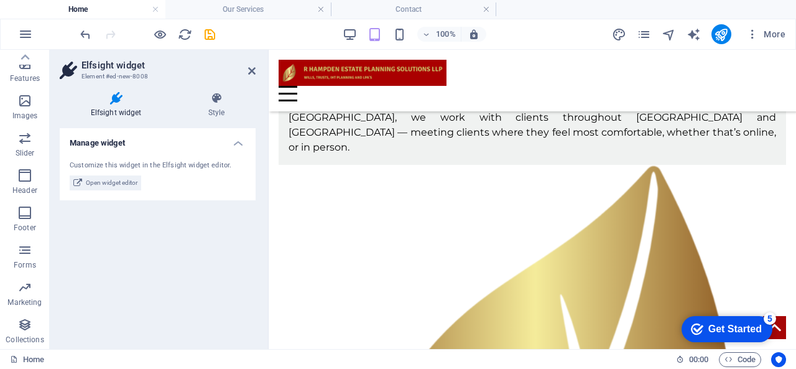
scroll to position [2446, 0]
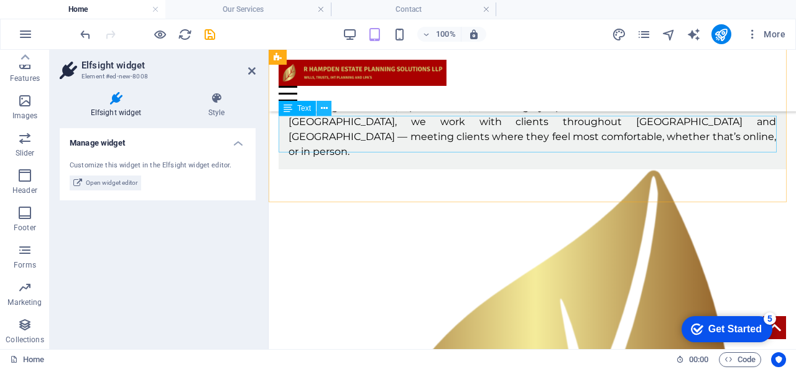
click at [328, 108] on button at bounding box center [324, 108] width 15 height 15
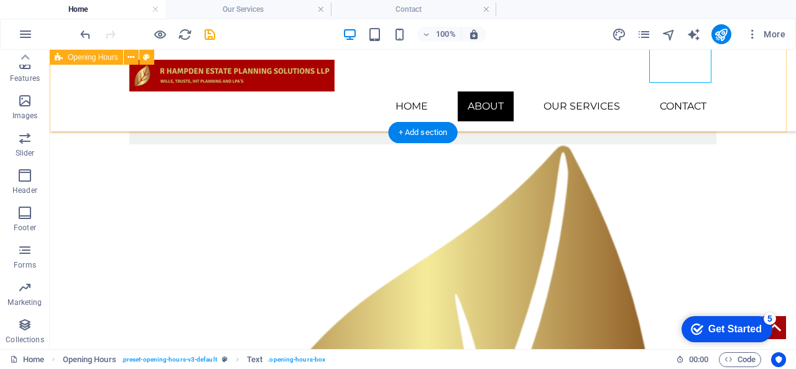
scroll to position [2472, 0]
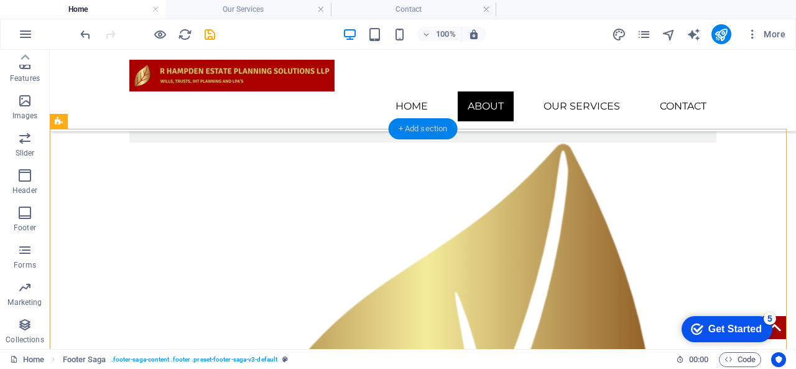
click at [435, 124] on div "+ Add section" at bounding box center [423, 128] width 69 height 21
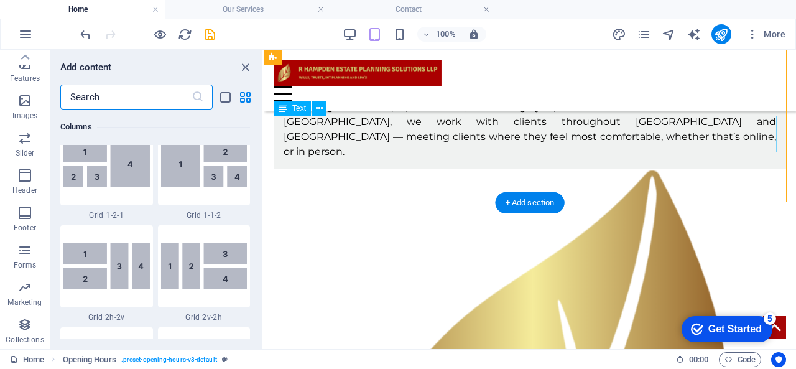
scroll to position [2177, 0]
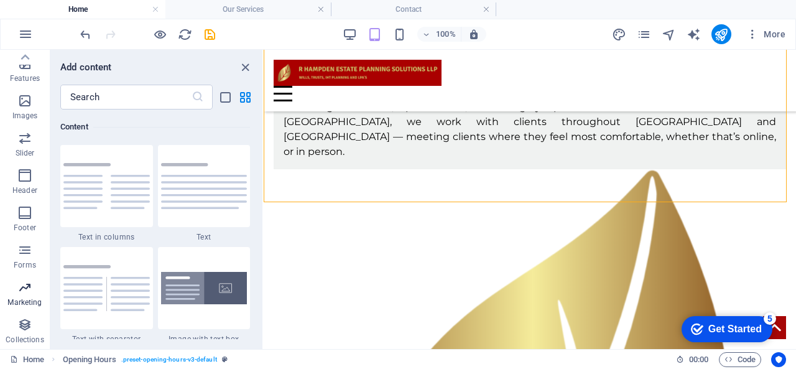
click at [23, 295] on span "Marketing" at bounding box center [25, 295] width 50 height 30
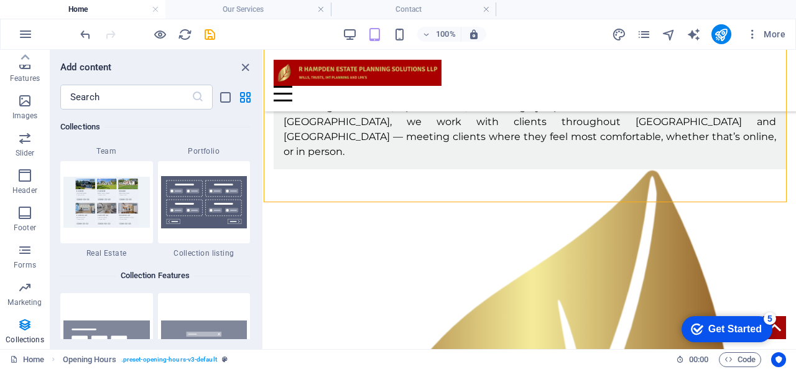
scroll to position [11908, 0]
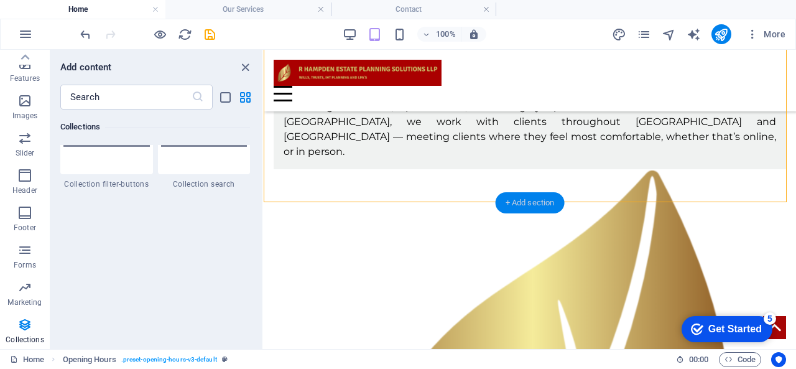
click at [530, 208] on div "+ Add section" at bounding box center [530, 202] width 69 height 21
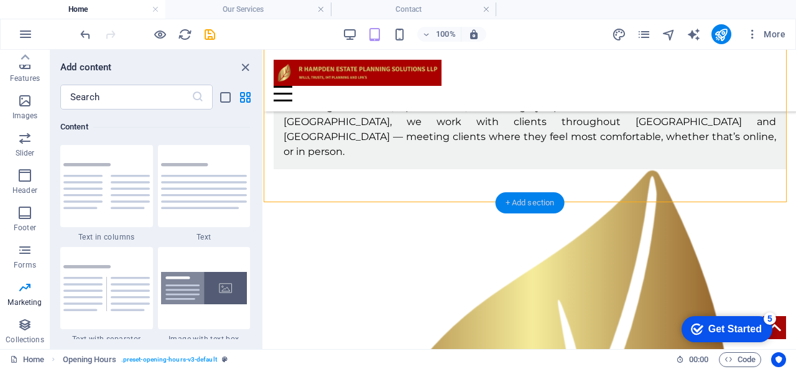
scroll to position [2177, 0]
click at [249, 72] on icon "close panel" at bounding box center [245, 67] width 14 height 14
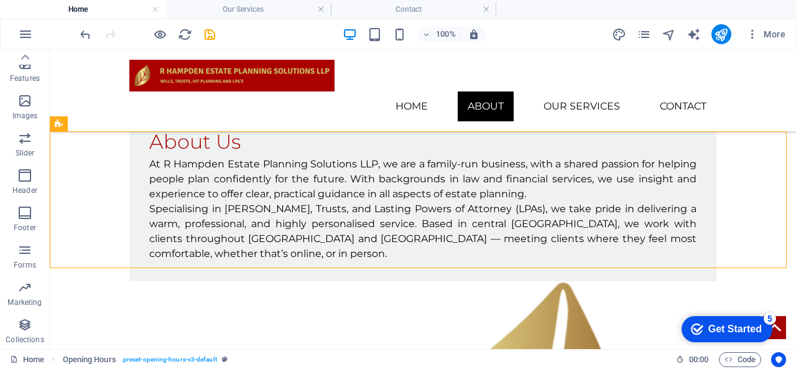
scroll to position [2071, 0]
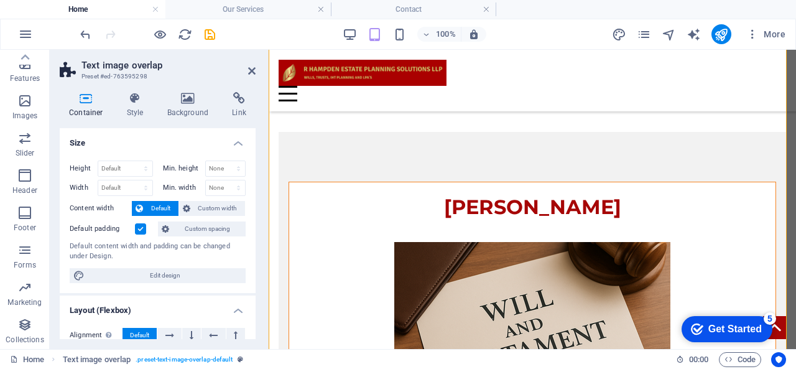
scroll to position [765, 0]
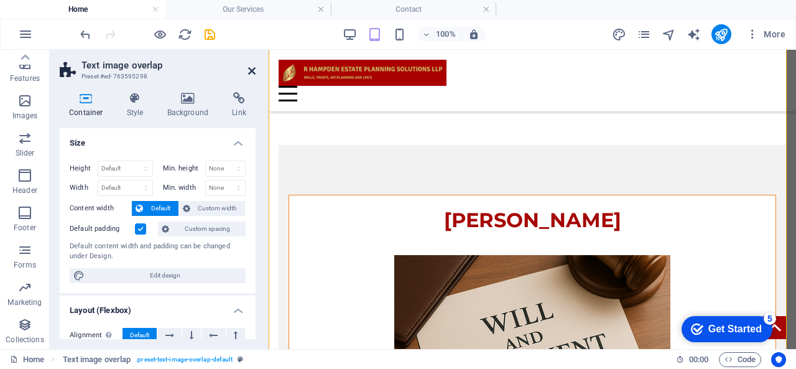
click at [251, 73] on icon at bounding box center [251, 71] width 7 height 10
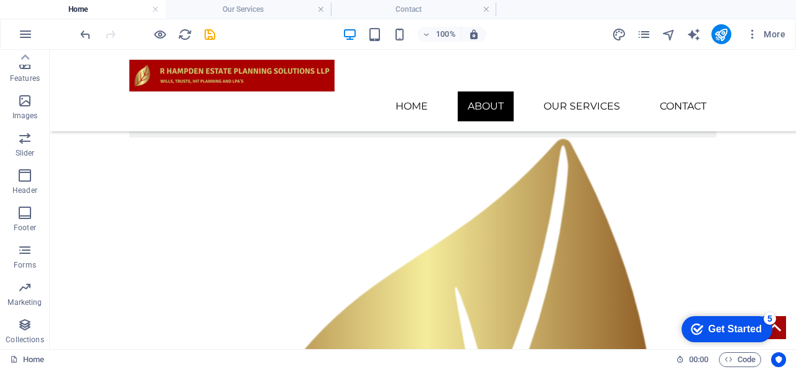
scroll to position [2504, 0]
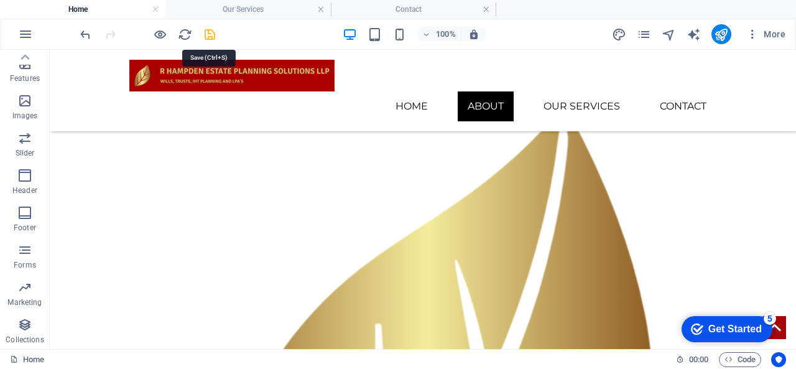
click at [210, 37] on icon "save" at bounding box center [210, 34] width 14 height 14
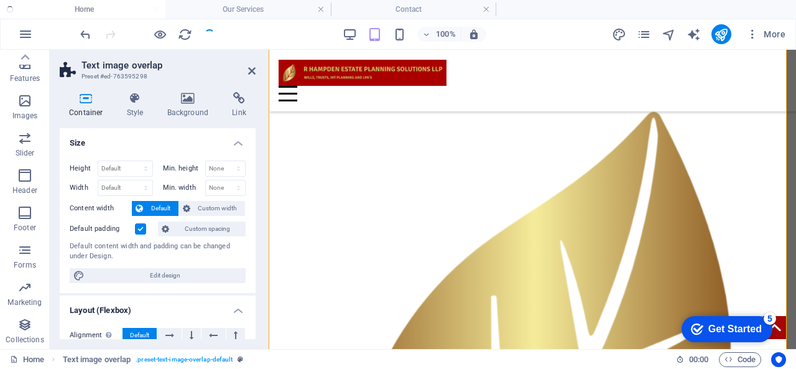
scroll to position [1265, 0]
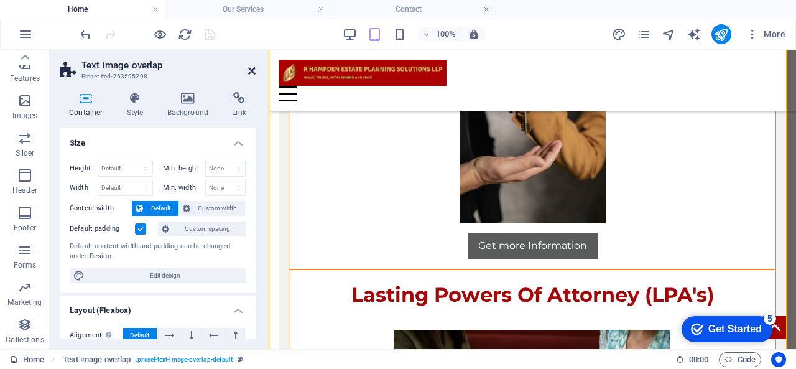
click at [251, 73] on icon at bounding box center [251, 71] width 7 height 10
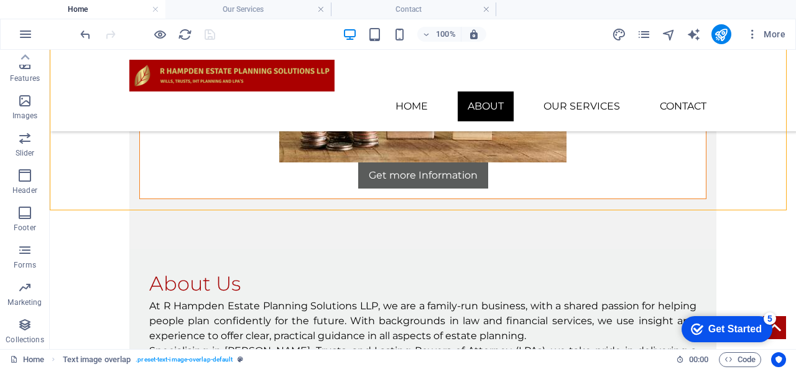
scroll to position [2280, 0]
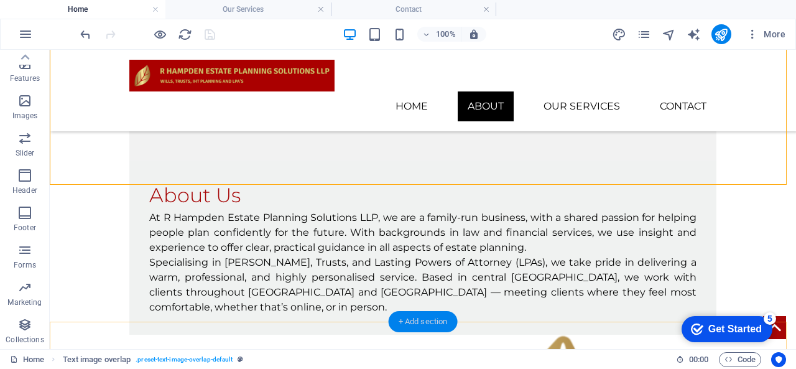
click at [438, 311] on div "+ Add section" at bounding box center [423, 321] width 69 height 21
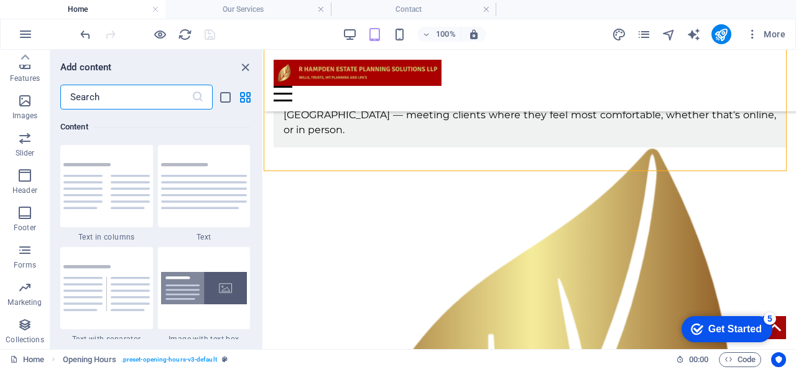
scroll to position [2455, 0]
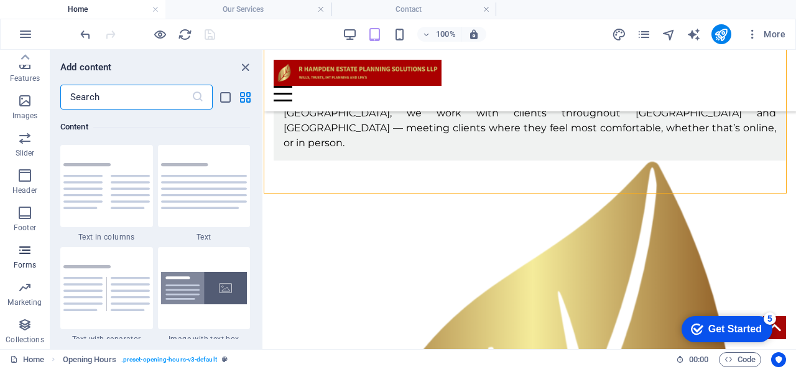
click at [28, 268] on p "Forms" at bounding box center [25, 265] width 22 height 10
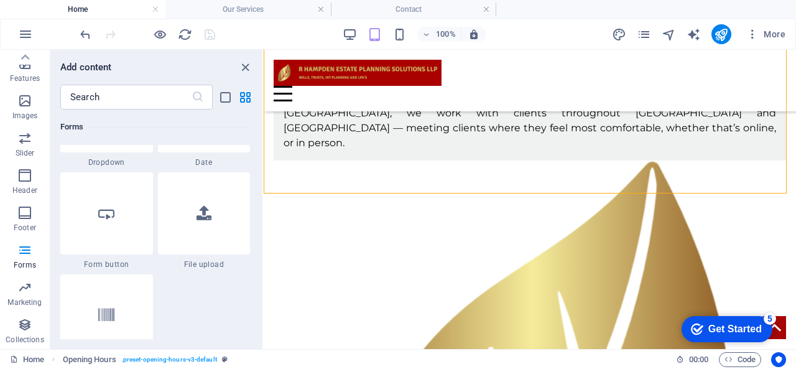
scroll to position [9827, 0]
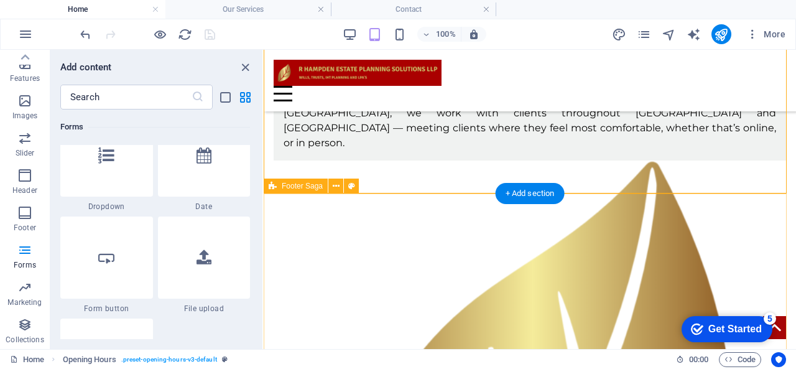
drag, startPoint x: 526, startPoint y: 346, endPoint x: 265, endPoint y: 277, distance: 269.6
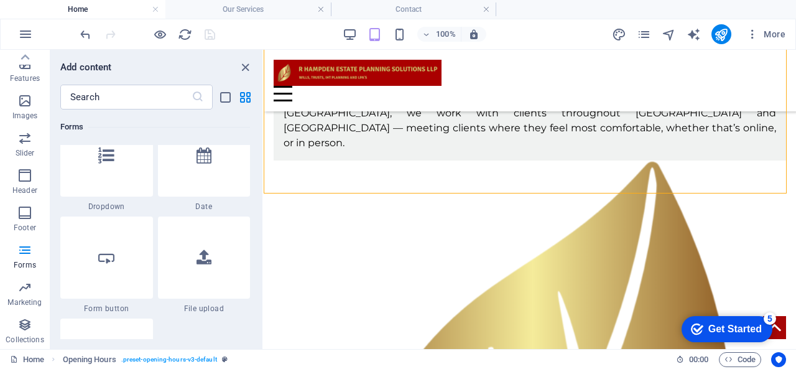
click at [142, 78] on div "Add content ​ Favorites 1 Star Headline 1 Star Container Elements 1 Star Headli…" at bounding box center [156, 199] width 212 height 299
click at [141, 99] on input "text" at bounding box center [125, 97] width 131 height 25
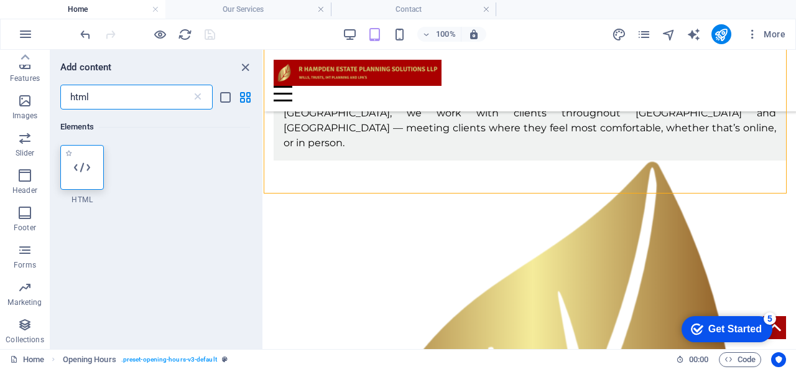
scroll to position [0, 0]
type input "html"
click at [86, 169] on icon at bounding box center [82, 167] width 16 height 16
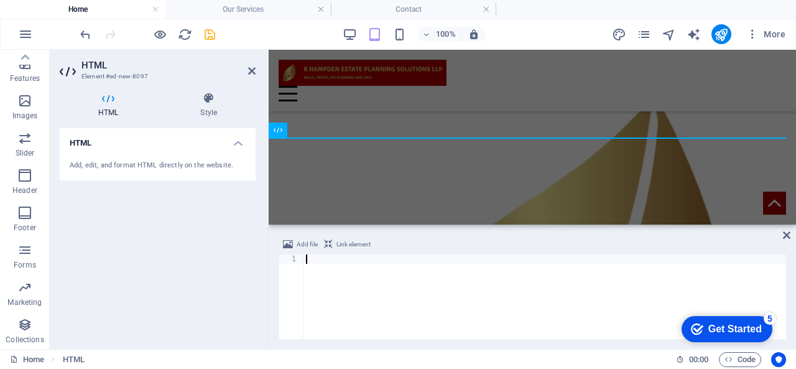
scroll to position [2511, 0]
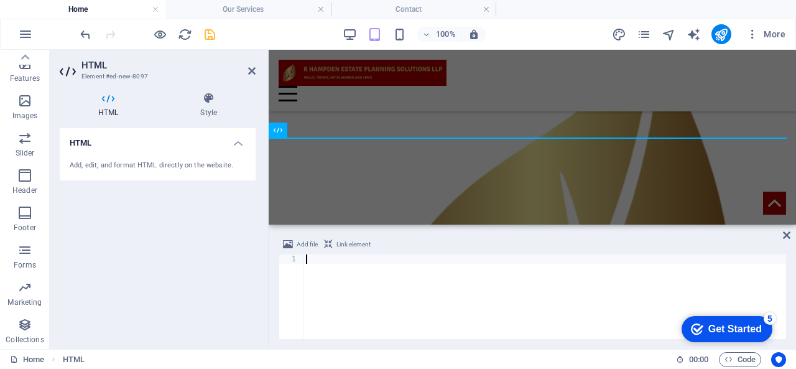
type textarea "<div class="elfsight-app-c07155b0-b6ba-4888-92e5-e6130dd916b3" data-elfsight-ap…"
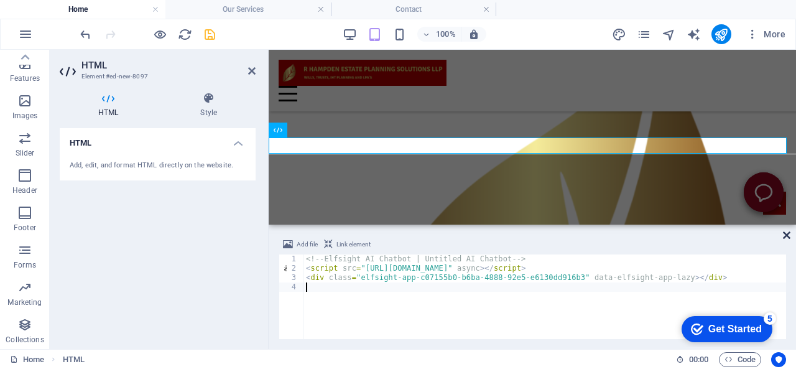
click at [786, 232] on icon at bounding box center [786, 235] width 7 height 10
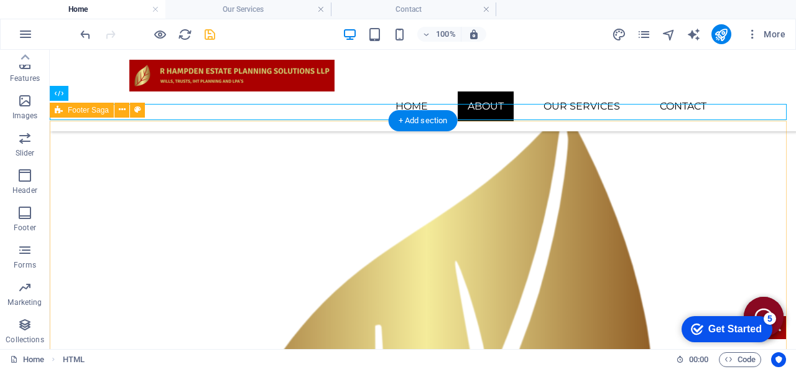
scroll to position [2501, 0]
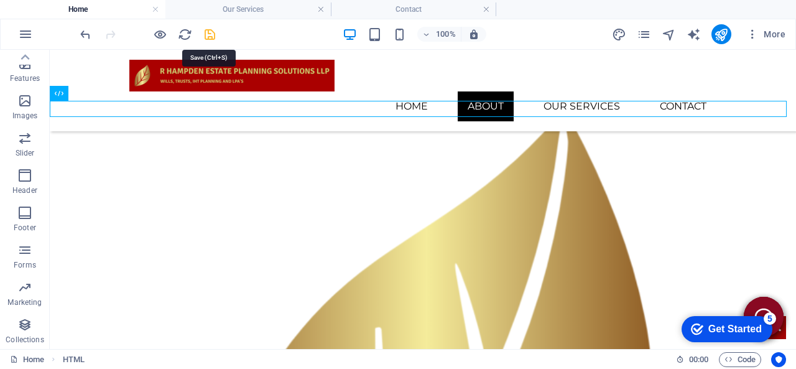
click at [216, 30] on icon "save" at bounding box center [210, 34] width 14 height 14
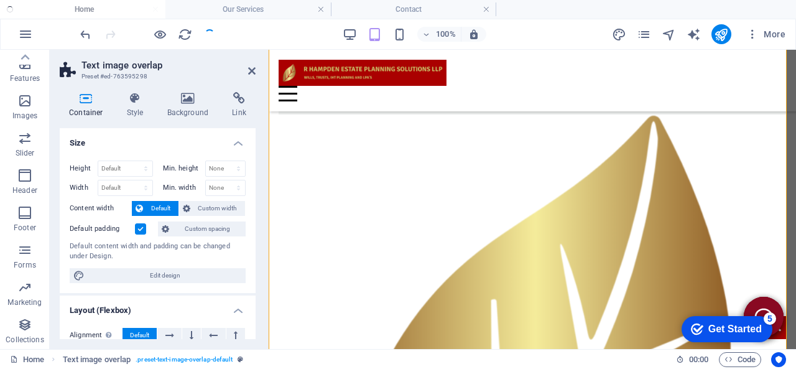
scroll to position [1265, 0]
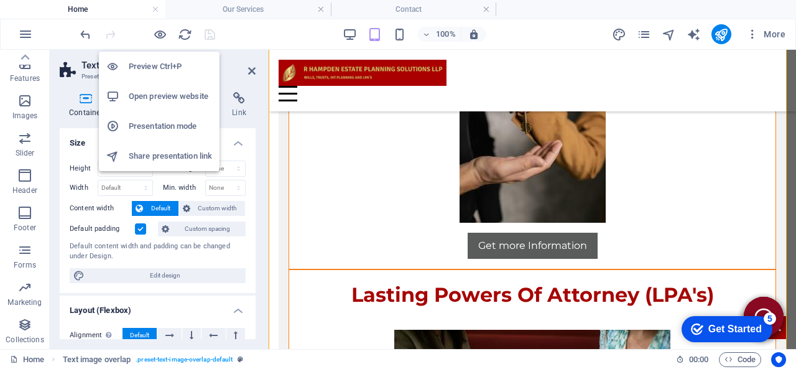
click at [151, 95] on h6 "Open preview website" at bounding box center [170, 96] width 83 height 15
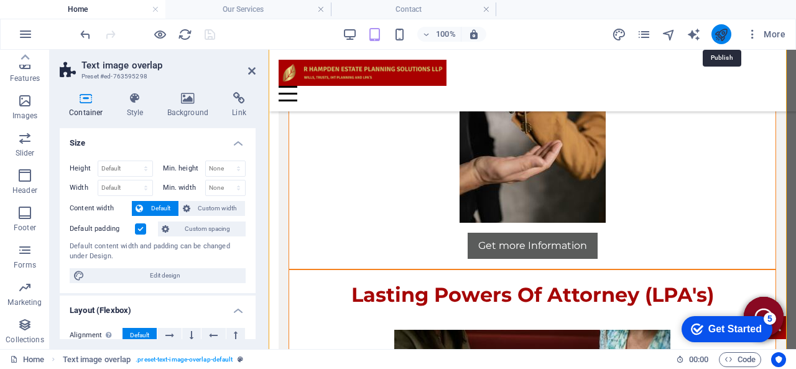
click at [727, 39] on icon "publish" at bounding box center [721, 34] width 14 height 14
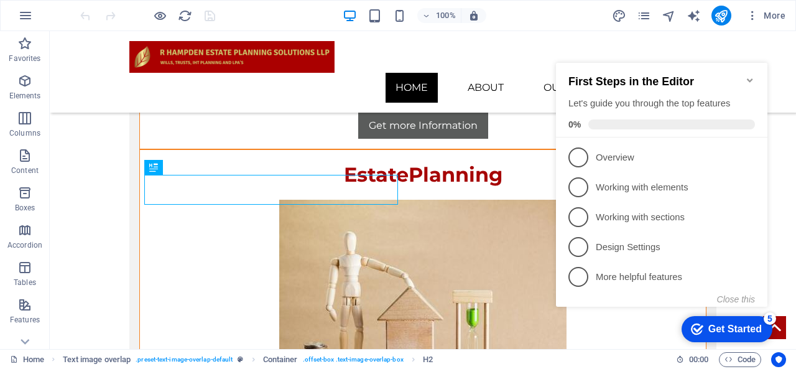
click at [748, 76] on icon "Minimize checklist" at bounding box center [750, 80] width 10 height 10
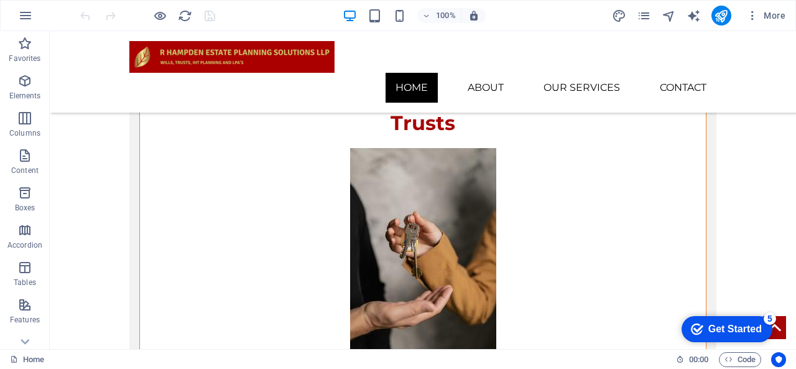
scroll to position [1122, 0]
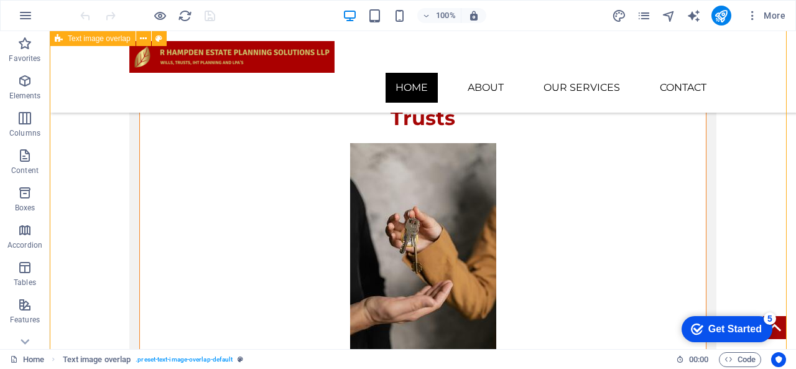
drag, startPoint x: 786, startPoint y: 154, endPoint x: 782, endPoint y: 176, distance: 22.8
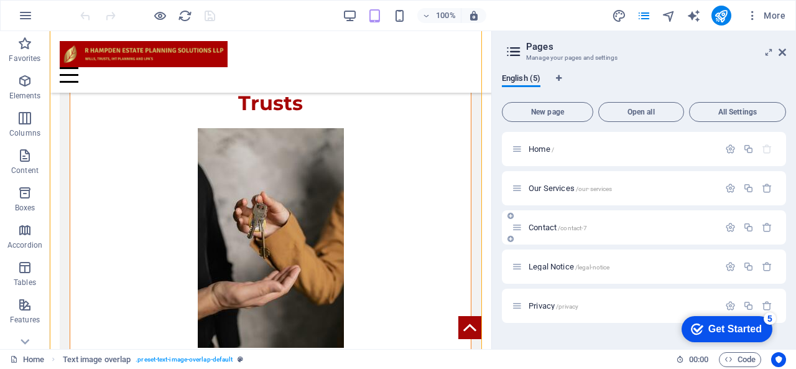
click at [562, 239] on div "Contact /contact-7" at bounding box center [644, 227] width 284 height 34
click at [557, 228] on span "Contact /contact-7" at bounding box center [558, 227] width 58 height 9
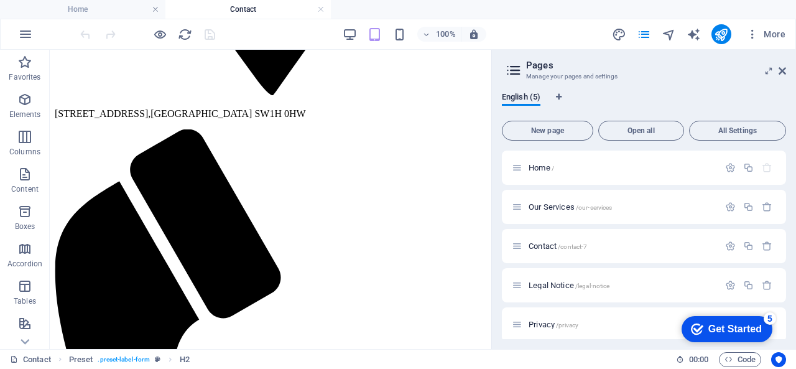
scroll to position [997, 0]
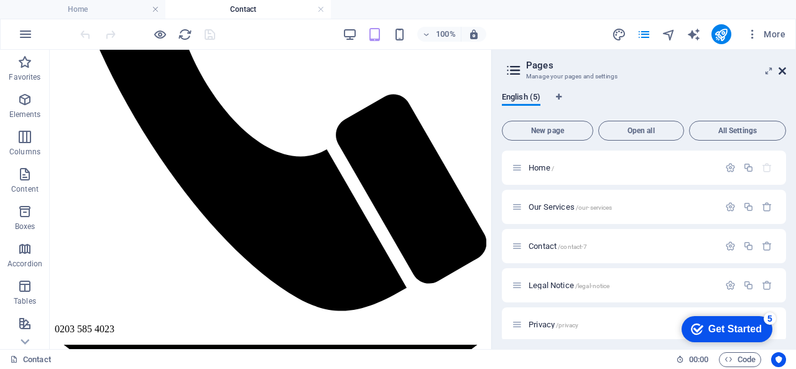
click at [781, 69] on icon at bounding box center [782, 71] width 7 height 10
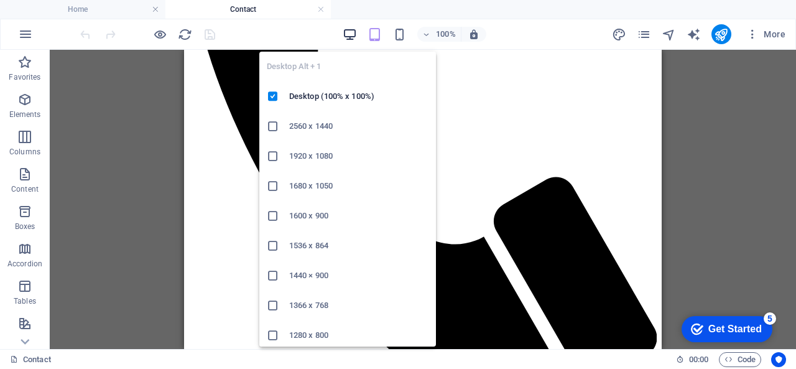
click at [348, 31] on icon "button" at bounding box center [350, 34] width 14 height 14
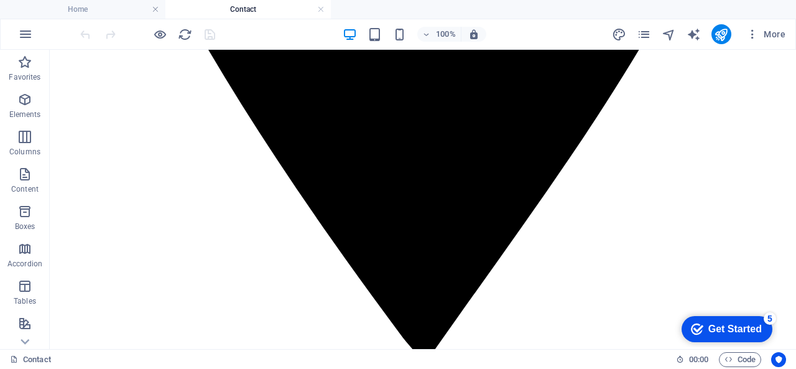
scroll to position [783, 0]
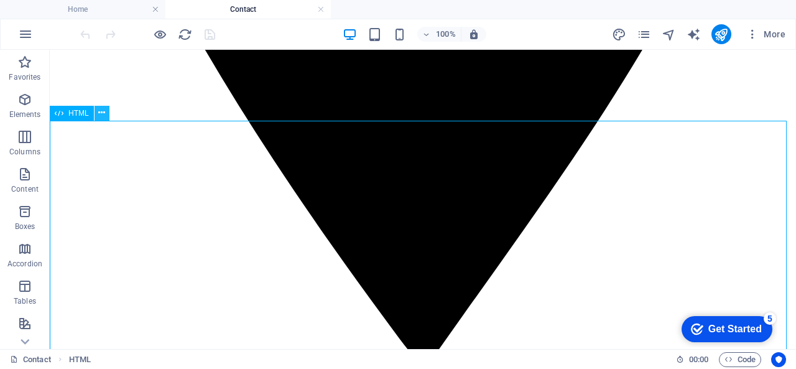
click at [103, 106] on button at bounding box center [102, 113] width 15 height 15
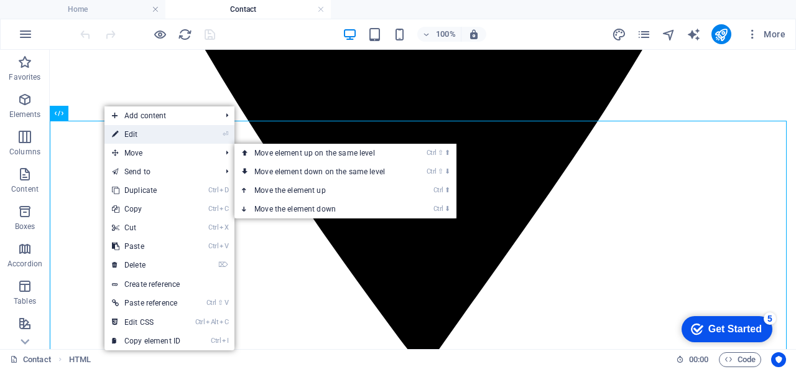
click at [147, 133] on link "⏎ Edit" at bounding box center [146, 134] width 83 height 19
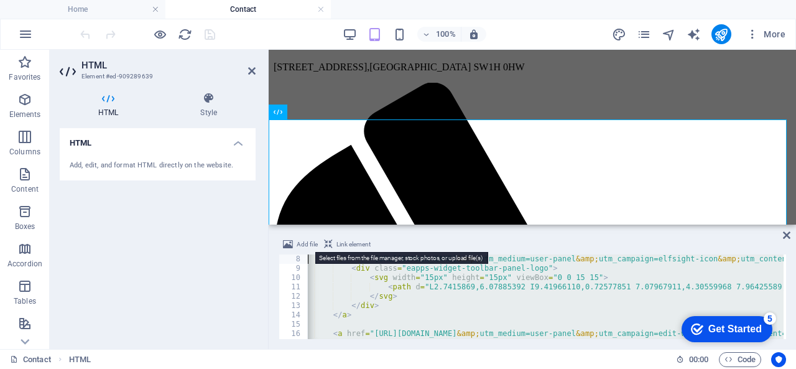
scroll to position [0, 0]
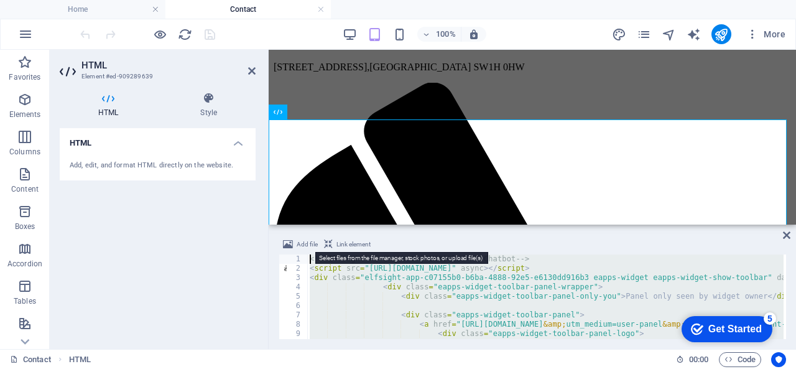
drag, startPoint x: 345, startPoint y: 320, endPoint x: 307, endPoint y: 248, distance: 80.7
click at [307, 248] on div "Add file Link element </div> 1 2 3 4 5 6 7 8 9 10 11 <!-- Elfsight AI Chatbot |…" at bounding box center [533, 288] width 508 height 102
type textarea "<!-- Elfsight AI Chatbot | Untitled AI Chatbot --> <script src="https://elfsigh…"
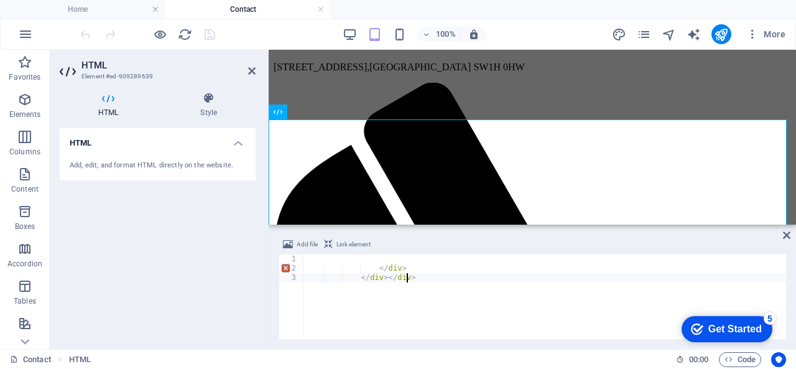
drag, startPoint x: 477, startPoint y: 287, endPoint x: 345, endPoint y: 258, distance: 135.1
click at [351, 256] on div "</ div > </ div > </ div >" at bounding box center [545, 305] width 483 height 103
type textarea "</div>"
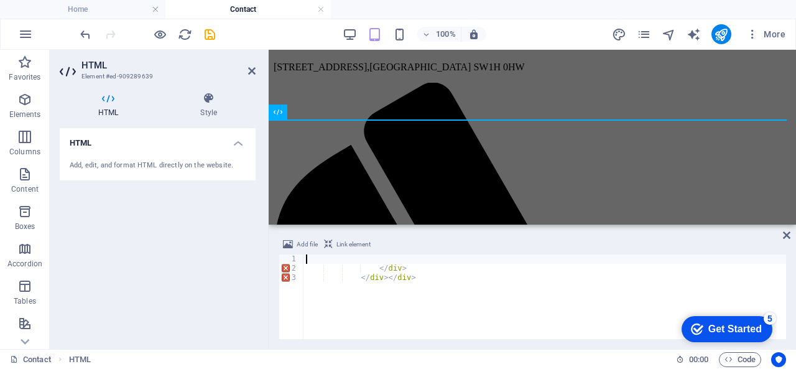
click at [327, 261] on div "</ div > </ div > </ div >" at bounding box center [545, 305] width 483 height 103
click at [428, 279] on div "</ div > </ div > </ div >" at bounding box center [545, 305] width 483 height 103
type textarea "</div> </div></div>"
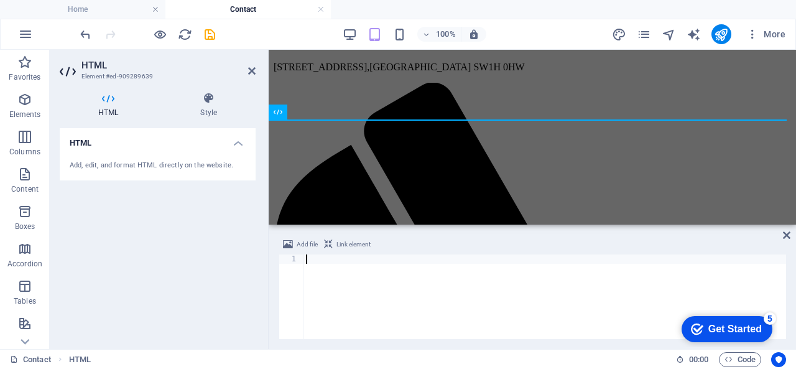
paste textarea "<div class="elfsight-app-c07155b0-b6ba-4888-92e5-e6130dd916b3" data-elfsight-ap…"
type textarea "<div class="elfsight-app-c07155b0-b6ba-4888-92e5-e6130dd916b3" data-elfsight-ap…"
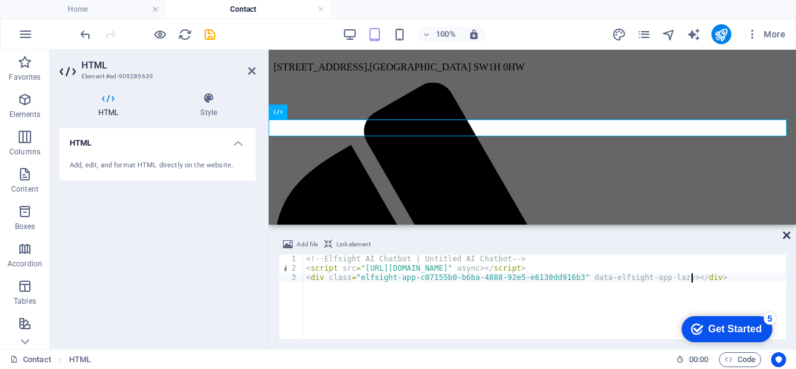
click at [788, 235] on icon at bounding box center [786, 235] width 7 height 10
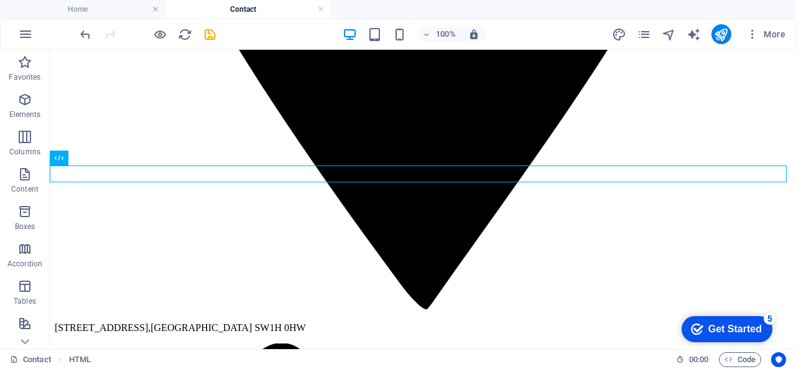
scroll to position [738, 0]
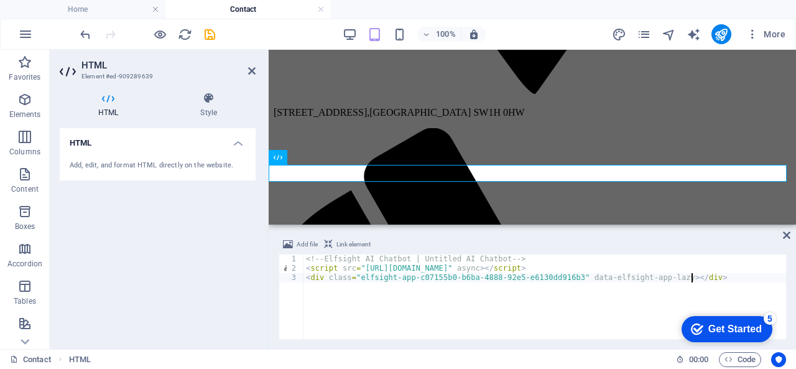
click at [238, 149] on h4 "HTML" at bounding box center [158, 139] width 196 height 22
click at [238, 149] on h4 "HTML" at bounding box center [158, 143] width 196 height 30
click at [180, 165] on div "Add, edit, and format HTML directly on the website." at bounding box center [158, 165] width 176 height 11
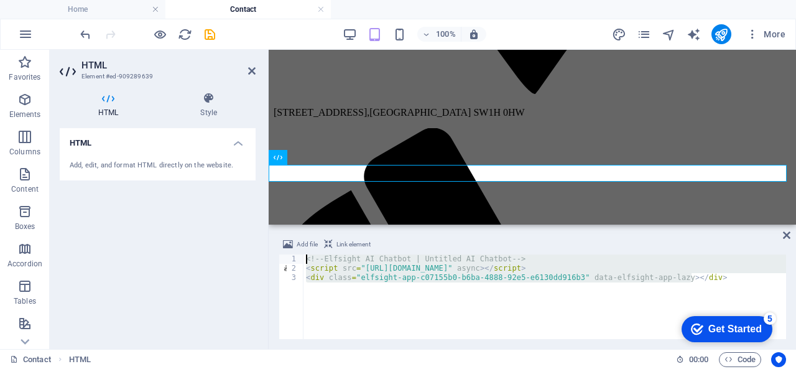
drag, startPoint x: 691, startPoint y: 276, endPoint x: 325, endPoint y: 254, distance: 367.0
click at [325, 254] on div "Add file Link element <div class="elfsight-app-c07155b0-b6ba-4888-92e5-e6130dd9…" at bounding box center [533, 288] width 508 height 102
paste textarea "div class="elfsight-app-c07155b0-b6ba-4888-92e5-e6130dd916b3" data-elfsight-app…"
type textarea "<div class="elfsight-app-c07155b0-b6ba-4888-92e5-e6130dd916b3" data-elfsight-ap…"
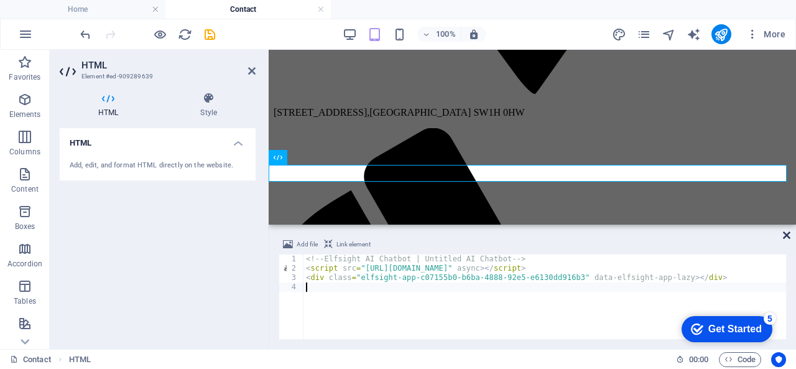
click at [788, 234] on icon at bounding box center [786, 235] width 7 height 10
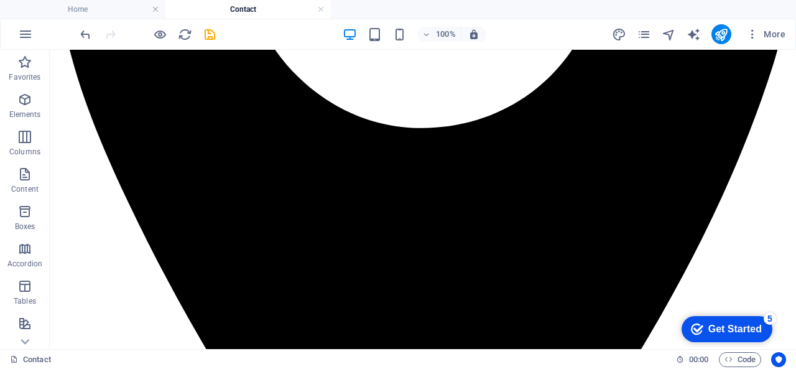
scroll to position [748, 0]
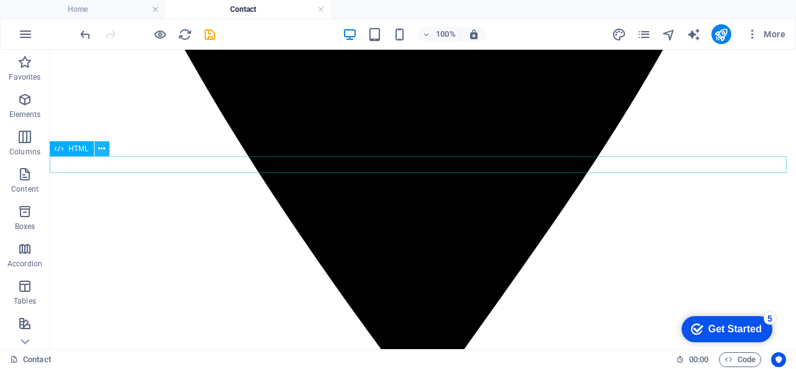
click at [109, 151] on button at bounding box center [102, 148] width 15 height 15
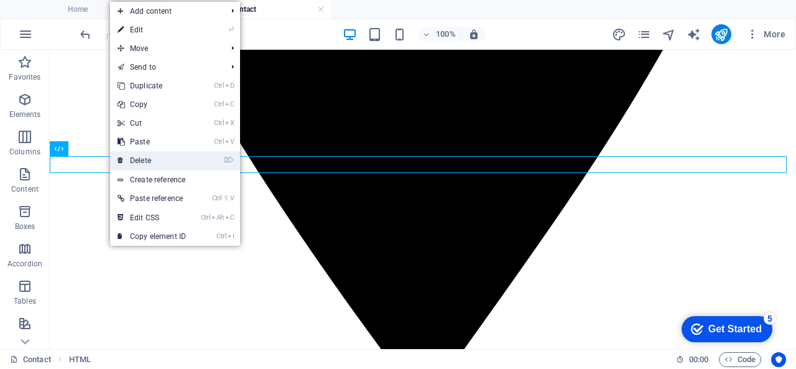
click at [133, 156] on link "⌦ Delete" at bounding box center [151, 160] width 83 height 19
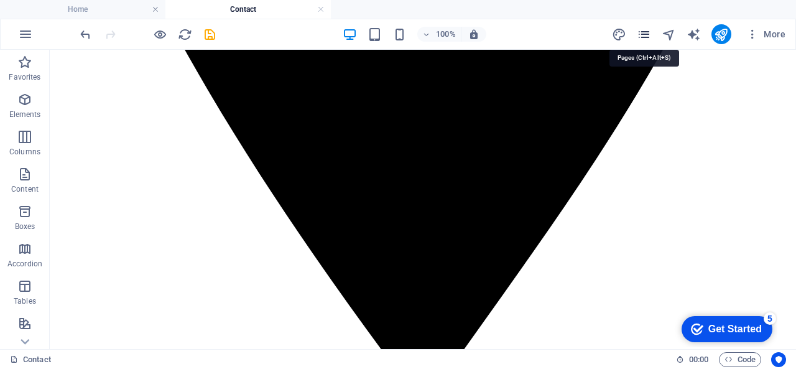
click at [647, 29] on icon "pages" at bounding box center [644, 34] width 14 height 14
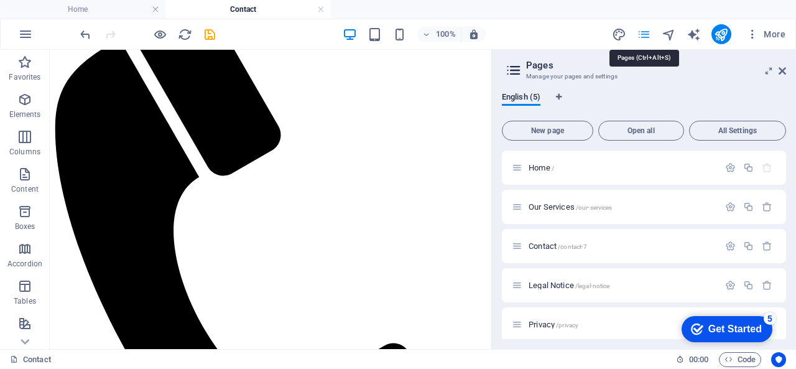
scroll to position [758, 0]
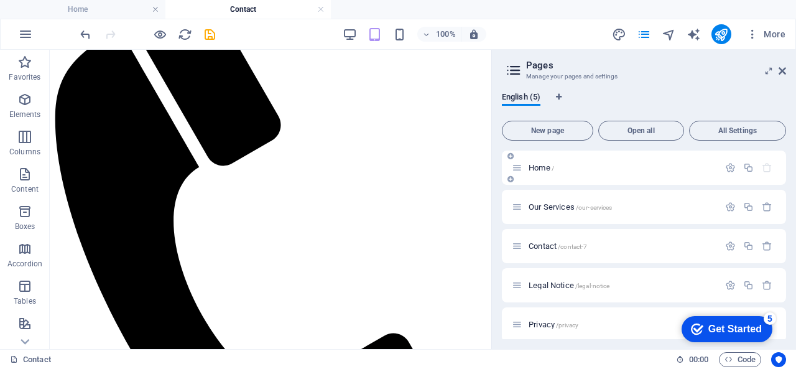
click at [570, 172] on div "Home /" at bounding box center [615, 167] width 207 height 14
click at [555, 172] on div "Home /" at bounding box center [615, 167] width 207 height 14
click at [545, 169] on span "Home /" at bounding box center [542, 167] width 26 height 9
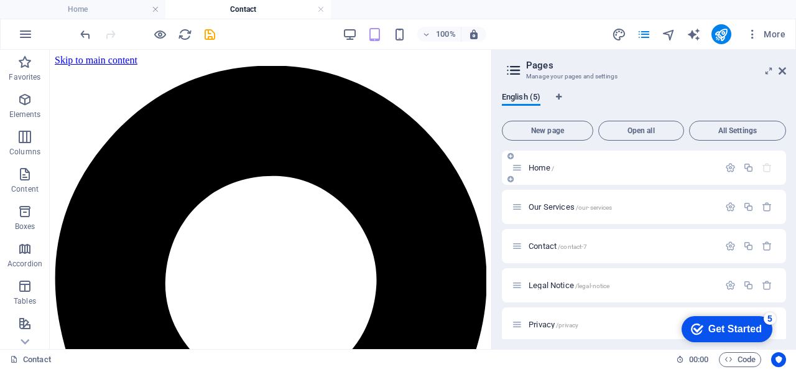
scroll to position [1131, 0]
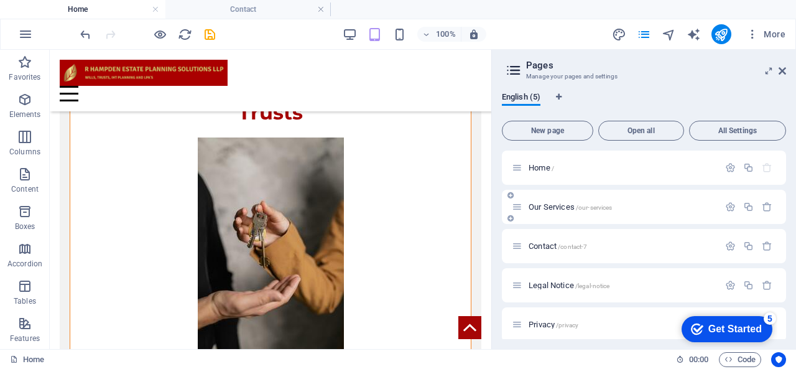
click at [576, 218] on div "Our Services /our-services" at bounding box center [644, 207] width 284 height 34
click at [576, 214] on div "Our Services /our-services" at bounding box center [644, 207] width 284 height 34
click at [575, 207] on span "Our Services /our-services" at bounding box center [570, 206] width 83 height 9
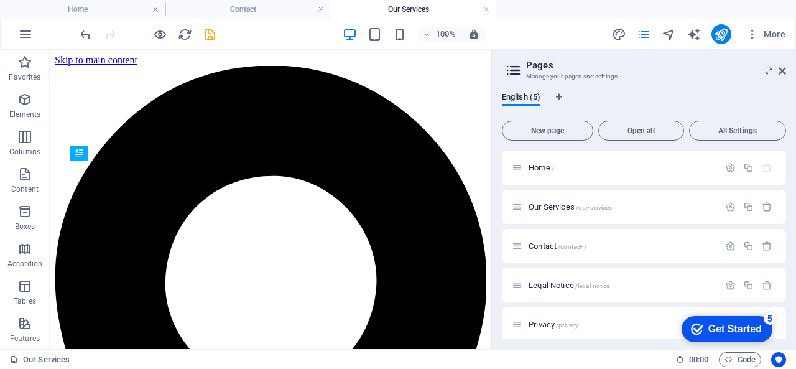
scroll to position [0, 0]
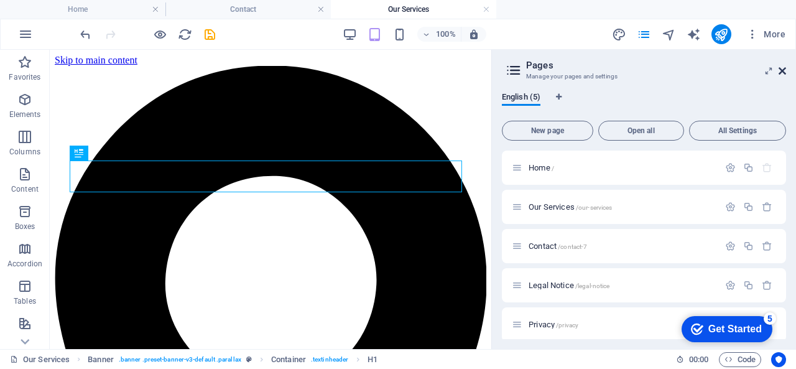
click at [783, 70] on icon at bounding box center [782, 71] width 7 height 10
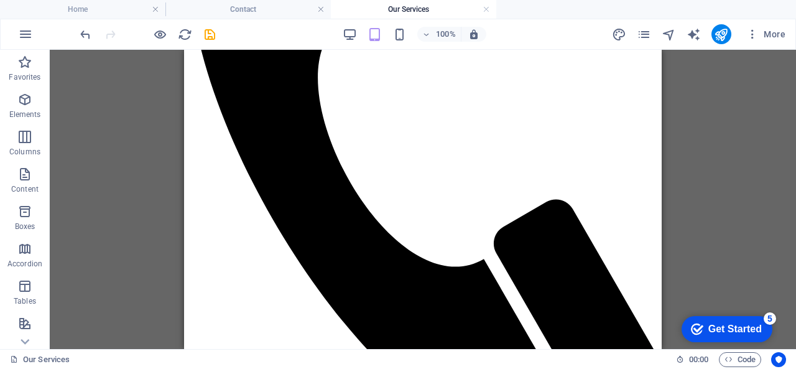
scroll to position [977, 0]
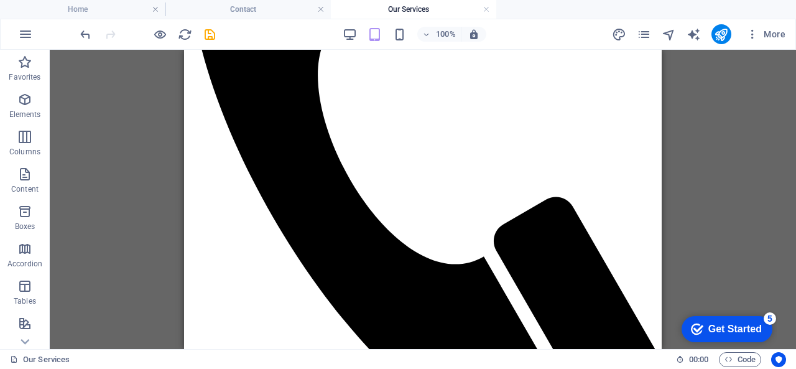
drag, startPoint x: 667, startPoint y: 230, endPoint x: 663, endPoint y: 269, distance: 40.0
click at [663, 269] on div "Drag here to replace the existing content. Press “Ctrl” if you want to create a…" at bounding box center [423, 199] width 746 height 299
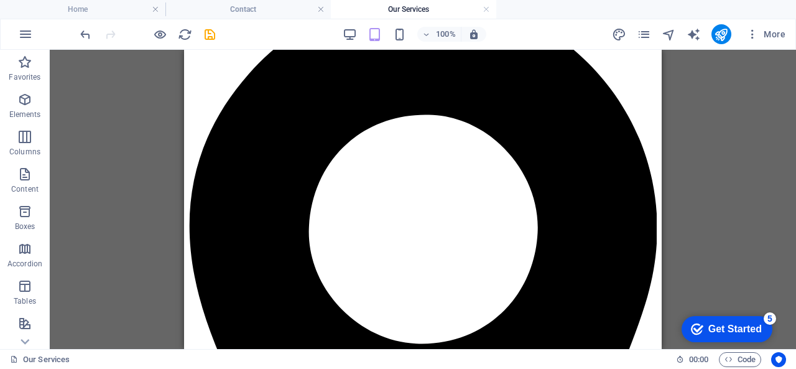
scroll to position [64, 0]
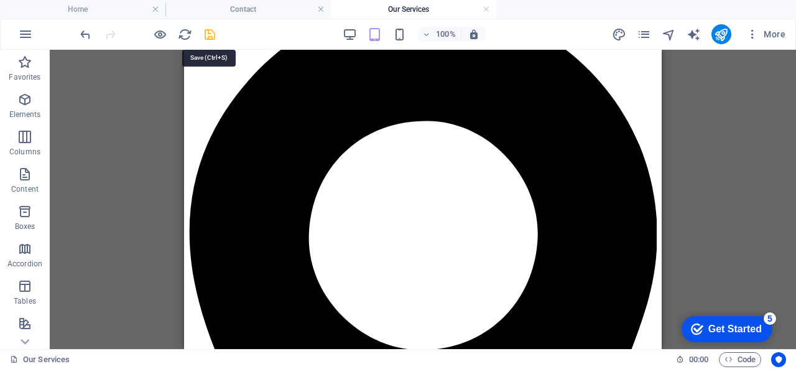
click at [213, 34] on icon "save" at bounding box center [210, 34] width 14 height 14
click at [654, 32] on div "More" at bounding box center [701, 34] width 179 height 20
click at [652, 32] on span "pages" at bounding box center [644, 34] width 15 height 14
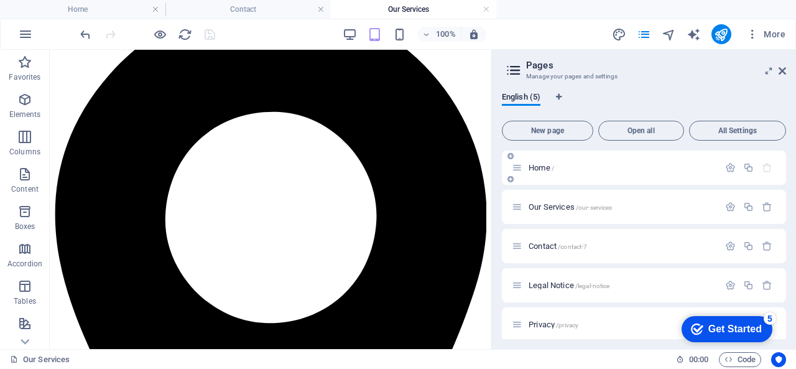
click at [551, 165] on span "Home /" at bounding box center [542, 167] width 26 height 9
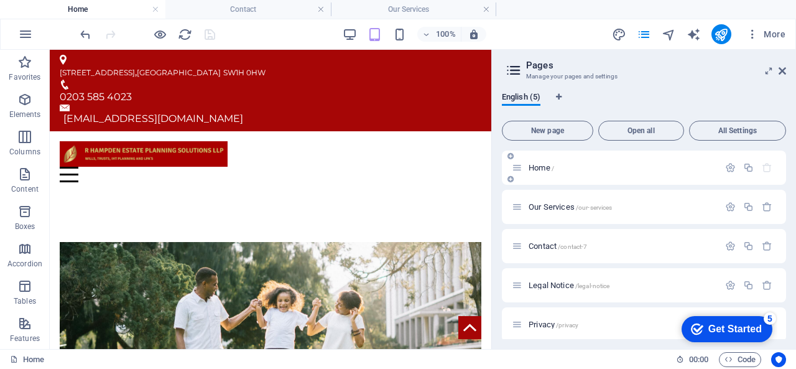
scroll to position [1131, 0]
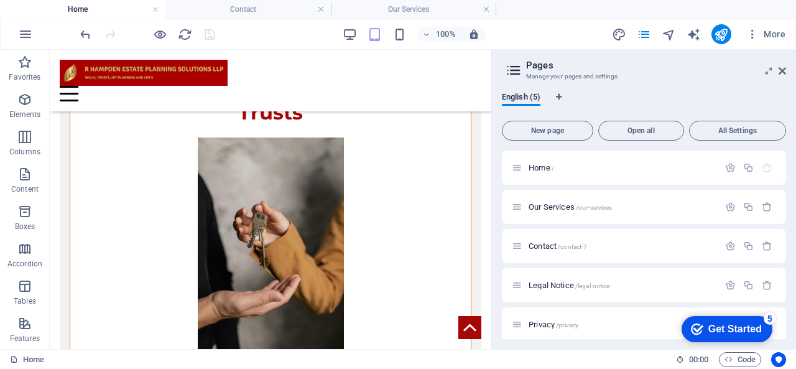
click at [789, 74] on aside "Pages Manage your pages and settings English (5) New page Open all All Settings…" at bounding box center [643, 199] width 305 height 299
click at [783, 72] on icon at bounding box center [782, 71] width 7 height 10
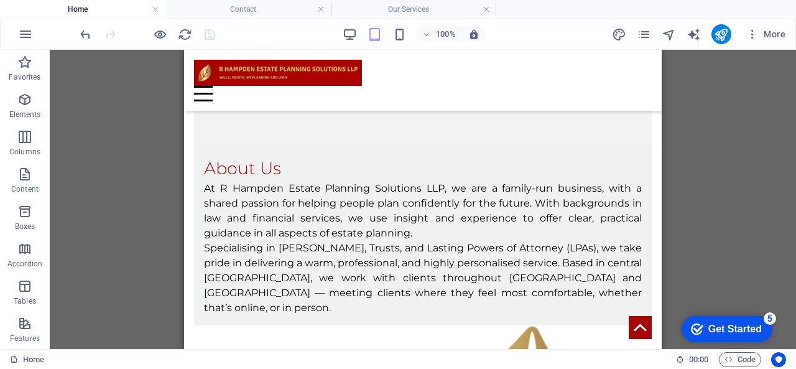
scroll to position [2363, 0]
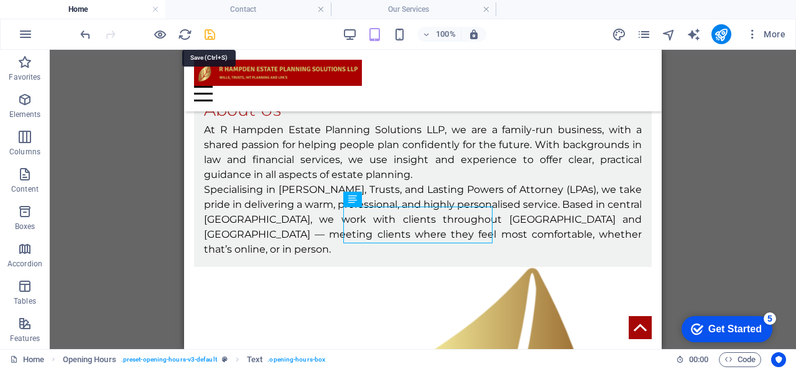
click at [210, 32] on icon "save" at bounding box center [210, 34] width 14 height 14
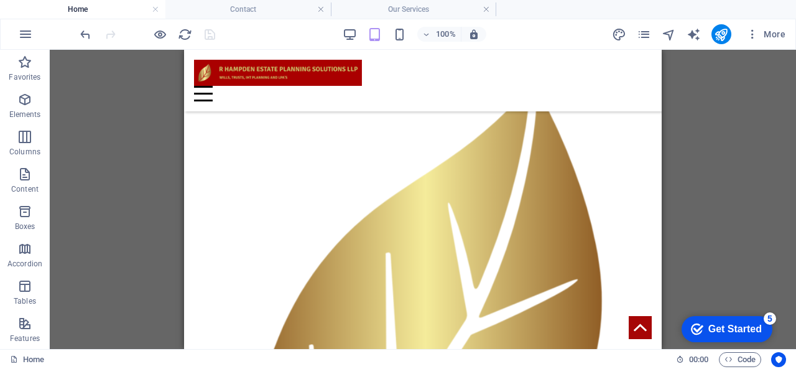
scroll to position [2581, 0]
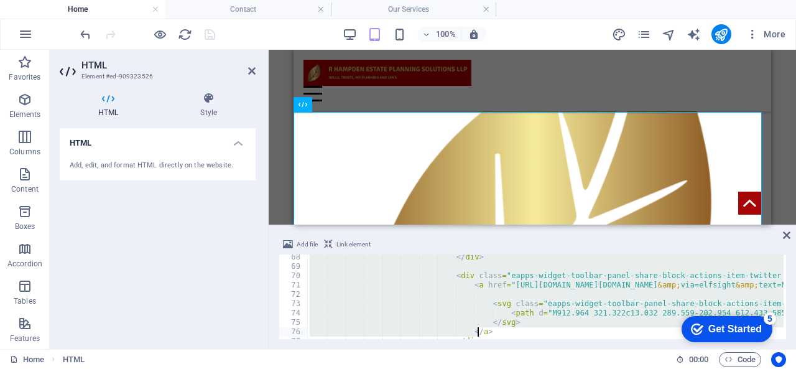
scroll to position [776, 0]
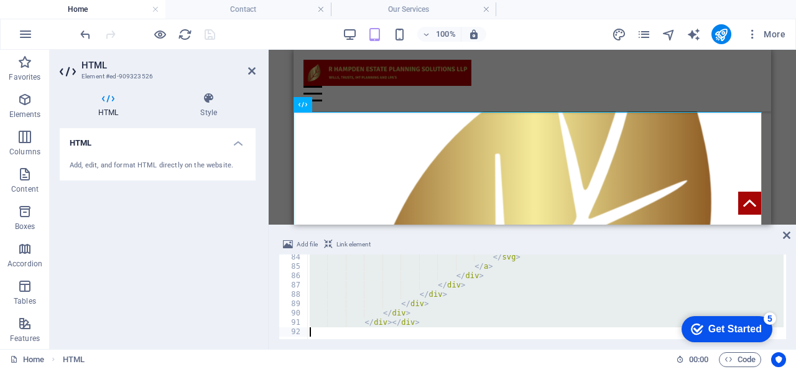
drag, startPoint x: 310, startPoint y: 259, endPoint x: 534, endPoint y: 370, distance: 249.0
click at [534, 368] on html "rhampdenepsllp.co.uk Home Contact Our Services Favorites Elements Columns Conte…" at bounding box center [398, 184] width 796 height 369
type textarea "<div class="elfsight-app-c07155b0-b6ba-4888-92e5-e6130dd916b3" data-elfsight-ap…"
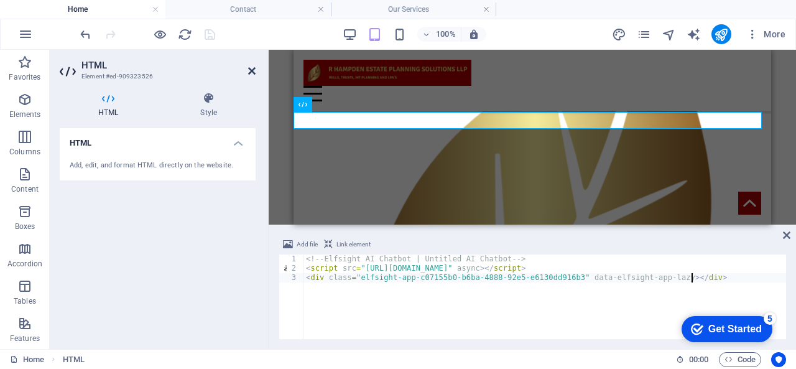
click at [252, 74] on icon at bounding box center [251, 71] width 7 height 10
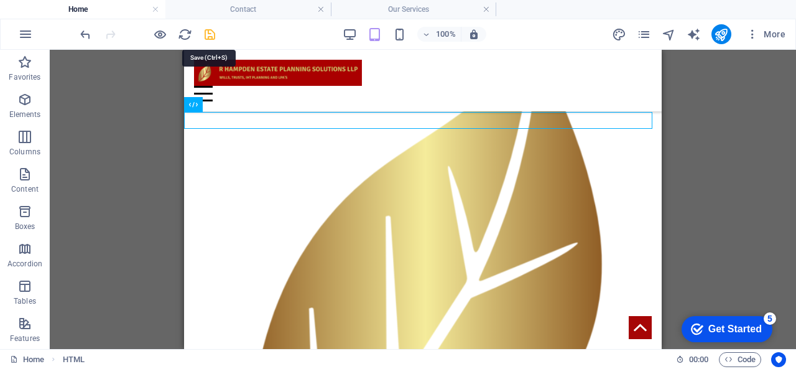
click at [212, 37] on icon "save" at bounding box center [210, 34] width 14 height 14
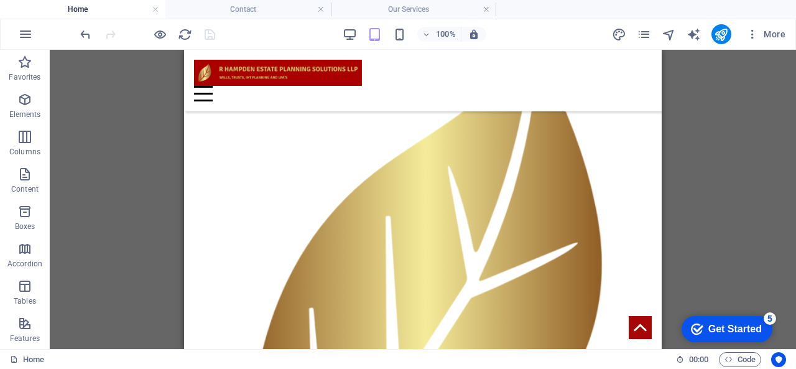
click at [152, 33] on div at bounding box center [147, 34] width 139 height 20
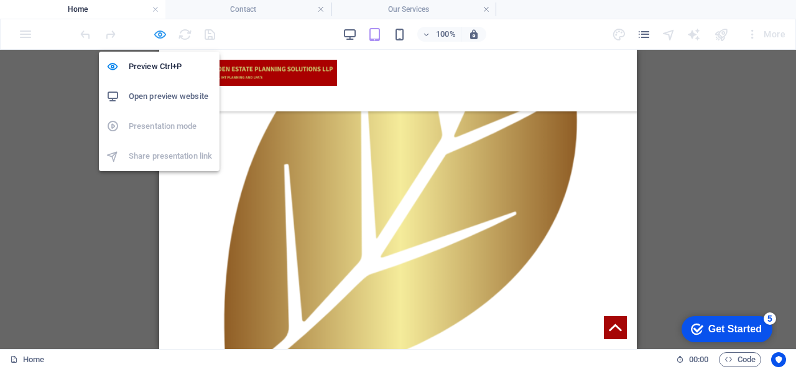
scroll to position [2471, 0]
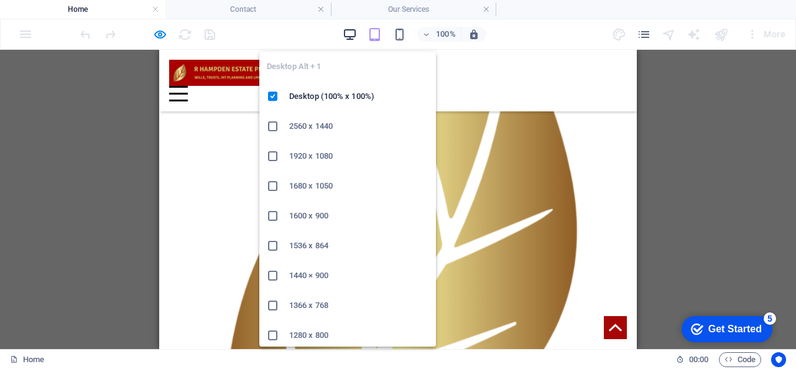
click at [345, 32] on icon "button" at bounding box center [350, 34] width 14 height 14
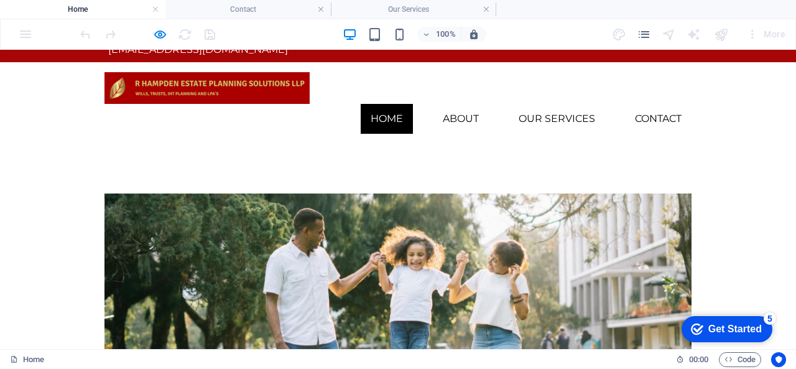
scroll to position [0, 0]
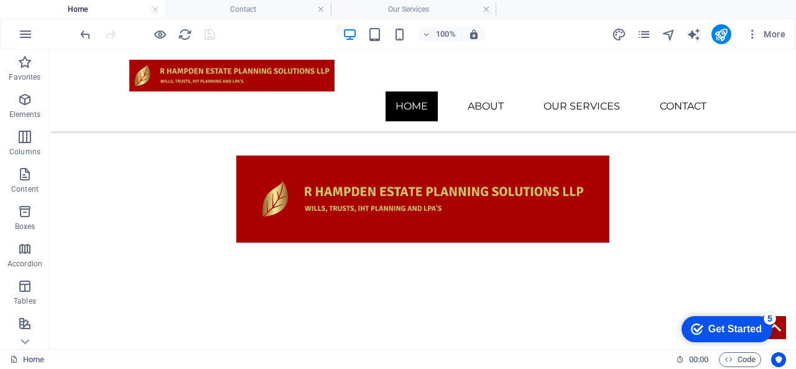
scroll to position [825, 0]
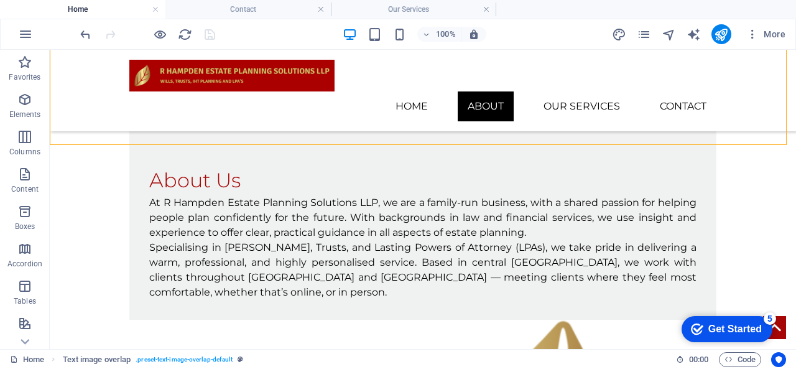
scroll to position [2354, 0]
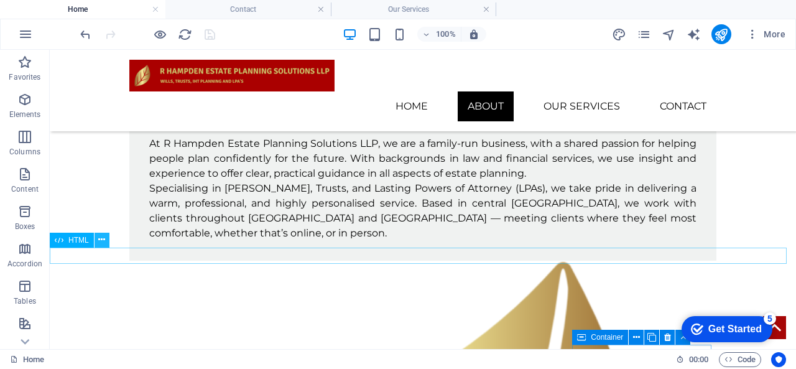
click at [96, 244] on button at bounding box center [102, 240] width 15 height 15
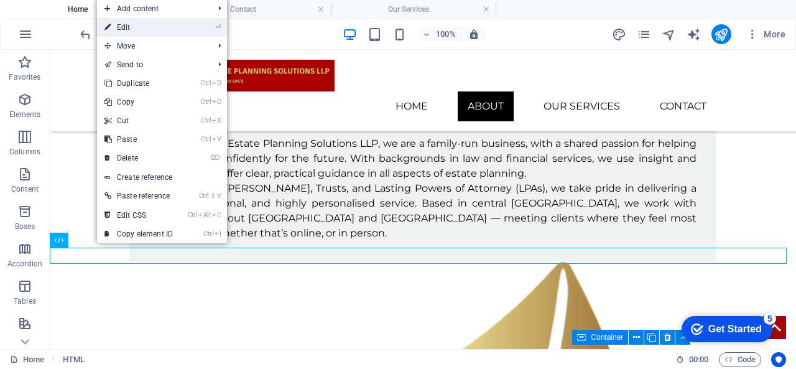
click at [150, 26] on link "⏎ Edit" at bounding box center [138, 27] width 83 height 19
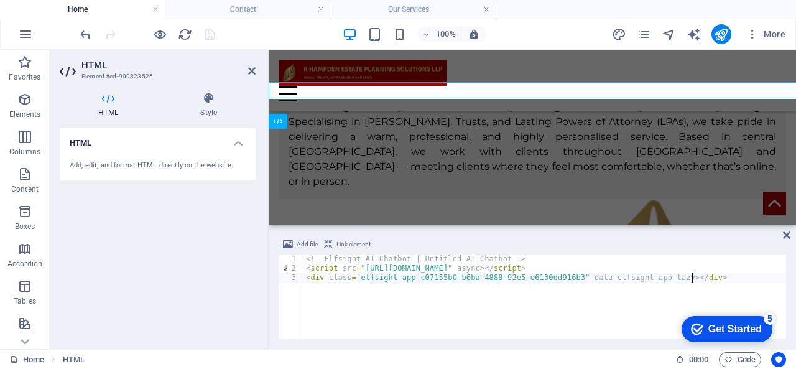
scroll to position [2519, 0]
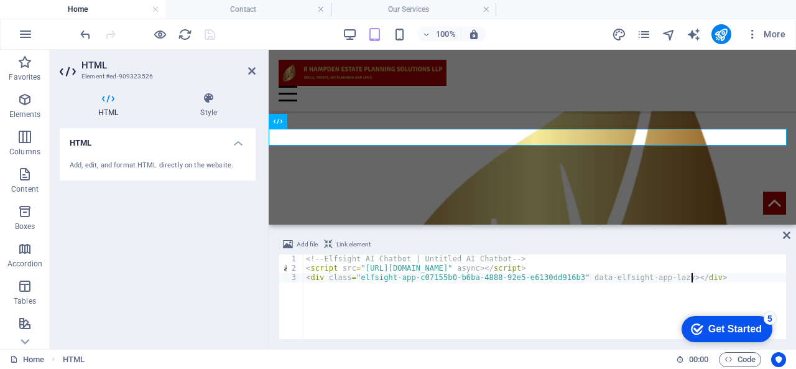
click at [179, 156] on div "Add, edit, and format HTML directly on the website." at bounding box center [158, 166] width 196 height 30
click at [206, 105] on h4 "Style" at bounding box center [209, 105] width 94 height 26
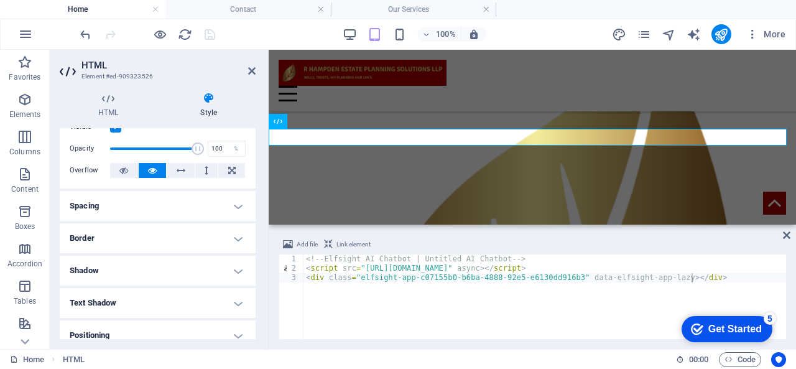
scroll to position [42, 0]
drag, startPoint x: 250, startPoint y: 185, endPoint x: 250, endPoint y: 193, distance: 8.7
click at [250, 193] on ul "Layout How this element expands within the layout (Flexbox). Size Default auto …" at bounding box center [158, 282] width 196 height 393
drag, startPoint x: 256, startPoint y: 190, endPoint x: 253, endPoint y: 223, distance: 33.1
click at [254, 220] on div "HTML Style HTML Add, edit, and format HTML directly on the website. Preset Elem…" at bounding box center [158, 215] width 216 height 267
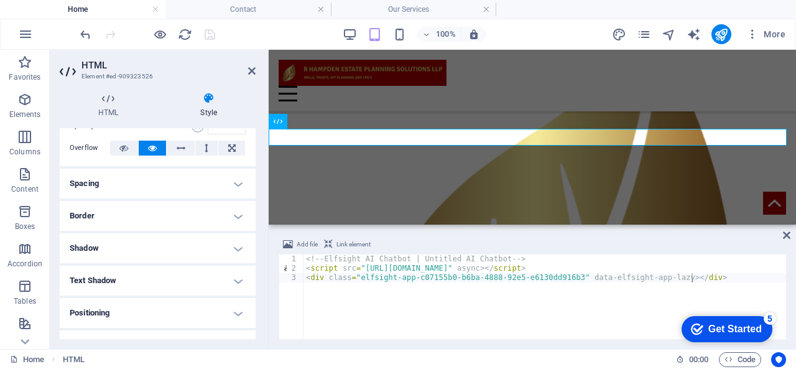
scroll to position [181, 0]
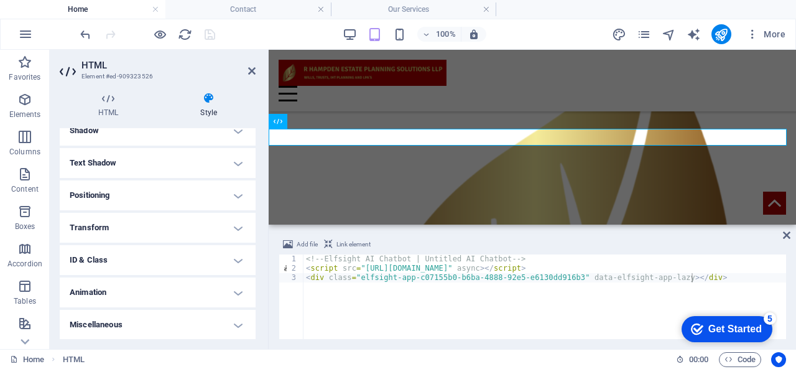
click at [231, 319] on h4 "Miscellaneous" at bounding box center [158, 325] width 196 height 30
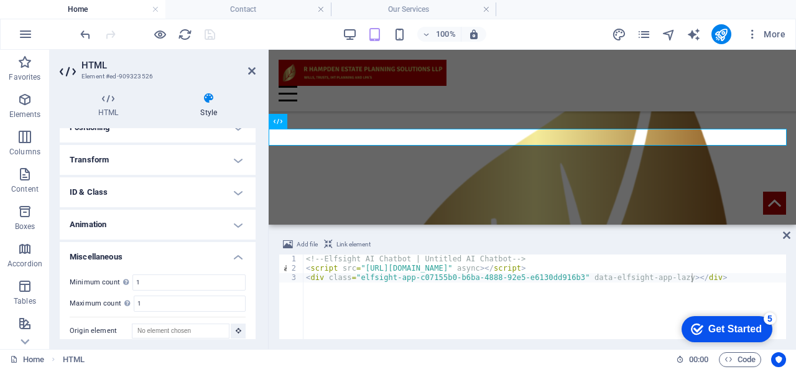
scroll to position [258, 0]
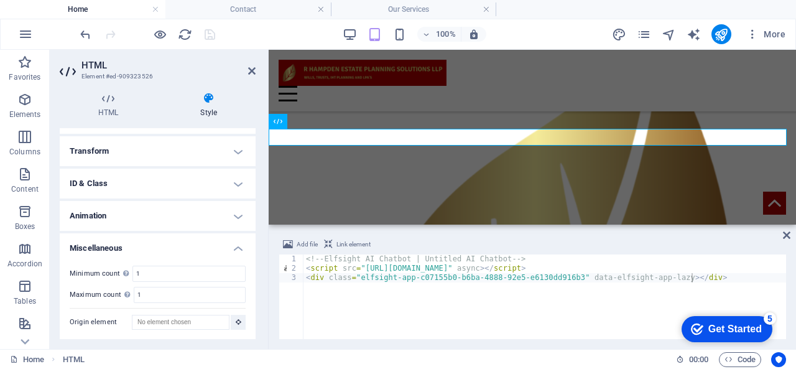
click at [345, 244] on span "Link element" at bounding box center [354, 244] width 34 height 15
click at [161, 172] on h4 "ID & Class" at bounding box center [158, 184] width 196 height 30
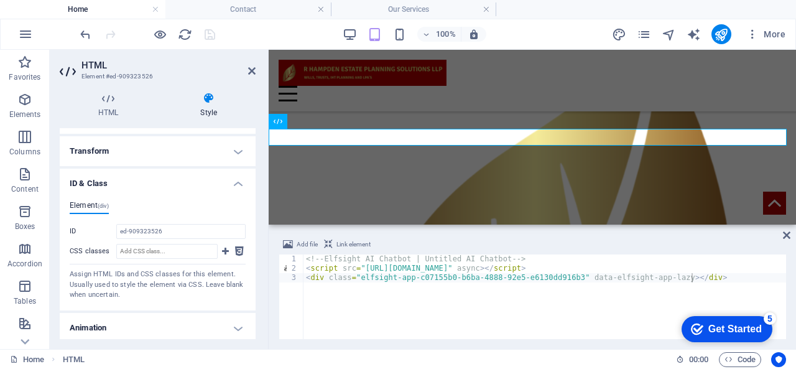
click at [161, 184] on h4 "ID & Class" at bounding box center [158, 180] width 196 height 22
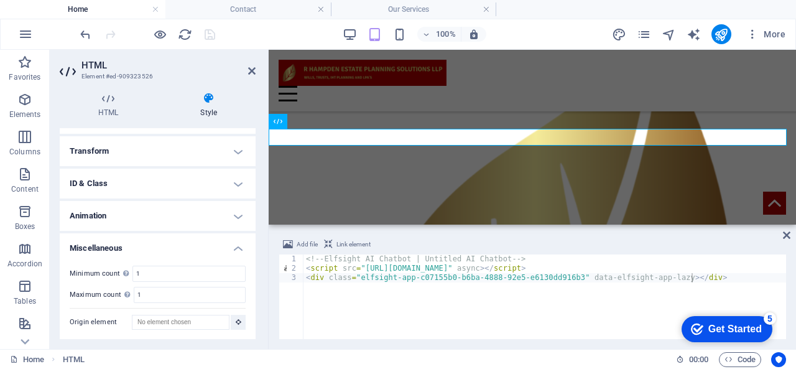
click at [154, 210] on h4 "Animation" at bounding box center [158, 216] width 196 height 30
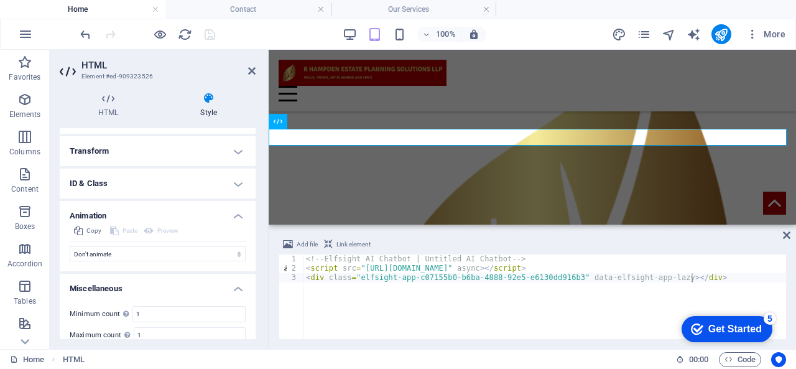
click at [154, 210] on h4 "Animation" at bounding box center [158, 212] width 196 height 22
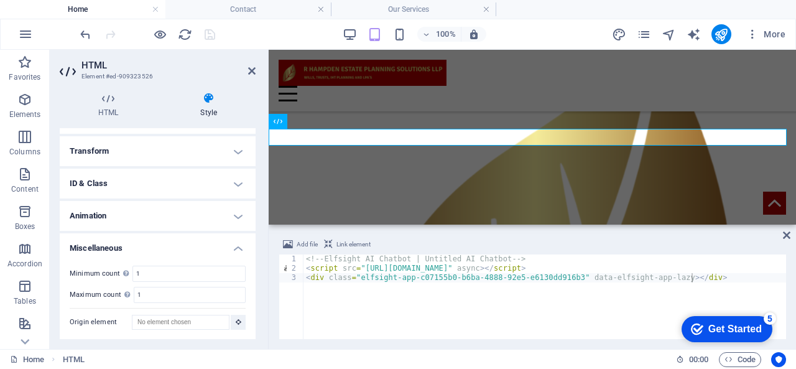
click at [160, 162] on h4 "Transform" at bounding box center [158, 151] width 196 height 30
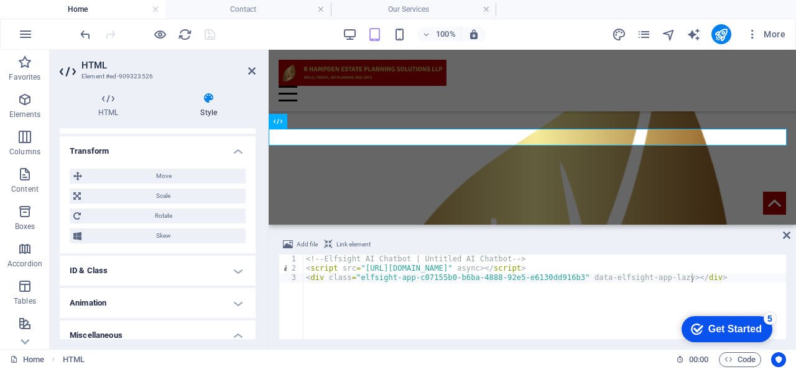
click at [256, 266] on div "HTML Style HTML Add, edit, and format HTML directly on the website. Preset Elem…" at bounding box center [158, 215] width 216 height 267
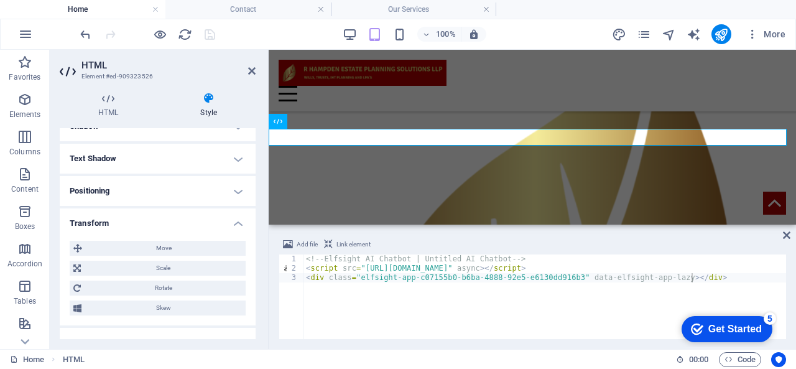
scroll to position [151, 0]
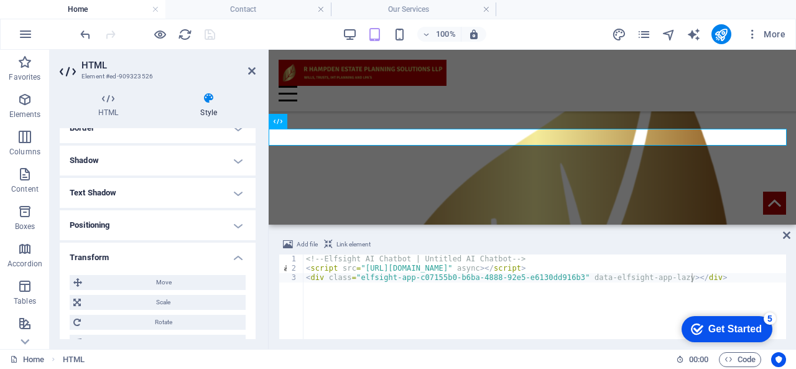
drag, startPoint x: 251, startPoint y: 211, endPoint x: 257, endPoint y: 189, distance: 22.5
click at [254, 199] on div "Layout How this element expands within the layout (Flexbox). Size Default auto …" at bounding box center [158, 233] width 196 height 211
click at [251, 80] on header "HTML Element #ed-909323526" at bounding box center [158, 66] width 196 height 32
click at [254, 70] on icon at bounding box center [251, 71] width 7 height 10
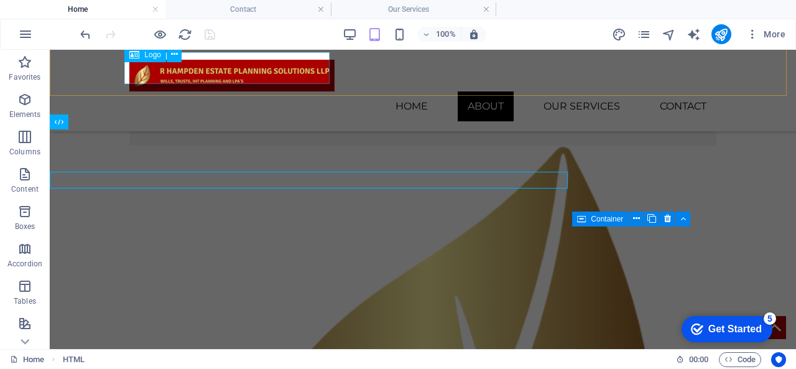
scroll to position [2472, 0]
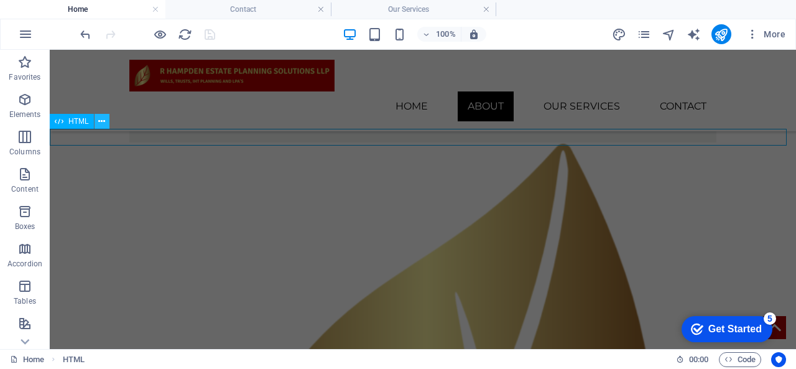
click at [104, 115] on icon at bounding box center [101, 121] width 7 height 13
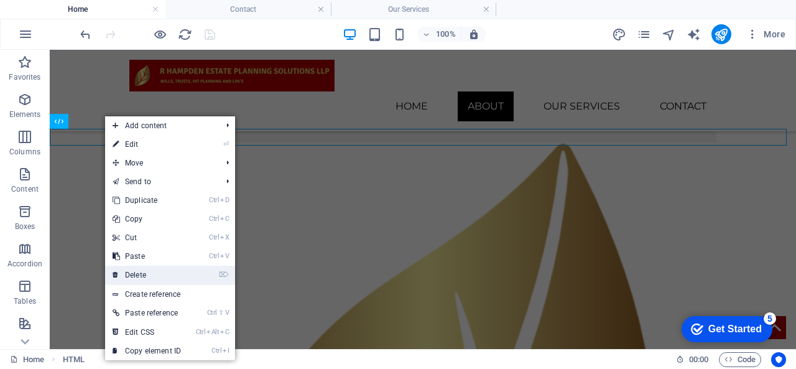
click at [147, 266] on link "⌦ Delete" at bounding box center [146, 275] width 83 height 19
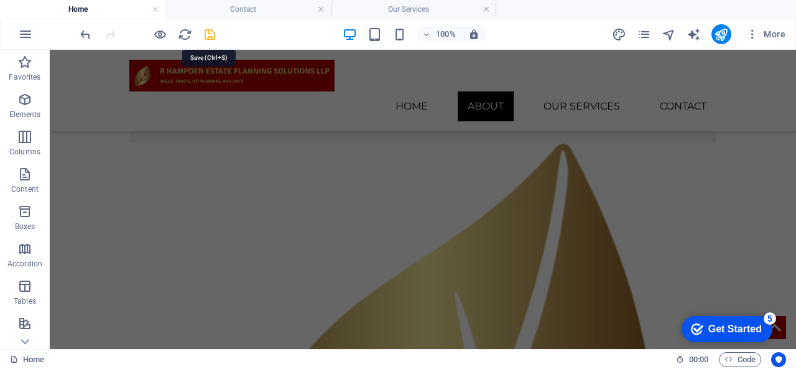
click at [212, 31] on icon "save" at bounding box center [210, 34] width 14 height 14
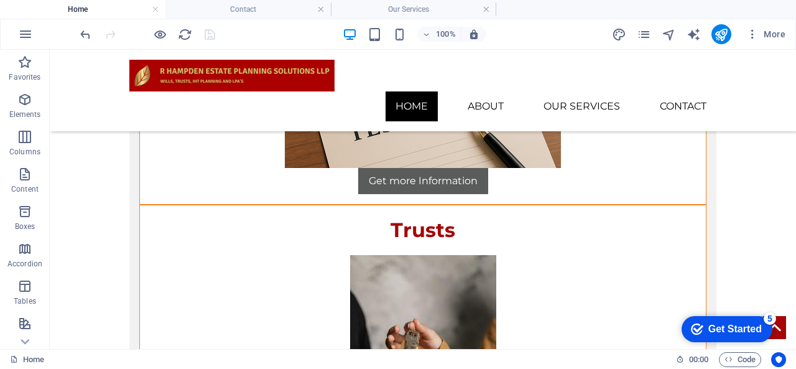
scroll to position [570, 0]
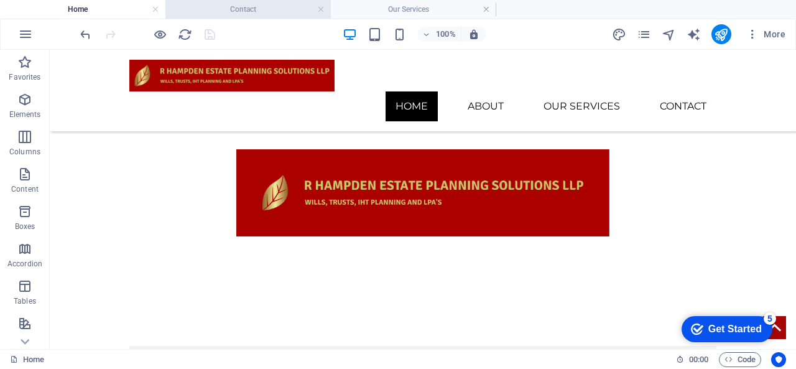
click at [264, 4] on h4 "Contact" at bounding box center [247, 9] width 165 height 14
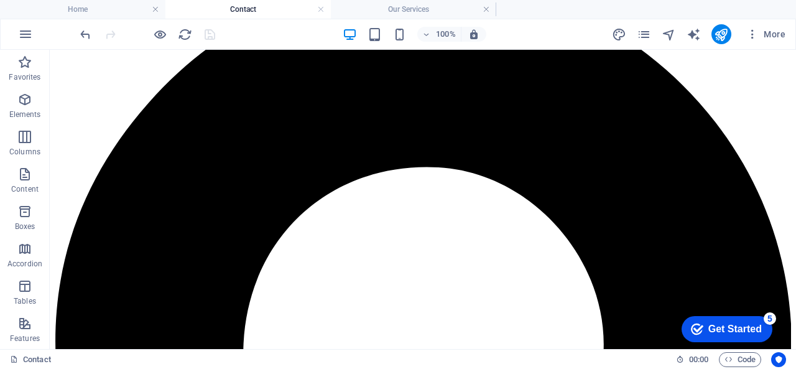
scroll to position [0, 0]
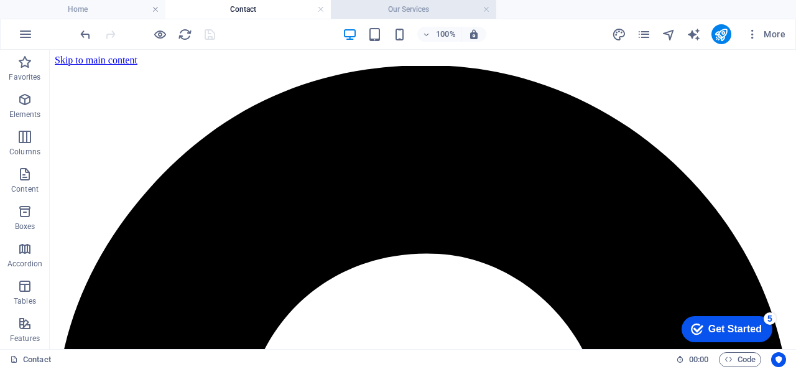
click at [383, 9] on h4 "Our Services" at bounding box center [413, 9] width 165 height 14
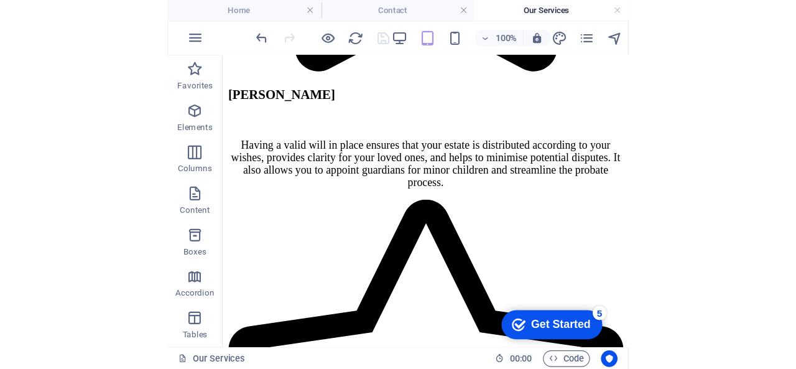
scroll to position [1414, 0]
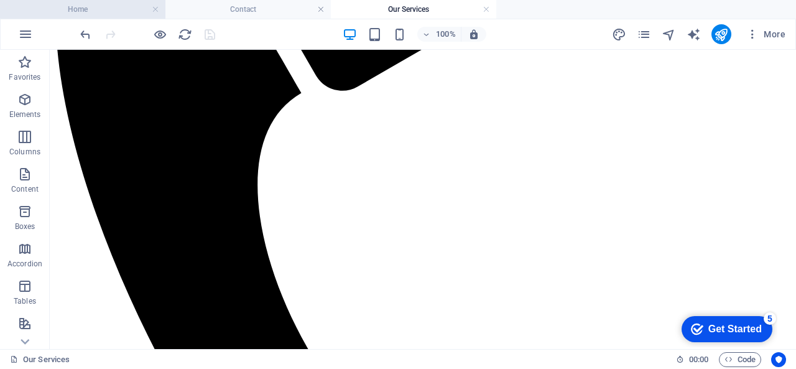
click at [121, 15] on h4 "Home" at bounding box center [82, 9] width 165 height 14
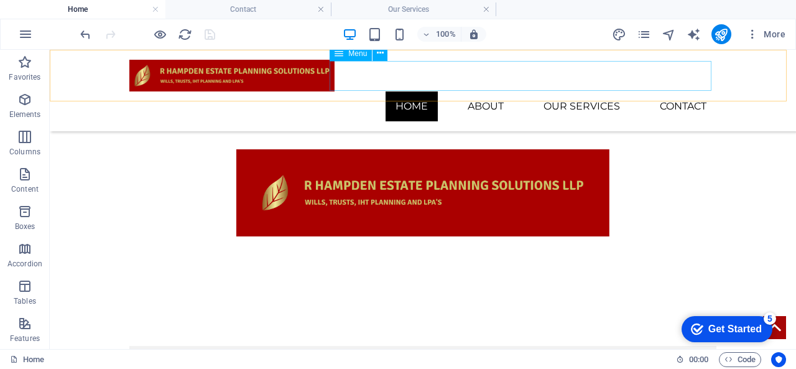
click at [482, 91] on nav "Home About Our Services Contact" at bounding box center [422, 106] width 587 height 30
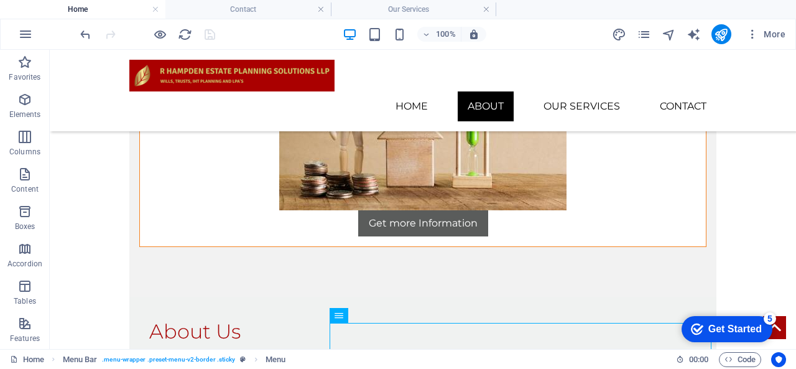
scroll to position [1881, 0]
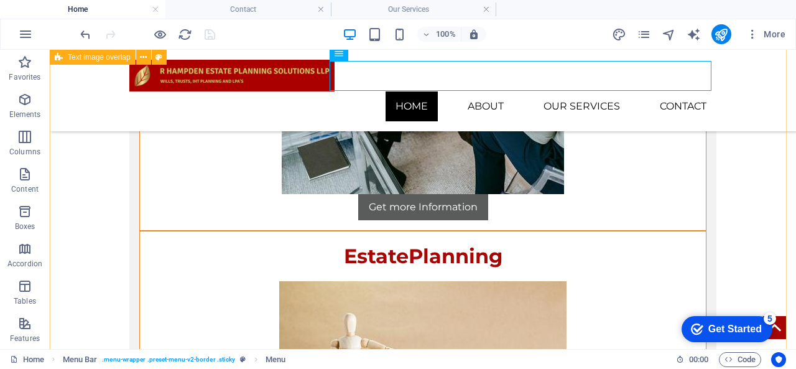
click at [783, 261] on div "[PERSON_NAME] Get more Information Trusts Get more Information Lasting Powers O…" at bounding box center [423, 197] width 746 height 2424
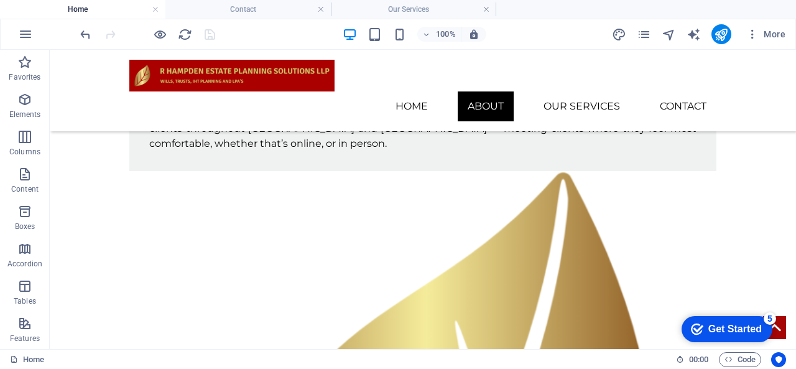
scroll to position [2427, 0]
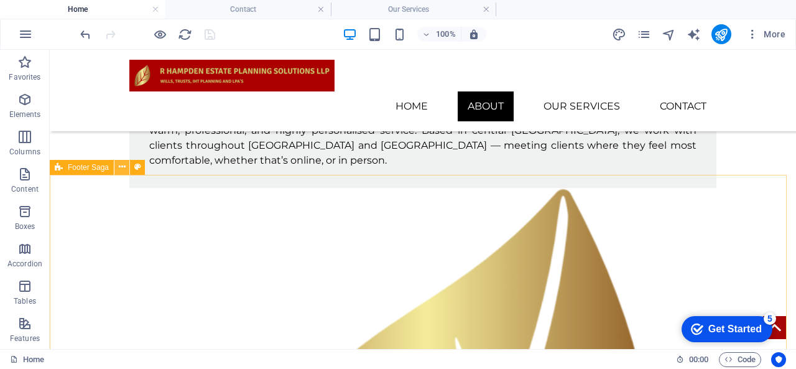
click at [123, 161] on icon at bounding box center [122, 166] width 7 height 13
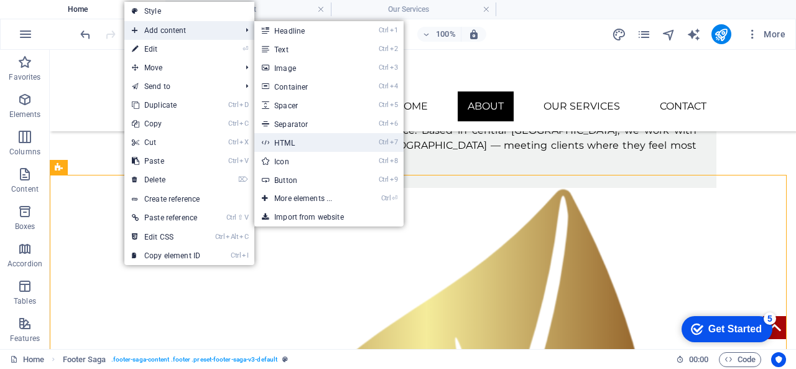
click at [316, 142] on link "Ctrl 7 HTML" at bounding box center [305, 142] width 103 height 19
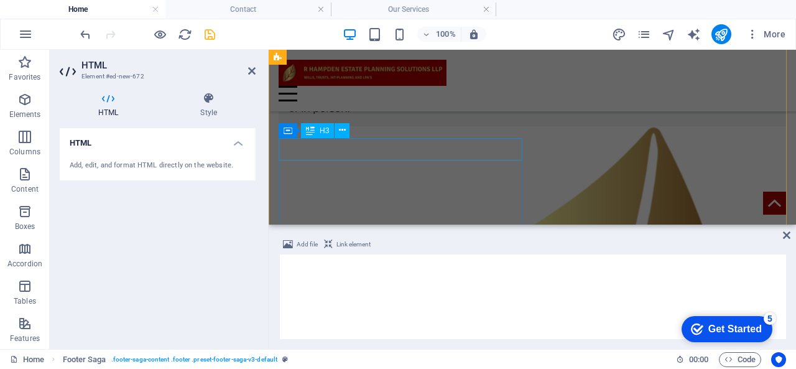
scroll to position [2555, 0]
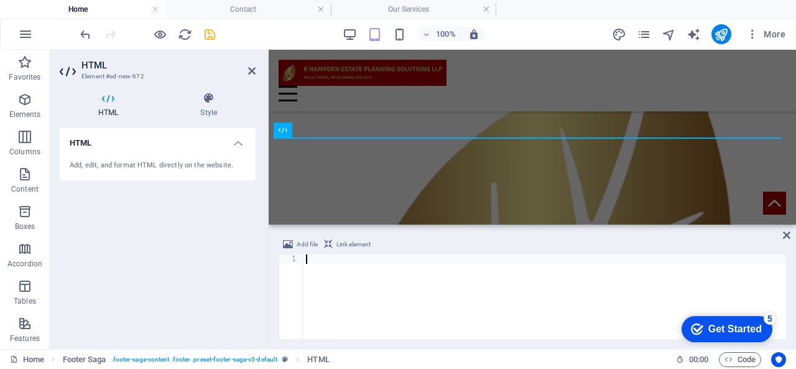
type textarea "<div class="elfsight-app-c07155b0-b6ba-4888-92e5-e6130dd916b3" data-elfsight-ap…"
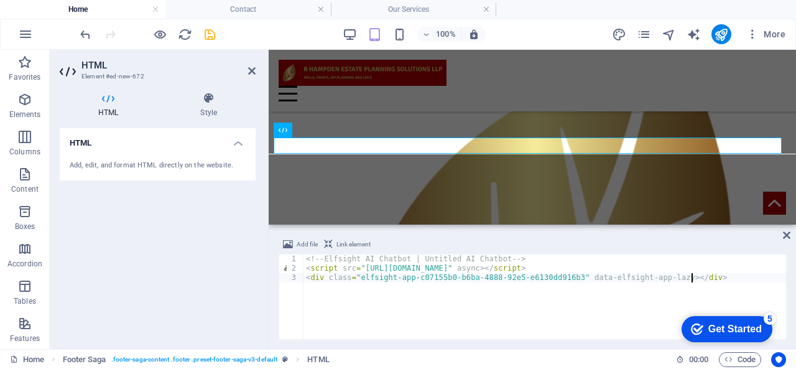
click at [256, 68] on aside "HTML Element #ed-new-672 HTML Style HTML Add, edit, and format HTML directly on…" at bounding box center [159, 199] width 219 height 299
click at [251, 71] on icon at bounding box center [251, 71] width 7 height 10
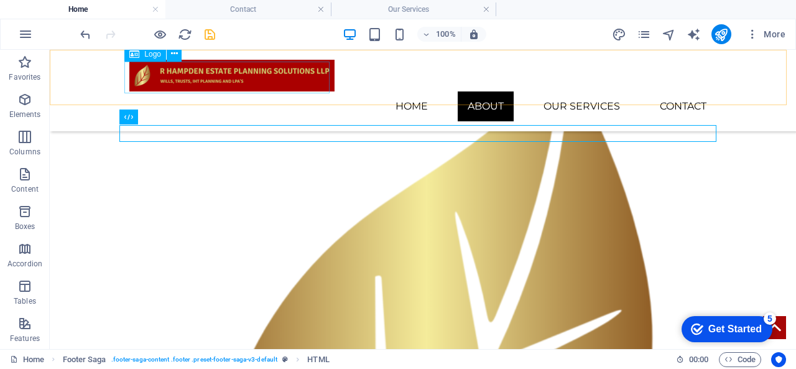
scroll to position [2521, 0]
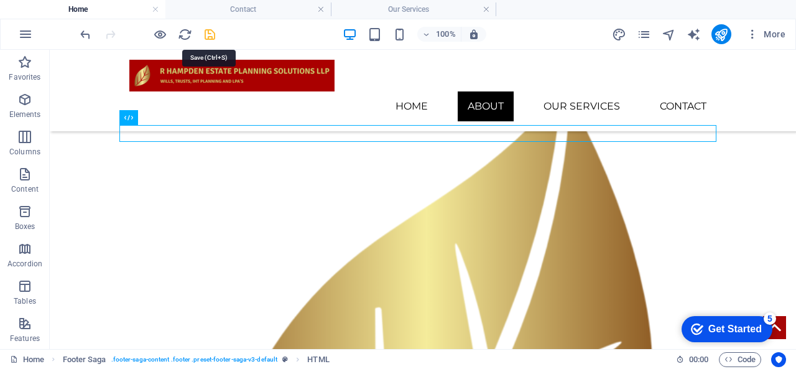
click at [213, 30] on icon "save" at bounding box center [210, 34] width 14 height 14
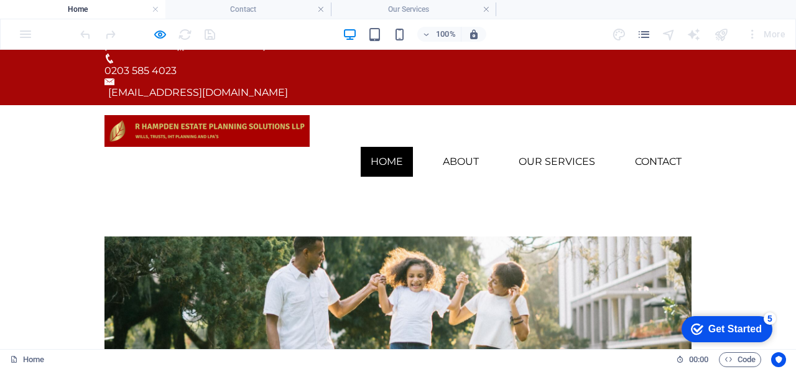
scroll to position [0, 0]
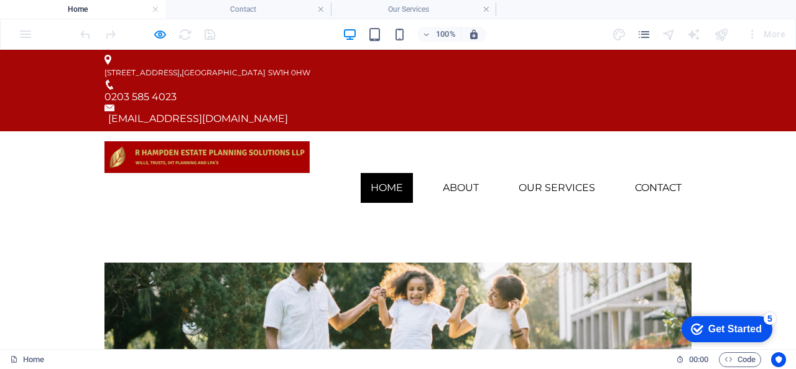
drag, startPoint x: 796, startPoint y: 330, endPoint x: 783, endPoint y: 93, distance: 236.7
click at [637, 173] on link "Contact" at bounding box center [658, 188] width 67 height 30
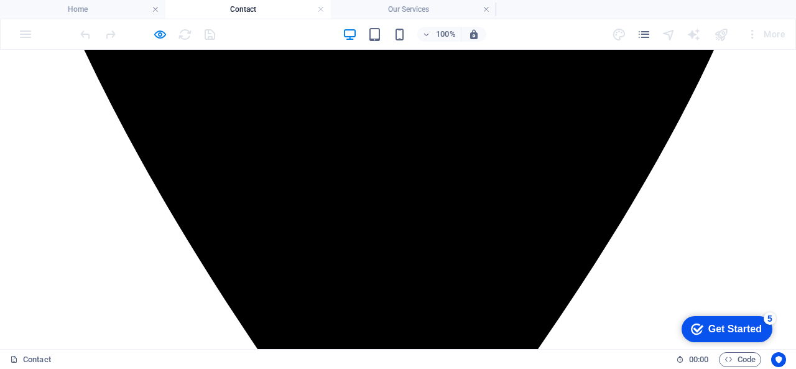
scroll to position [740, 0]
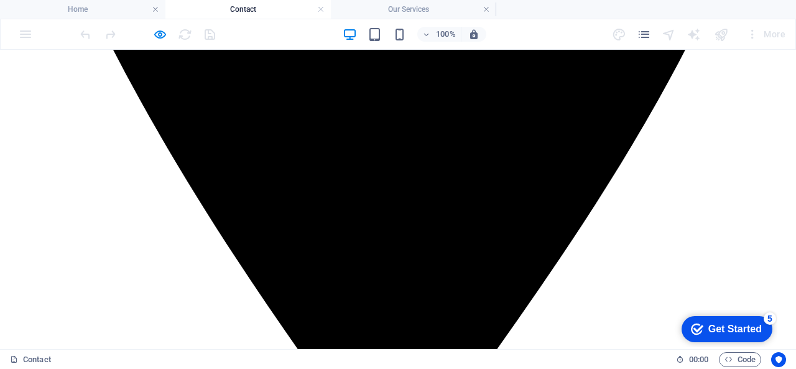
drag, startPoint x: 783, startPoint y: 241, endPoint x: 775, endPoint y: 204, distance: 38.1
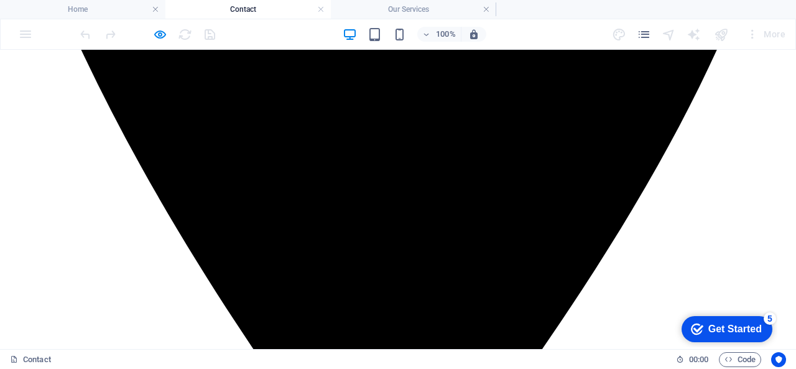
scroll to position [674, 0]
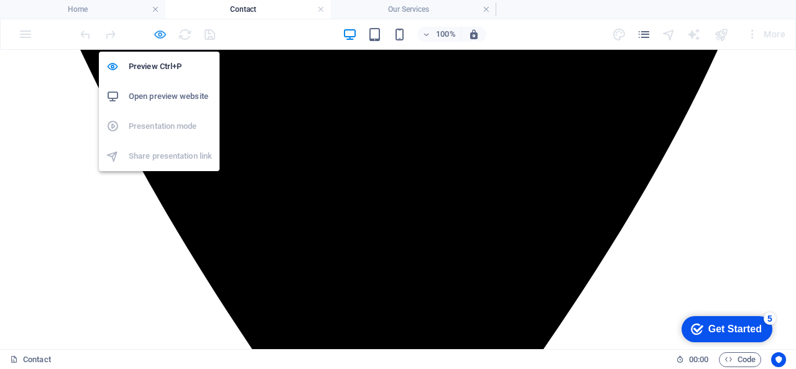
click at [159, 34] on icon "button" at bounding box center [160, 34] width 14 height 14
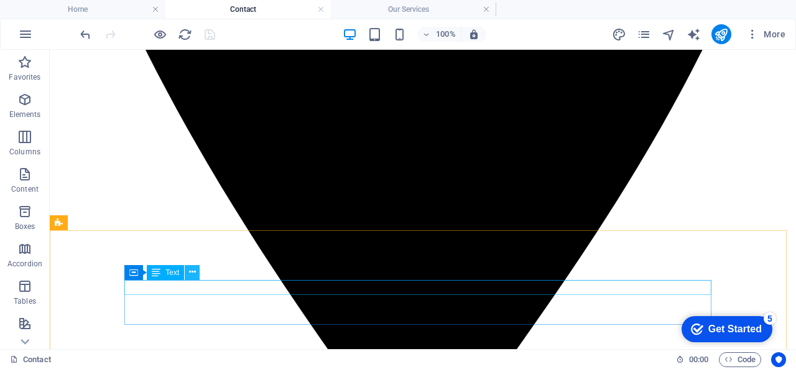
click at [197, 276] on button at bounding box center [192, 272] width 15 height 15
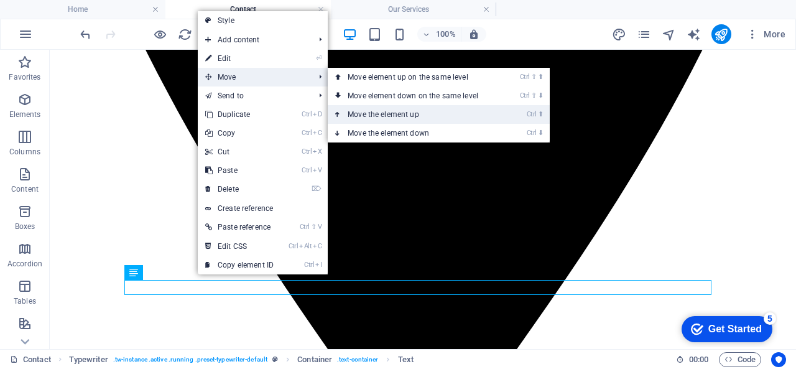
click at [382, 106] on link "Ctrl ⬆ Move the element up" at bounding box center [415, 114] width 175 height 19
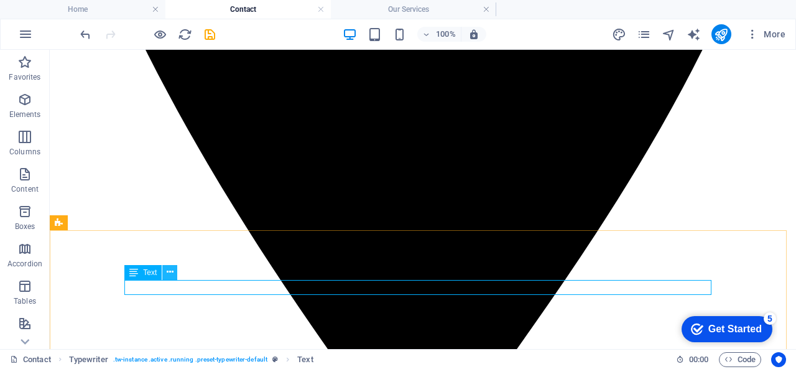
click at [163, 276] on button at bounding box center [169, 272] width 15 height 15
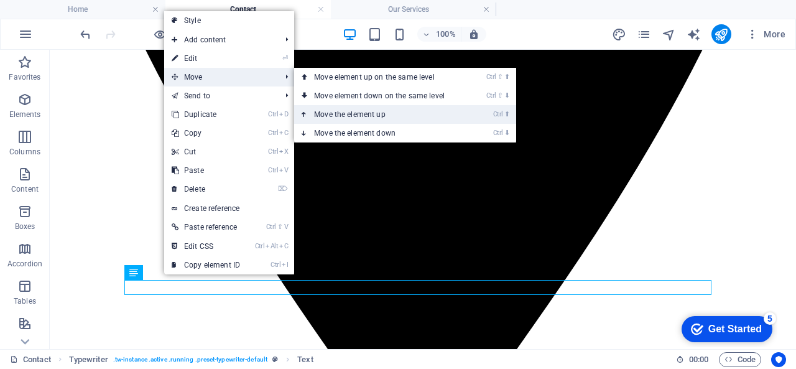
click at [341, 108] on link "Ctrl ⬆ Move the element up" at bounding box center [381, 114] width 175 height 19
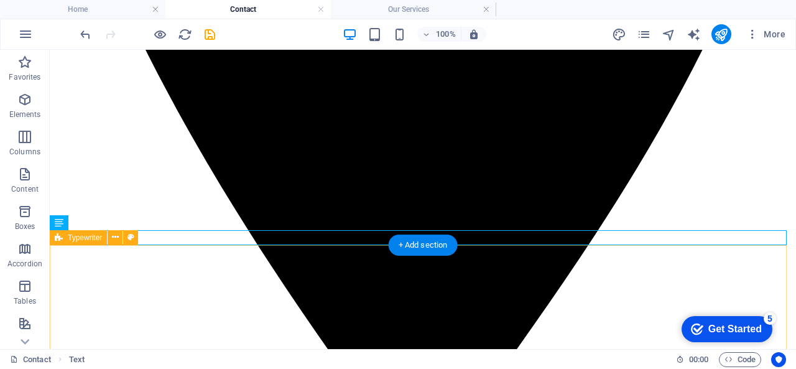
click at [109, 233] on button at bounding box center [115, 237] width 15 height 15
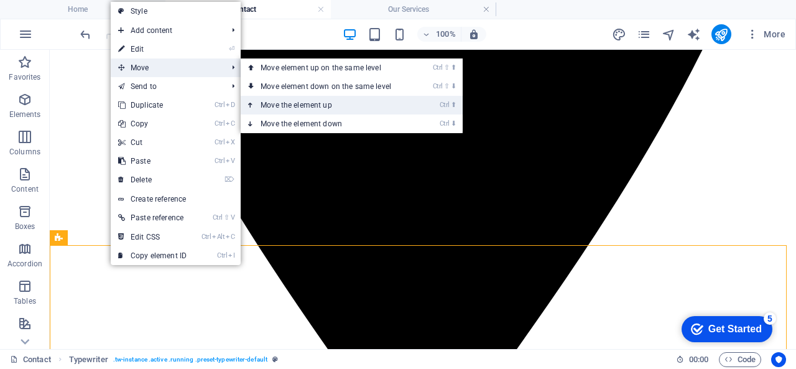
click at [312, 108] on link "Ctrl ⬆ Move the element up" at bounding box center [328, 105] width 175 height 19
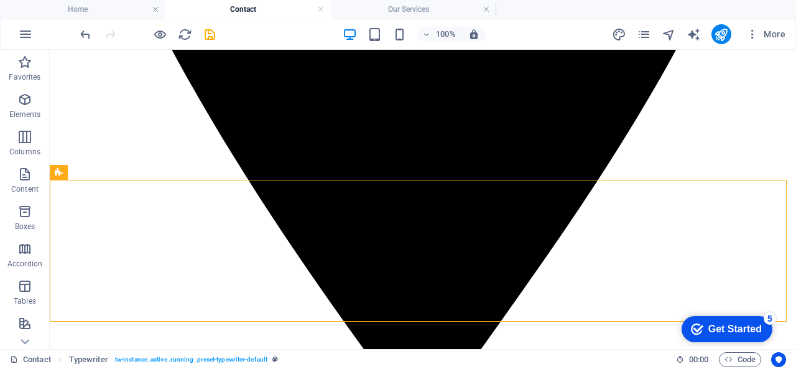
scroll to position [741, 0]
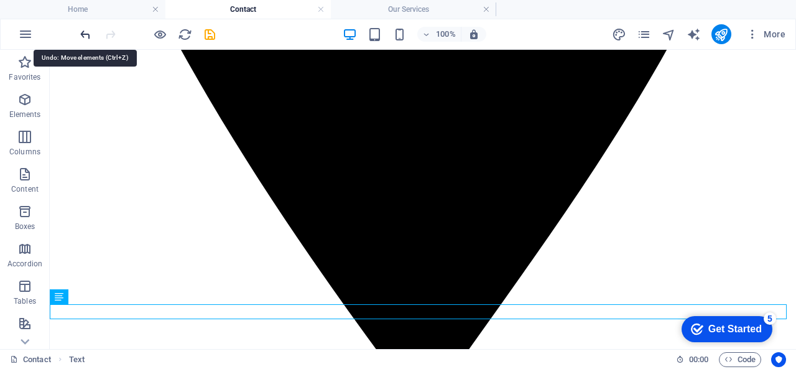
click at [85, 38] on icon "undo" at bounding box center [85, 34] width 14 height 14
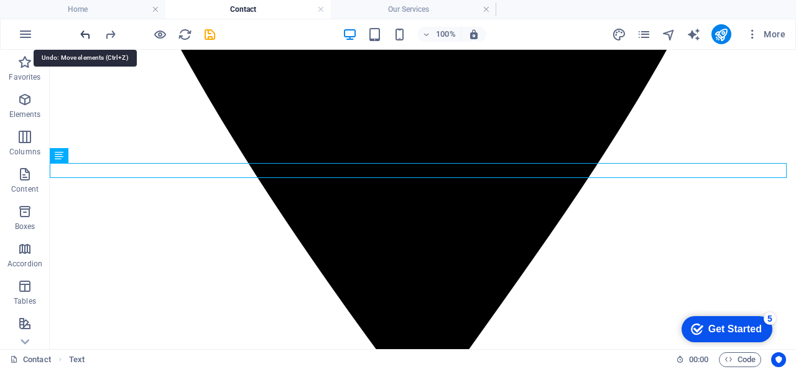
click at [85, 38] on icon "undo" at bounding box center [85, 34] width 14 height 14
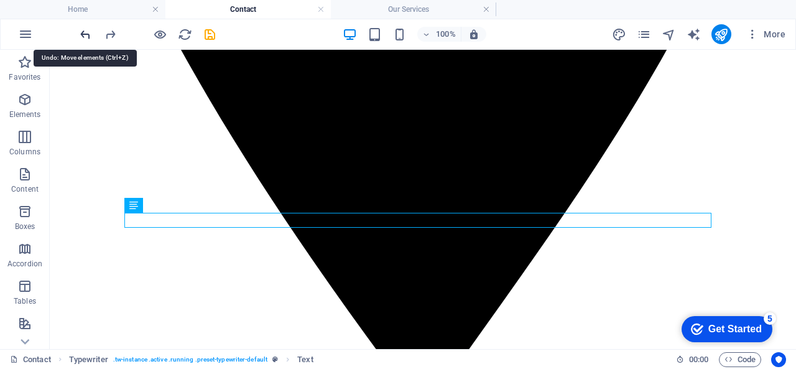
click at [85, 38] on icon "undo" at bounding box center [85, 34] width 14 height 14
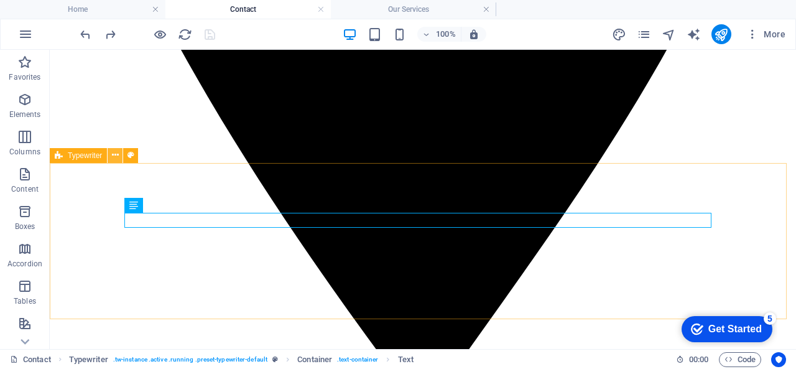
click at [114, 149] on icon at bounding box center [115, 155] width 7 height 13
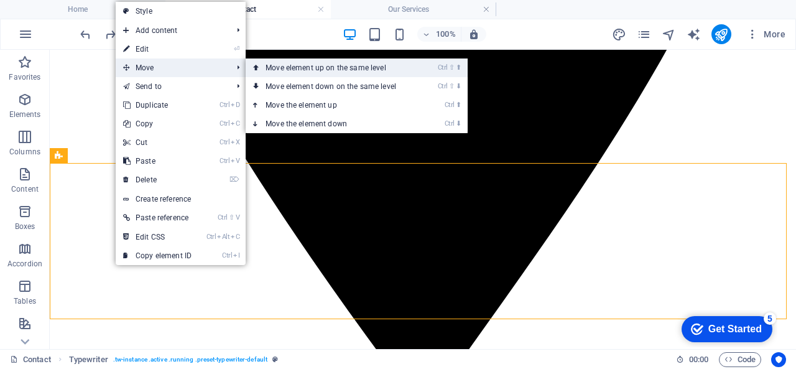
click at [263, 66] on link "Ctrl ⇧ ⬆ Move element up on the same level" at bounding box center [333, 67] width 175 height 19
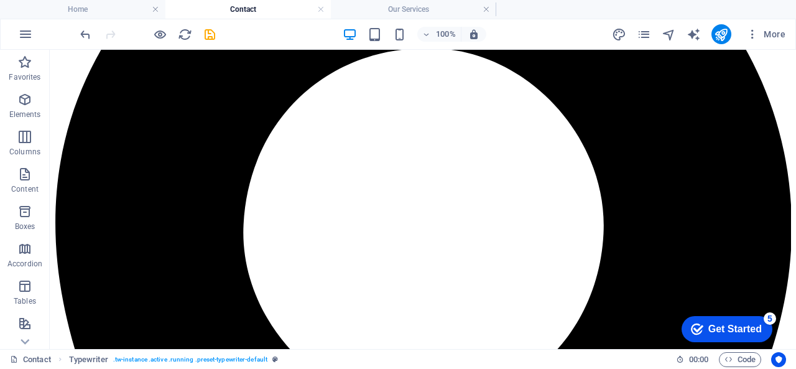
scroll to position [4, 0]
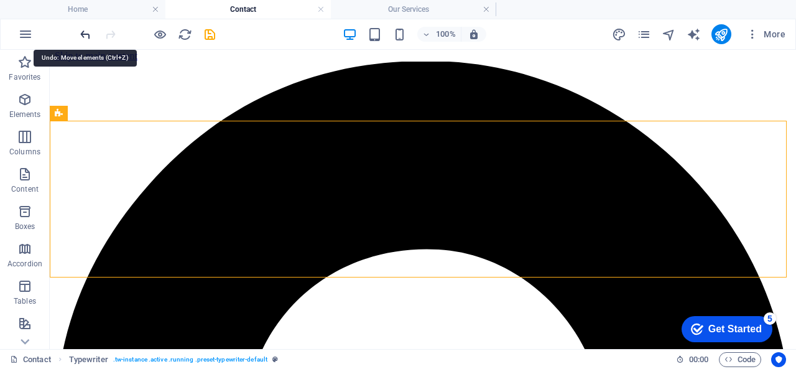
click at [86, 37] on icon "undo" at bounding box center [85, 34] width 14 height 14
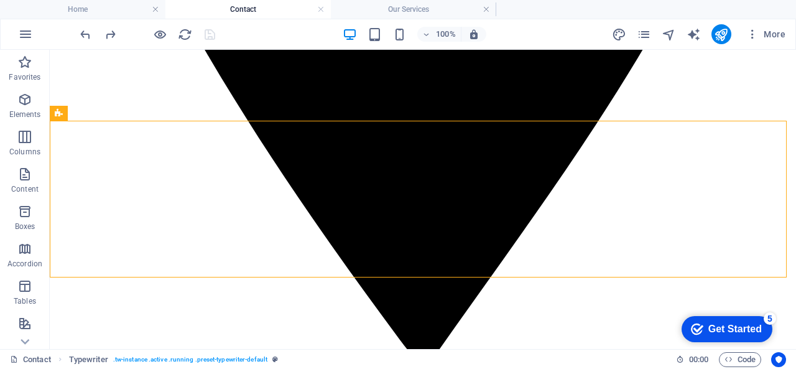
scroll to position [705, 0]
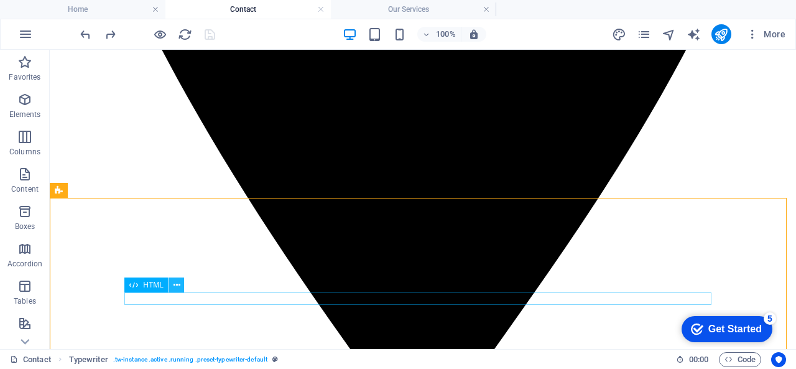
click at [175, 282] on icon at bounding box center [177, 285] width 7 height 13
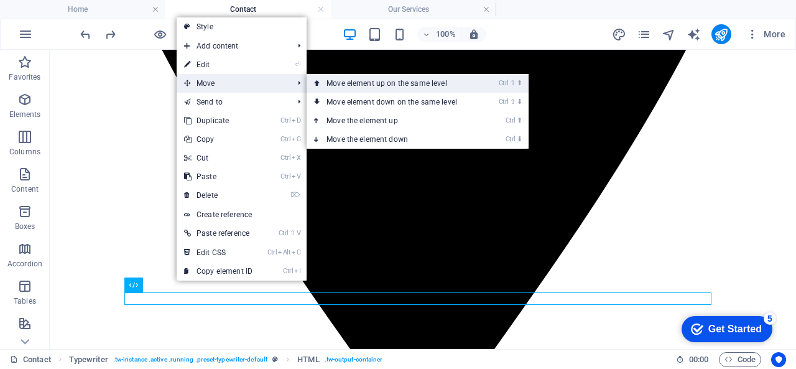
click at [339, 90] on link "Ctrl ⇧ ⬆ Move element up on the same level" at bounding box center [394, 83] width 175 height 19
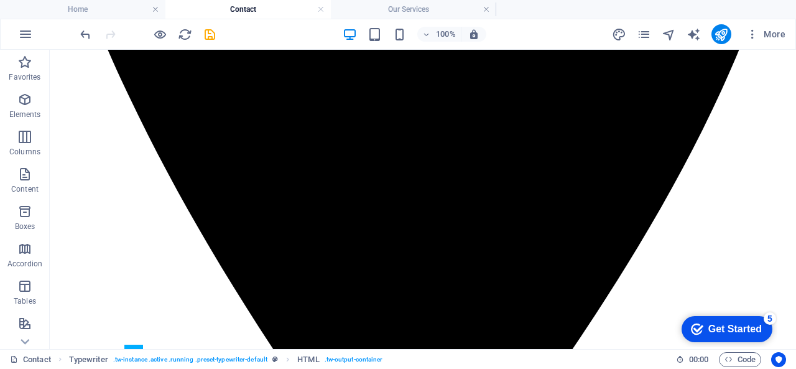
scroll to position [654, 0]
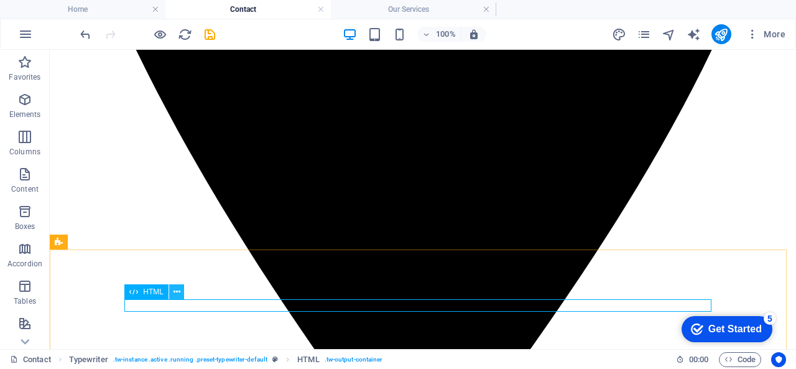
click at [174, 291] on icon at bounding box center [177, 292] width 7 height 13
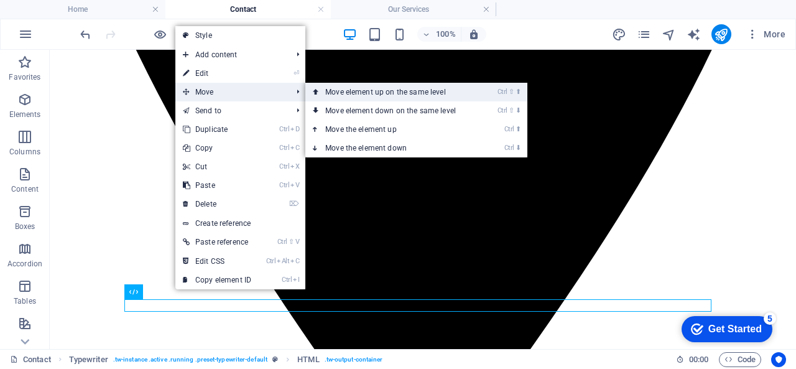
click at [343, 94] on link "Ctrl ⇧ ⬆ Move element up on the same level" at bounding box center [392, 92] width 175 height 19
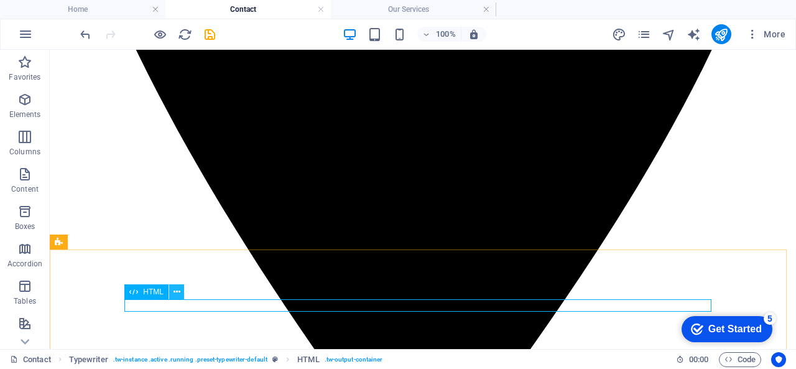
click at [178, 295] on icon at bounding box center [177, 292] width 7 height 13
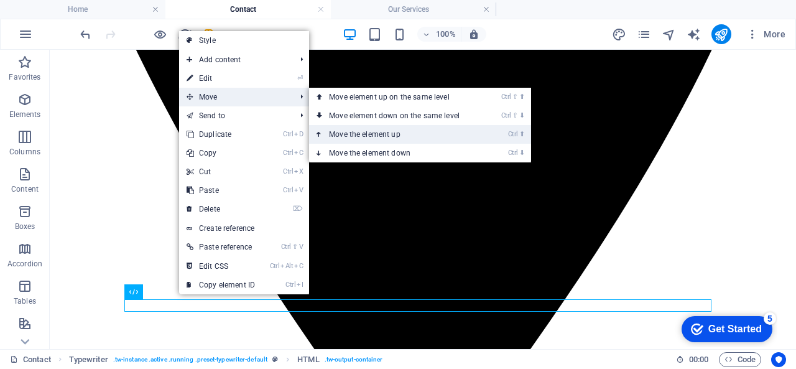
click at [338, 130] on link "Ctrl ⬆ Move the element up" at bounding box center [396, 134] width 175 height 19
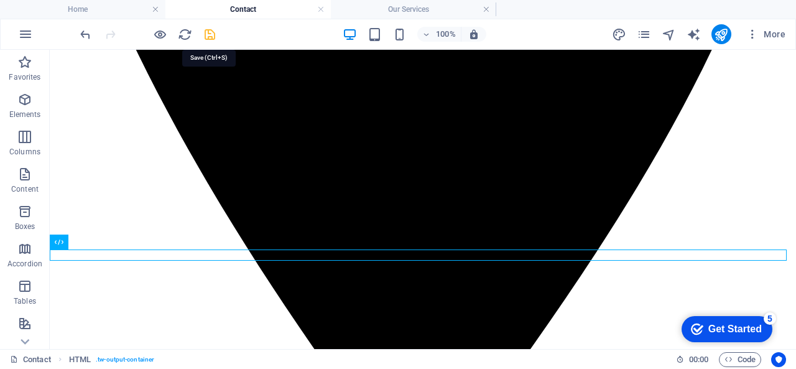
click at [215, 36] on icon "save" at bounding box center [210, 34] width 14 height 14
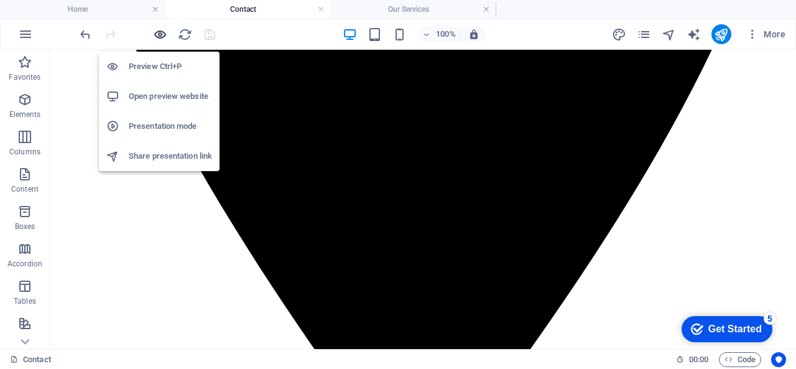
click at [160, 32] on icon "button" at bounding box center [160, 34] width 14 height 14
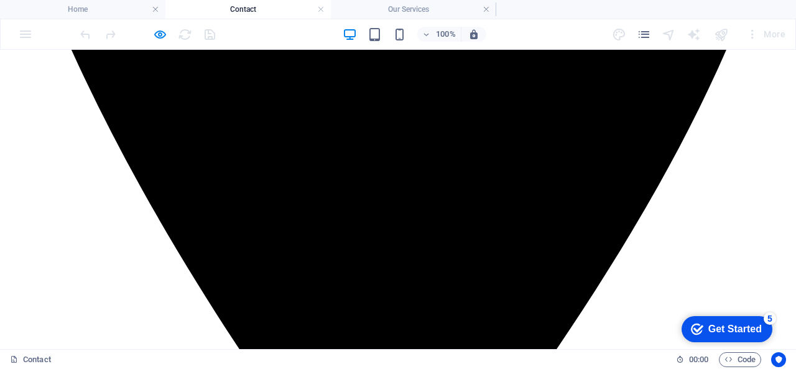
scroll to position [806, 0]
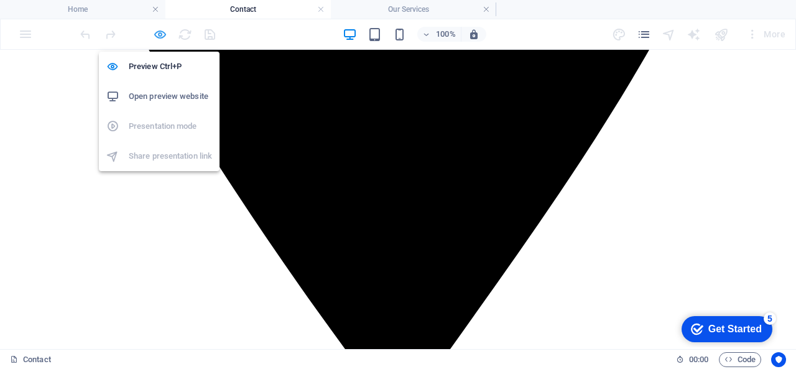
click at [156, 37] on icon "button" at bounding box center [160, 34] width 14 height 14
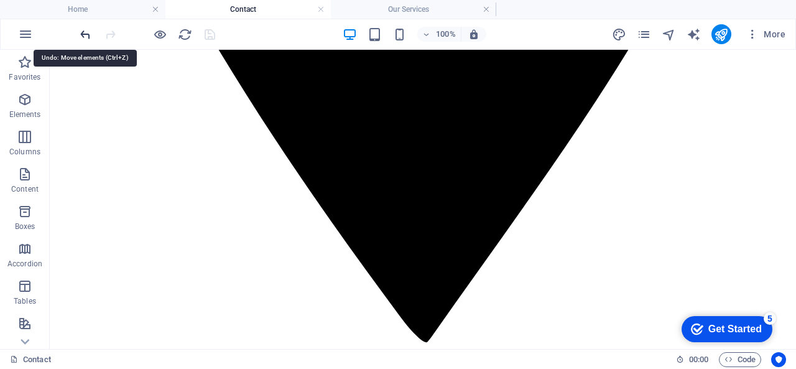
click at [83, 30] on icon "undo" at bounding box center [85, 34] width 14 height 14
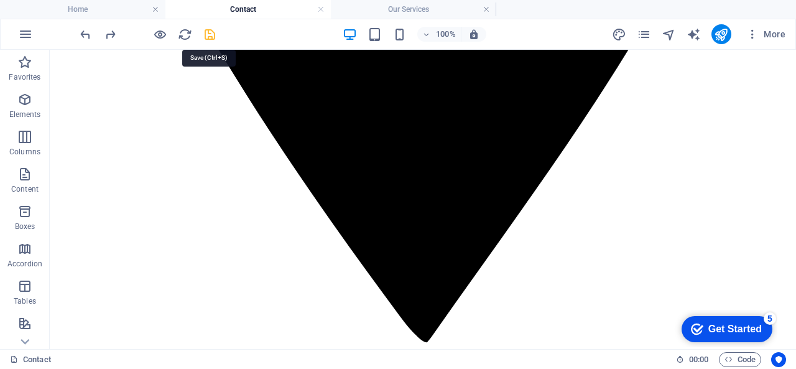
click at [214, 33] on icon "save" at bounding box center [210, 34] width 14 height 14
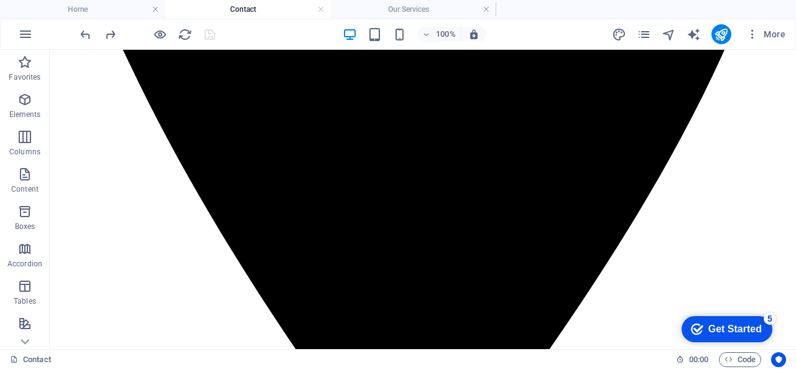
scroll to position [622, 0]
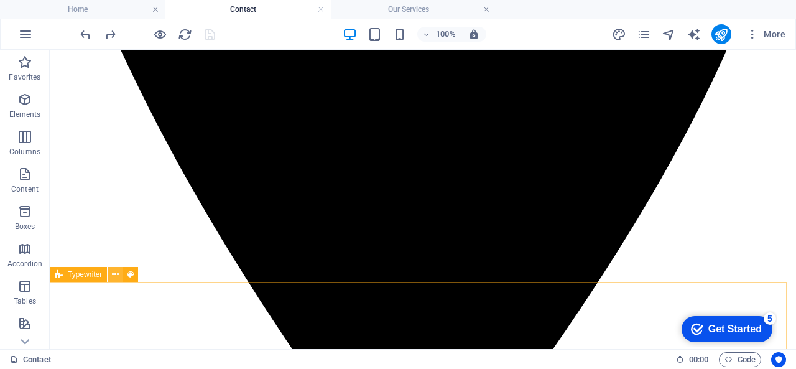
click at [117, 276] on icon at bounding box center [115, 274] width 7 height 13
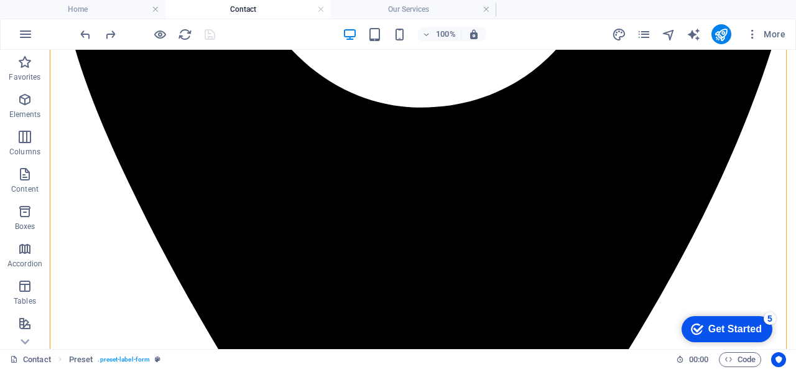
scroll to position [470, 0]
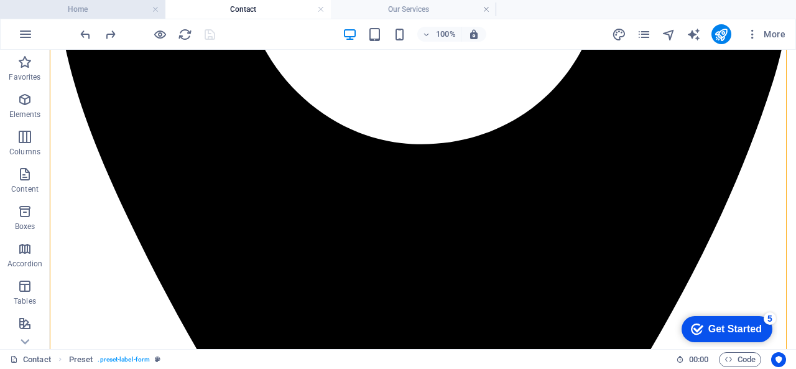
click at [95, 8] on h4 "Home" at bounding box center [82, 9] width 165 height 14
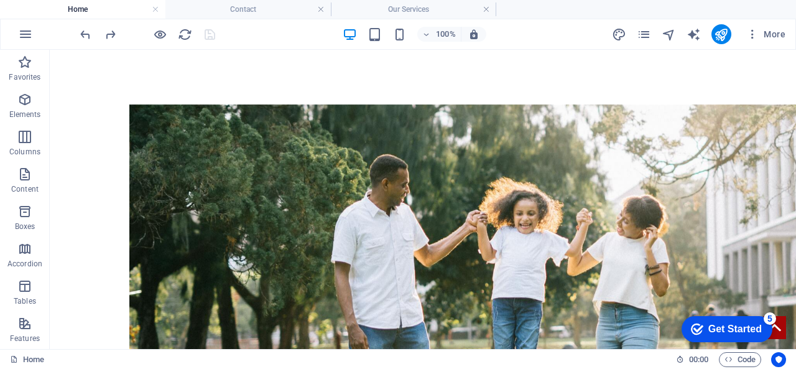
scroll to position [315, 0]
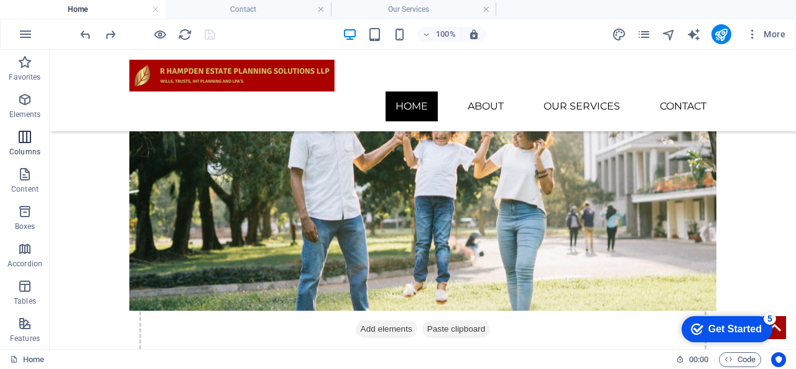
drag, startPoint x: 1, startPoint y: 139, endPoint x: 465, endPoint y: 156, distance: 464.4
click at [1, 139] on span "Columns" at bounding box center [25, 144] width 50 height 30
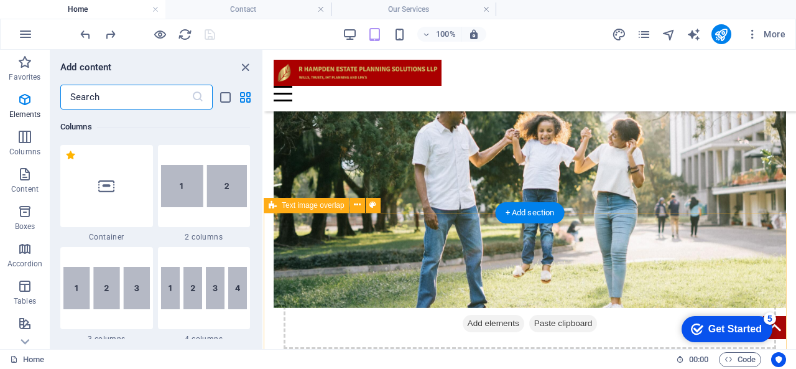
scroll to position [616, 0]
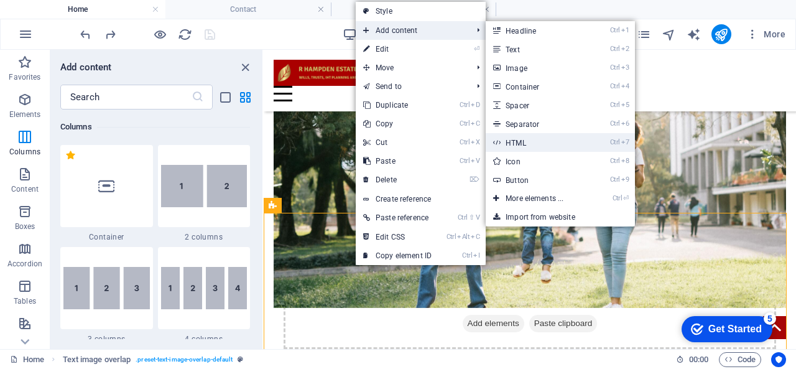
click at [541, 144] on link "Ctrl 7 HTML" at bounding box center [537, 142] width 103 height 19
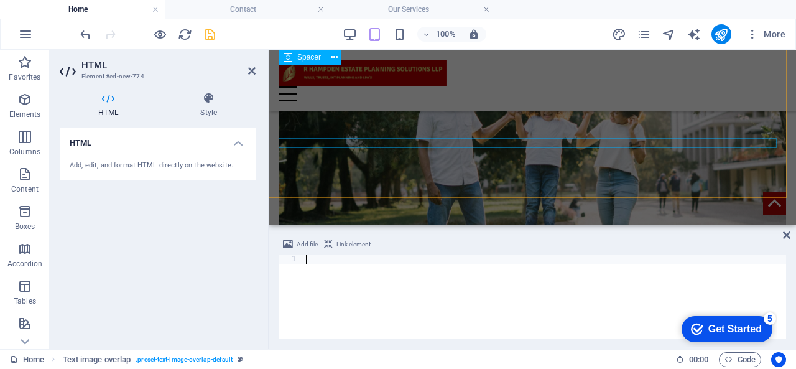
scroll to position [500, 0]
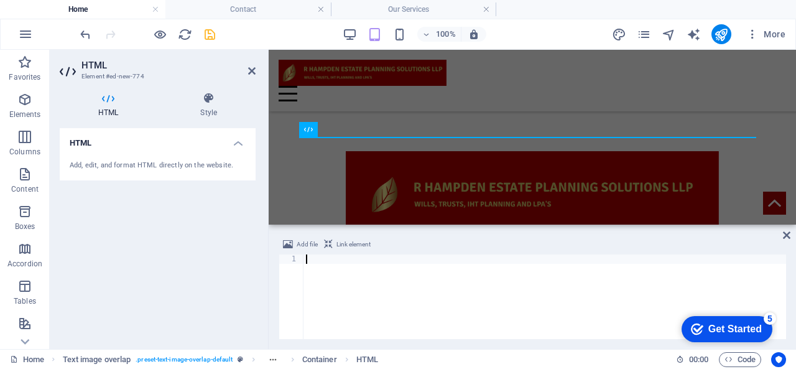
type textarea "<div class="elfsight-app-c07155b0-b6ba-4888-92e5-e6130dd916b3" data-elfsight-ap…"
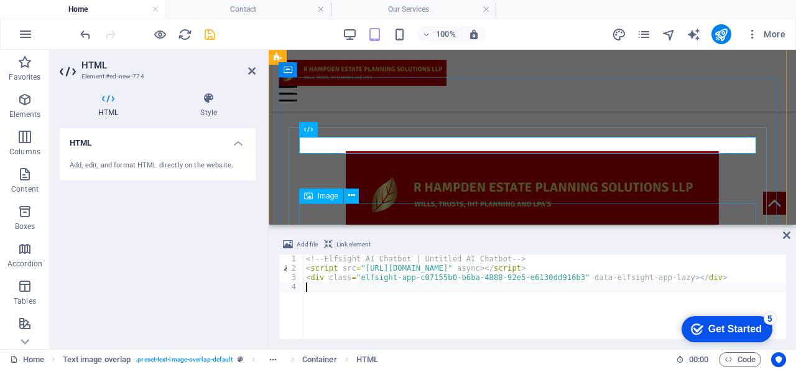
type textarea "<div class="elfsight-app-c07155b0-b6ba-4888-92e5-e6130dd916b3" data-elfsight-ap…"
click at [789, 235] on icon at bounding box center [786, 235] width 7 height 10
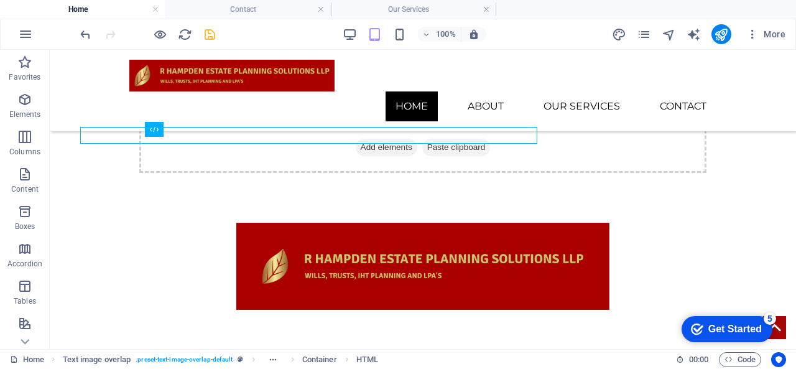
scroll to position [506, 0]
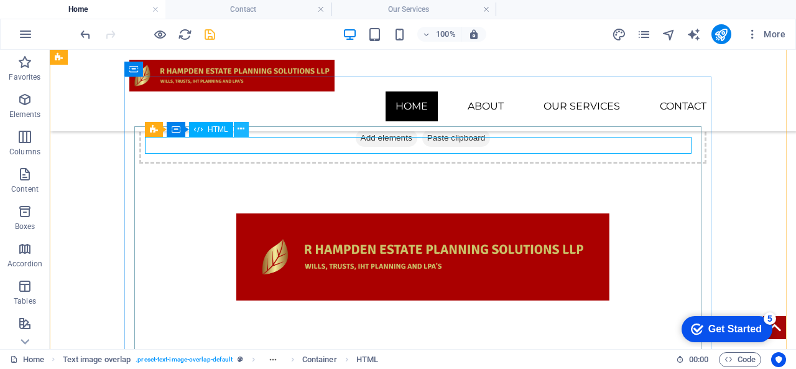
click at [241, 131] on icon at bounding box center [241, 129] width 7 height 13
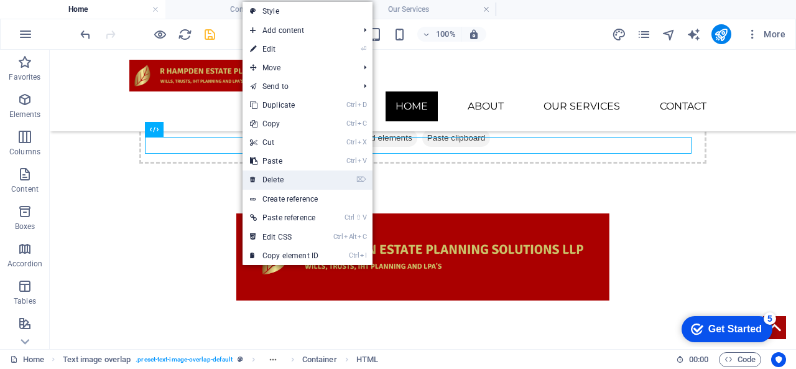
click at [288, 184] on link "⌦ Delete" at bounding box center [284, 179] width 83 height 19
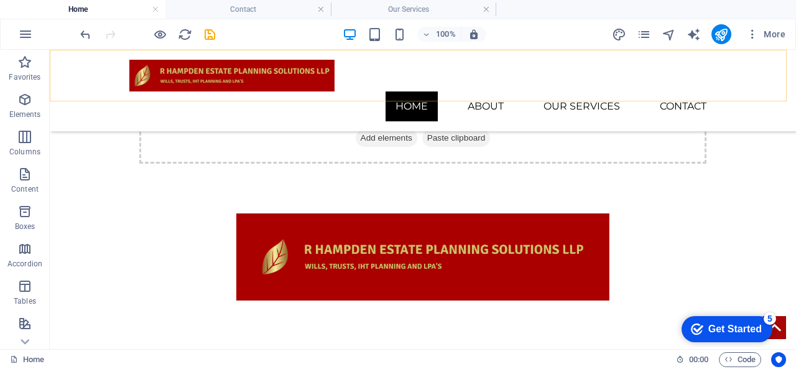
drag, startPoint x: 207, startPoint y: 40, endPoint x: 203, endPoint y: 47, distance: 7.0
click at [203, 47] on div "100% More" at bounding box center [398, 34] width 795 height 30
click at [212, 30] on icon "save" at bounding box center [210, 34] width 14 height 14
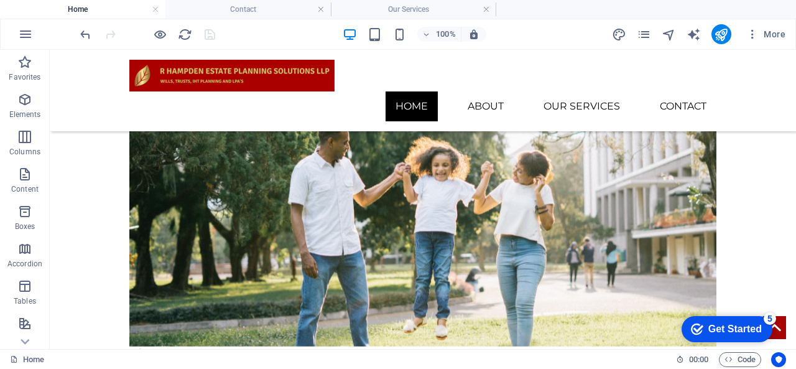
scroll to position [0, 0]
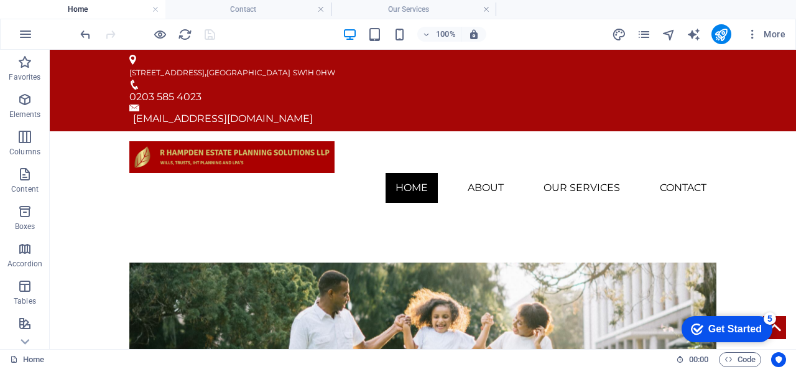
drag, startPoint x: 796, startPoint y: 102, endPoint x: 837, endPoint y: 95, distance: 41.7
click at [725, 30] on icon "publish" at bounding box center [721, 34] width 14 height 14
